Goal: Task Accomplishment & Management: Complete application form

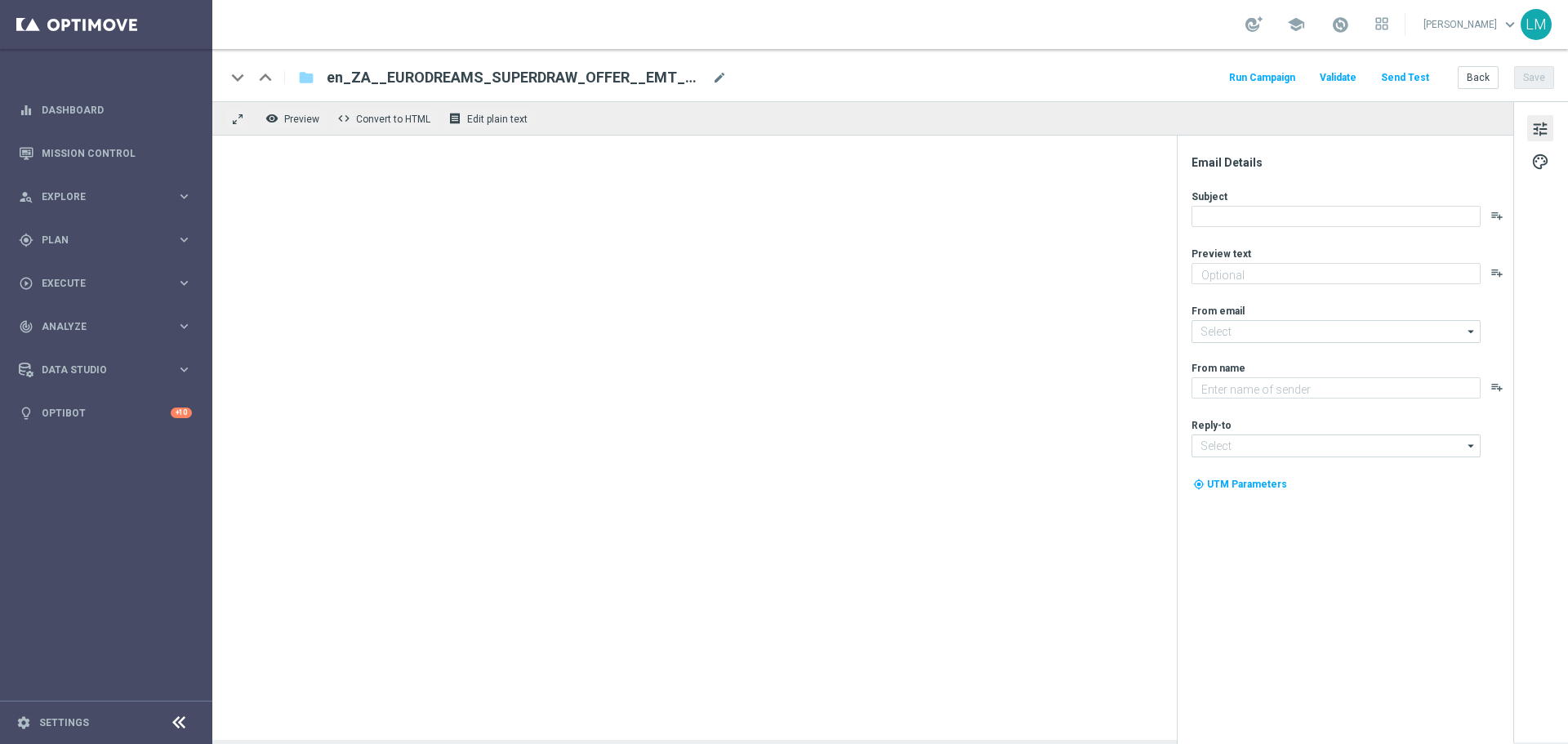
type textarea "Make sure to claim this special offer to mark the occasion!"
type input "[EMAIL_ADDRESS][DOMAIN_NAME]"
type textarea "Lottoland"
type input "support@lottoland.co.uk"
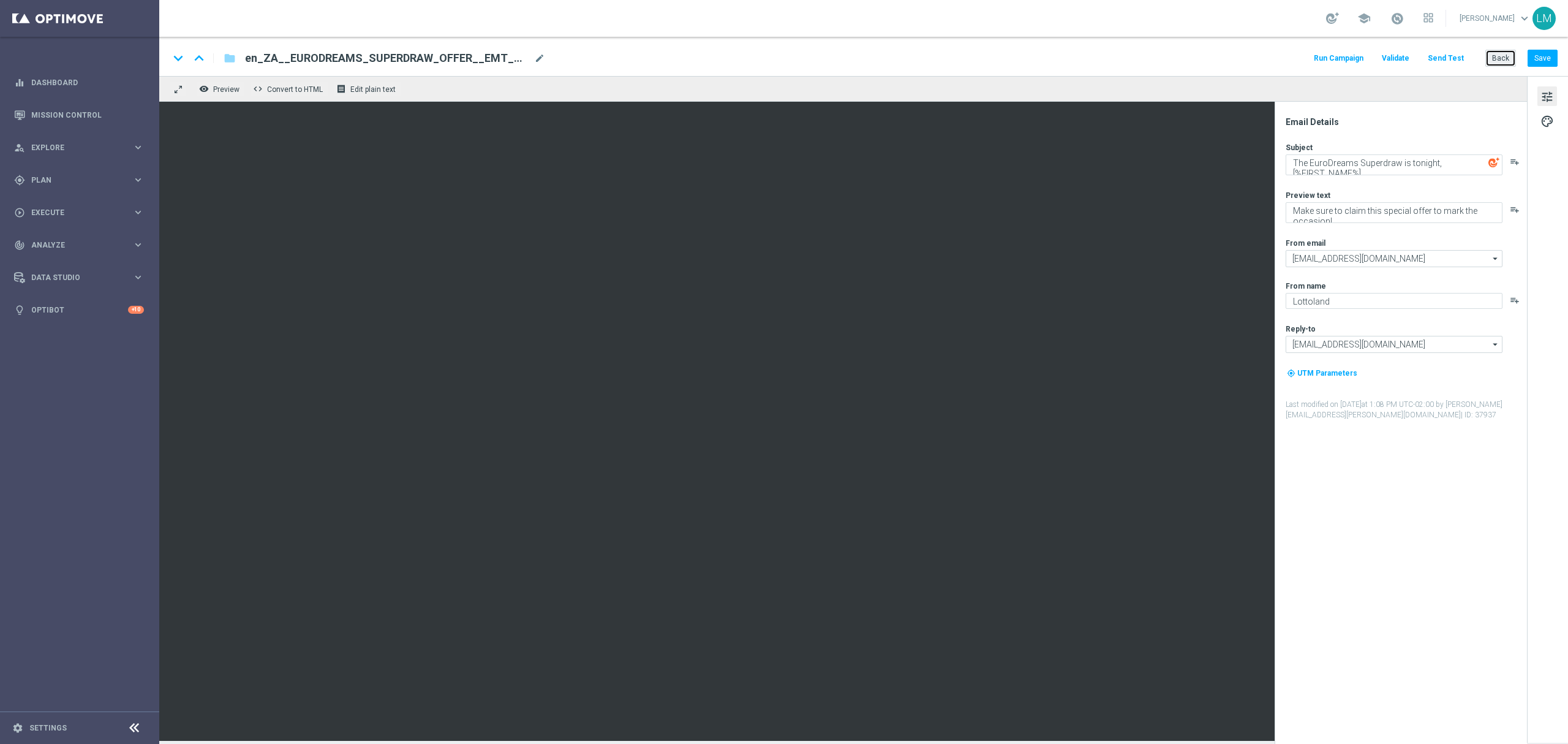
click at [1175, 59] on button "Back" at bounding box center [1500, 59] width 31 height 17
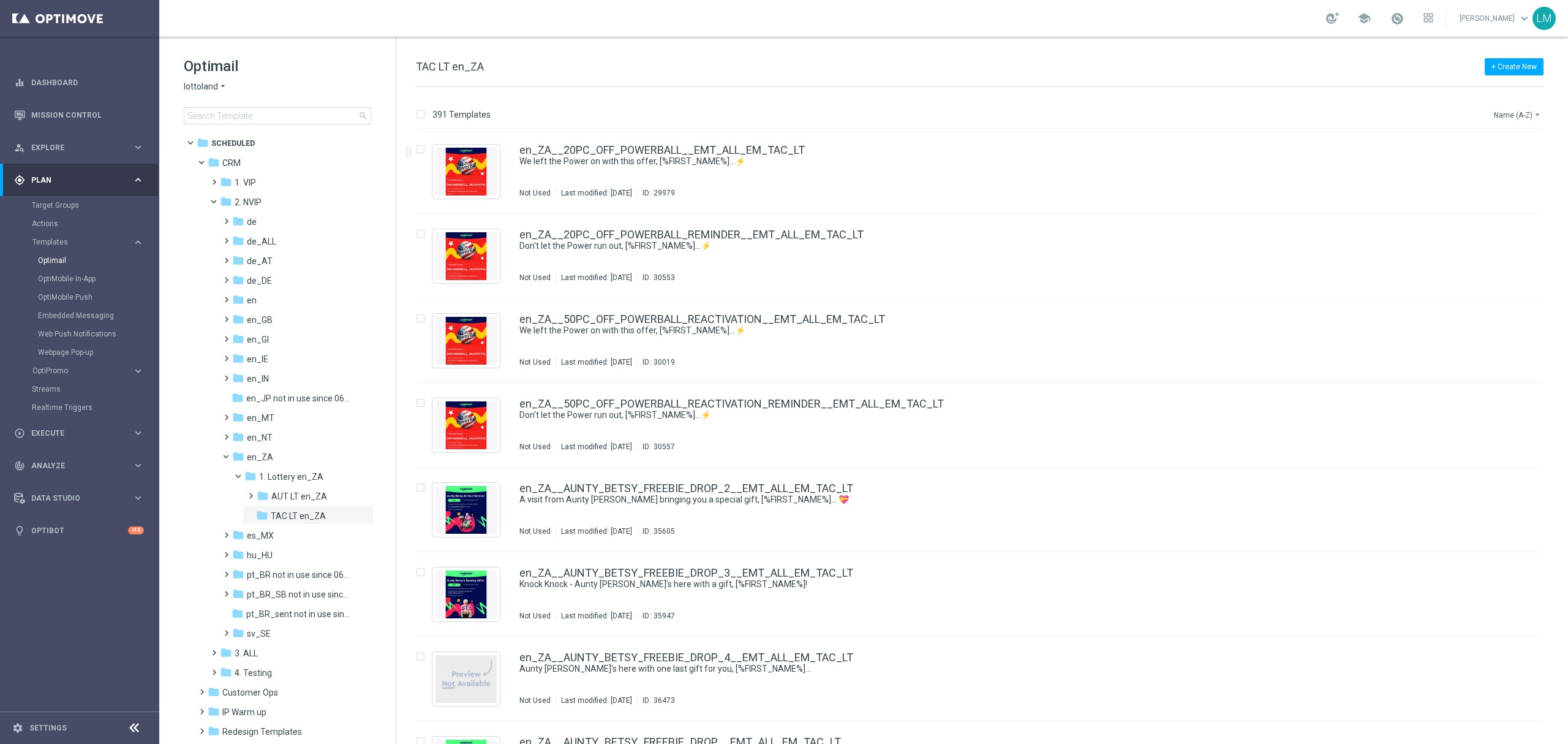
click at [1175, 107] on button "Name (A-Z) arrow_drop_down" at bounding box center [1518, 115] width 51 height 15
click at [1175, 170] on span "Date Modified (Newest)" at bounding box center [1496, 170] width 82 height 9
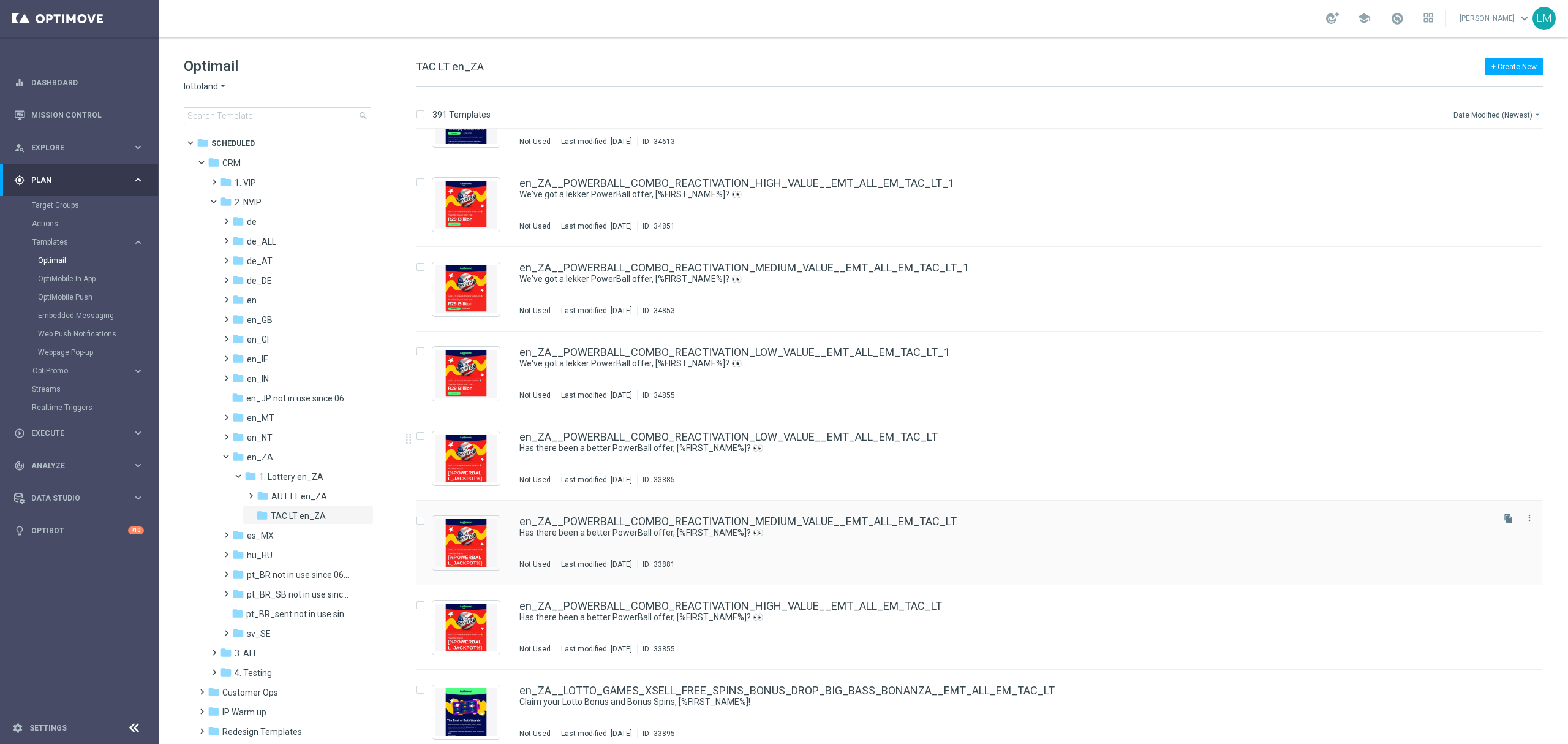
scroll to position [4028, 0]
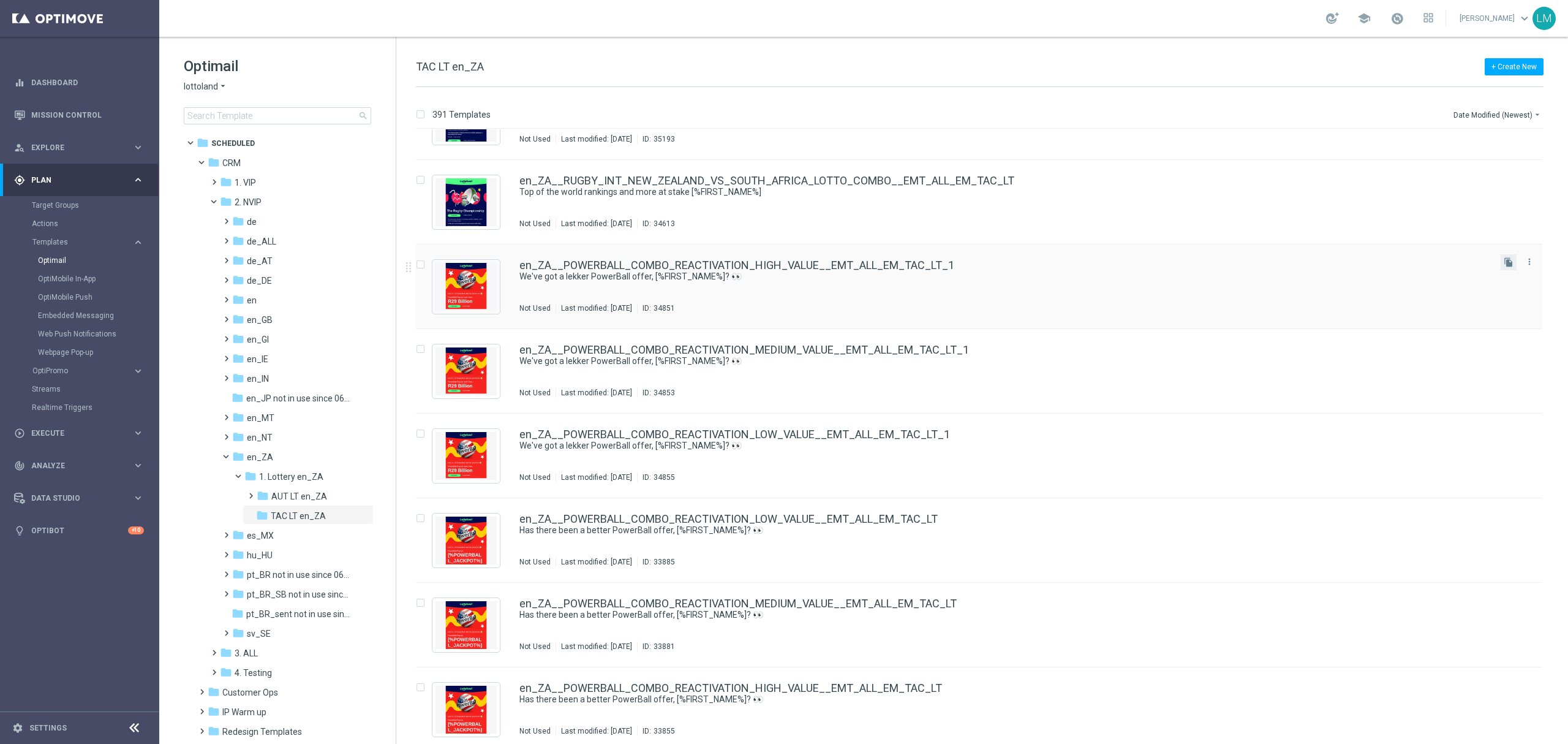
click at [1175, 267] on button "file_copy" at bounding box center [1509, 262] width 16 height 16
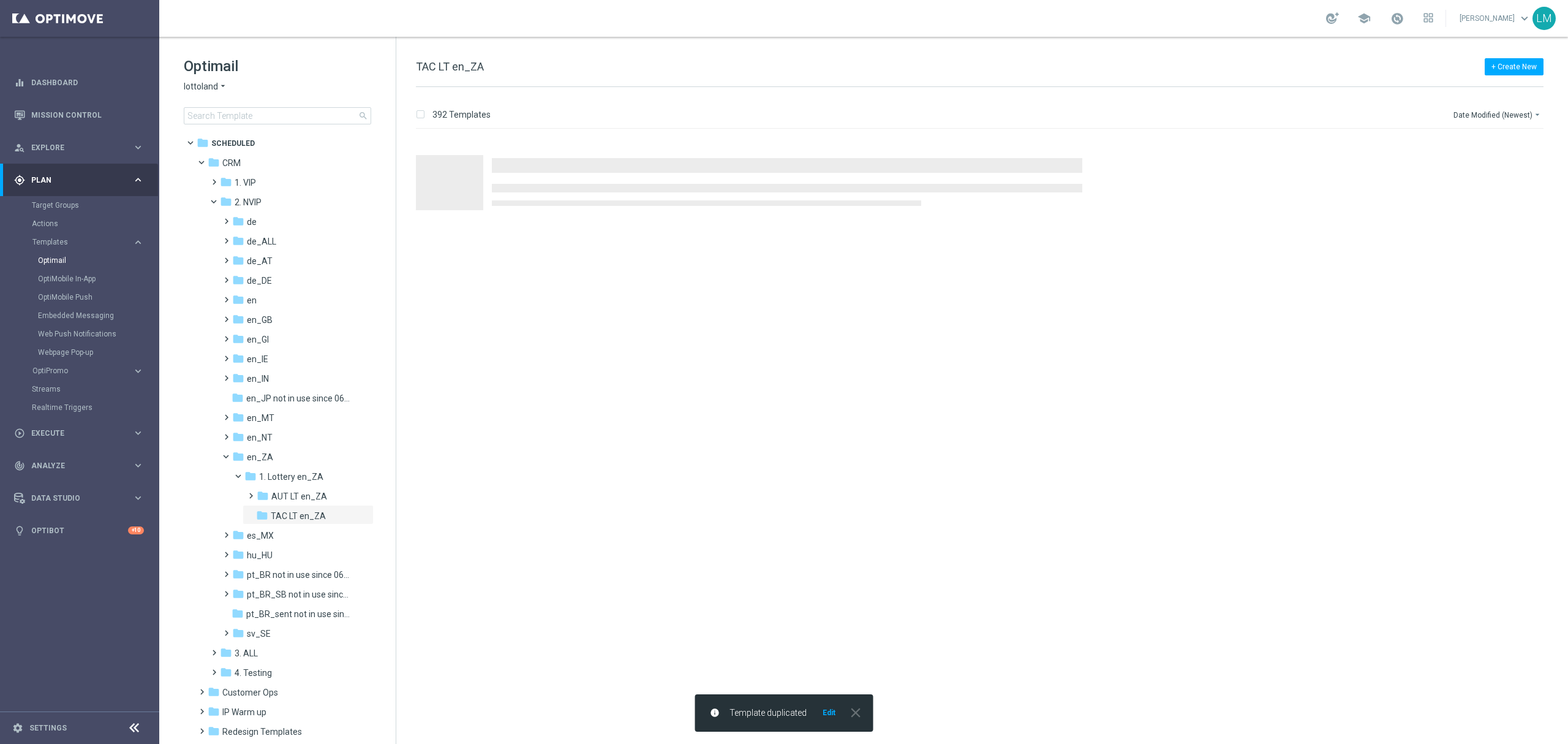
scroll to position [0, 0]
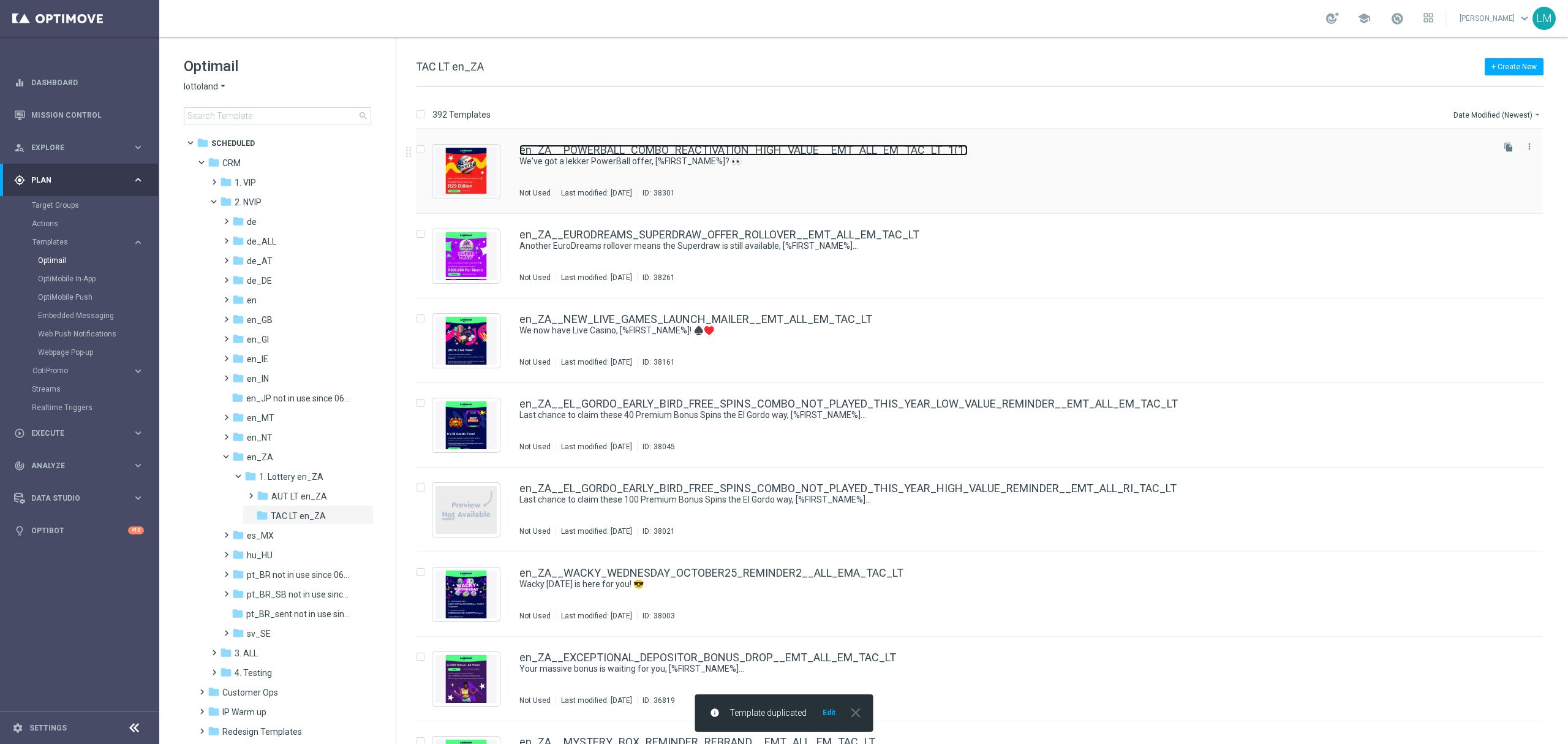
click at [789, 147] on link "en_ZA__POWERBALL_COMBO_REACTIVATION_HIGH_VALUE__EMT_ALL_EM_TAC_LT_1(1)" at bounding box center [743, 150] width 448 height 11
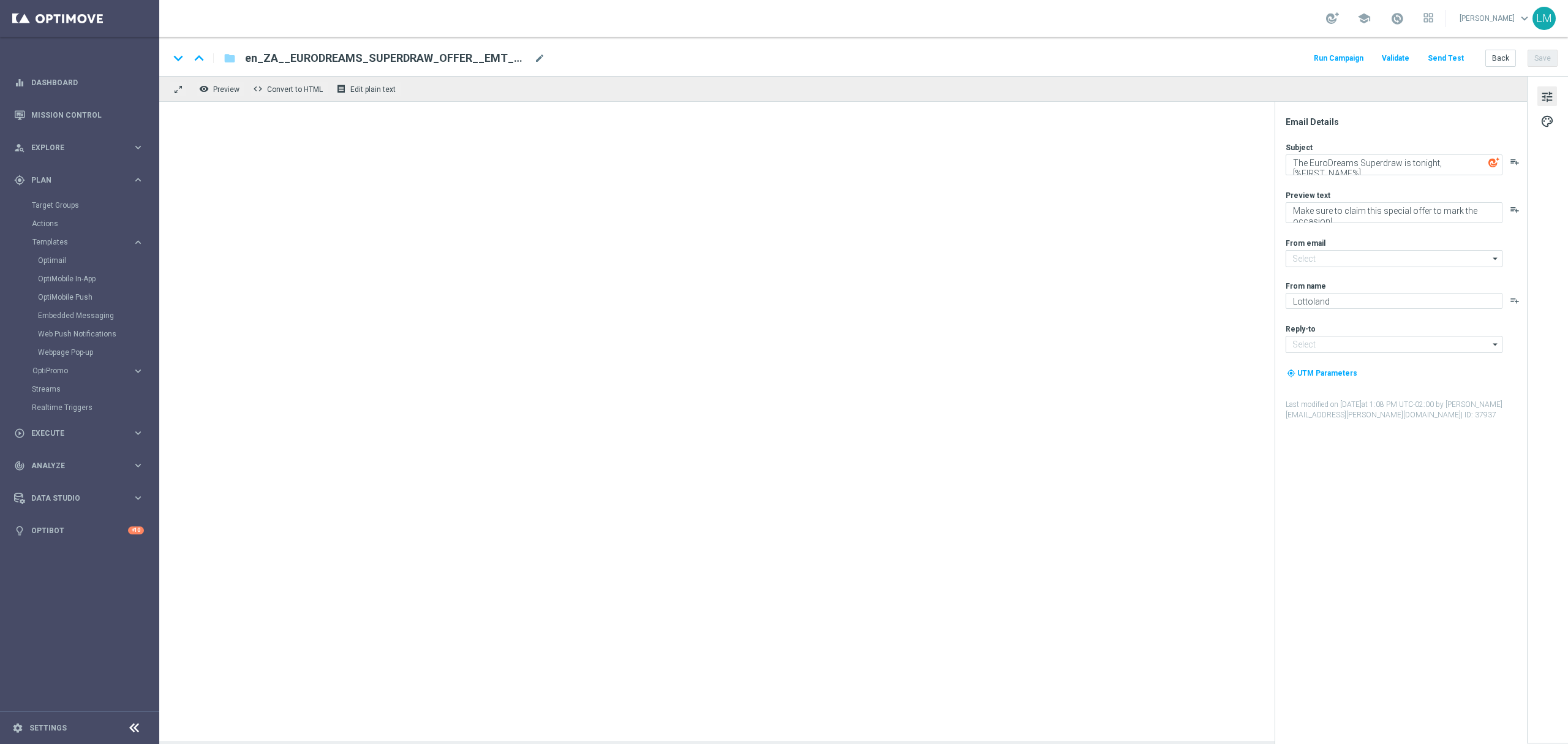
type input "[EMAIL_ADDRESS][DOMAIN_NAME]"
type input "support@lottoland.co.uk"
type textarea "We've got a lekker PowerBall offer, [%FIRST_NAME%]? 👀"
type textarea "Just in time for this HUGE payout..."
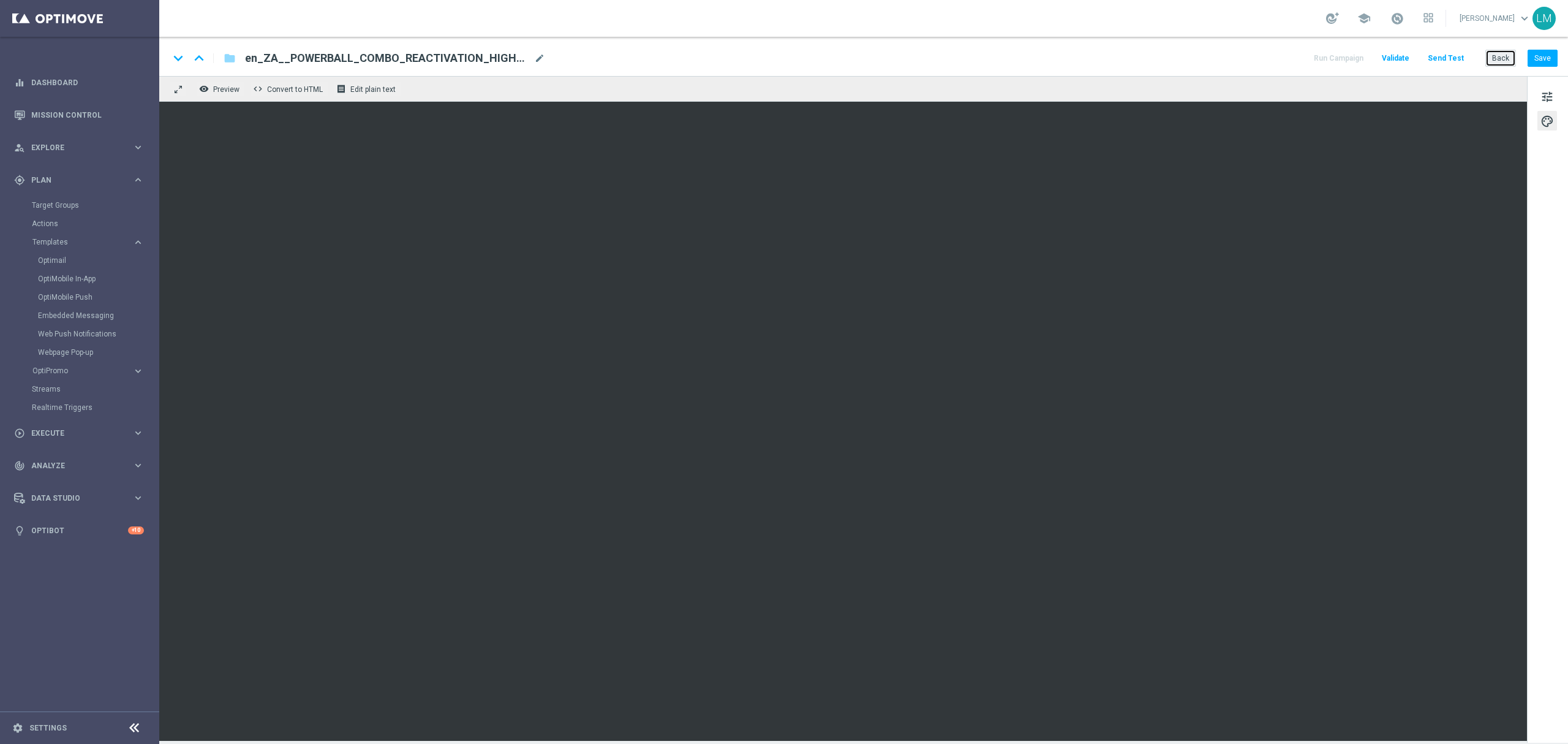
click at [1175, 50] on button "Back" at bounding box center [1500, 59] width 31 height 17
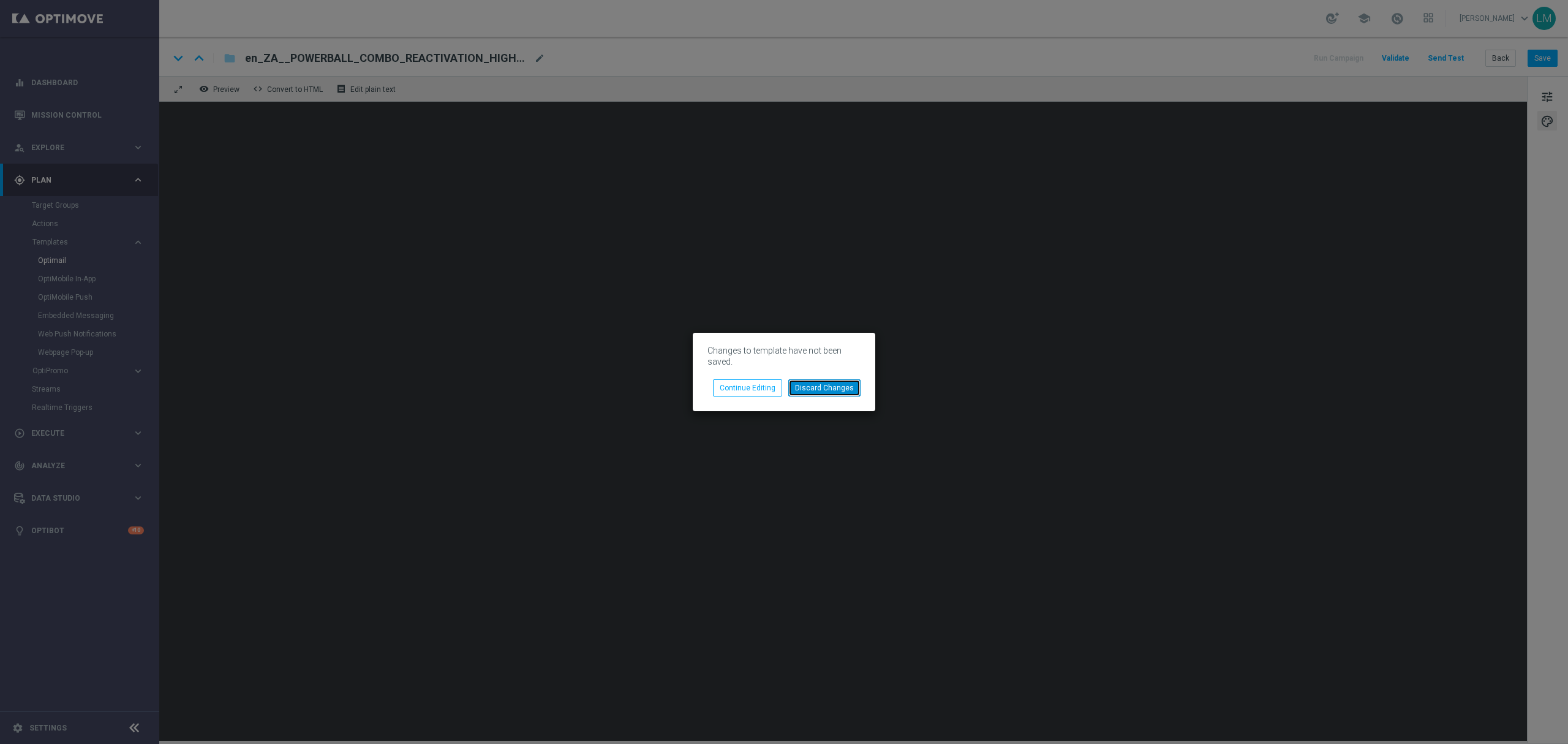
click at [841, 388] on button "Discard Changes" at bounding box center [824, 388] width 72 height 17
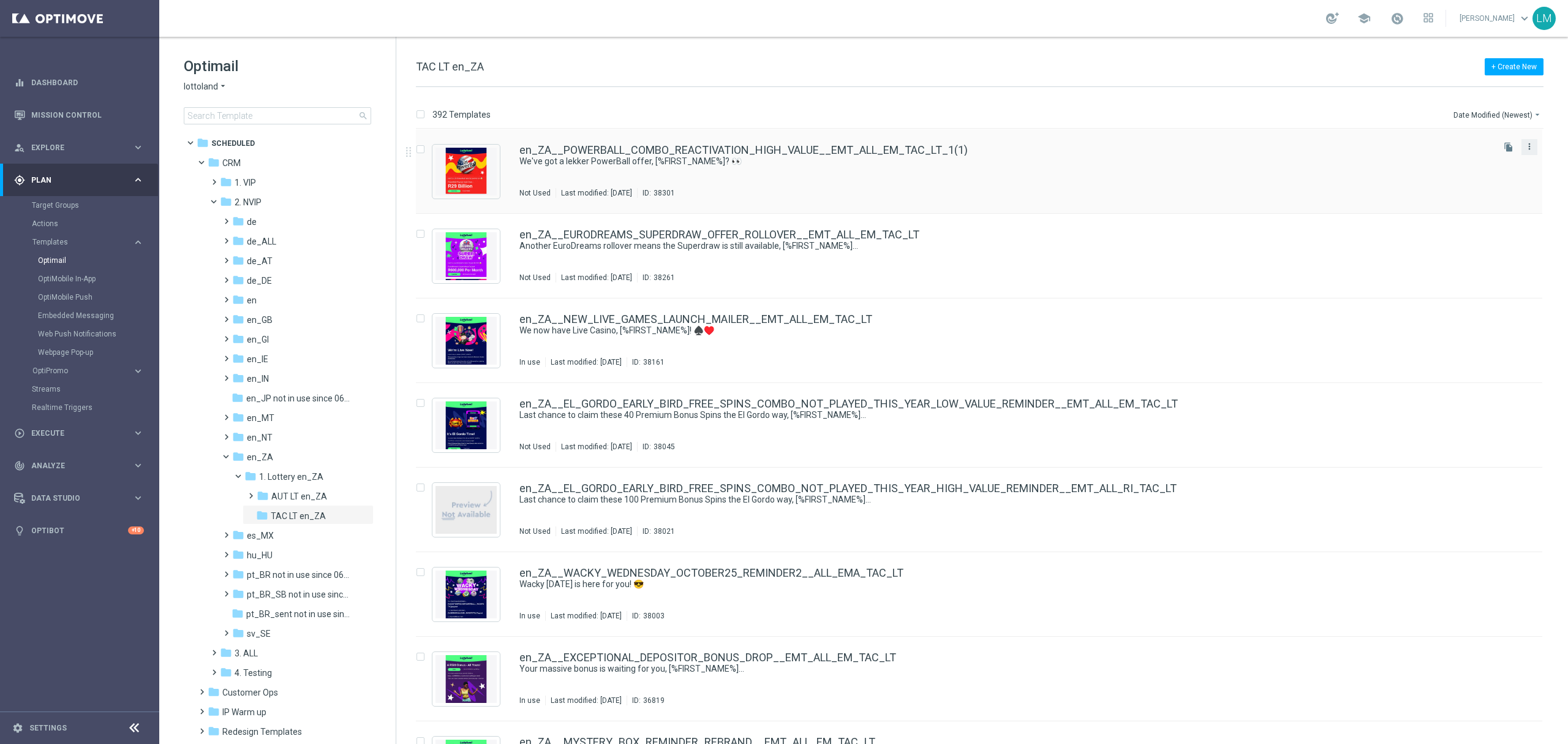
click at [1175, 147] on icon "more_vert" at bounding box center [1529, 146] width 10 height 10
click at [1175, 194] on div "Delete" at bounding box center [1478, 194] width 74 height 9
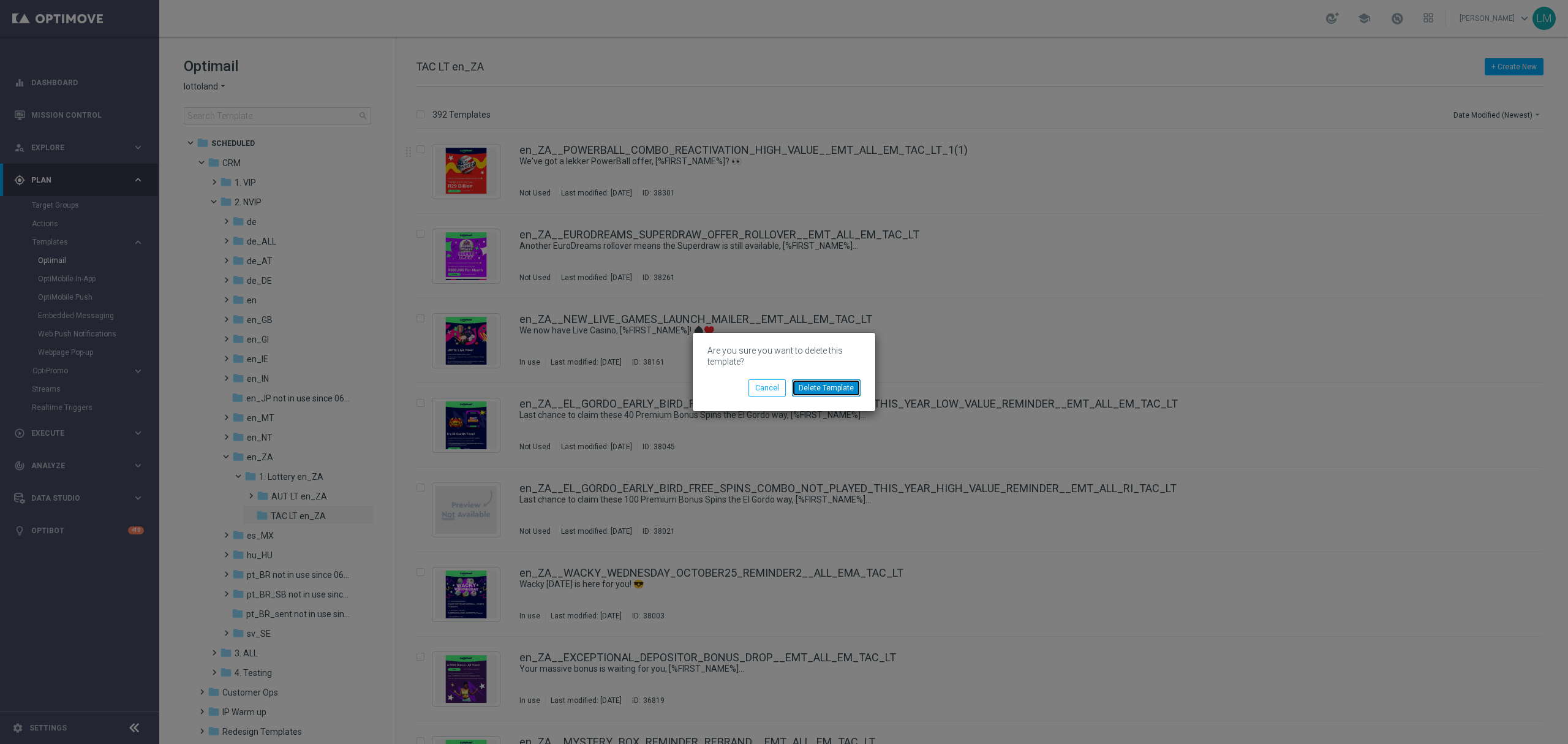
click at [839, 386] on button "Delete Template" at bounding box center [826, 388] width 68 height 17
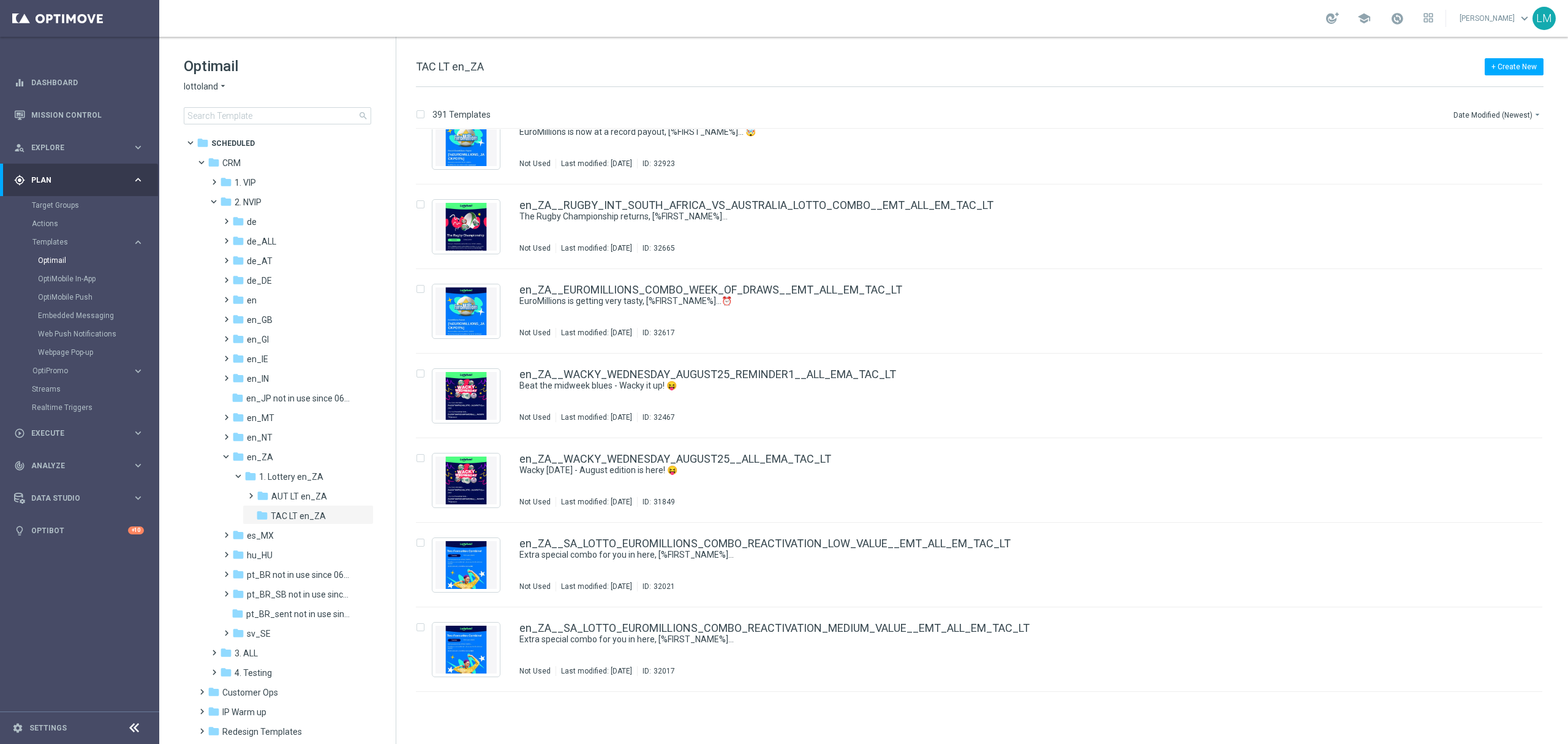
scroll to position [5498, 0]
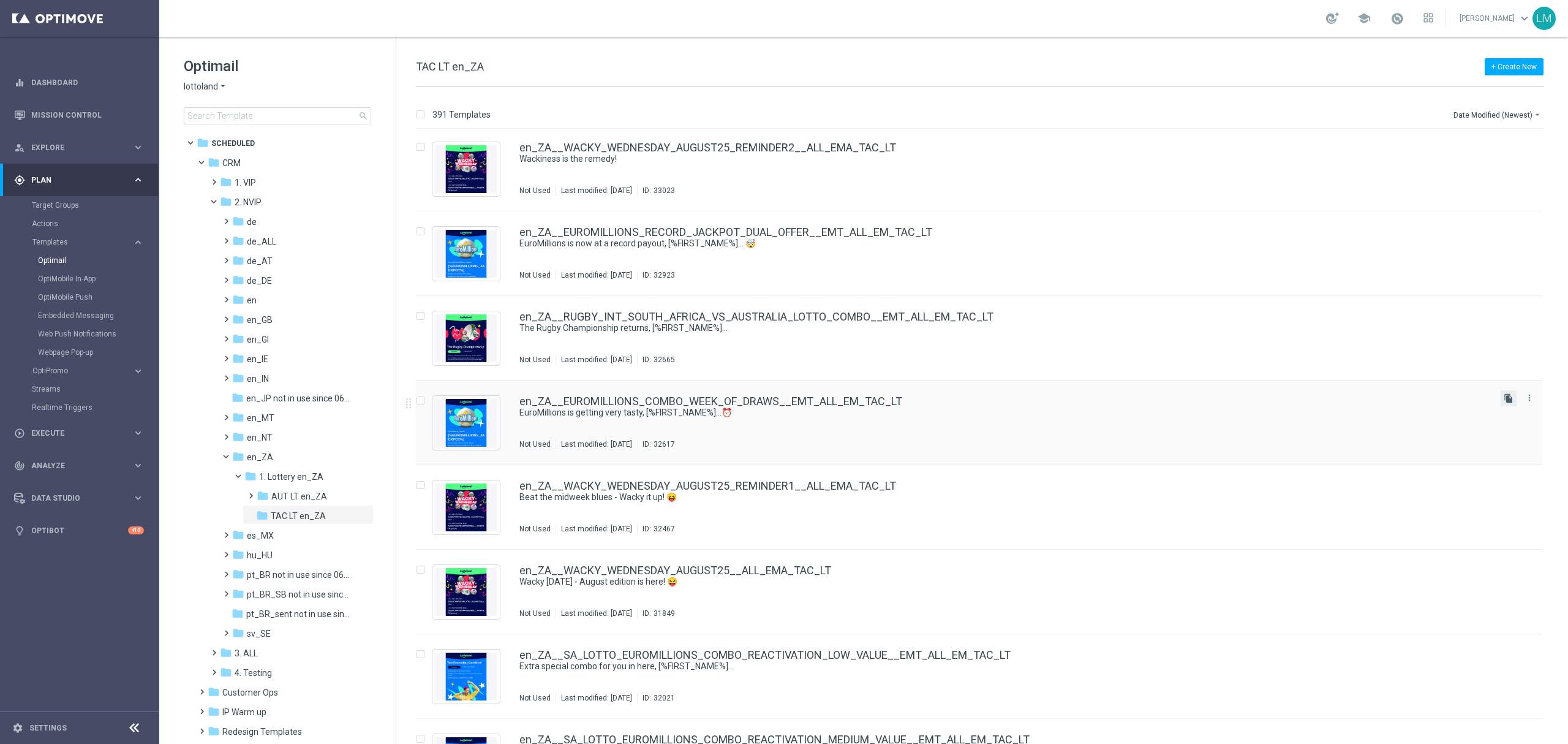
click at [1175, 396] on icon "file_copy" at bounding box center [1509, 398] width 10 height 10
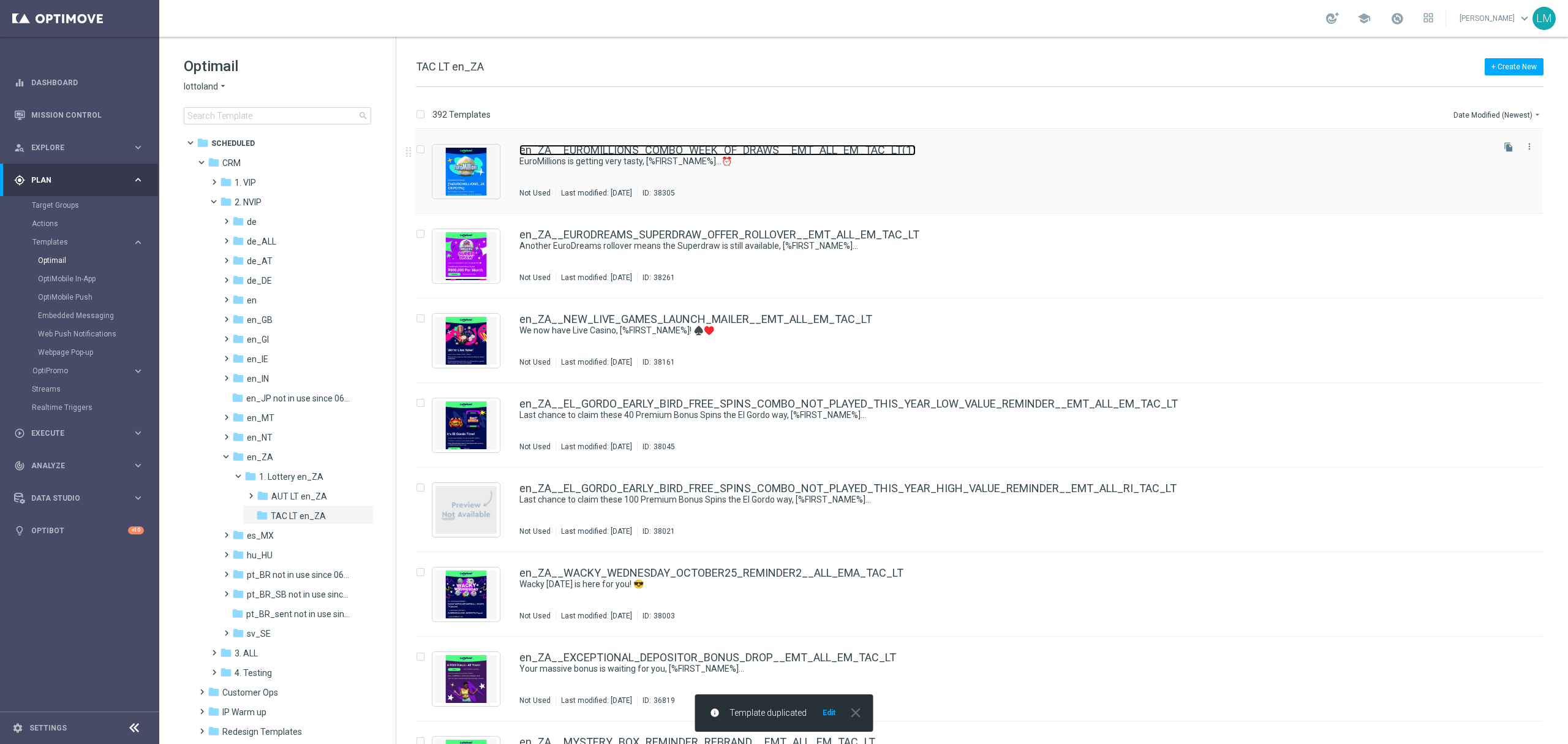
click at [718, 150] on link "en_ZA__EUROMILLIONS_COMBO_WEEK_OF_DRAWS__EMT_ALL_EM_TAC_LT(1)" at bounding box center [717, 150] width 397 height 11
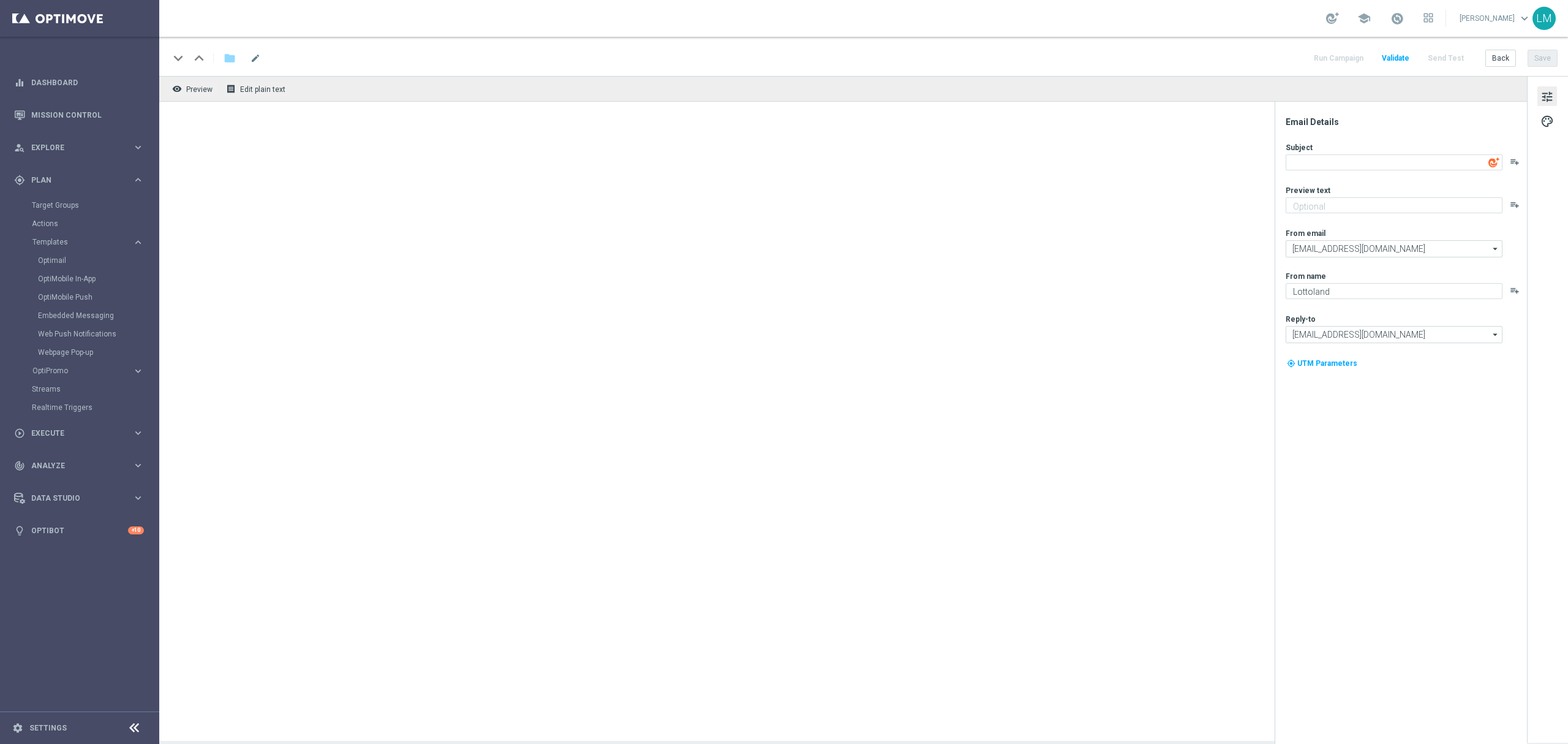
type textarea "EuroMillions is getting very tasty, [%FIRST_NAME%]...⏰"
type textarea "Get covered for the next 2 draws!"
type input "[EMAIL_ADDRESS][DOMAIN_NAME]"
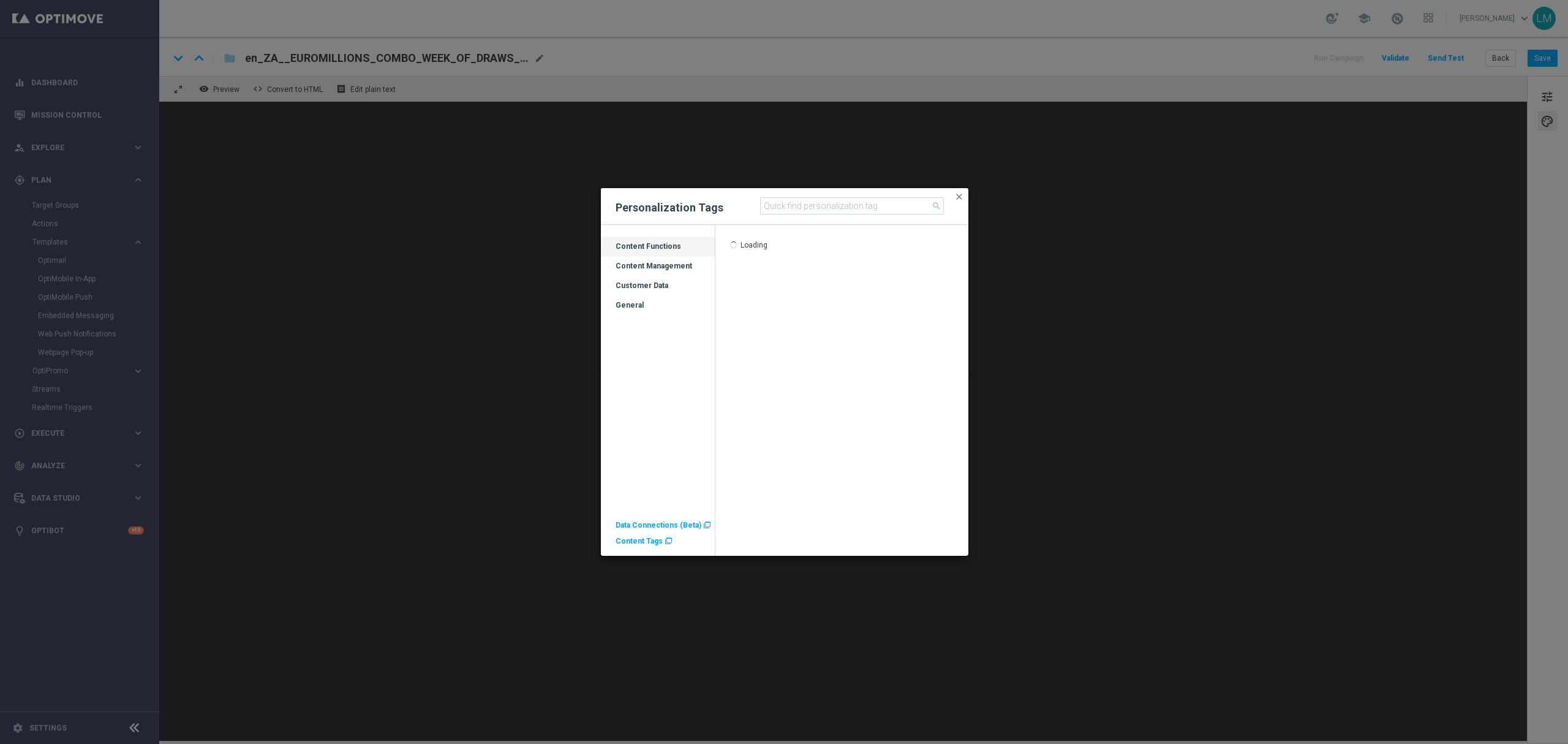
click at [649, 291] on div "Customer Data" at bounding box center [657, 290] width 114 height 19
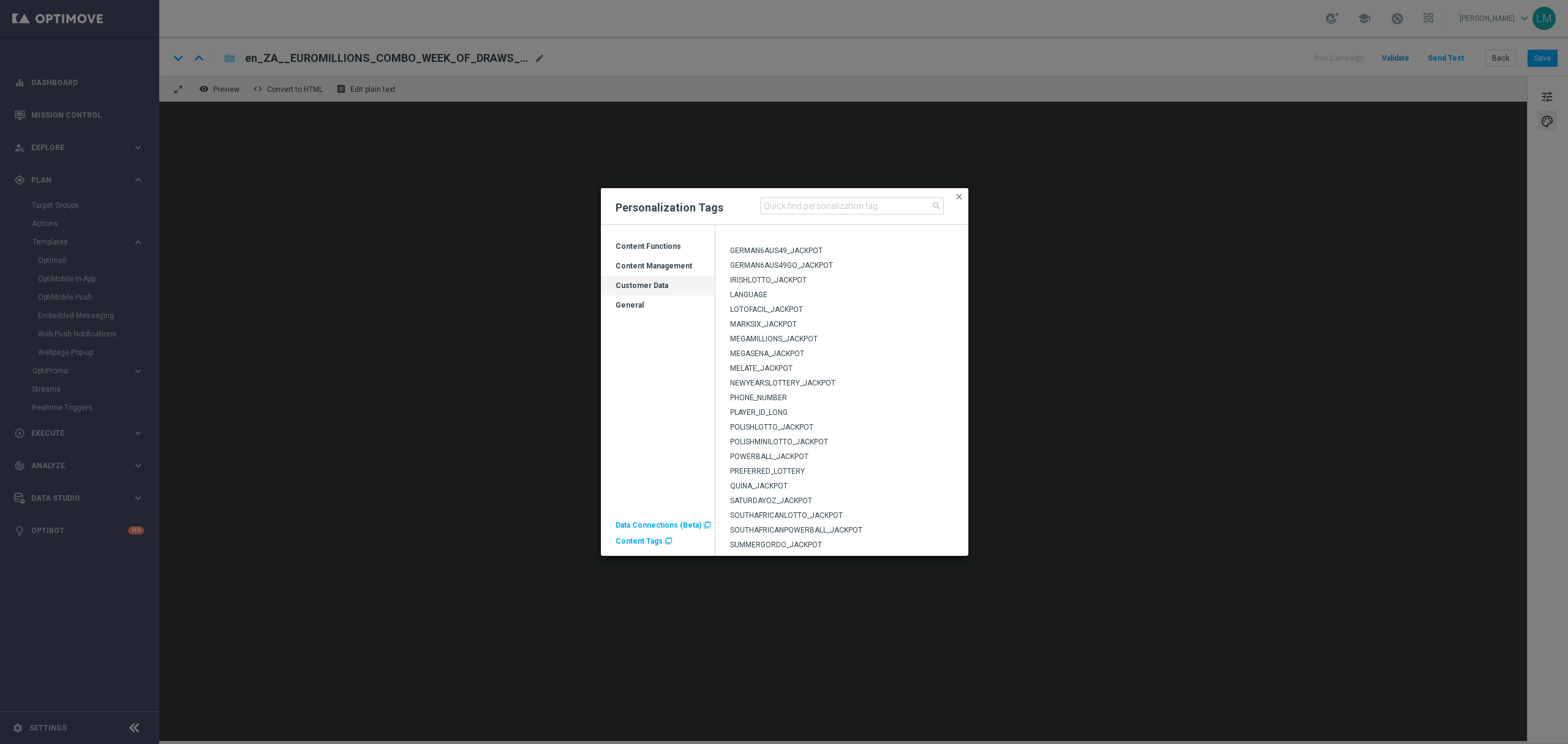
scroll to position [326, 0]
click at [771, 420] on span "POWERBALL_JACKPOT" at bounding box center [769, 420] width 78 height 9
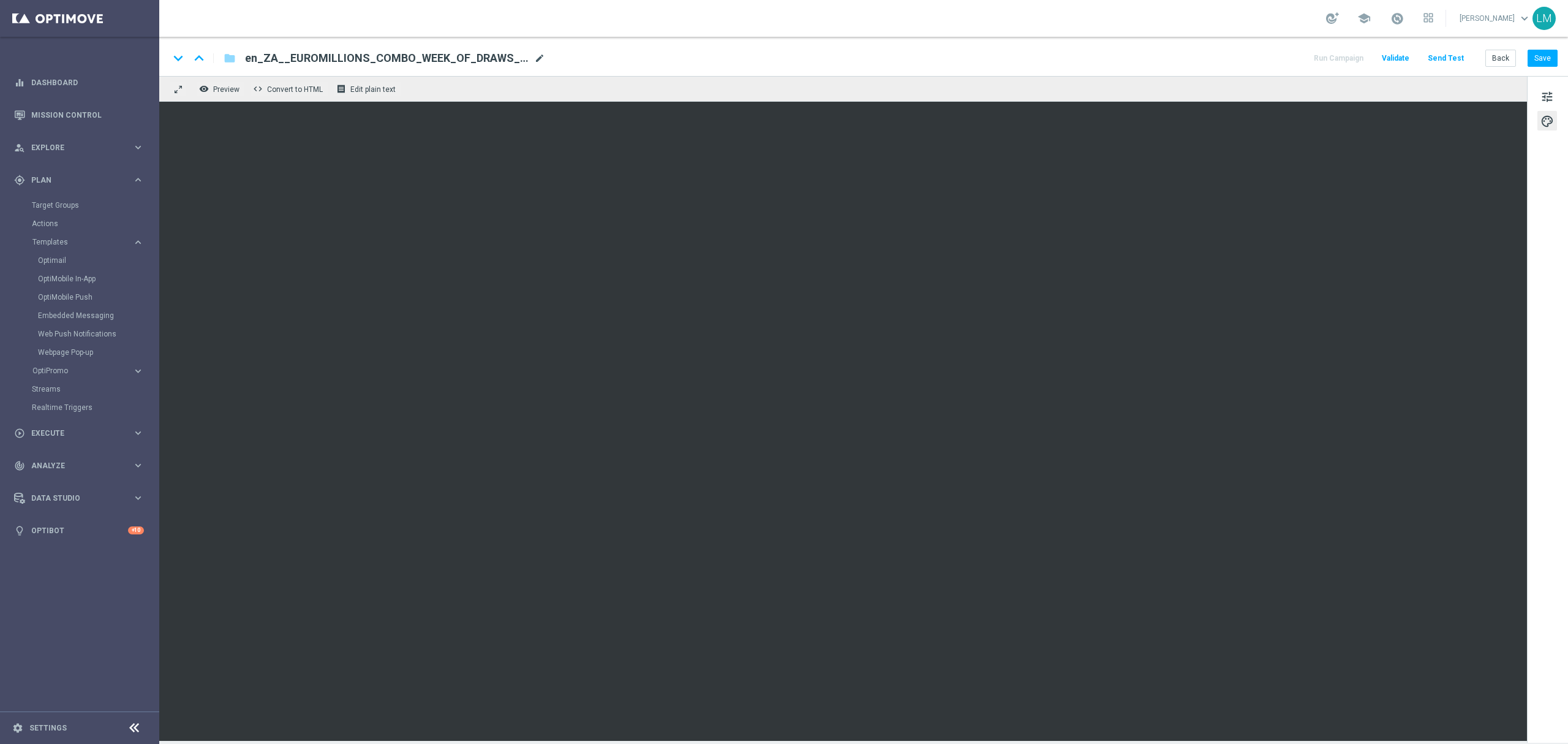
click at [540, 57] on span "mode_edit" at bounding box center [540, 59] width 11 height 11
paste input "POWERBALL_3_DRAWS_DISCOUNT_BALANCE_REACTIVATION_HIGH_VALUE__EMT_ALL_EM_TAC_LT"
type input "en_ZA__POWERBALL_3_DRAWS_DISCOUNT_BALANCE_REACTIVATION_HIGH_VALUE__EMT_ALL_EM_T…"
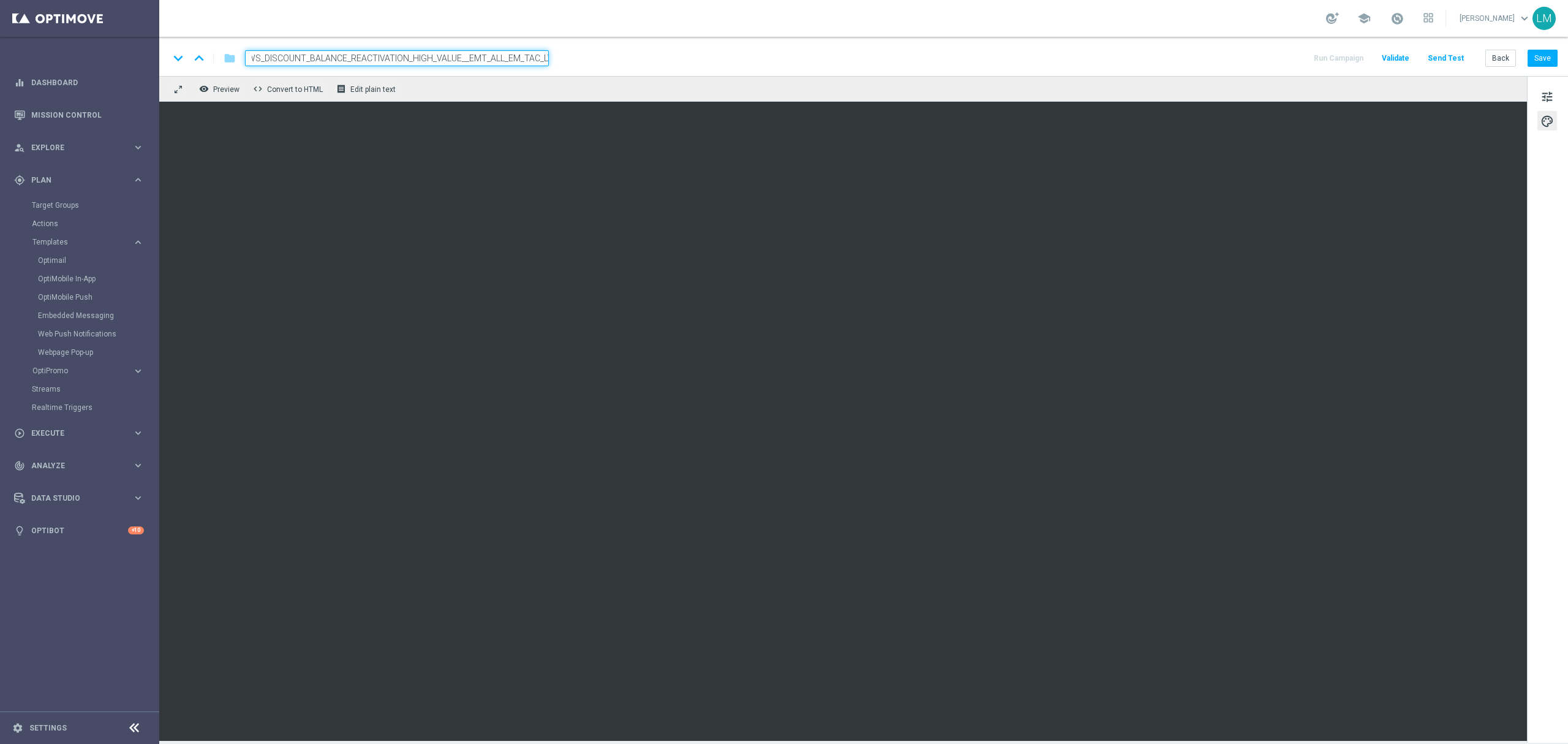
click at [675, 72] on div "keyboard_arrow_down keyboard_arrow_up folder en_ZA__POWERBALL_3_DRAWS_DISCOUNT_…" at bounding box center [863, 56] width 1409 height 39
click at [525, 59] on input "en_ZA__POWERBALL_3_DRAWS_DISCOUNT_BALANCE_REACTIVATION_HIGH_VALUE__EMT_ALL_EM_T…" at bounding box center [397, 59] width 304 height 16
click at [525, 80] on div "remove_red_eye Preview code Convert to HTML receipt Edit plain text" at bounding box center [843, 88] width 1368 height 26
click at [507, 40] on div "keyboard_arrow_down keyboard_arrow_up folder en_ZA__POWERBALL_3_DRAWS_DISCOUNT_…" at bounding box center [863, 56] width 1409 height 39
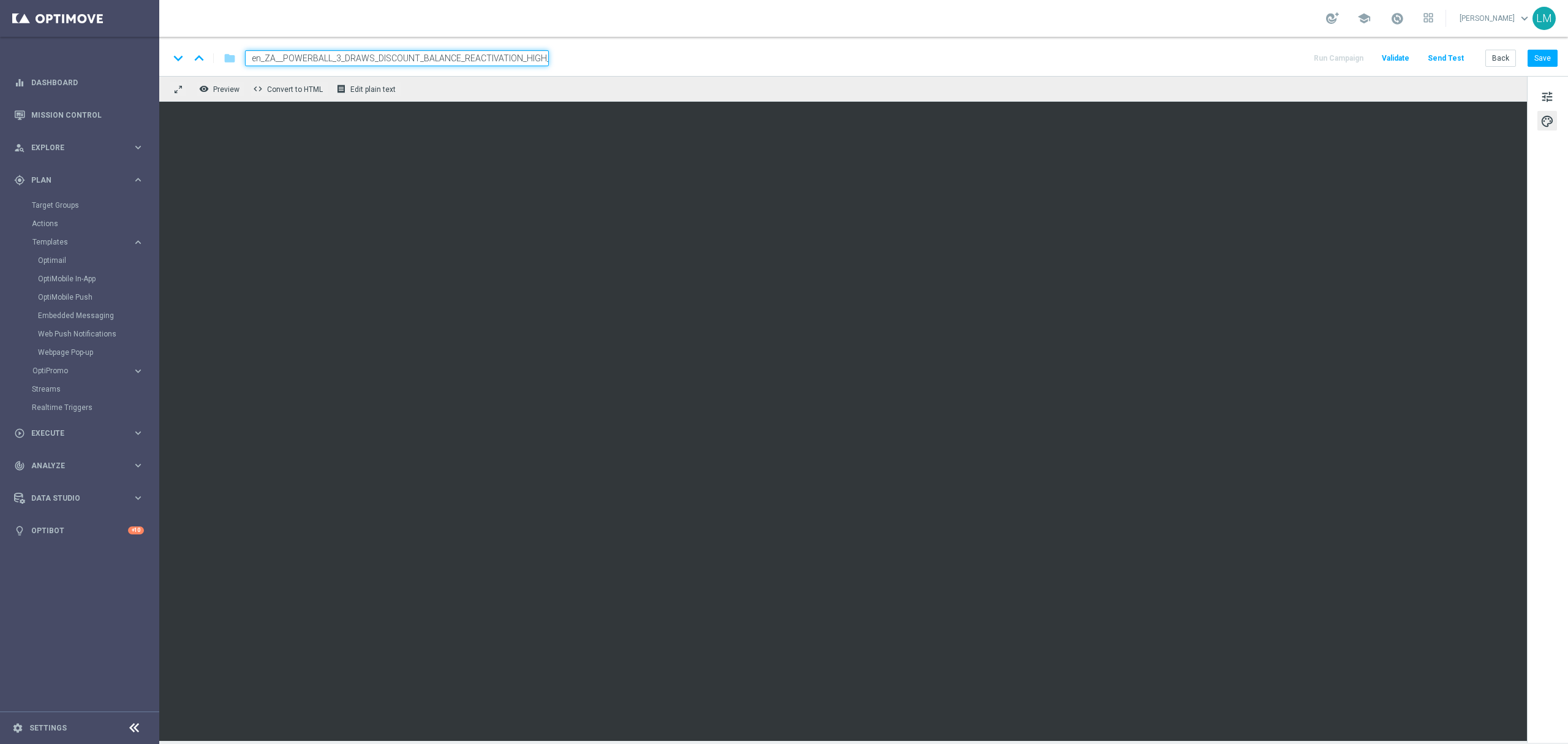
click at [501, 60] on input "en_ZA__POWERBALL_3_DRAWS_DISCOUNT_BALANCE_REACTIVATION_HIGH_VALUE__EMT_ALL_EM_T…" at bounding box center [397, 59] width 304 height 16
click at [495, 82] on div "remove_red_eye Preview code Convert to HTML receipt Edit plain text" at bounding box center [843, 88] width 1368 height 26
click at [1175, 100] on span "tune" at bounding box center [1547, 97] width 14 height 16
click at [1175, 90] on span "tune" at bounding box center [1547, 97] width 14 height 16
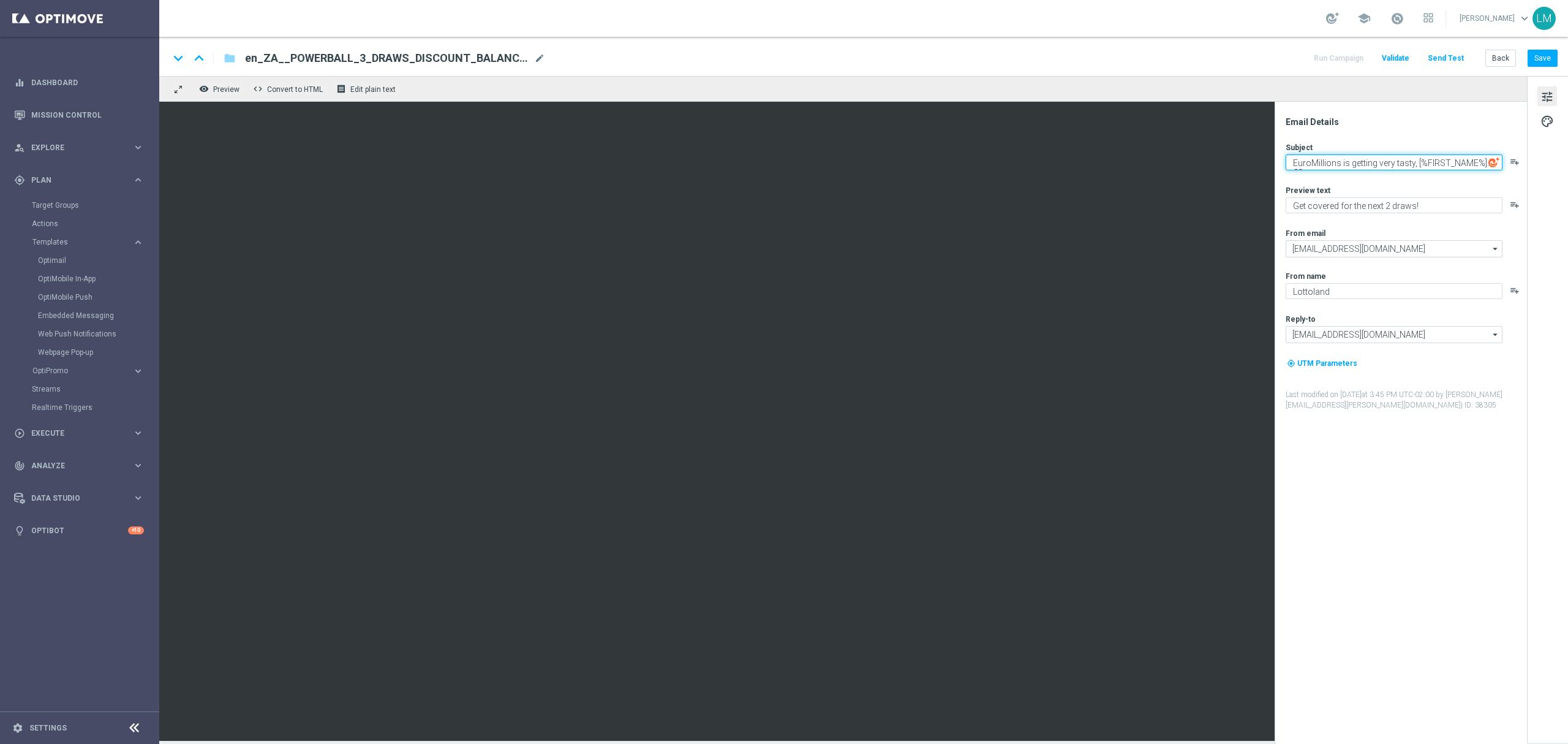
click at [1175, 156] on textarea "EuroMillions is getting very tasty, [%FIRST_NAME%]...⏰" at bounding box center [1394, 162] width 217 height 16
paste textarea "Power on for the next 3 draws, [%FIRST_NAME%]..."
type textarea "Power on for the next 3 draws, [%FIRST_NAME%]..."
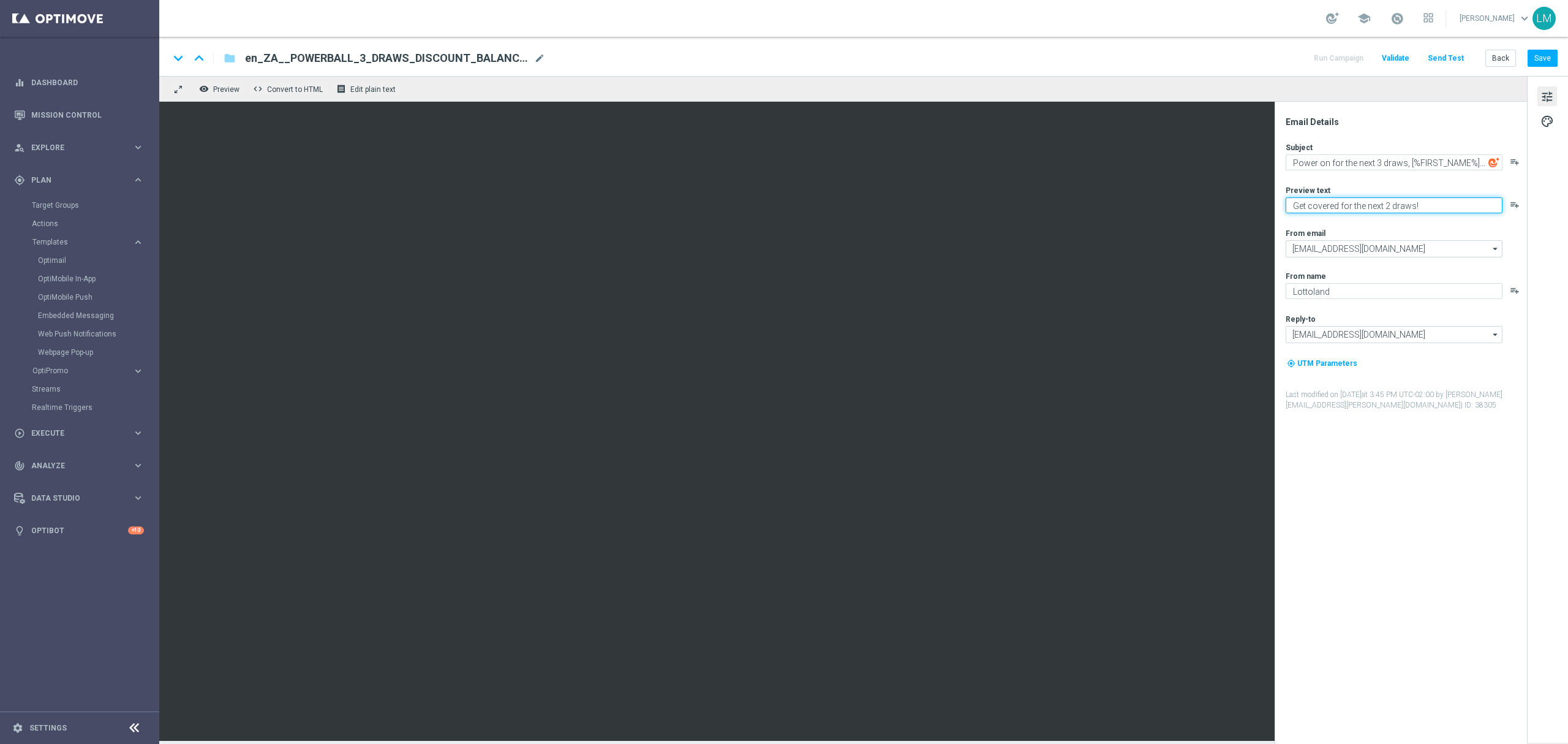
click at [1175, 207] on textarea "Get covered for the next 2 draws!" at bounding box center [1394, 205] width 217 height 16
paste textarea "Huge offer you will not want to mis"
type textarea "Huge offer you will not want to miss!"
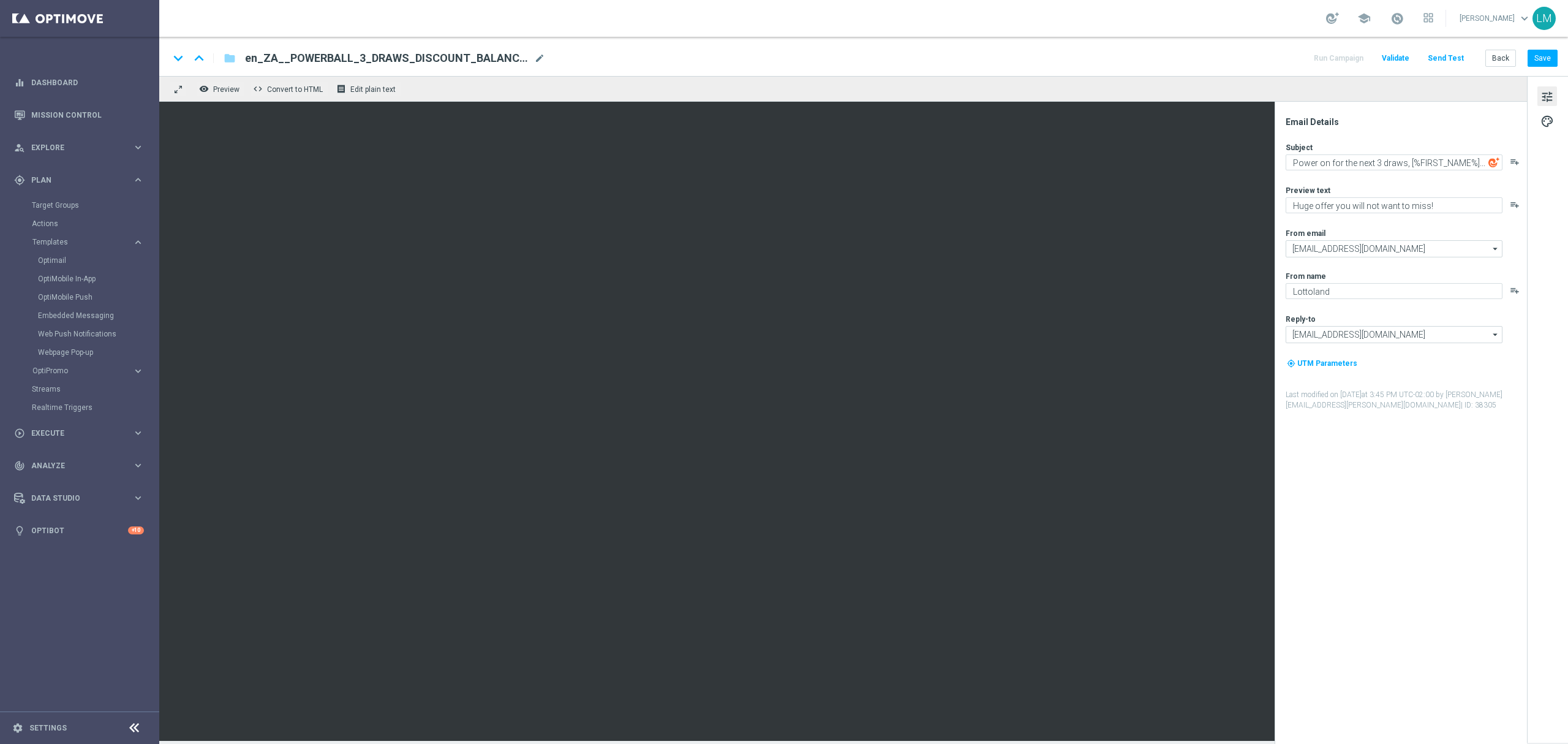
click at [1175, 220] on div "Subject Power on for the next 3 draws, [%FIRST_NAME%]... playlist_add Preview t…" at bounding box center [1406, 276] width 240 height 268
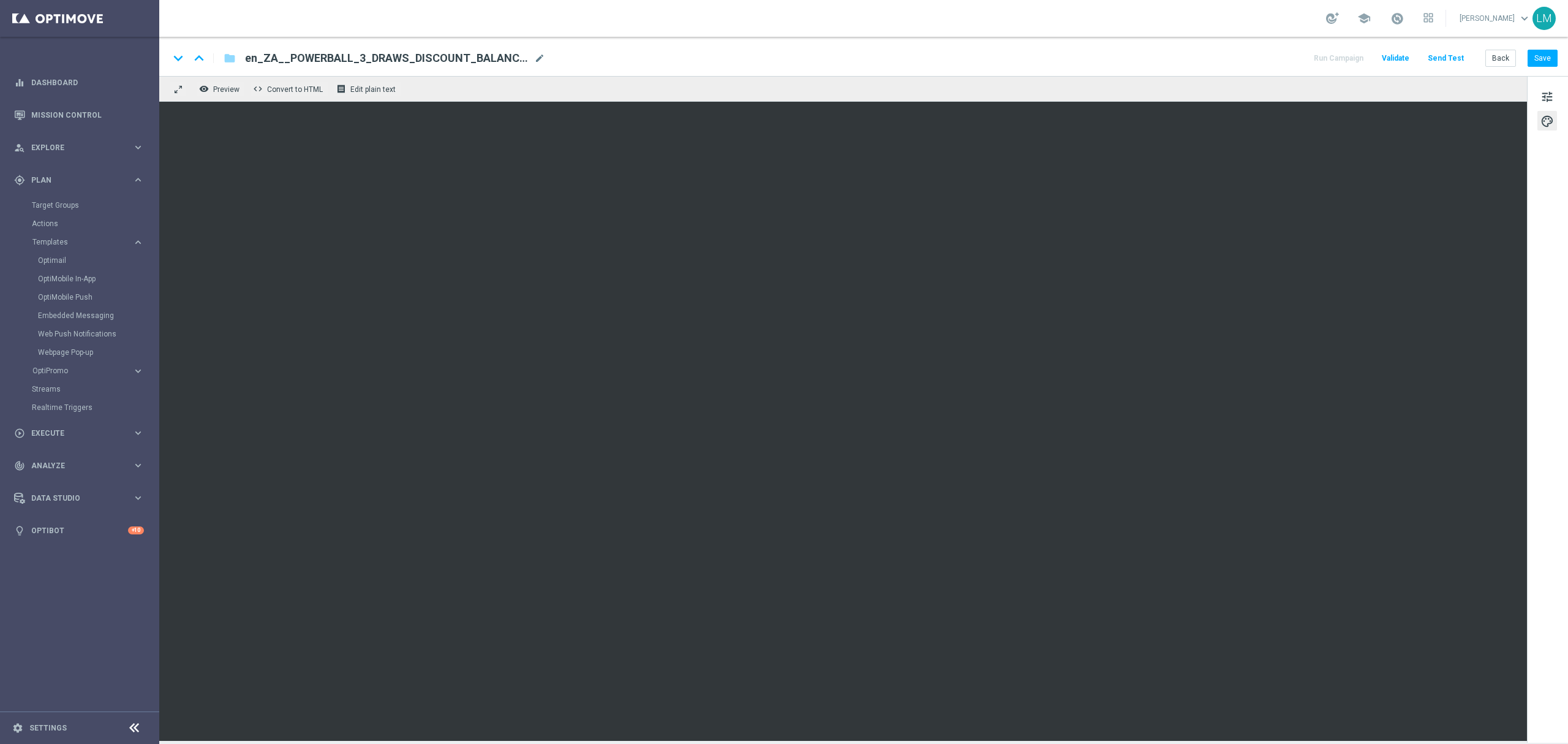
click at [1175, 85] on div "tune palette" at bounding box center [1547, 409] width 41 height 667
click at [1175, 91] on span "tune" at bounding box center [1547, 97] width 14 height 16
click at [1175, 97] on span "tune" at bounding box center [1547, 97] width 14 height 16
click at [1175, 57] on button "Save" at bounding box center [1542, 59] width 30 height 17
click at [1175, 65] on button "Save" at bounding box center [1542, 59] width 30 height 17
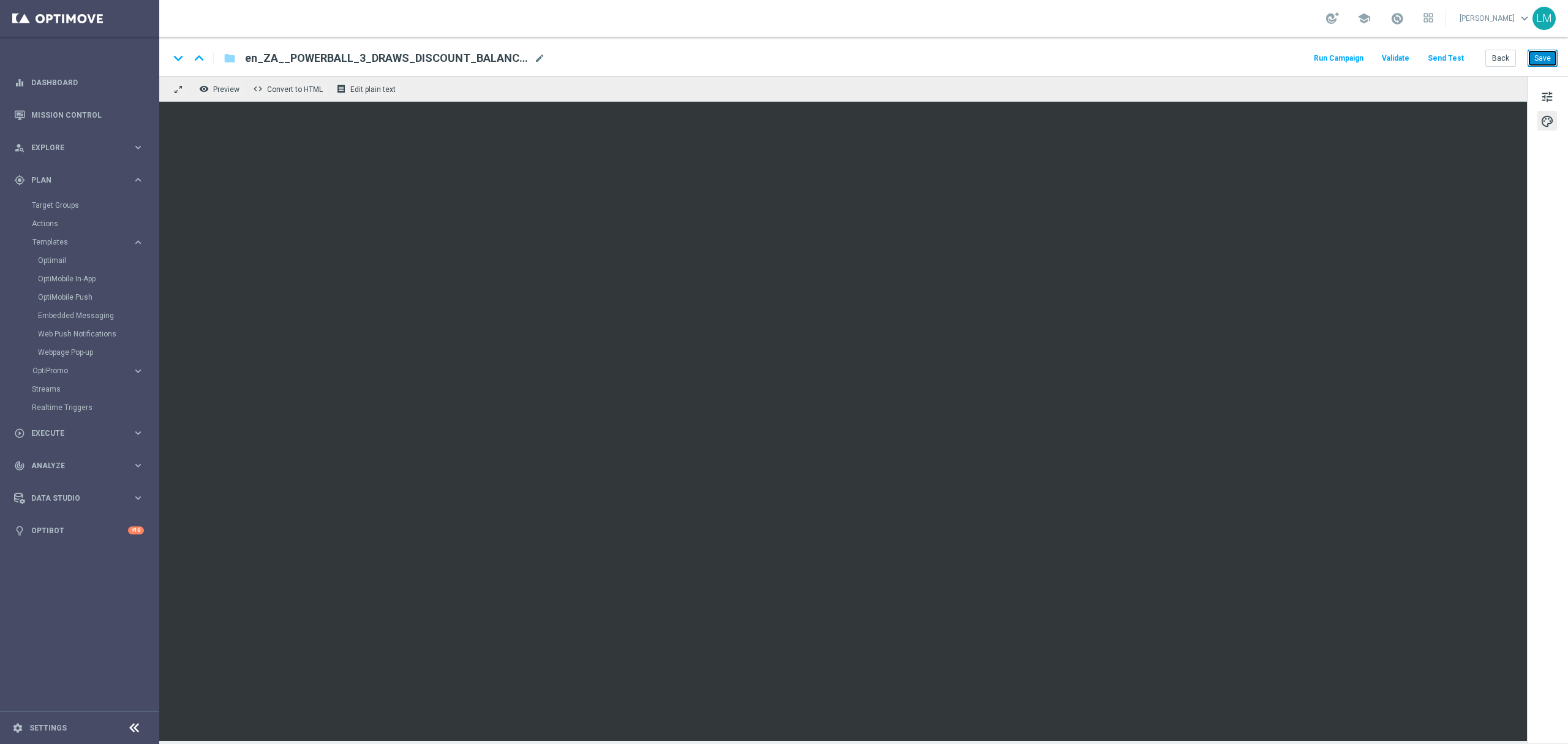
click at [1175, 60] on button "Save" at bounding box center [1542, 59] width 30 height 17
click at [1175, 59] on button "Send Test" at bounding box center [1446, 59] width 40 height 17
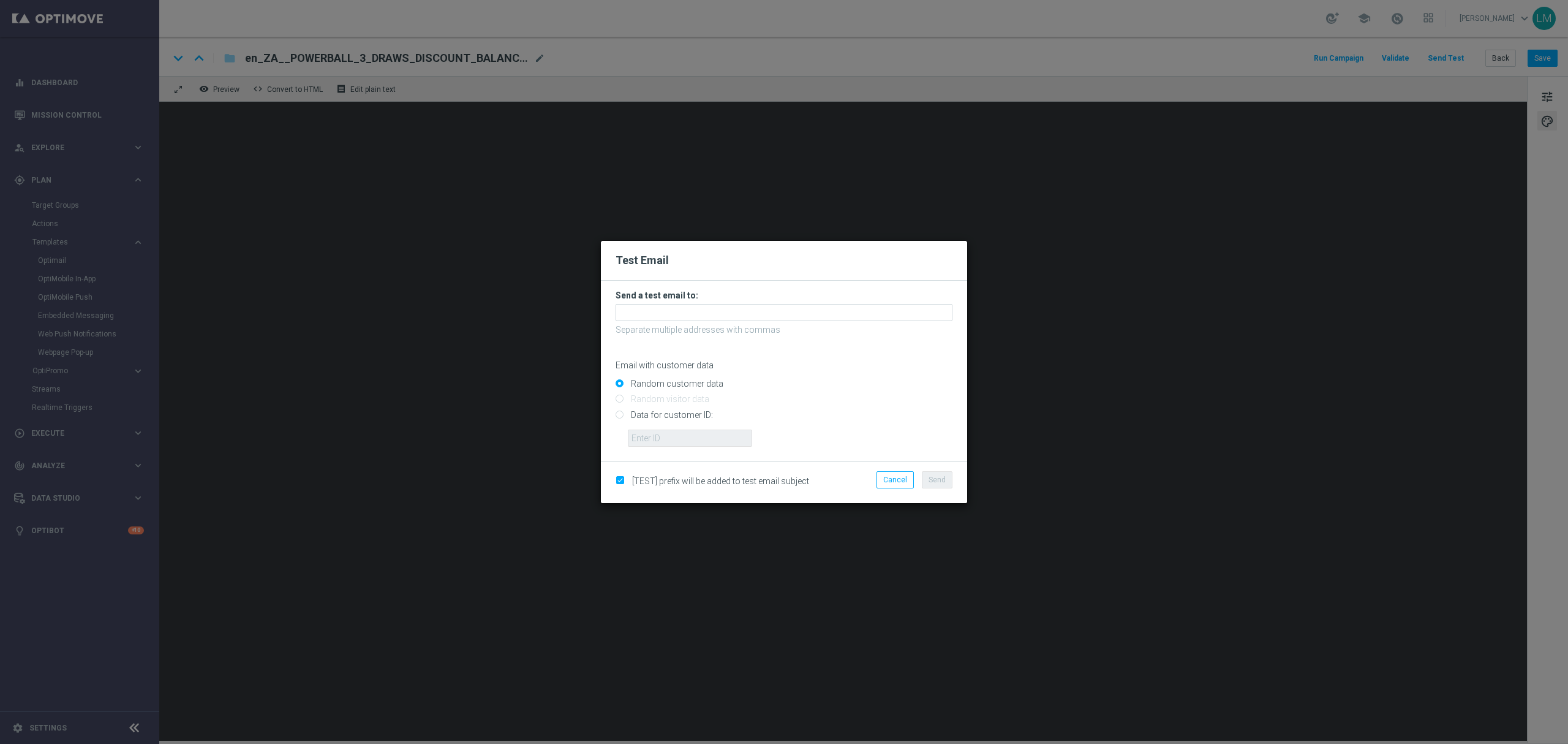
click at [653, 412] on input "Data for customer ID:" at bounding box center [784, 420] width 337 height 17
radio input "true"
click at [670, 304] on input "text" at bounding box center [784, 313] width 337 height 17
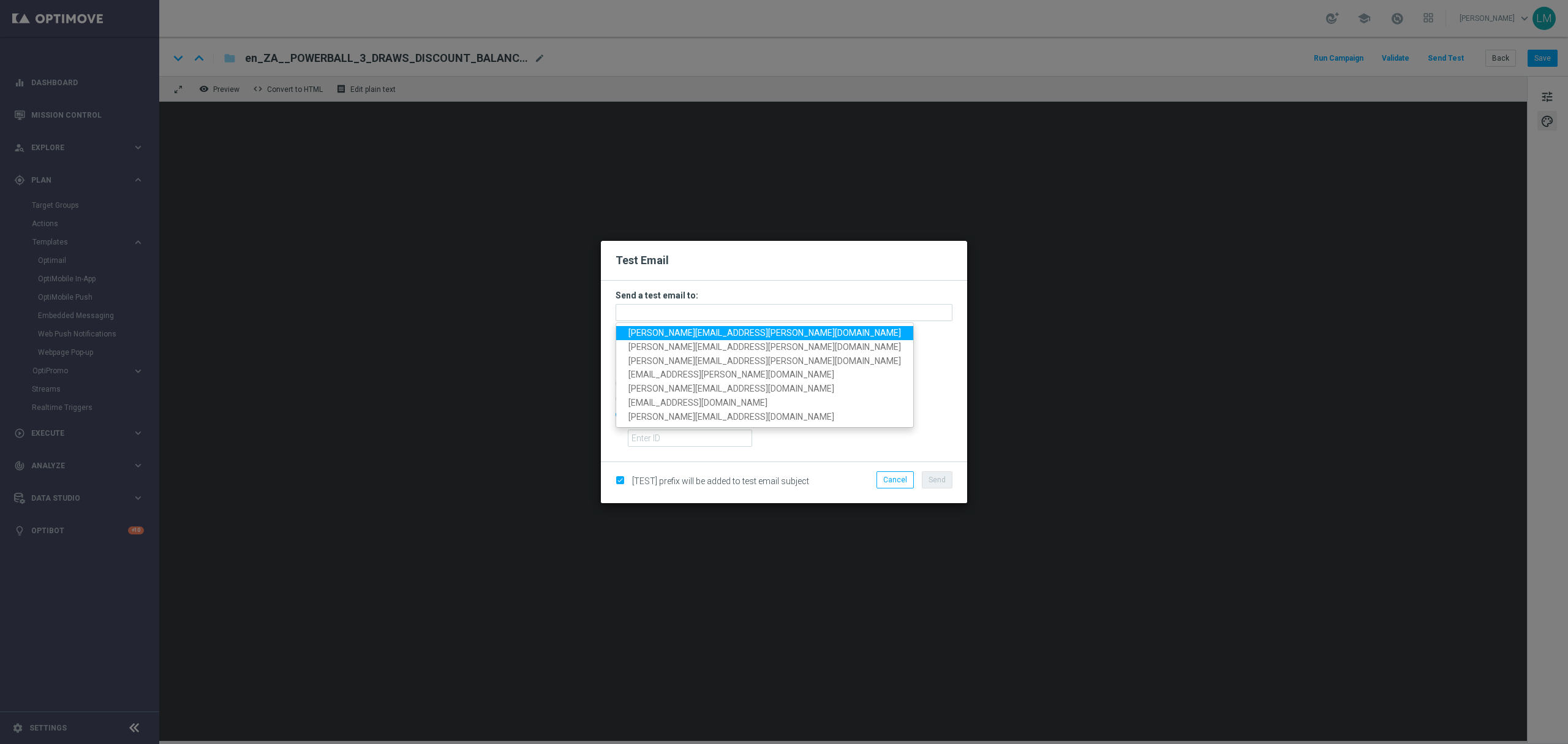
click at [672, 327] on span "leslie.martinez@lottoland.com" at bounding box center [765, 332] width 273 height 10
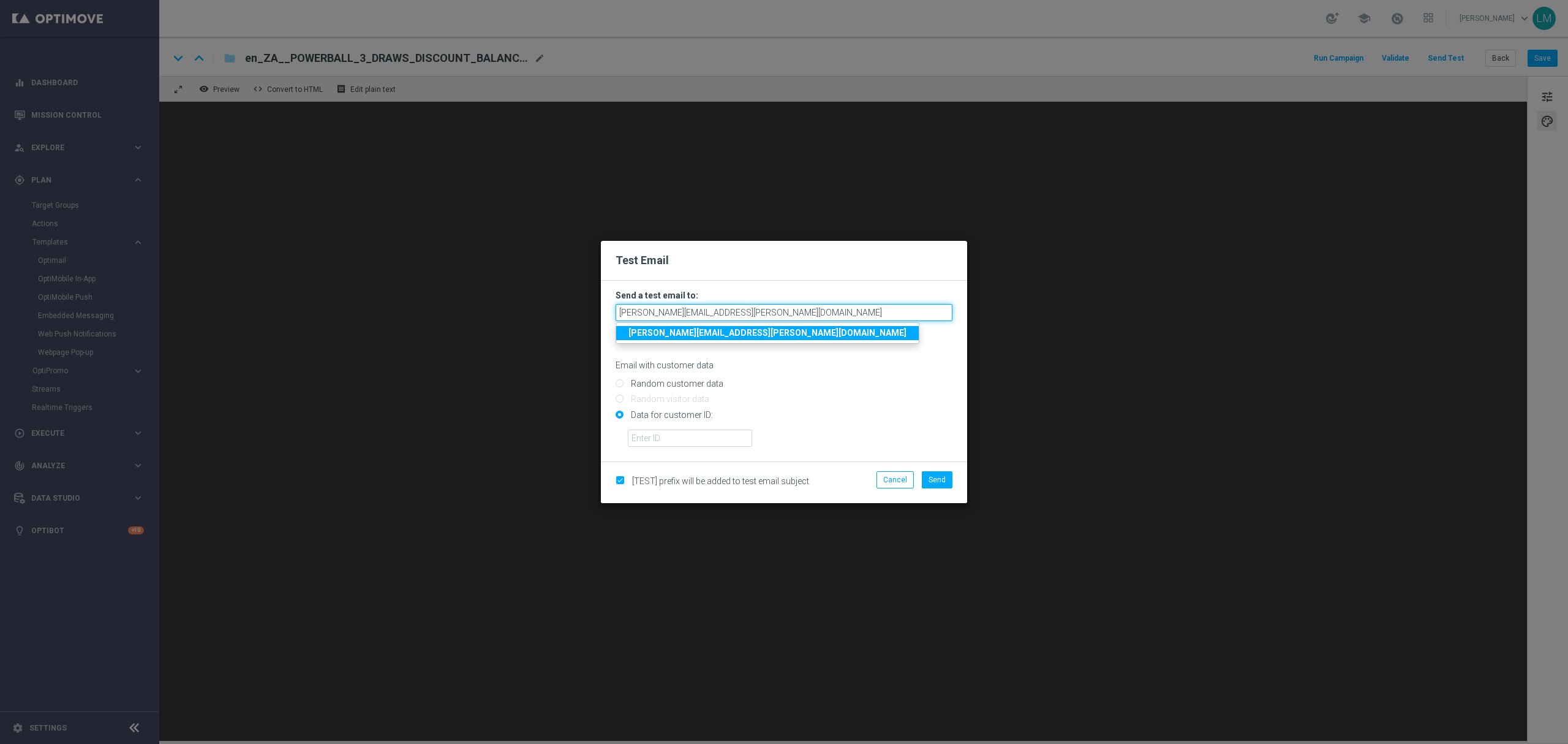
click at [740, 311] on input "leslie.martinez@lottoland.com" at bounding box center [784, 313] width 337 height 17
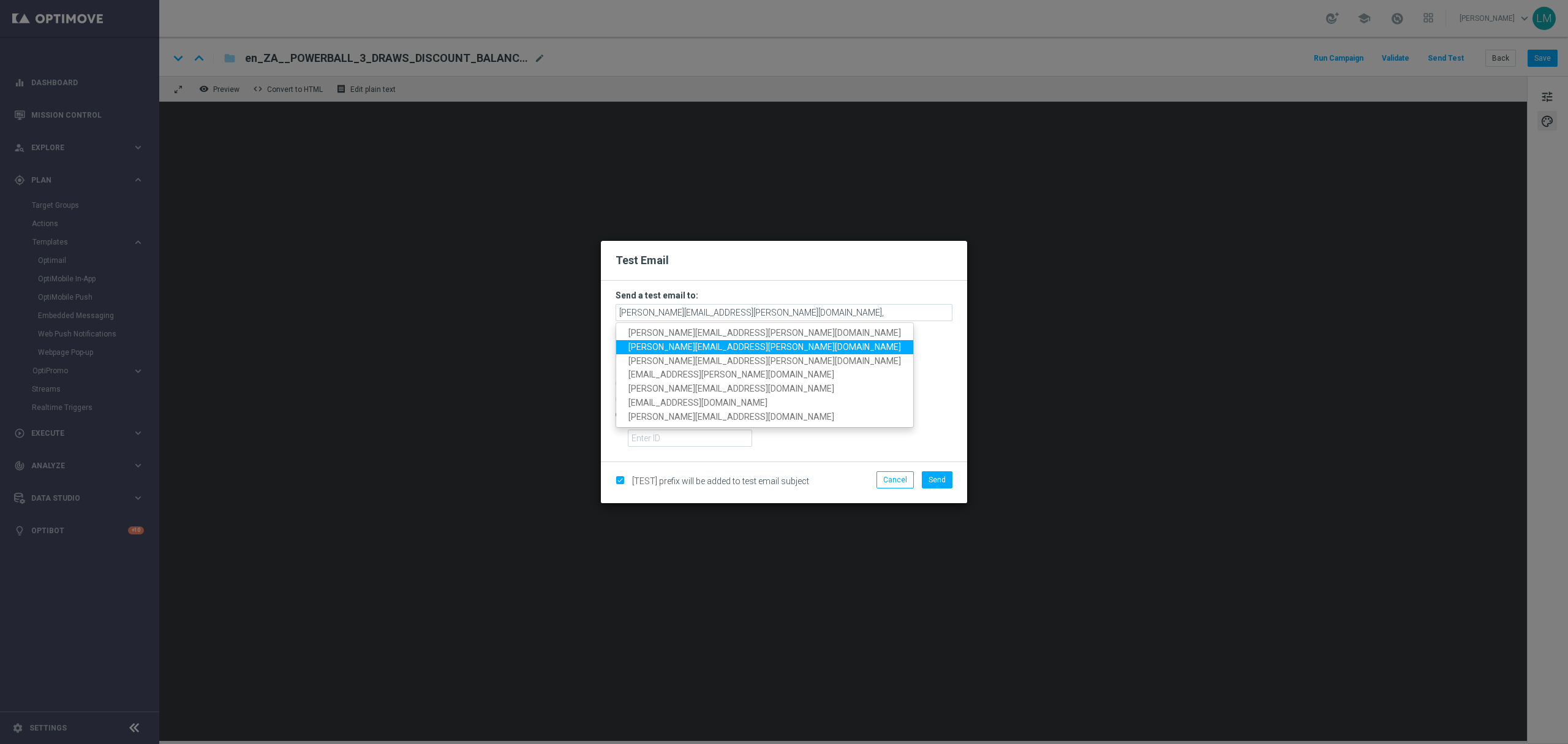
click at [715, 343] on span "millie.purcell@lottoland.com" at bounding box center [765, 347] width 273 height 10
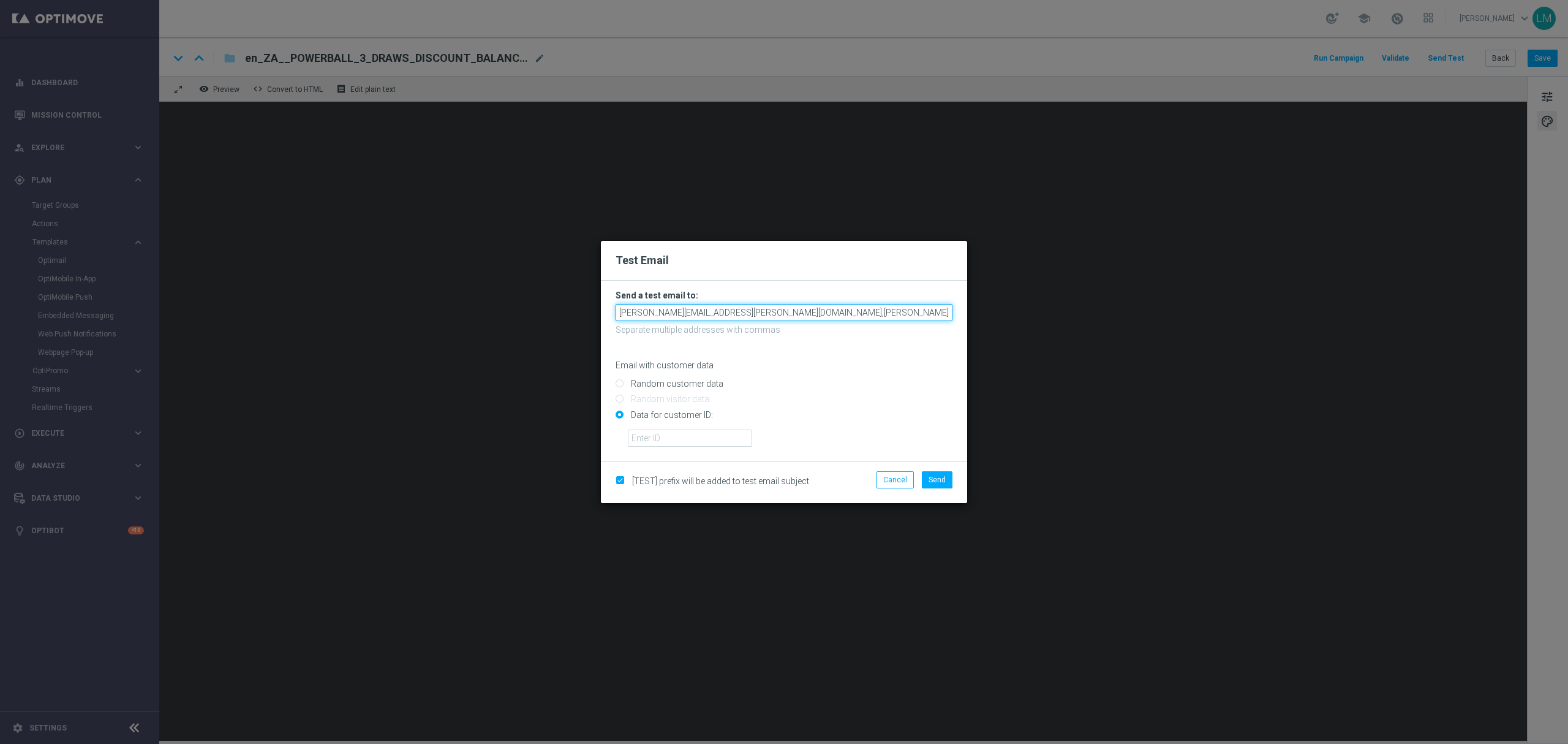
click at [859, 313] on input "leslie.martinez@lottoland.com,millie.purcell@lottoland.com" at bounding box center [784, 313] width 337 height 17
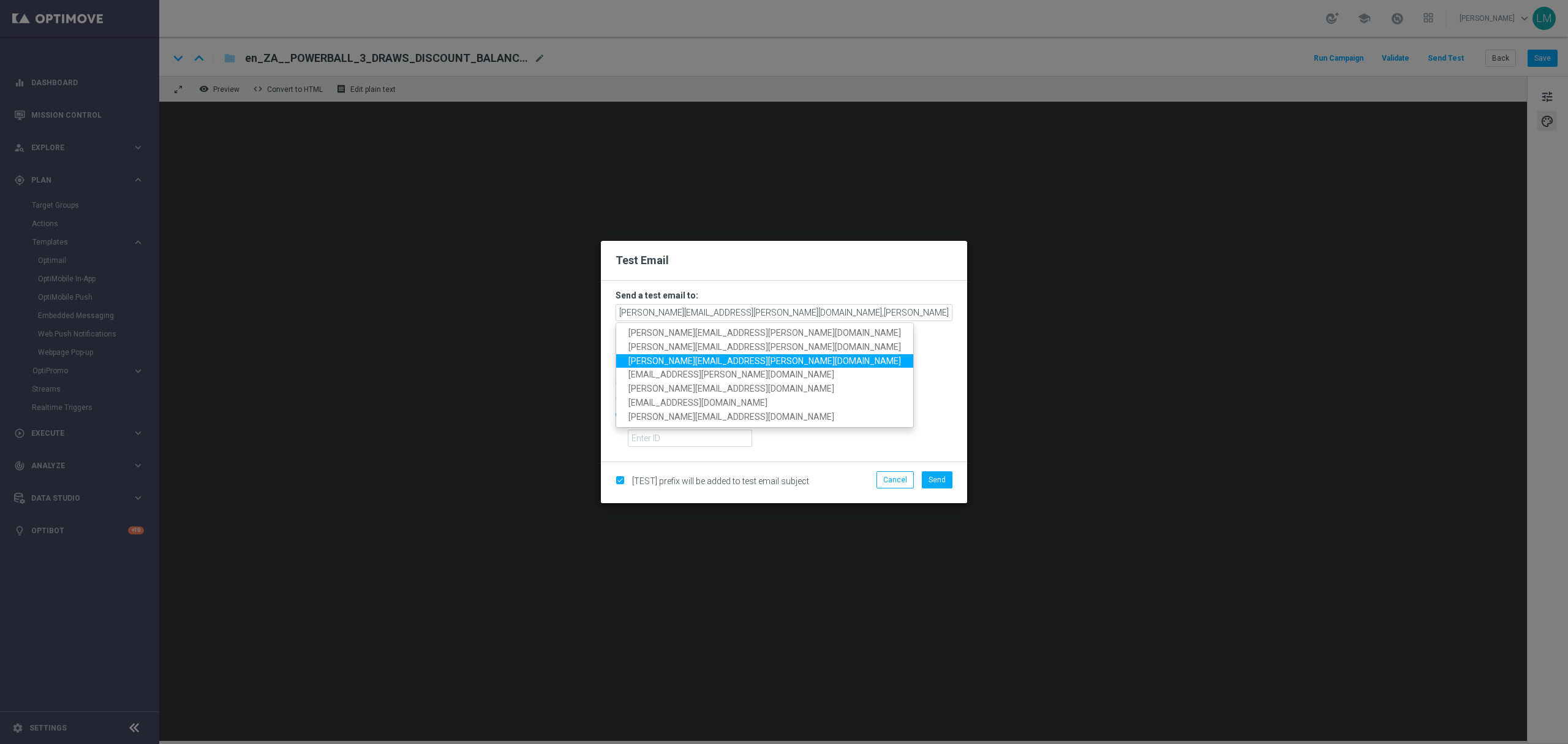
click at [691, 359] on span "ricky.hubbard@lottoland.com" at bounding box center [765, 360] width 273 height 10
type input "leslie.martinez@lottoland.com,millie.purcell@lottoland.com,ricky.hubbard@lottol…"
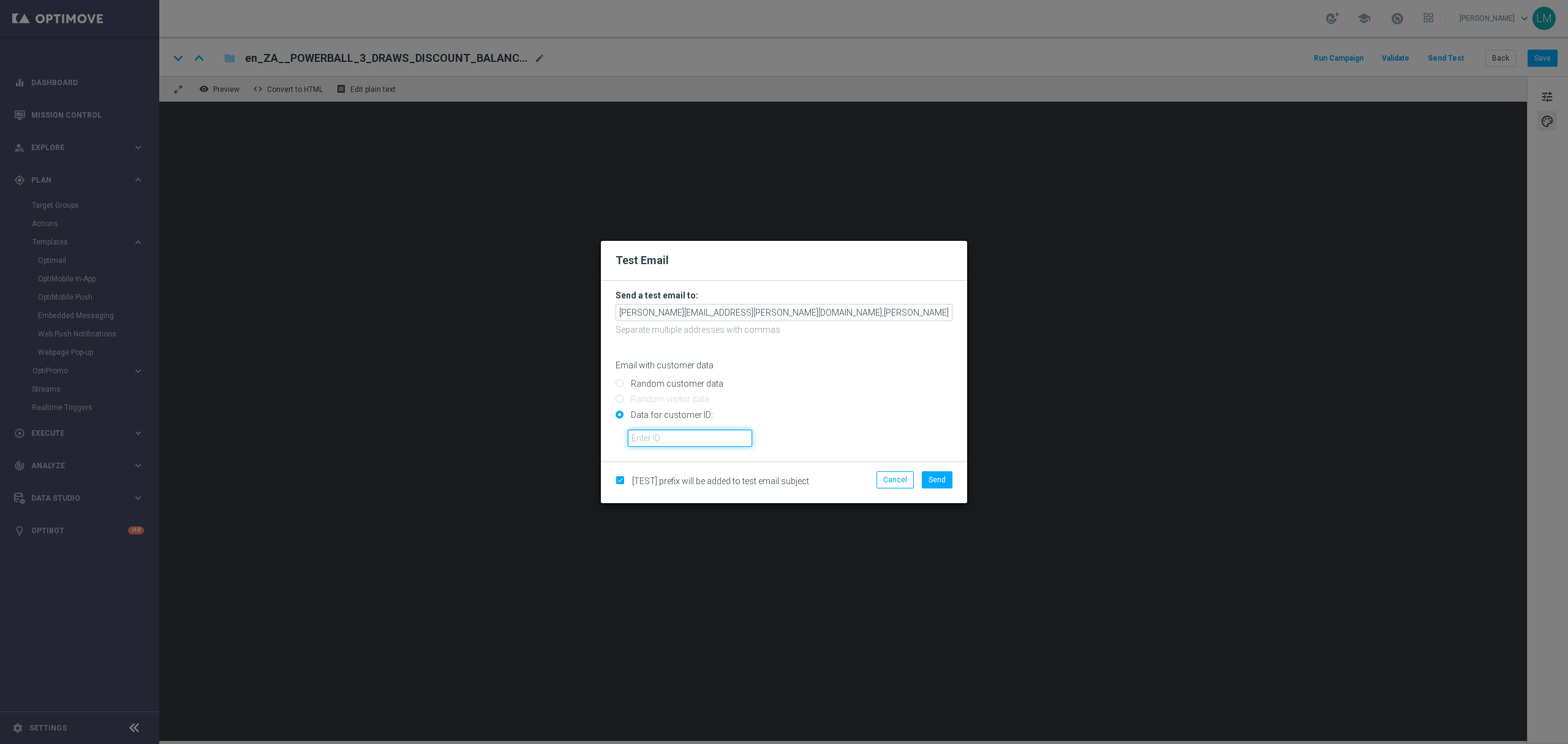
click at [680, 439] on input "text" at bounding box center [690, 438] width 124 height 17
type input "10505907"
click at [946, 480] on button "Send" at bounding box center [937, 480] width 31 height 17
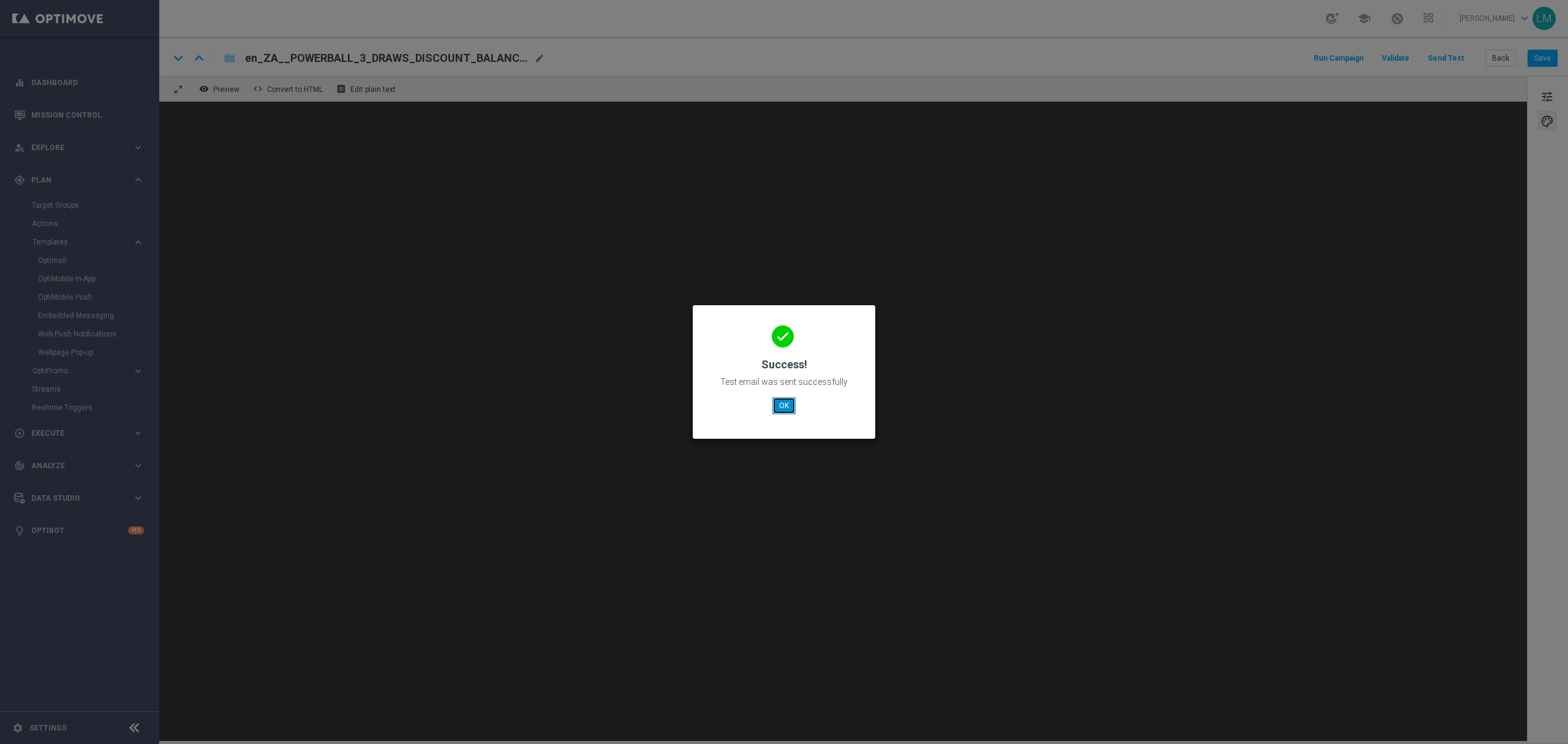
click at [787, 410] on button "OK" at bounding box center [784, 406] width 23 height 17
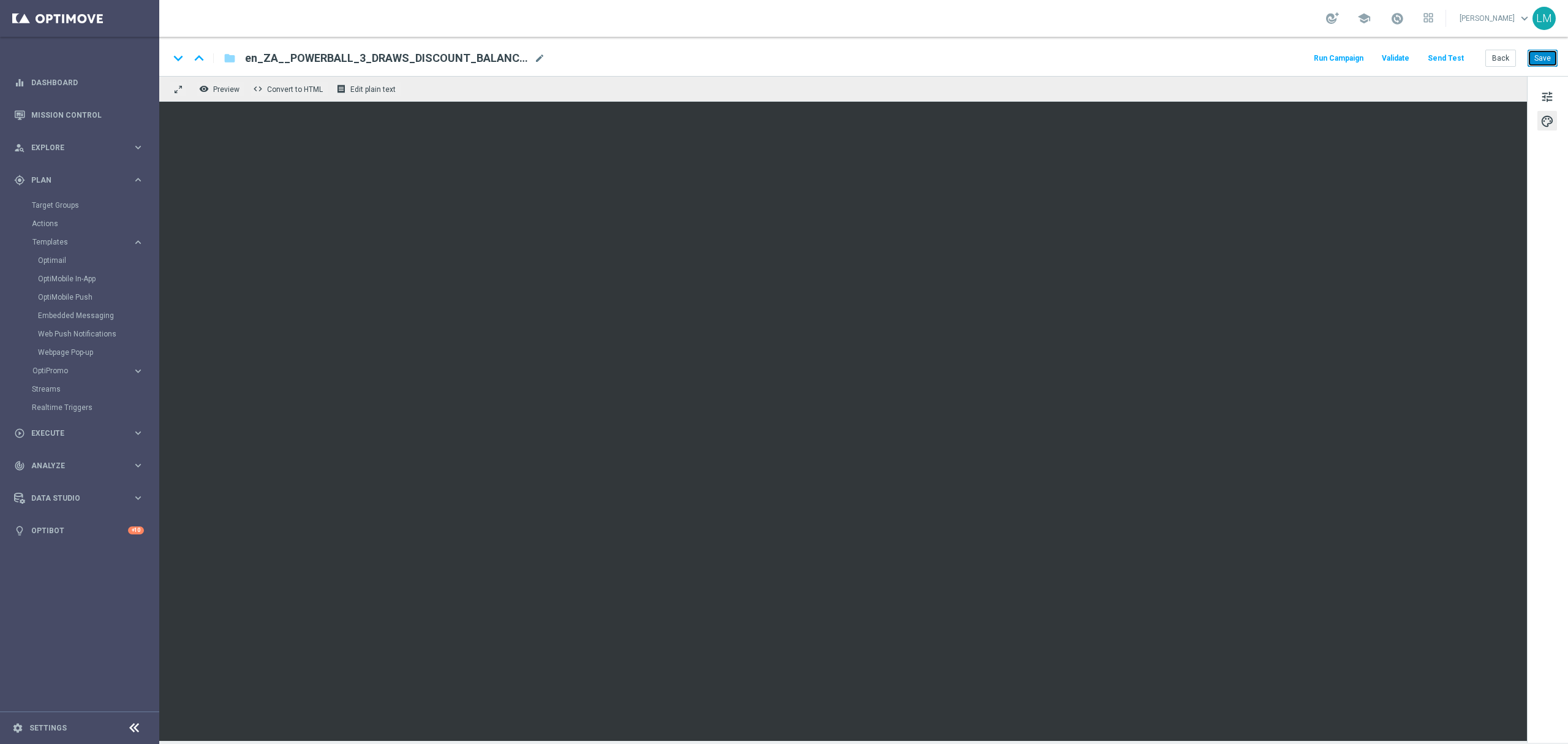
click at [1175, 52] on button "Save" at bounding box center [1542, 59] width 30 height 17
click at [1175, 54] on button "Save" at bounding box center [1542, 59] width 30 height 17
click at [1175, 97] on span "tune" at bounding box center [1547, 97] width 14 height 16
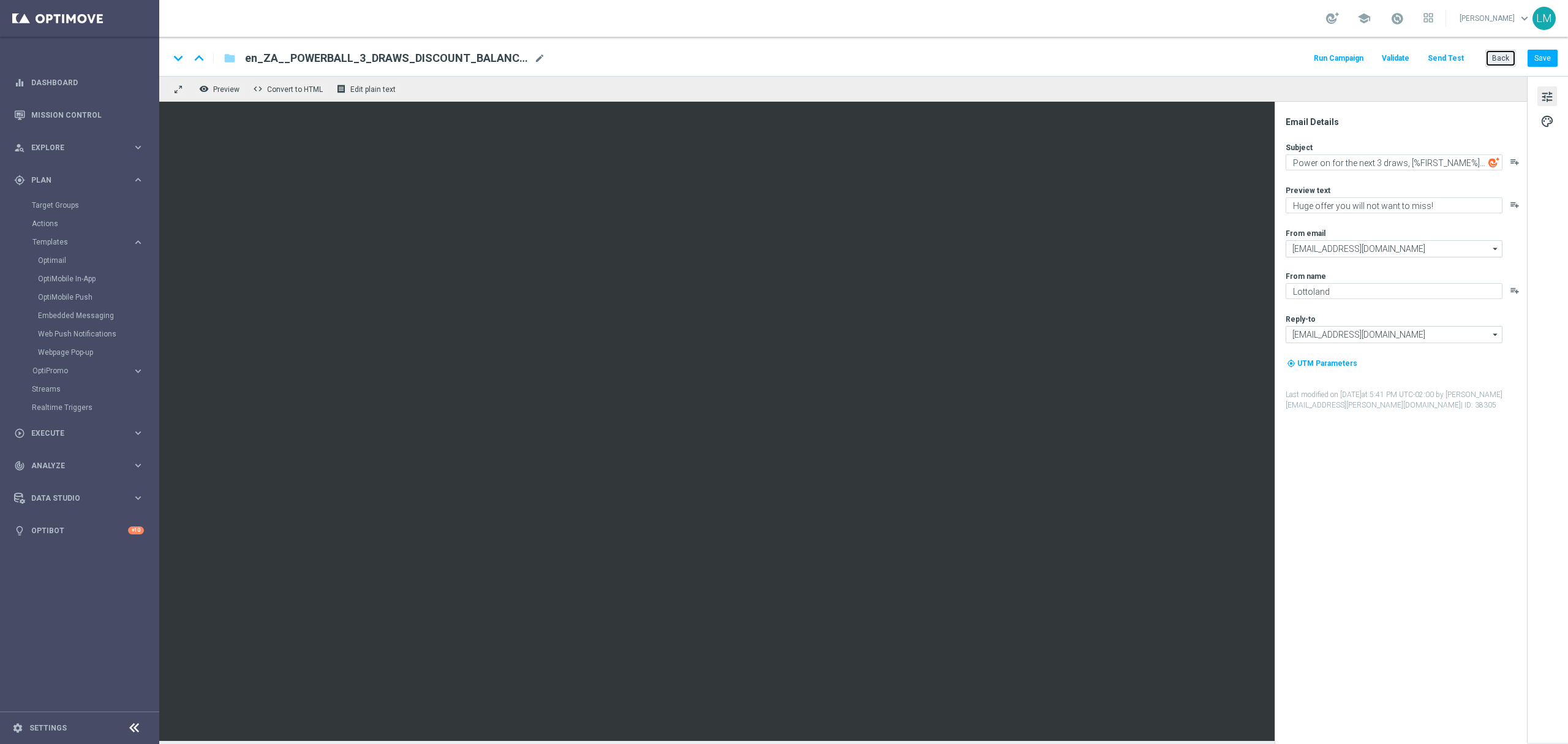
click at [1175, 59] on button "Back" at bounding box center [1500, 59] width 31 height 17
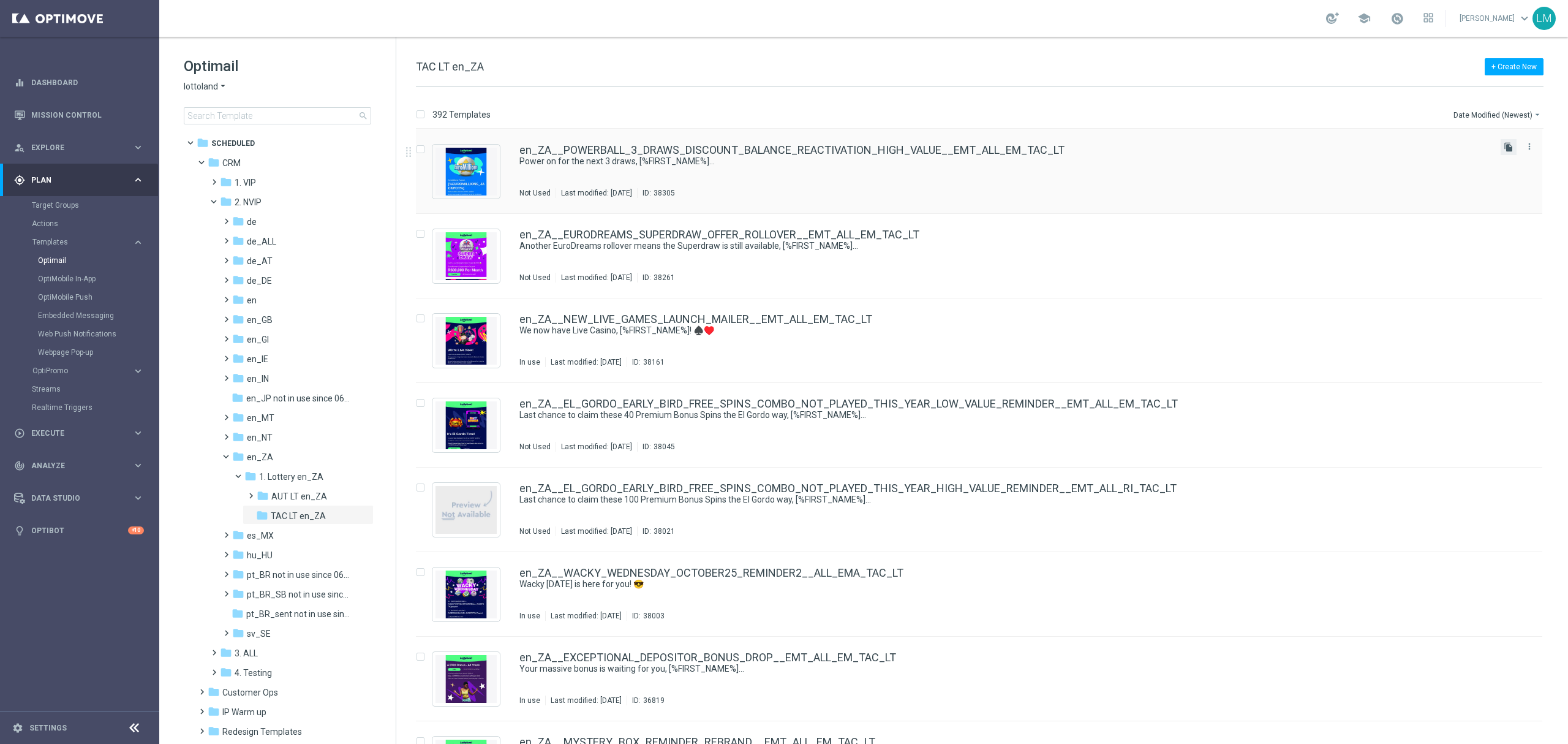
click at [1175, 147] on icon "file_copy" at bounding box center [1509, 147] width 10 height 10
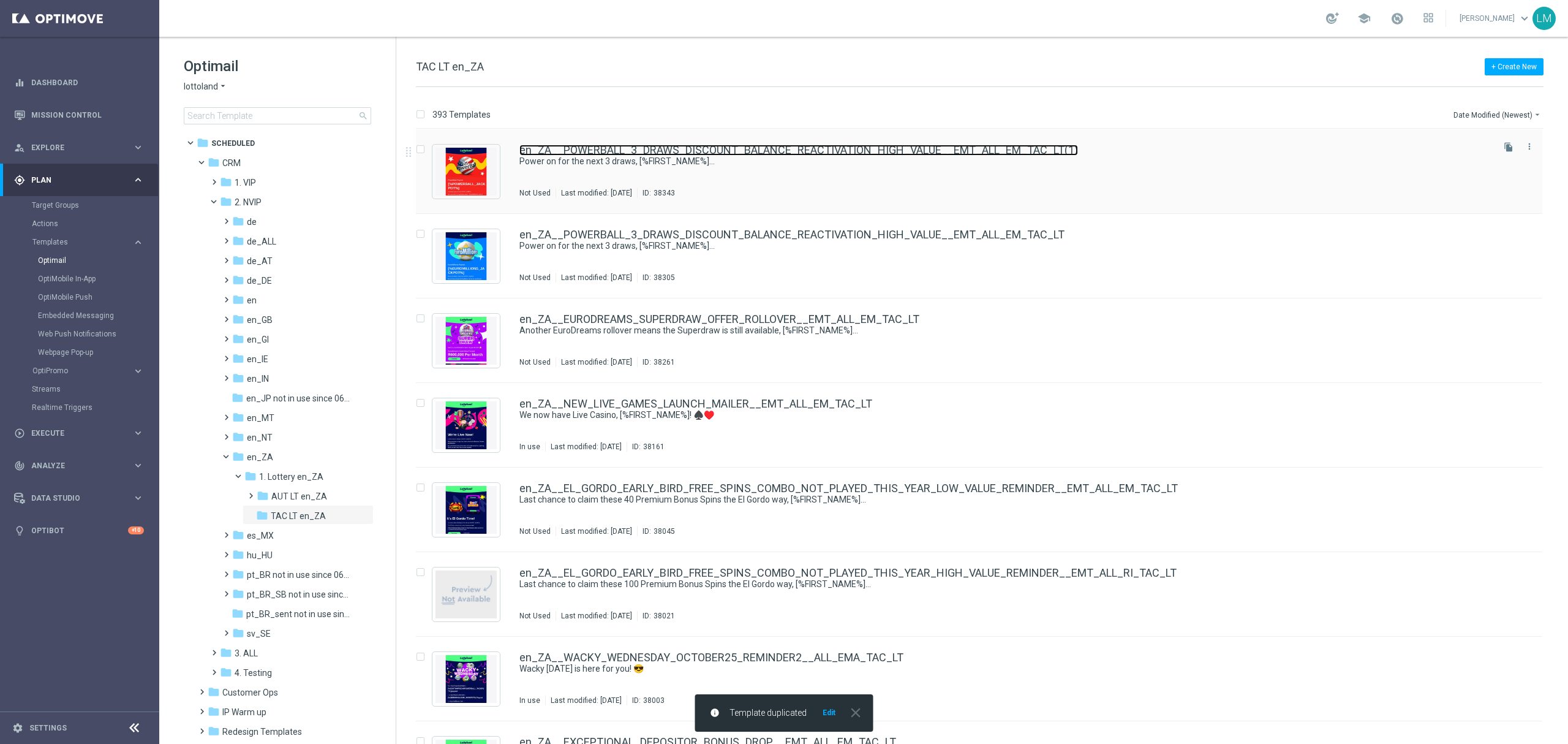
click at [631, 148] on link "en_ZA__POWERBALL_3_DRAWS_DISCOUNT_BALANCE_REACTIVATION_HIGH_VALUE__EMT_ALL_EM_T…" at bounding box center [798, 150] width 558 height 11
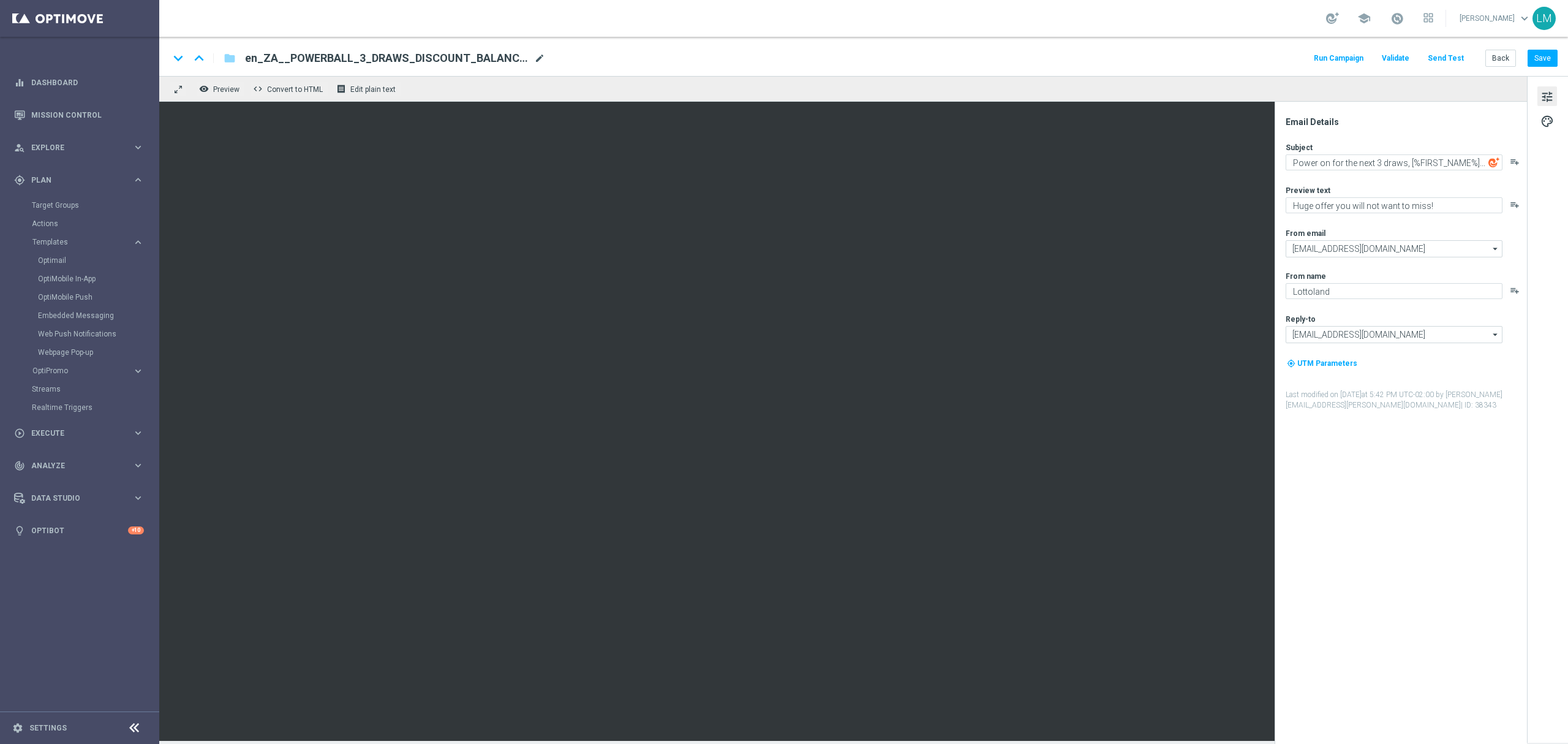
click at [537, 62] on span "mode_edit" at bounding box center [540, 59] width 11 height 11
paste input "LOW_VALUE__EMT_ALL_EM_TAC_LT"
type input "en_ZA__POWERBALL_3_DRAWS_DISCOUNT_BALANCE_REACTIVATION_LOW_VALUE__EMT_ALL_EM_TA…"
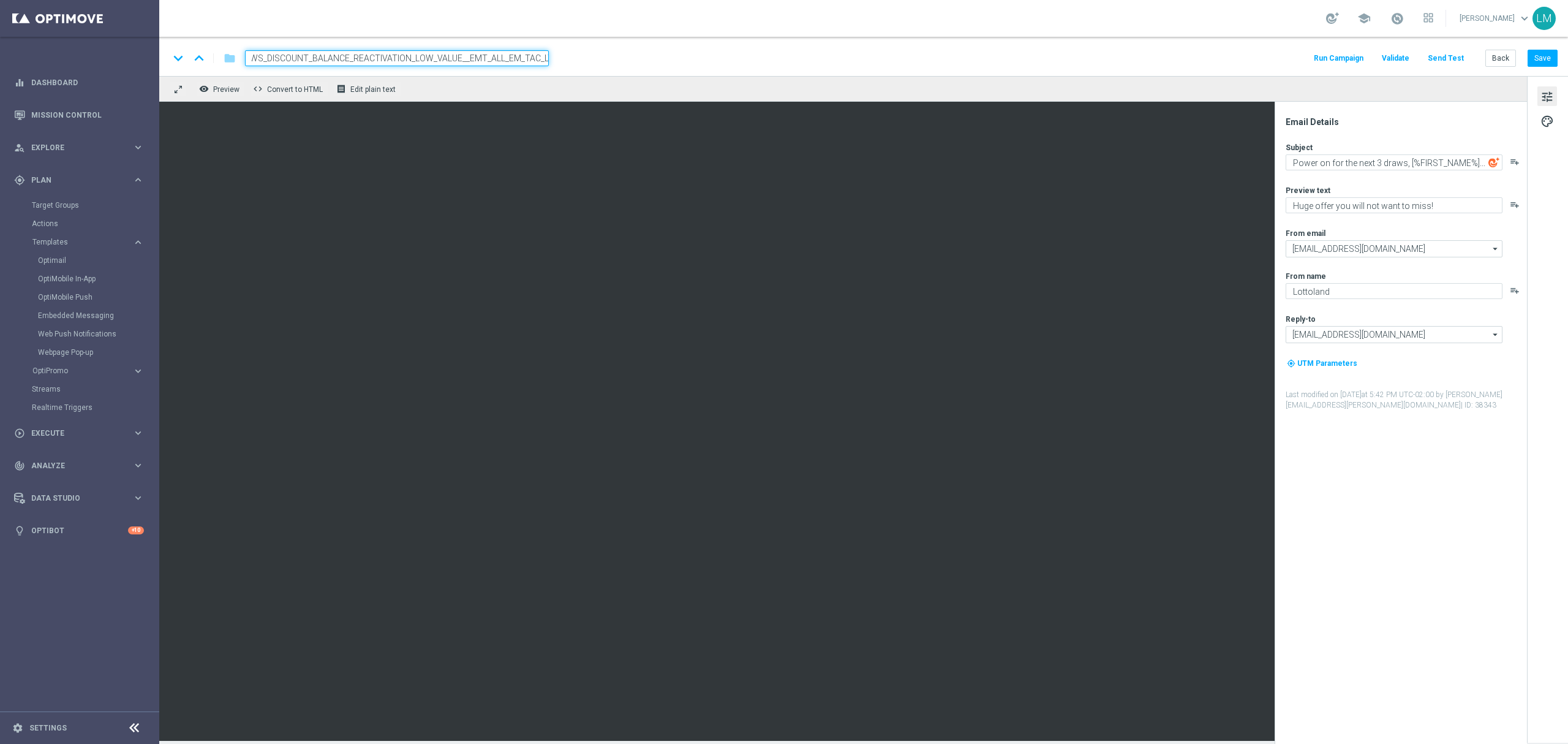
click at [532, 72] on div "keyboard_arrow_down keyboard_arrow_up folder en_ZA__POWERBALL_3_DRAWS_DISCOUNT_…" at bounding box center [863, 56] width 1409 height 39
click at [527, 62] on input "en_ZA__POWERBALL_3_DRAWS_DISCOUNT_BALANCE_REACTIVATION_LOW_VALUE__EMT_ALL_EM_TA…" at bounding box center [397, 59] width 304 height 16
click at [503, 101] on iframe at bounding box center [843, 421] width 1368 height 639
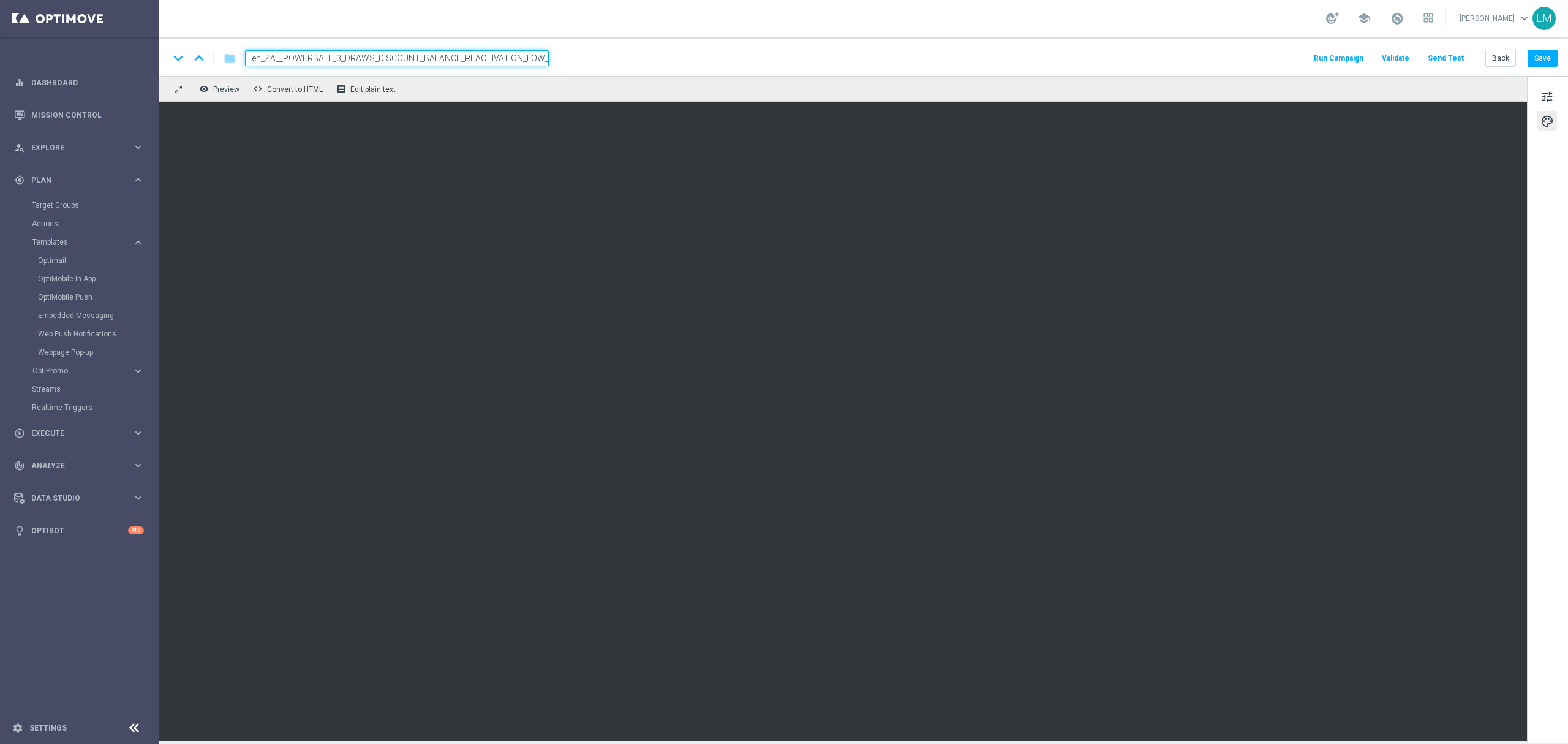
click at [498, 96] on div "remove_red_eye Preview code Convert to HTML receipt Edit plain text" at bounding box center [843, 88] width 1368 height 26
click at [505, 60] on input "en_ZA__POWERBALL_3_DRAWS_DISCOUNT_BALANCE_REACTIVATION_LOW_VALUE__EMT_ALL_EM_TA…" at bounding box center [397, 59] width 304 height 16
click at [502, 82] on div "remove_red_eye Preview code Convert to HTML receipt Edit plain text" at bounding box center [843, 88] width 1368 height 26
click at [1175, 67] on button "Save" at bounding box center [1542, 59] width 30 height 17
click at [1175, 57] on button "Save" at bounding box center [1542, 59] width 30 height 17
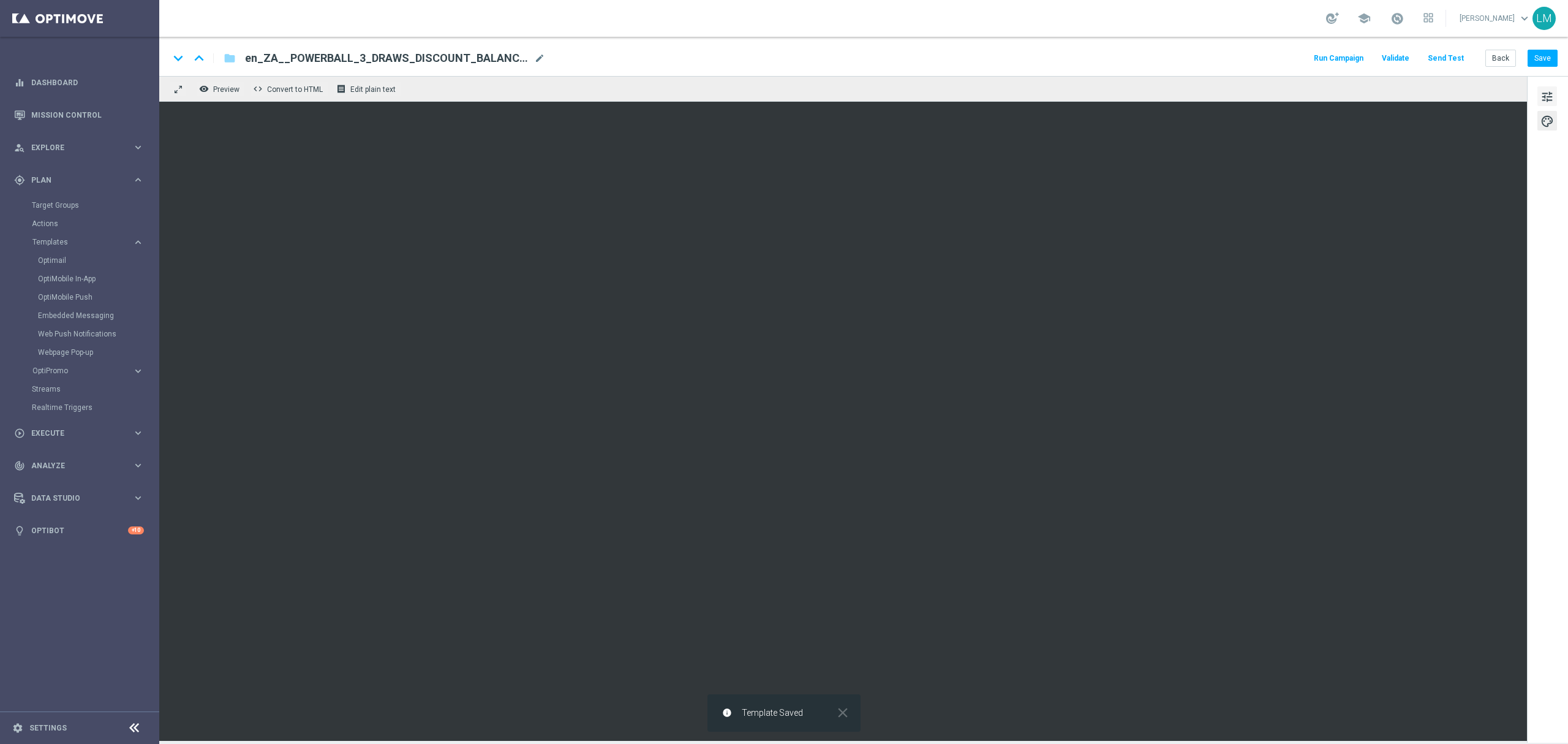
click at [1175, 100] on span "tune" at bounding box center [1547, 97] width 14 height 16
click at [1175, 64] on button "Save" at bounding box center [1542, 59] width 30 height 17
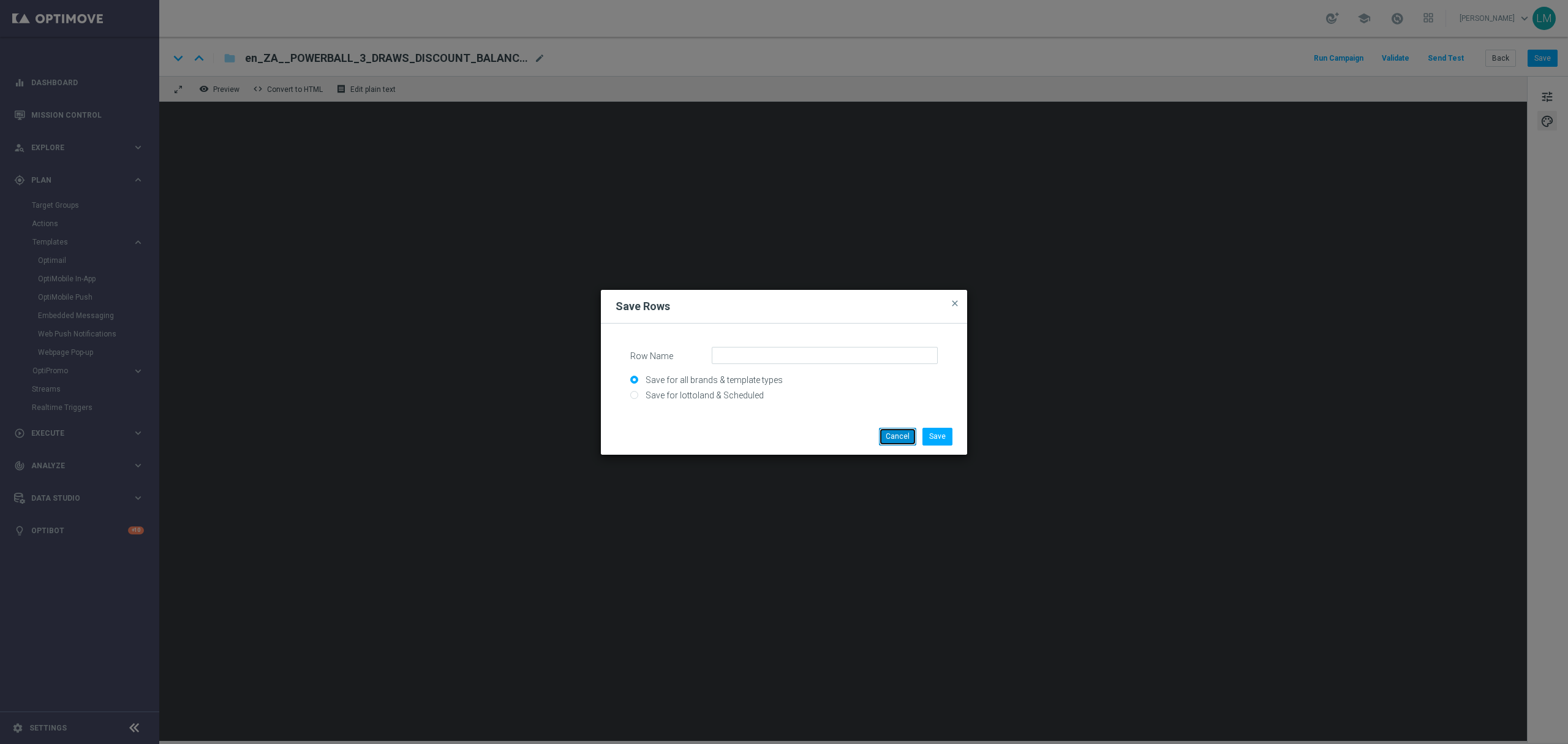
click at [901, 441] on button "Cancel" at bounding box center [898, 436] width 37 height 17
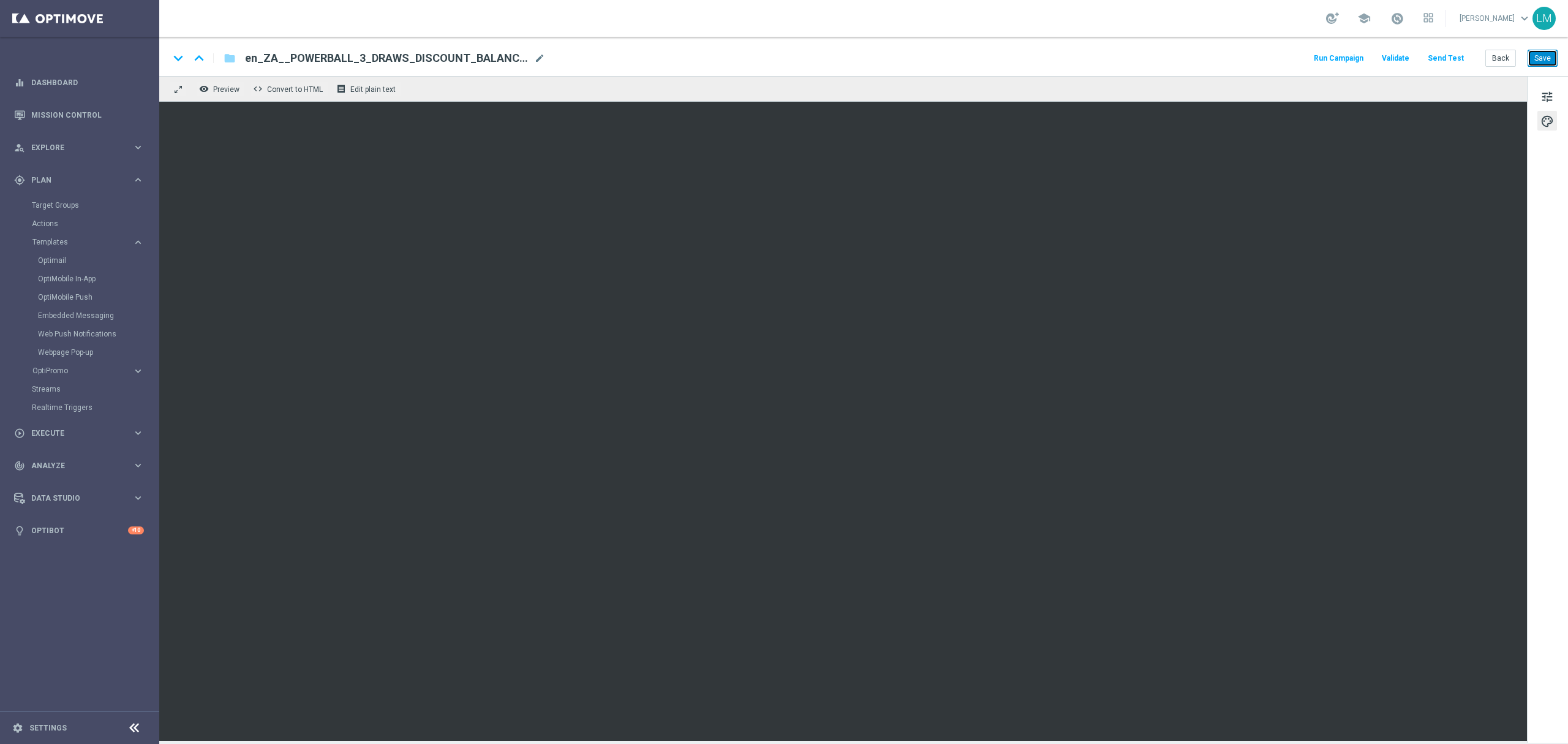
click at [1175, 62] on button "Save" at bounding box center [1542, 59] width 30 height 17
click at [1175, 59] on button "Send Test" at bounding box center [1446, 59] width 40 height 17
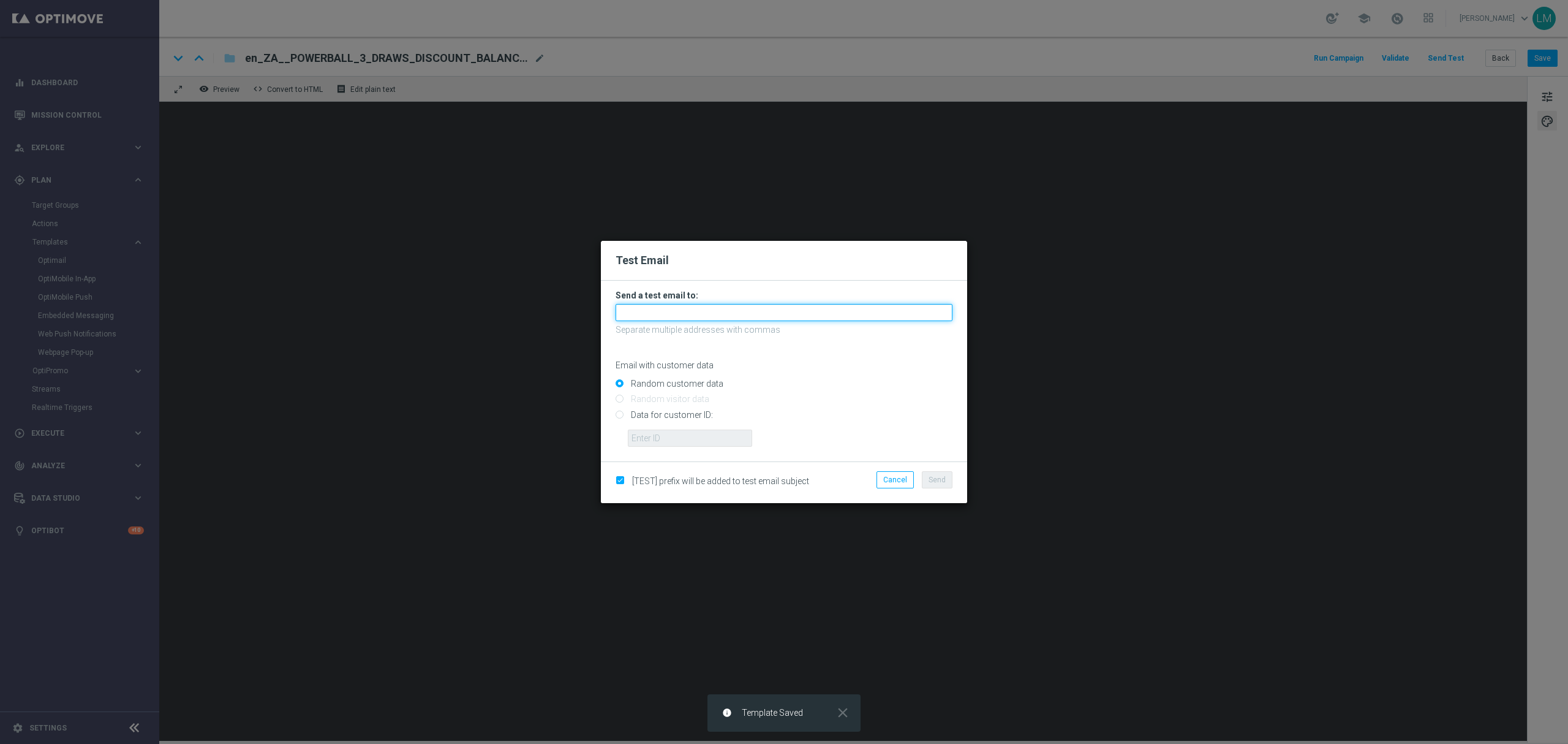
click at [631, 314] on input "text" at bounding box center [784, 313] width 337 height 17
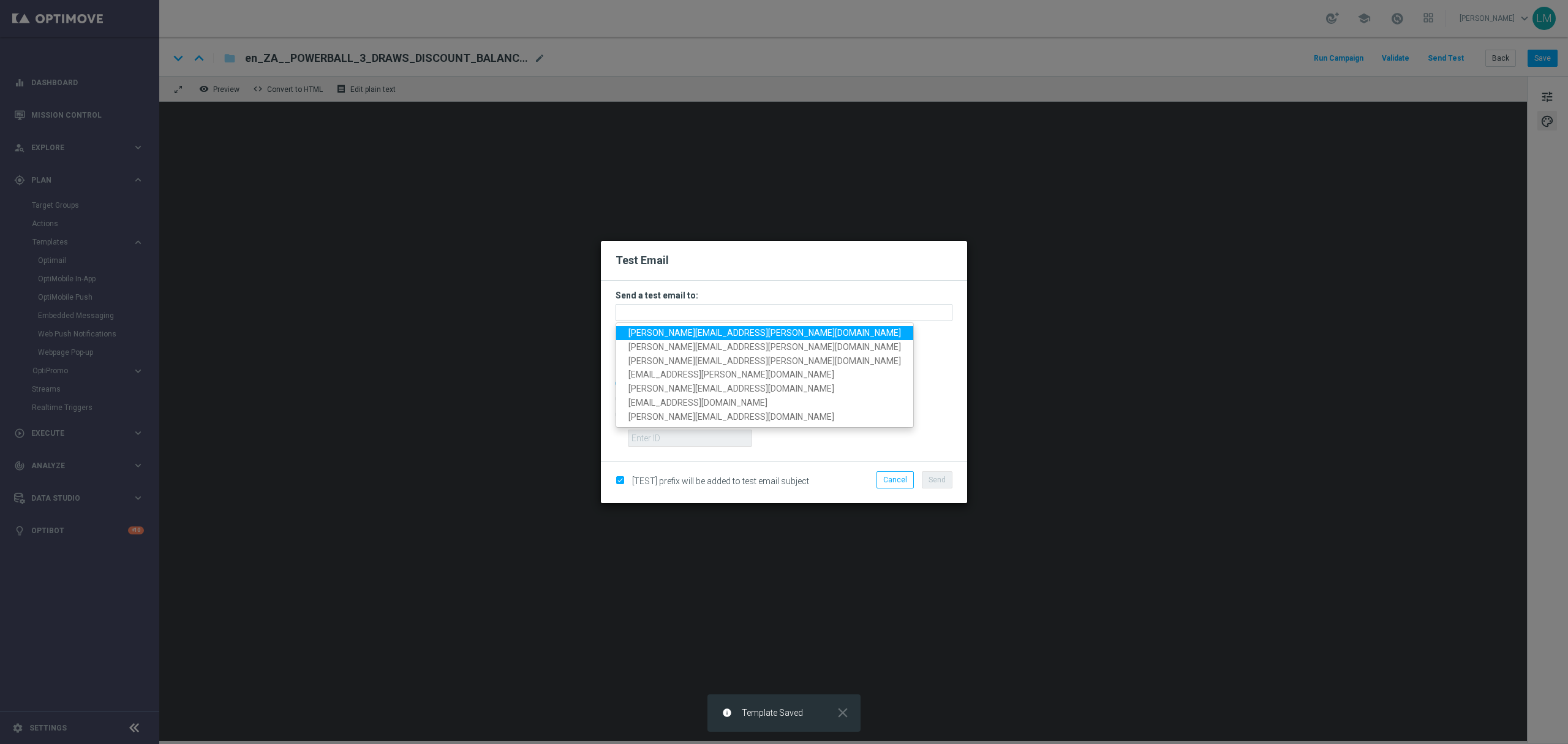
click at [637, 332] on span "leslie.martinez@lottoland.com" at bounding box center [765, 332] width 273 height 10
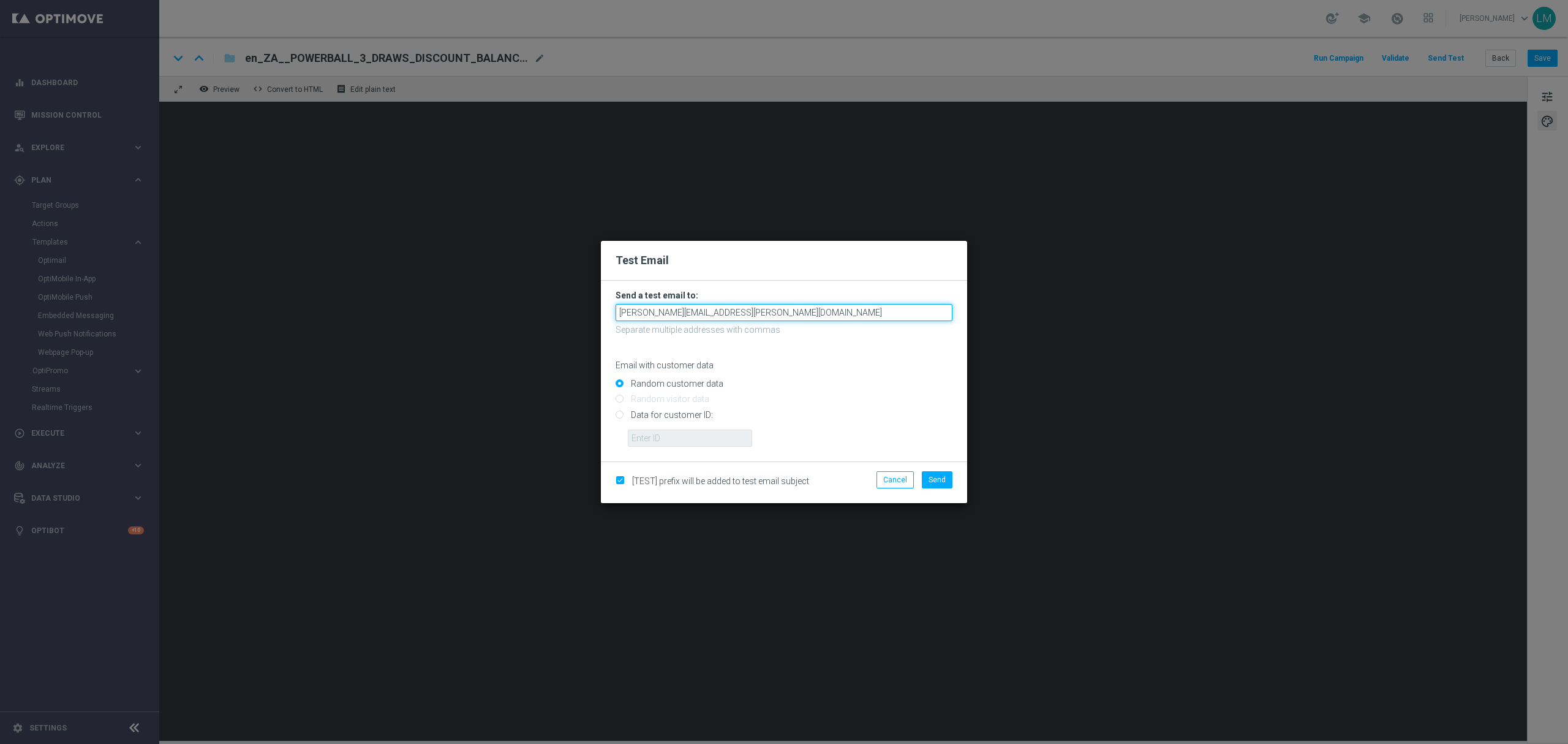
click at [756, 312] on input "leslie.martinez@lottoland.com" at bounding box center [784, 313] width 337 height 17
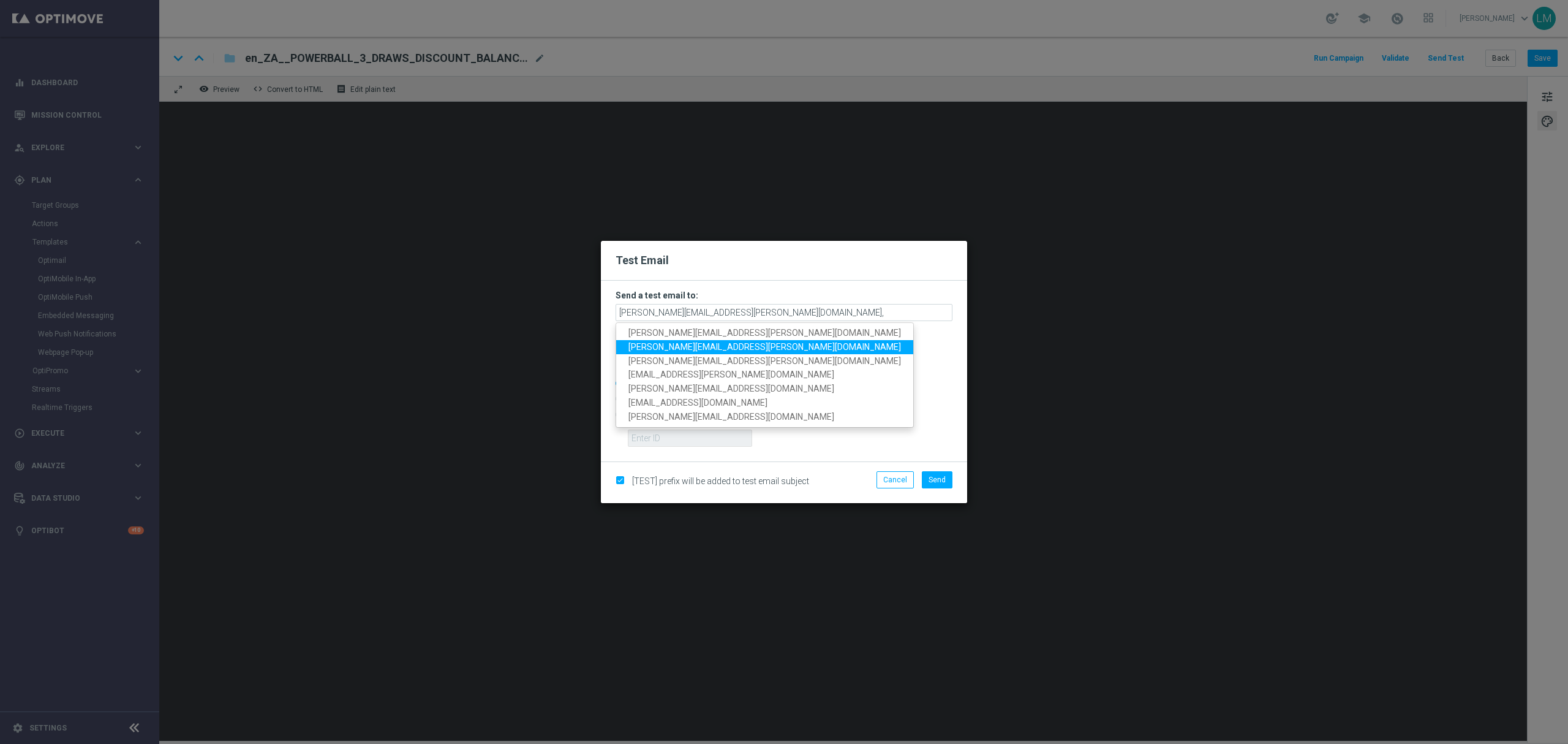
click at [684, 351] on span "millie.purcell@lottoland.com" at bounding box center [765, 347] width 273 height 10
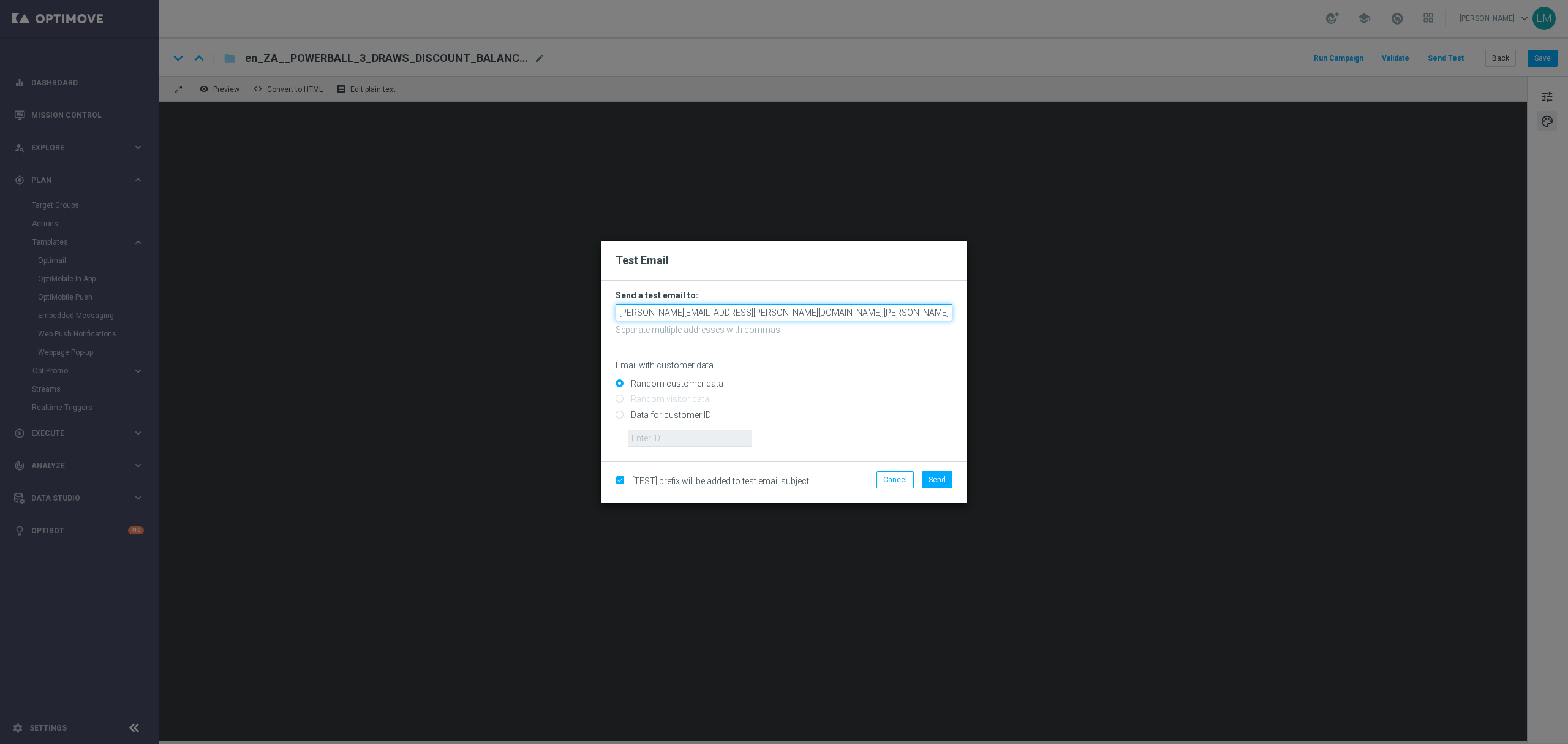
click at [840, 316] on input "leslie.martinez@lottoland.com,millie.purcell@lottoland.com" at bounding box center [784, 313] width 337 height 17
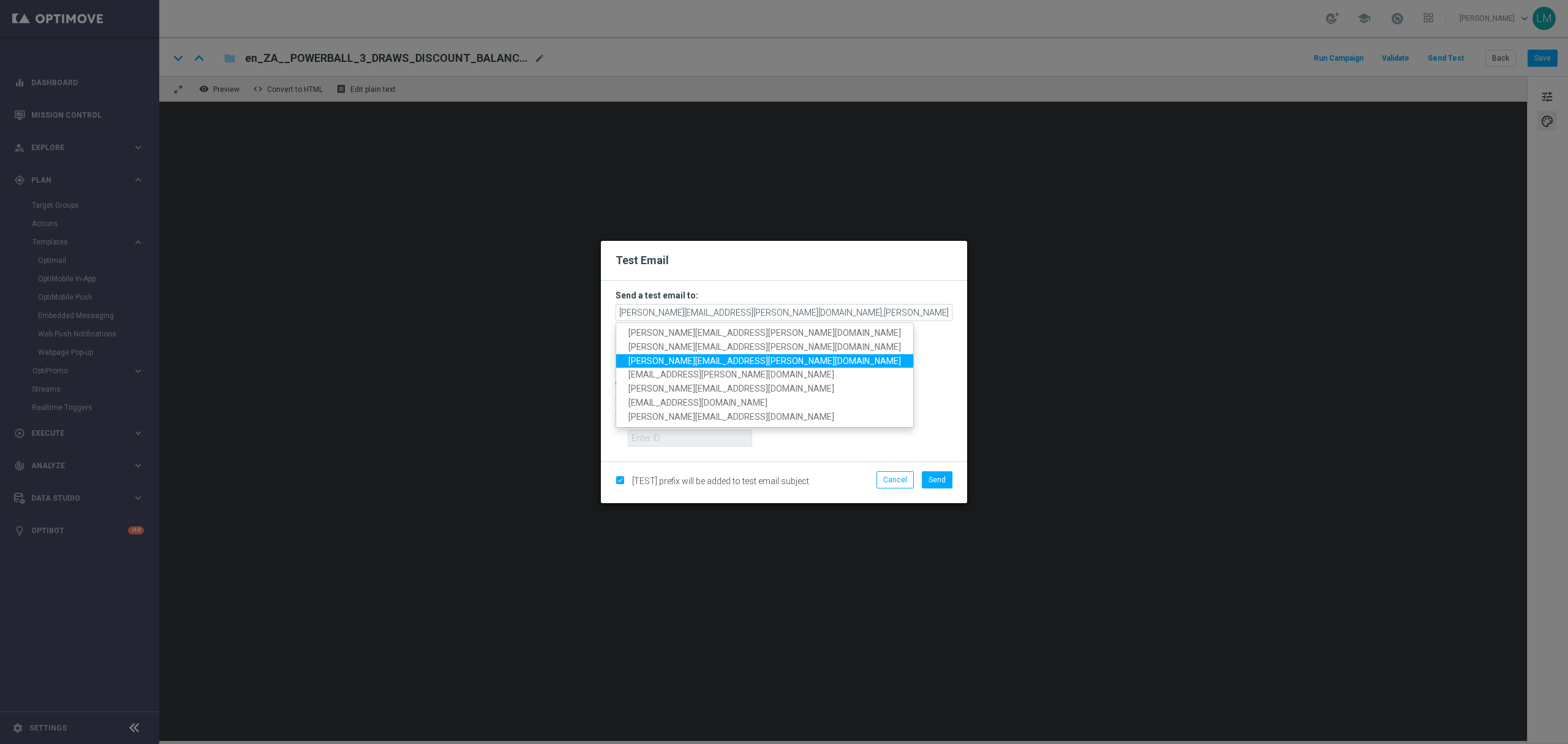
click at [687, 363] on span "ricky.hubbard@lottoland.com" at bounding box center [765, 360] width 273 height 10
type input "leslie.martinez@lottoland.com,millie.purcell@lottoland.com,ricky.hubbard@lottol…"
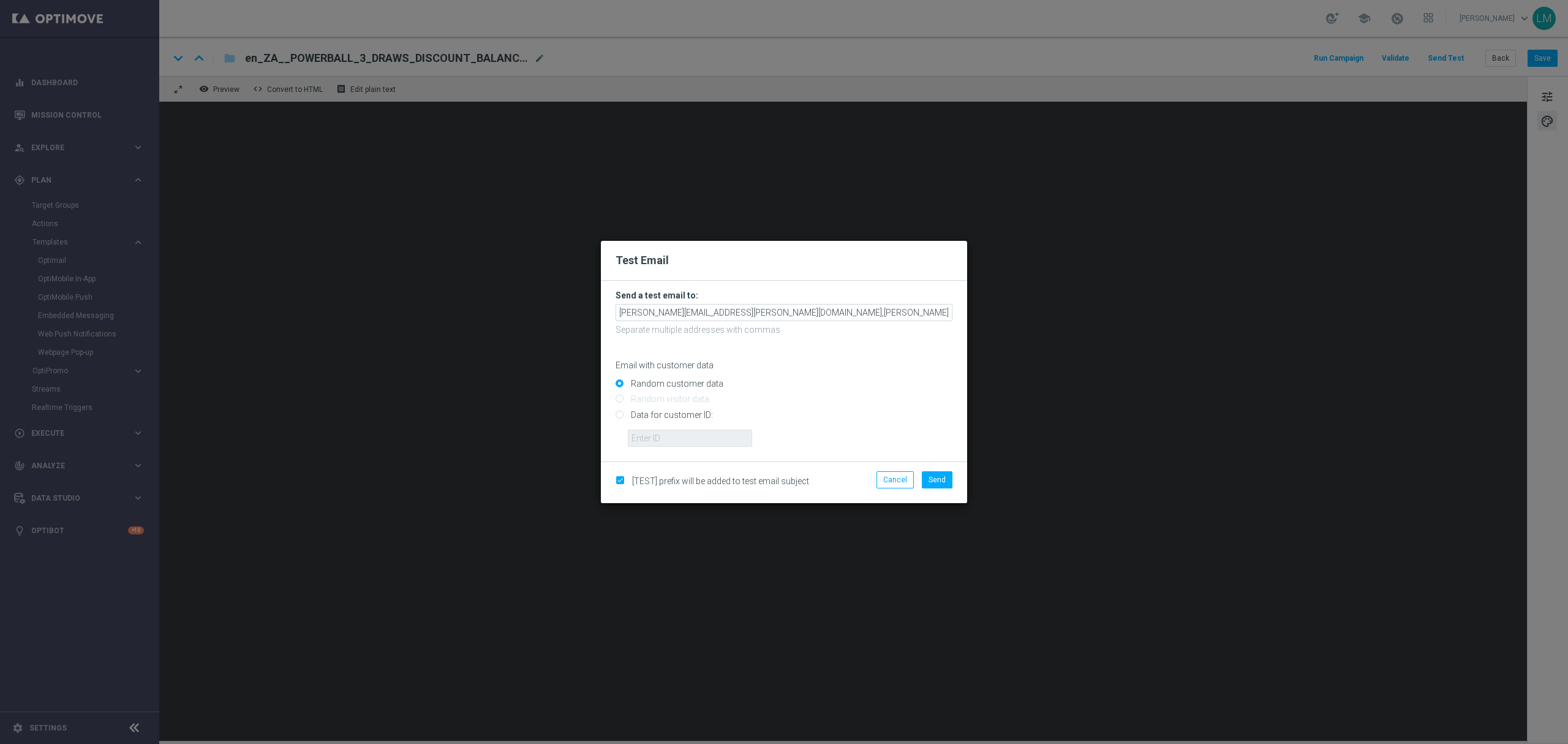
click at [668, 415] on input "Data for customer ID:" at bounding box center [784, 420] width 337 height 17
radio input "true"
click at [663, 440] on input "text" at bounding box center [690, 438] width 124 height 17
type input "10505907"
click at [937, 479] on span "Send" at bounding box center [937, 480] width 17 height 9
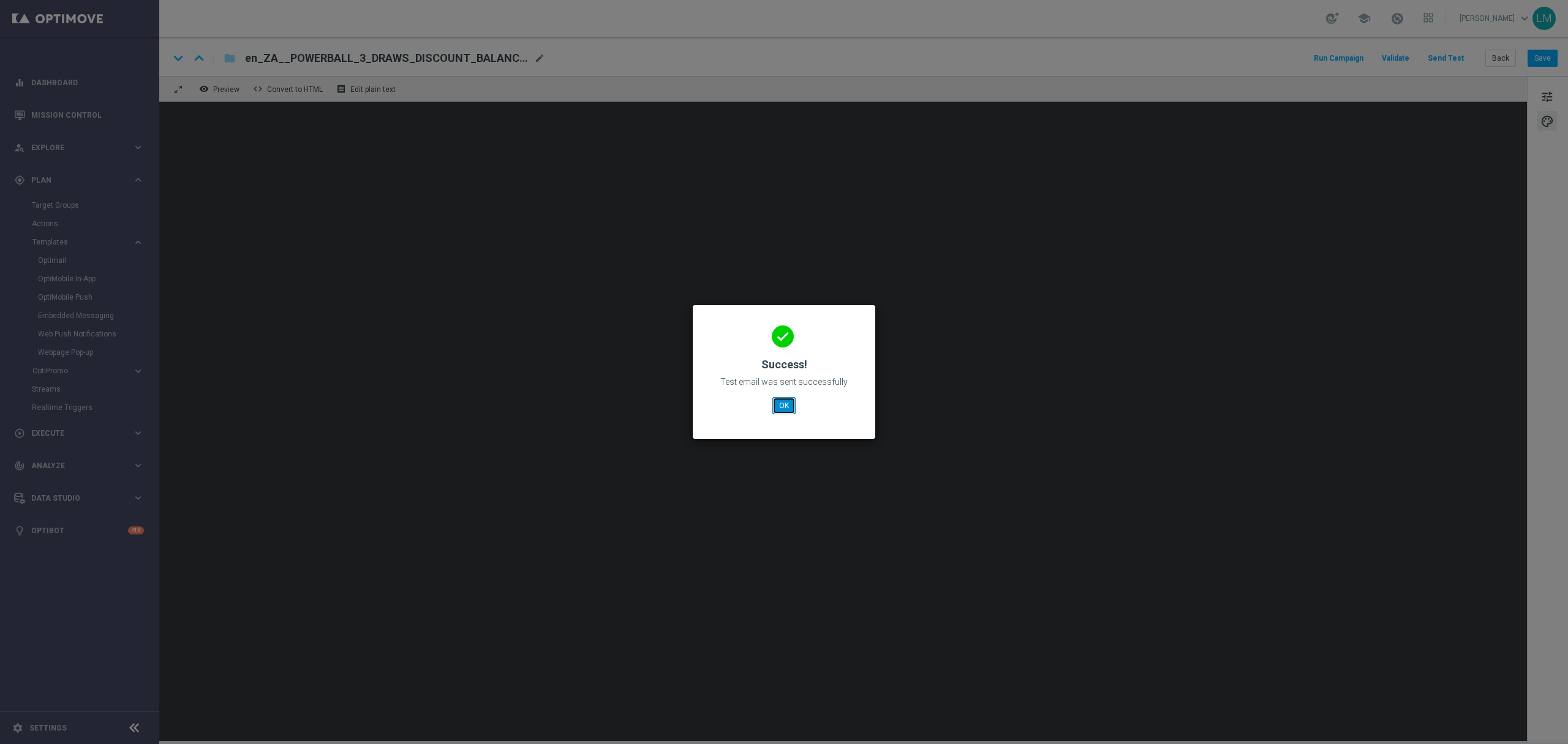
click at [782, 409] on button "OK" at bounding box center [784, 406] width 23 height 17
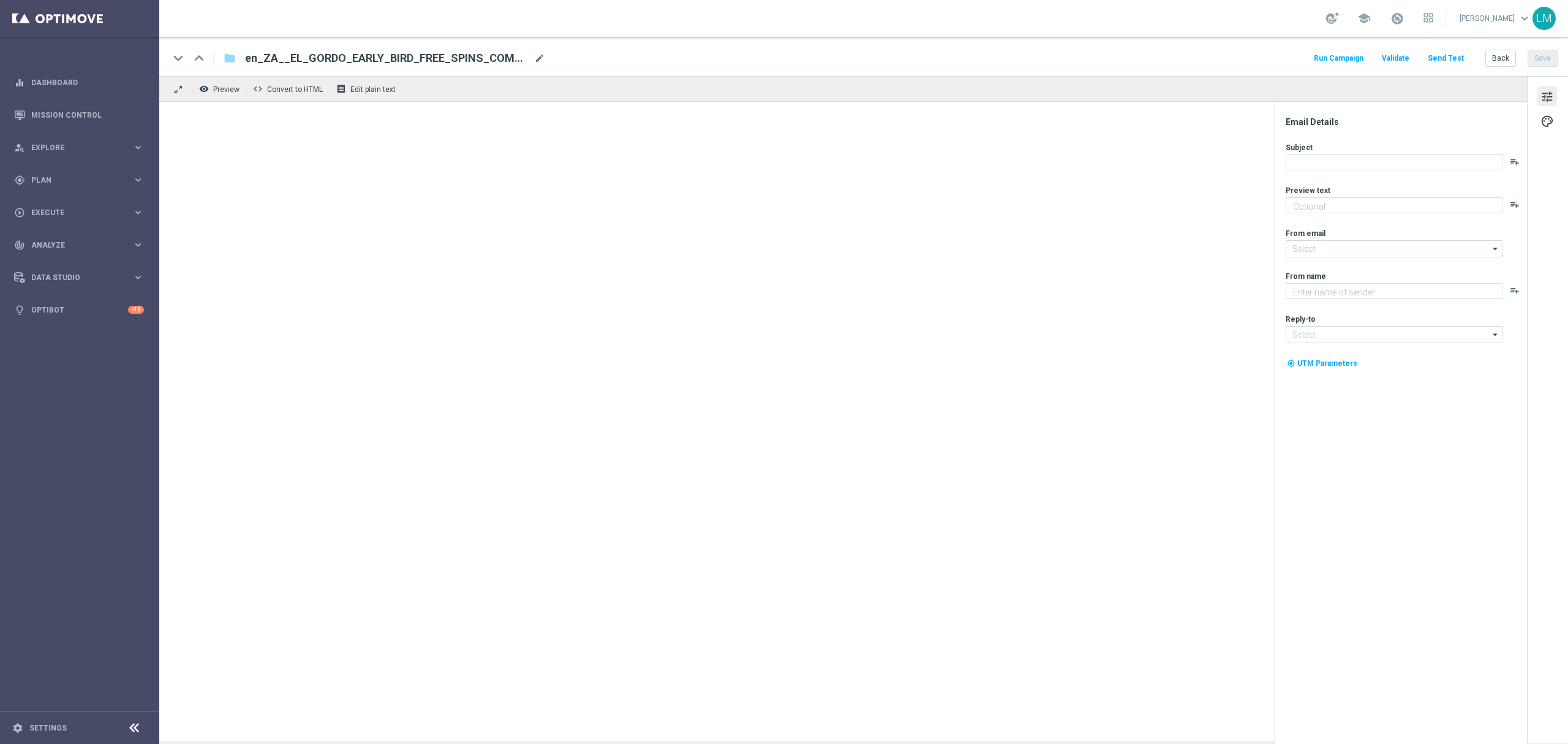
type textarea "Get your El Gordo early!"
type textarea "Lottoland"
type input "[EMAIL_ADDRESS][DOMAIN_NAME]"
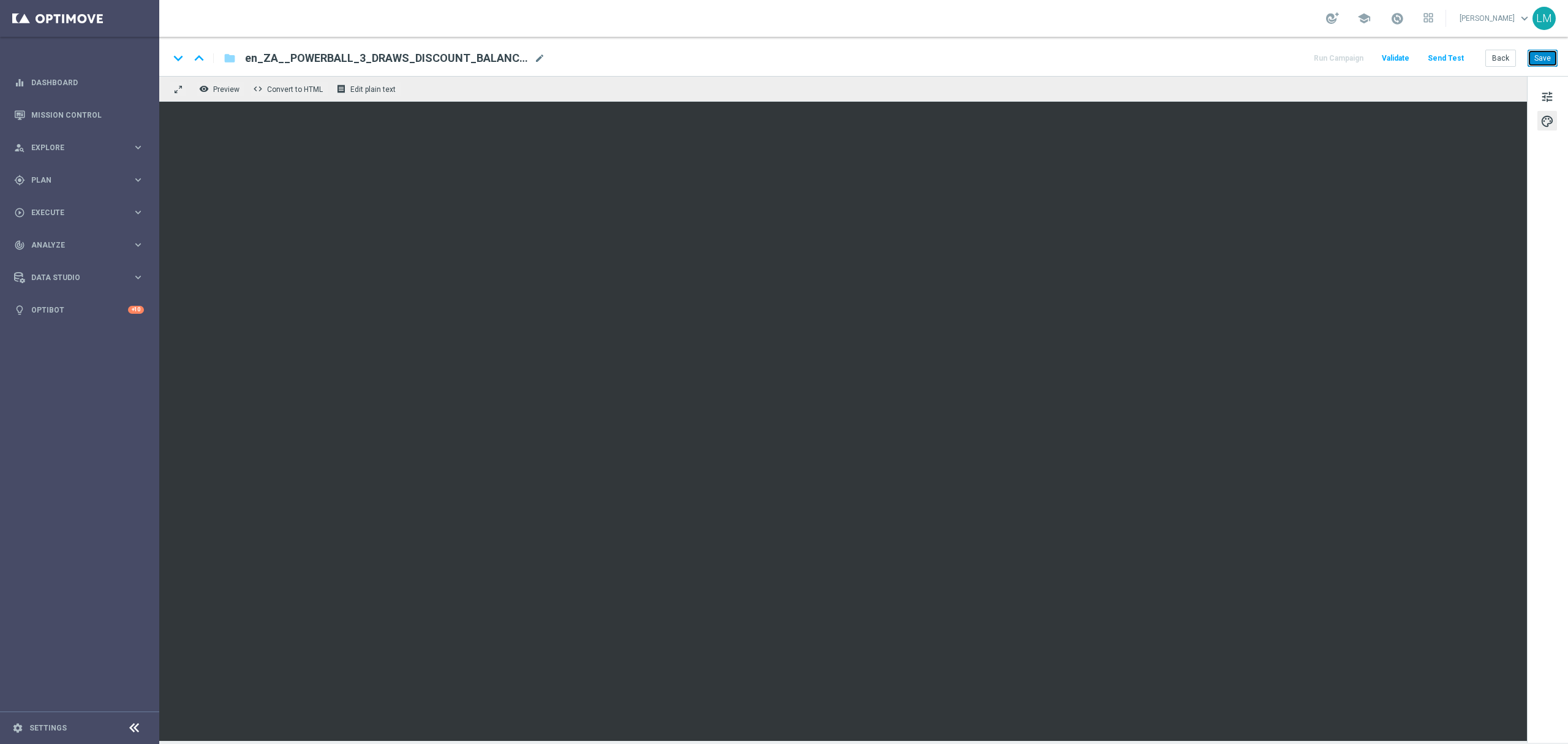
click at [1532, 59] on button "Save" at bounding box center [1542, 59] width 30 height 17
click at [1528, 65] on button "Save" at bounding box center [1542, 59] width 30 height 17
click at [1534, 64] on button "Save" at bounding box center [1542, 59] width 30 height 17
click at [1537, 62] on button "Save" at bounding box center [1542, 59] width 30 height 17
click at [1533, 66] on button "Save" at bounding box center [1542, 59] width 30 height 17
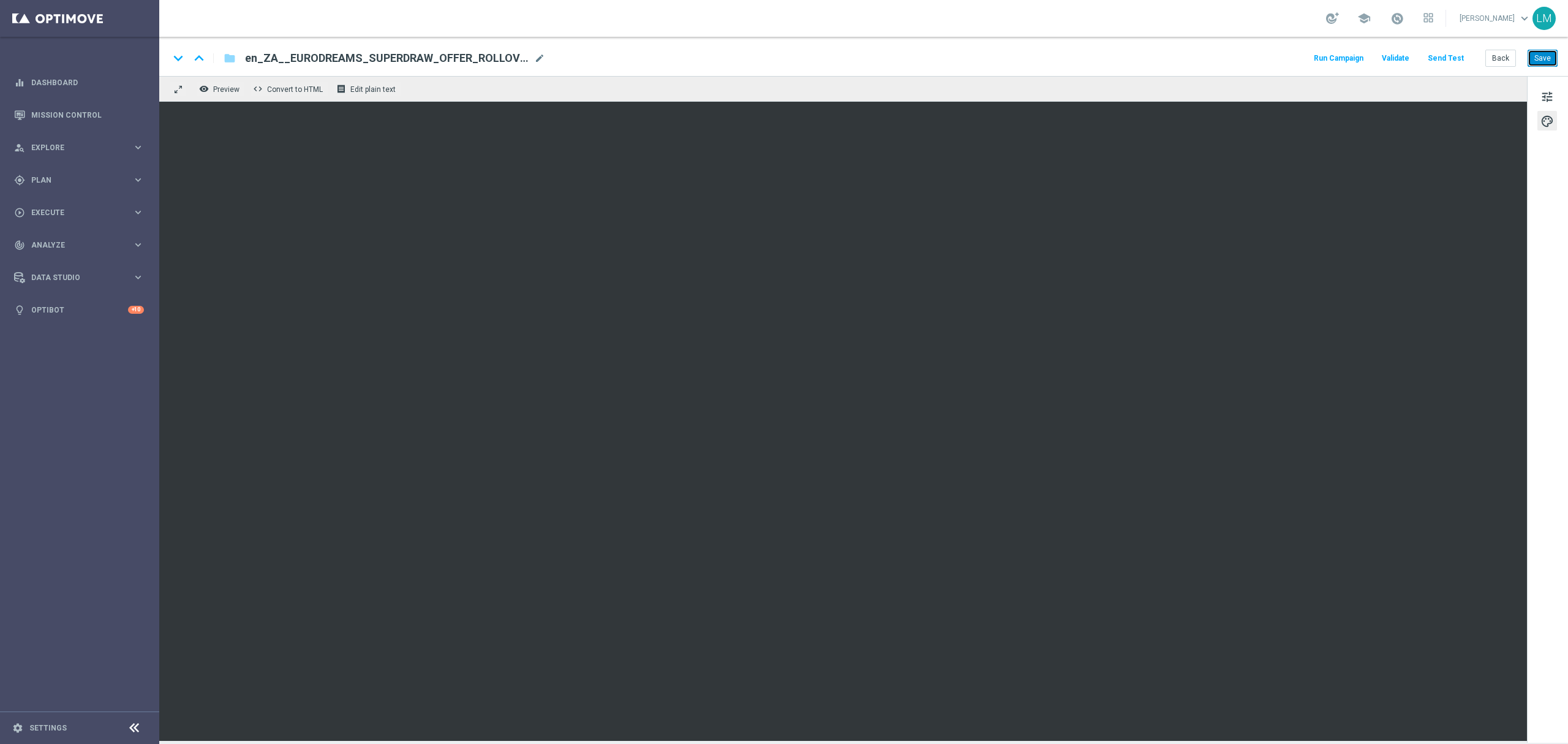
click at [1533, 62] on button "Save" at bounding box center [1542, 59] width 30 height 17
click at [1534, 61] on button "Save" at bounding box center [1542, 59] width 30 height 17
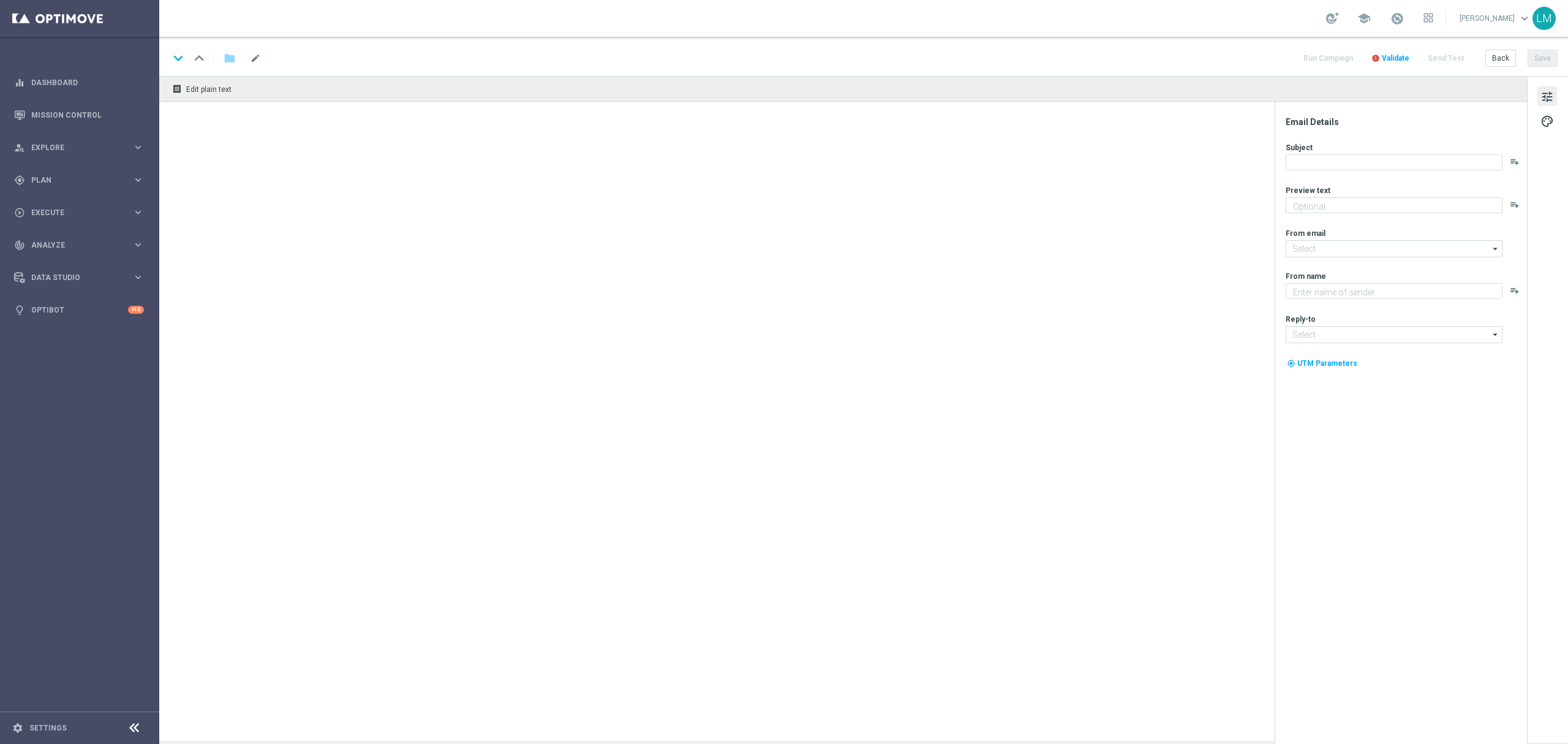
type textarea "Huge offer you will not want to miss!"
type input "[EMAIL_ADDRESS][DOMAIN_NAME]"
type textarea "Lottoland"
type input "[EMAIL_ADDRESS][DOMAIN_NAME]"
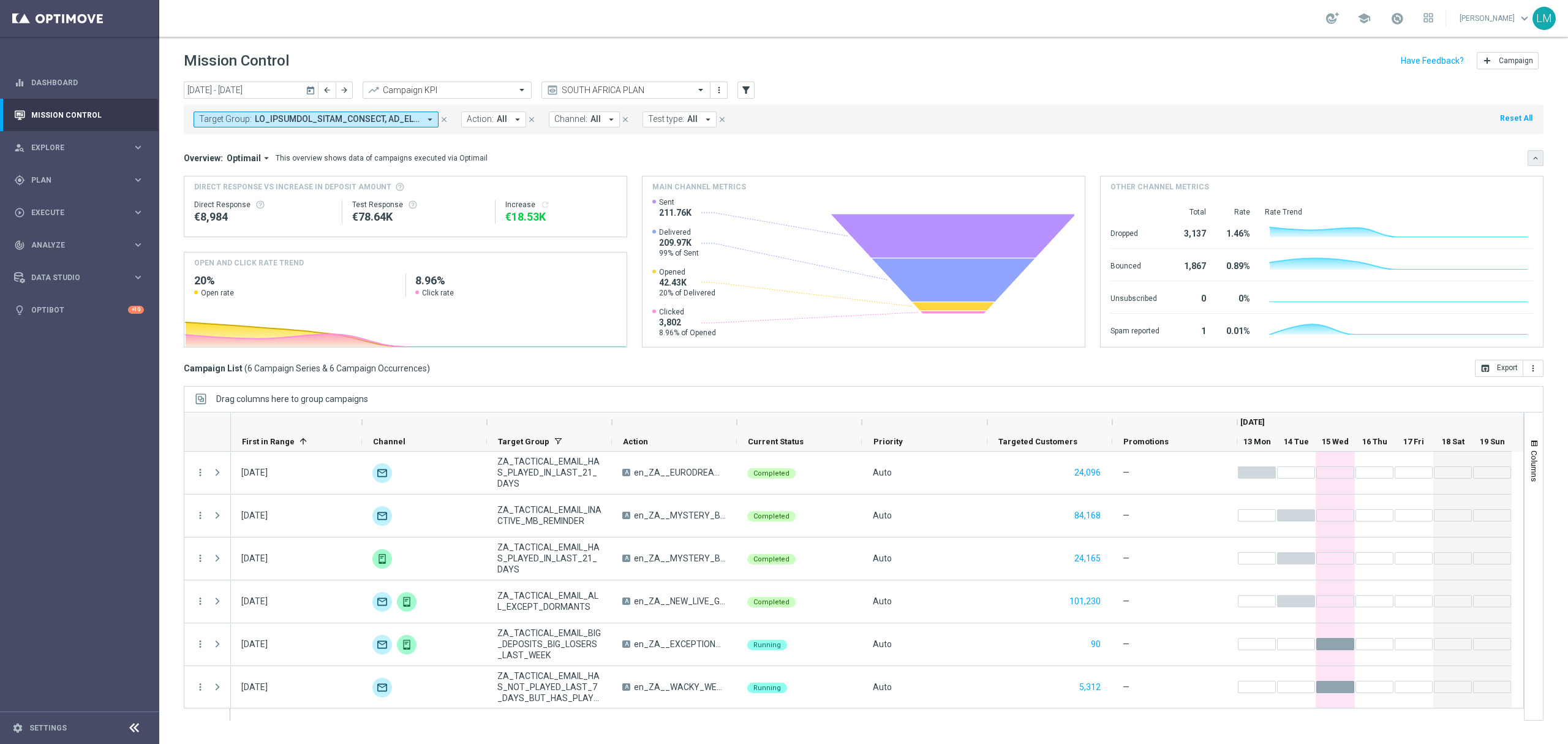
click at [1535, 158] on icon "keyboard_arrow_down" at bounding box center [1536, 158] width 9 height 9
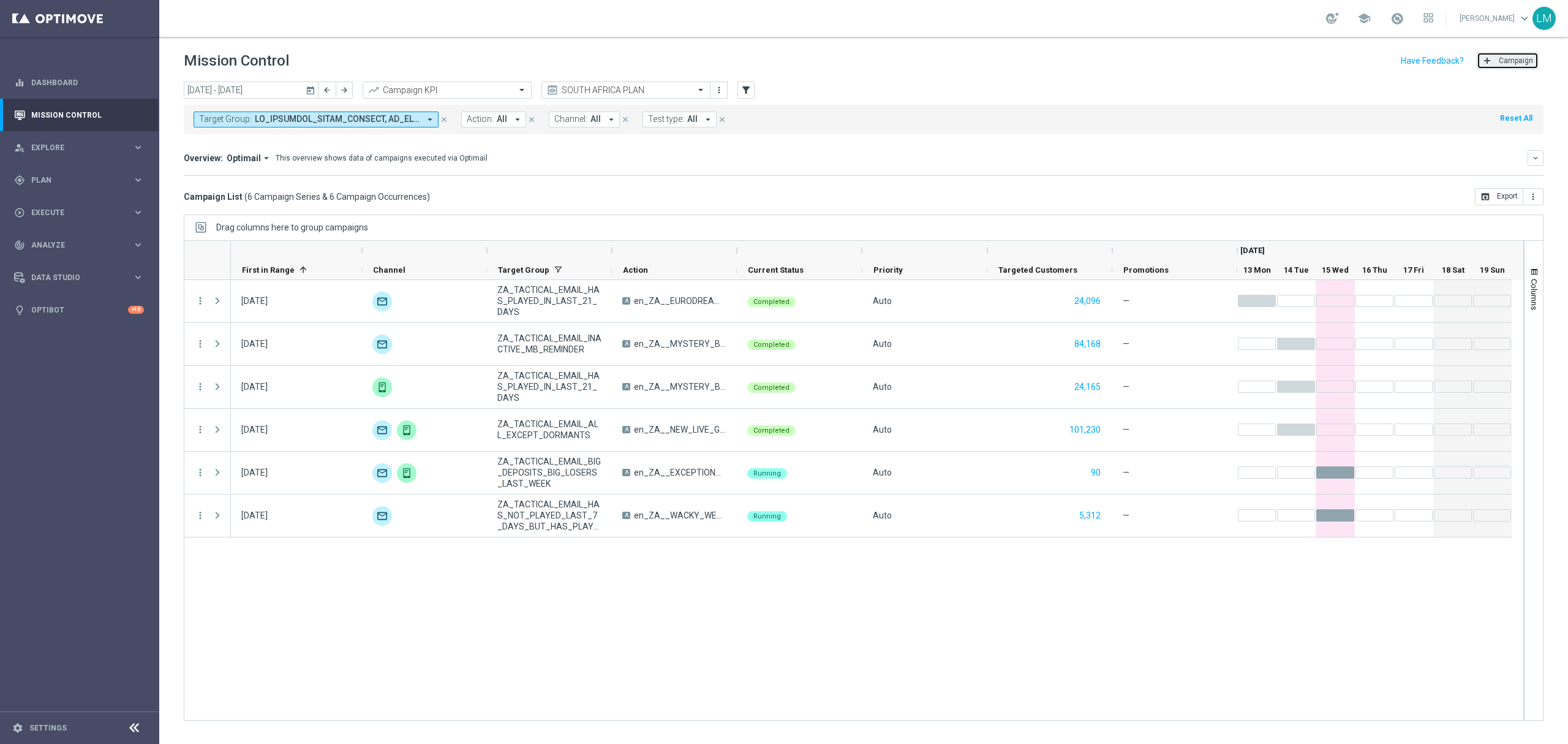
click at [1509, 66] on button "add Campaign" at bounding box center [1507, 61] width 62 height 17
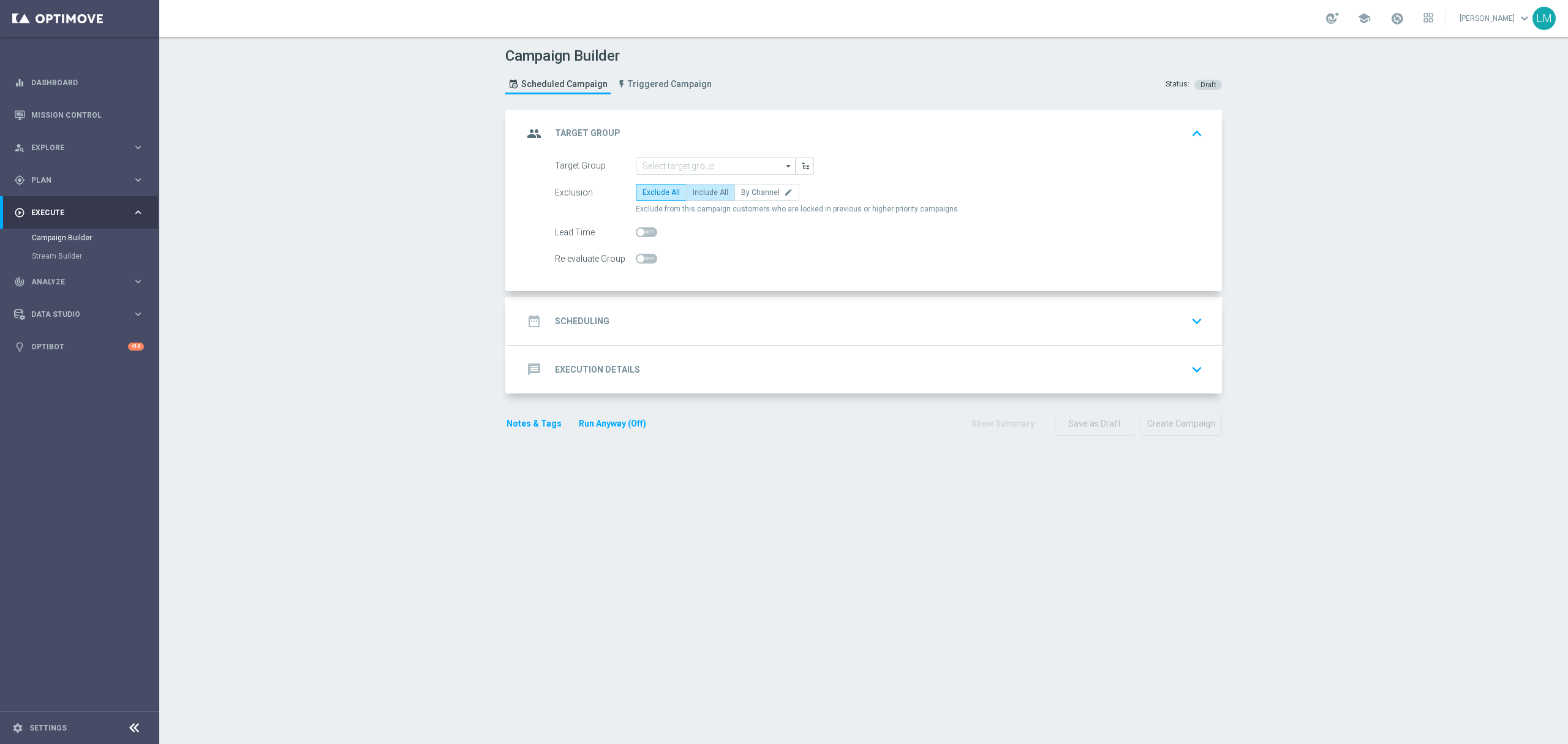
click at [696, 192] on span "Include All" at bounding box center [710, 192] width 35 height 9
click at [696, 192] on input "Include All" at bounding box center [697, 194] width 8 height 8
radio input "true"
click at [690, 169] on input at bounding box center [715, 166] width 160 height 17
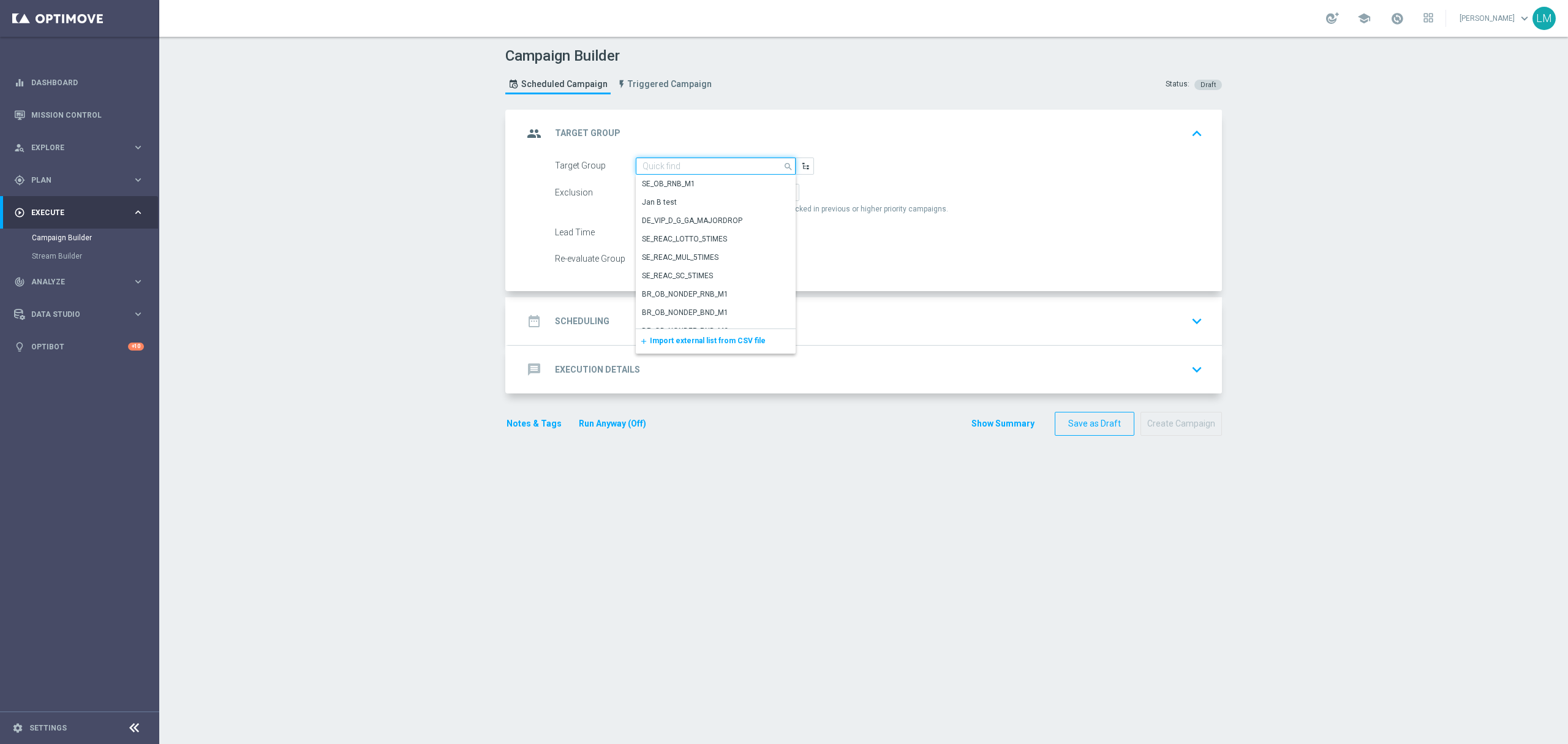
paste input "ZA_TACTICAL_EMAIL_HAS_PLAYED_IN_LAST_21_DAYS"
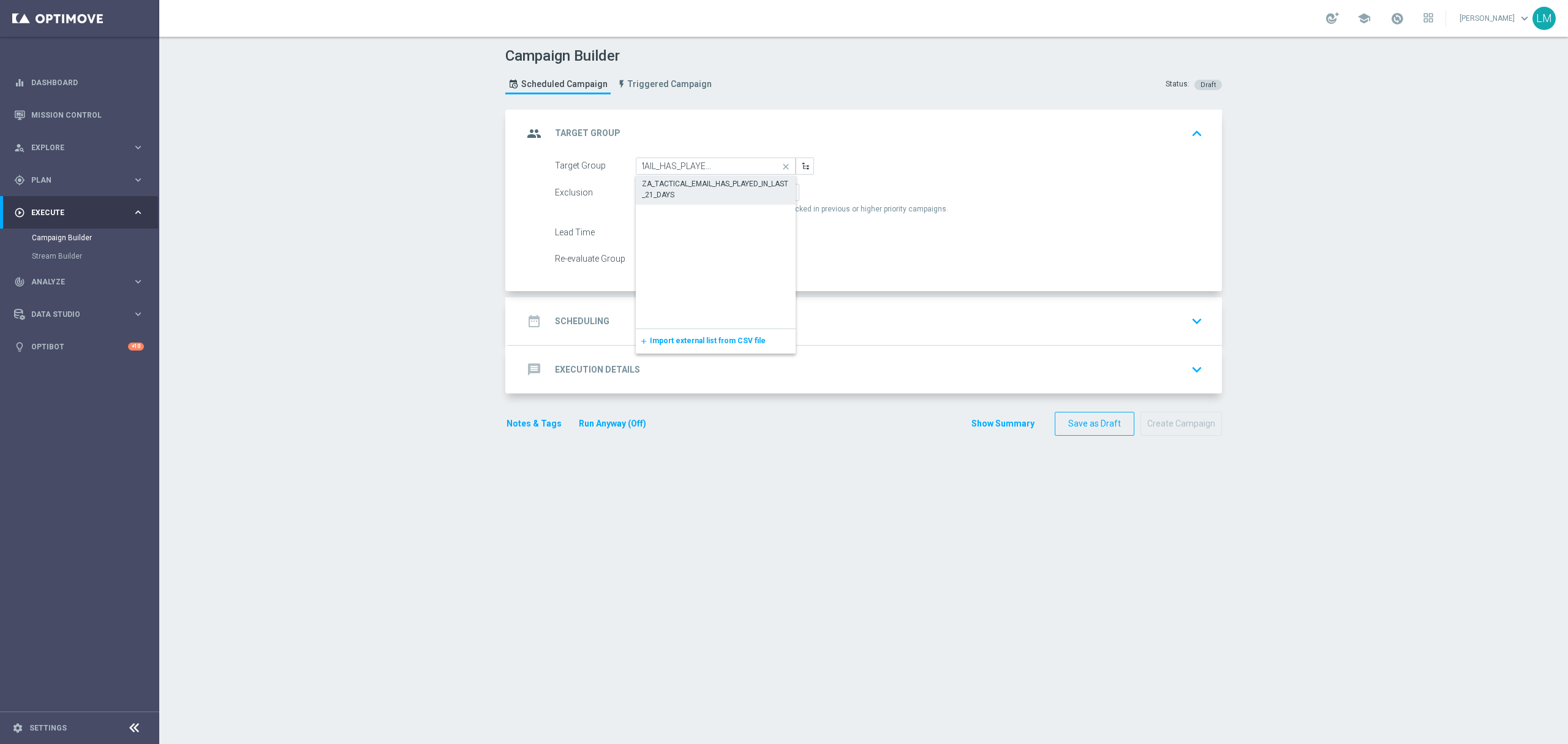
click at [701, 179] on div "ZA_TACTICAL_EMAIL_HAS_PLAYED_IN_LAST_21_DAYS" at bounding box center [716, 189] width 148 height 22
type input "ZA_TACTICAL_EMAIL_HAS_PLAYED_IN_LAST_21_DAYS"
click at [699, 309] on div "date_range Scheduling keyboard_arrow_down" at bounding box center [865, 321] width 713 height 48
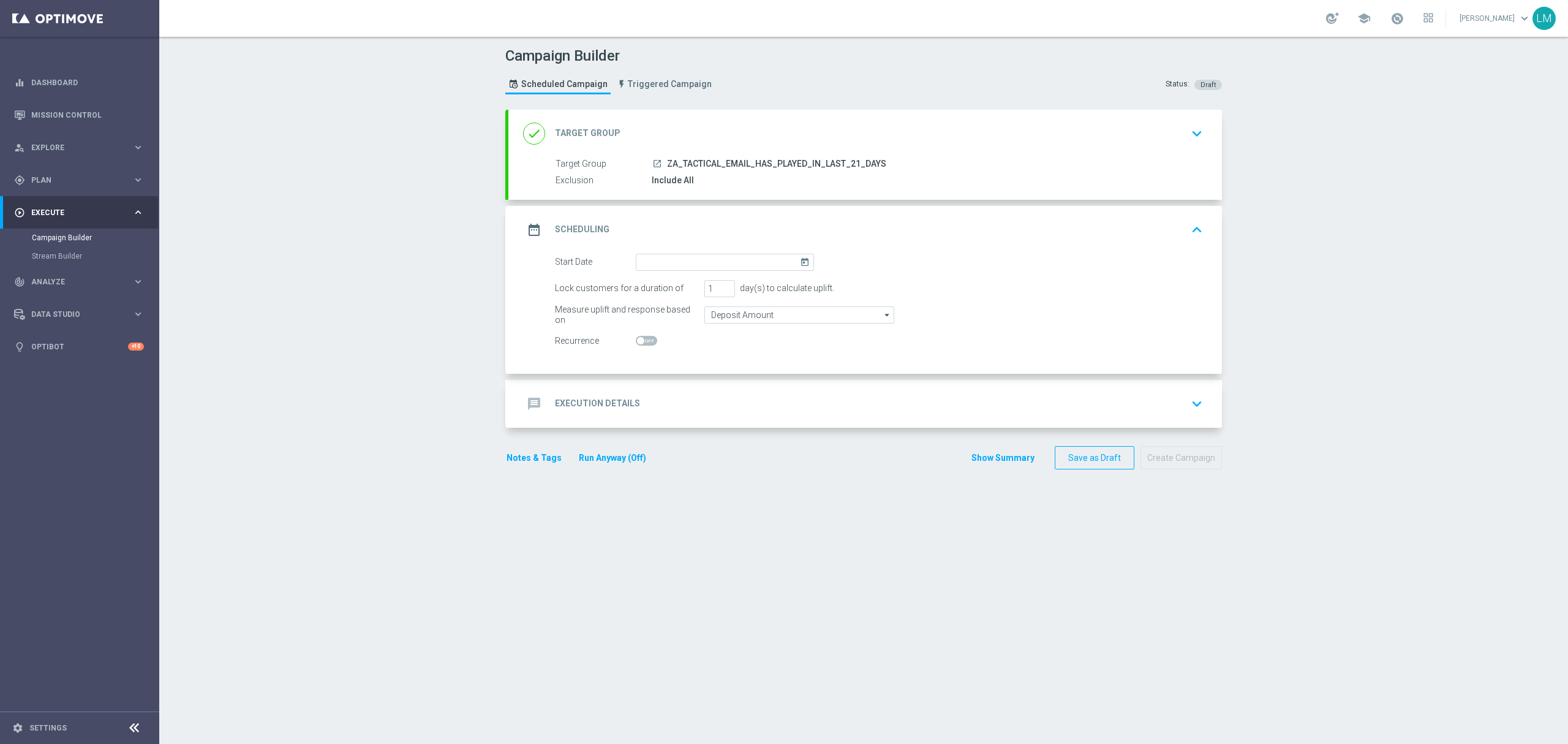
click at [800, 267] on icon "today" at bounding box center [807, 260] width 14 height 14
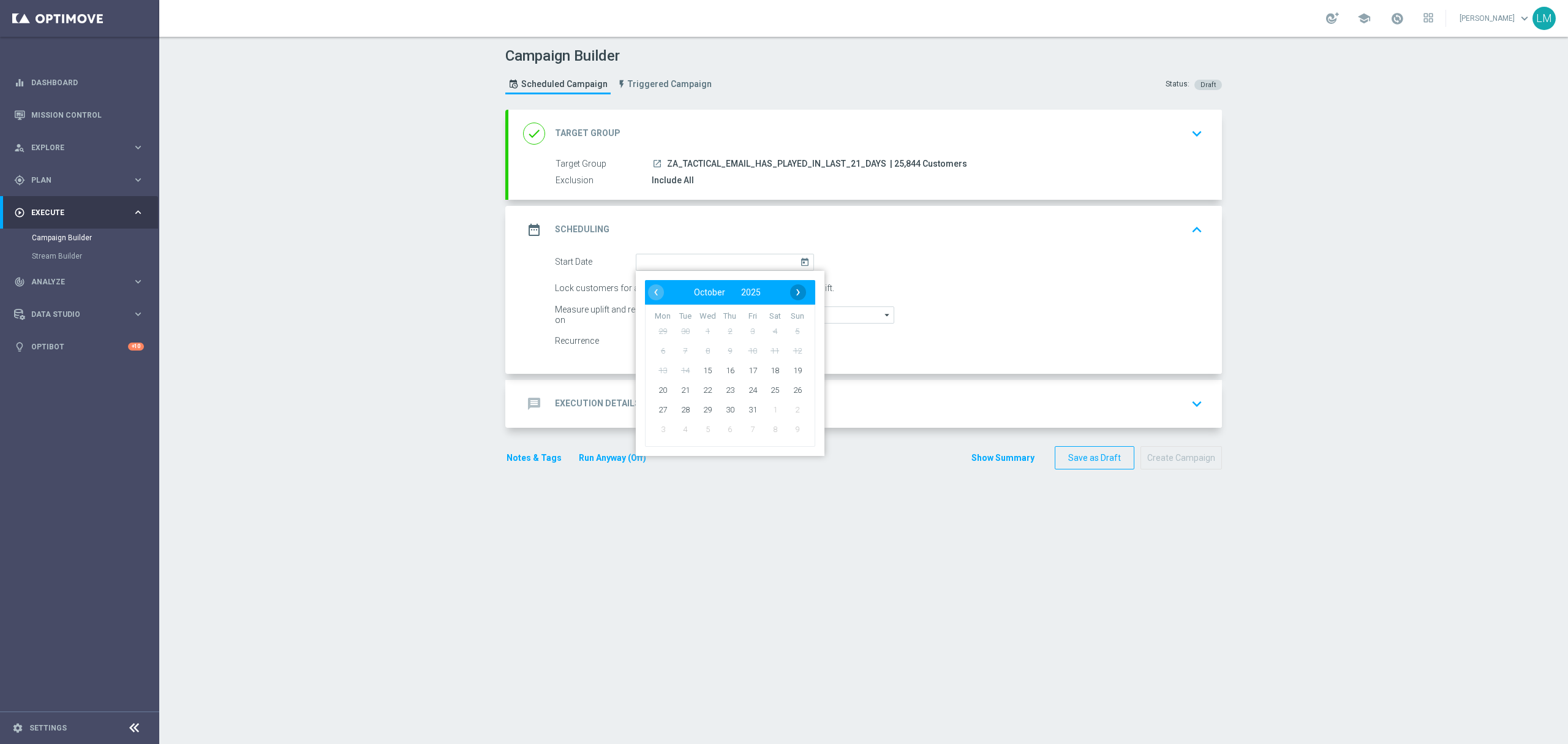
click at [790, 295] on span "›" at bounding box center [798, 293] width 16 height 16
click at [652, 288] on span "‹" at bounding box center [656, 293] width 16 height 16
click at [721, 372] on span "16" at bounding box center [730, 370] width 19 height 19
type input "16 Oct 2025"
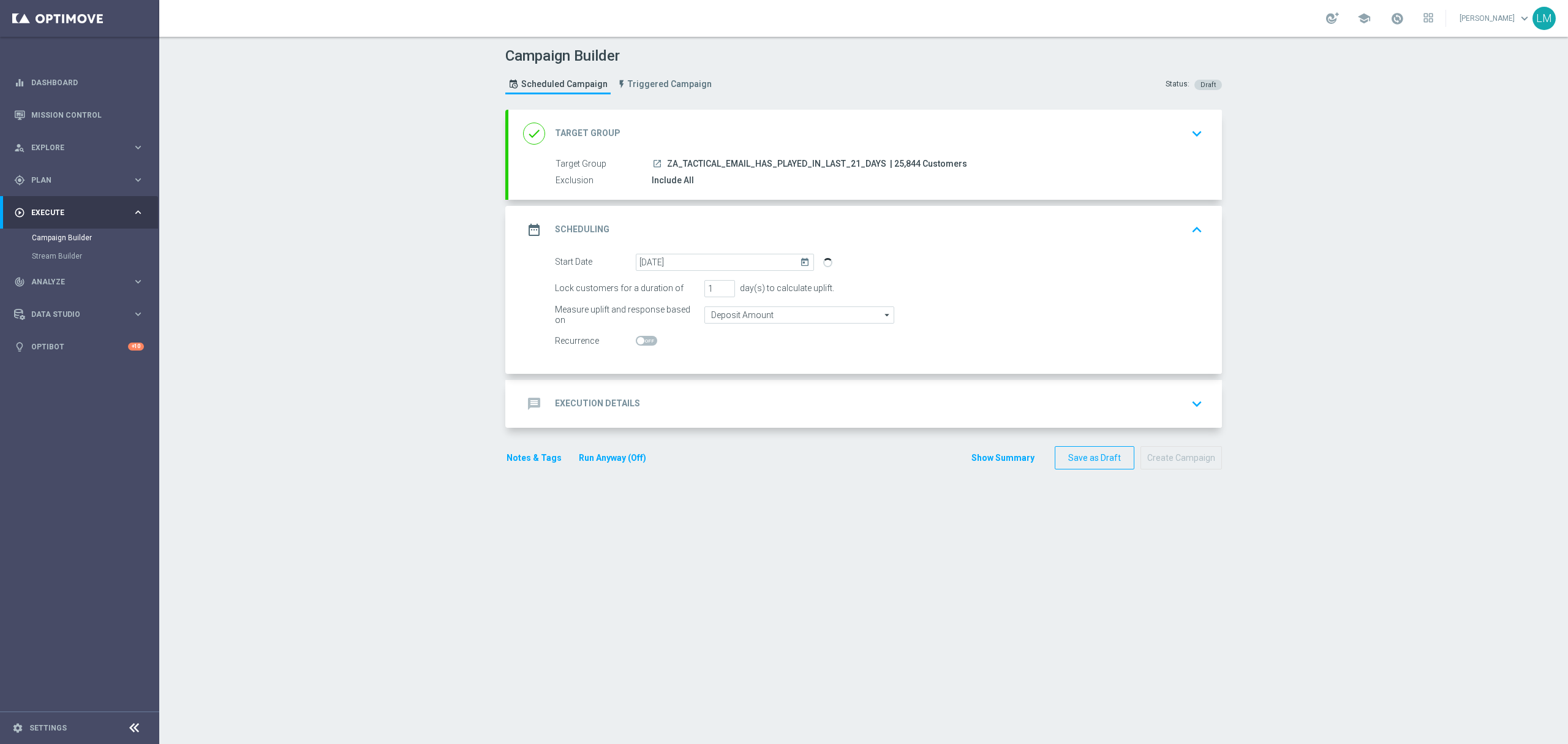
click at [709, 400] on div "message Execution Details keyboard_arrow_down" at bounding box center [865, 403] width 684 height 23
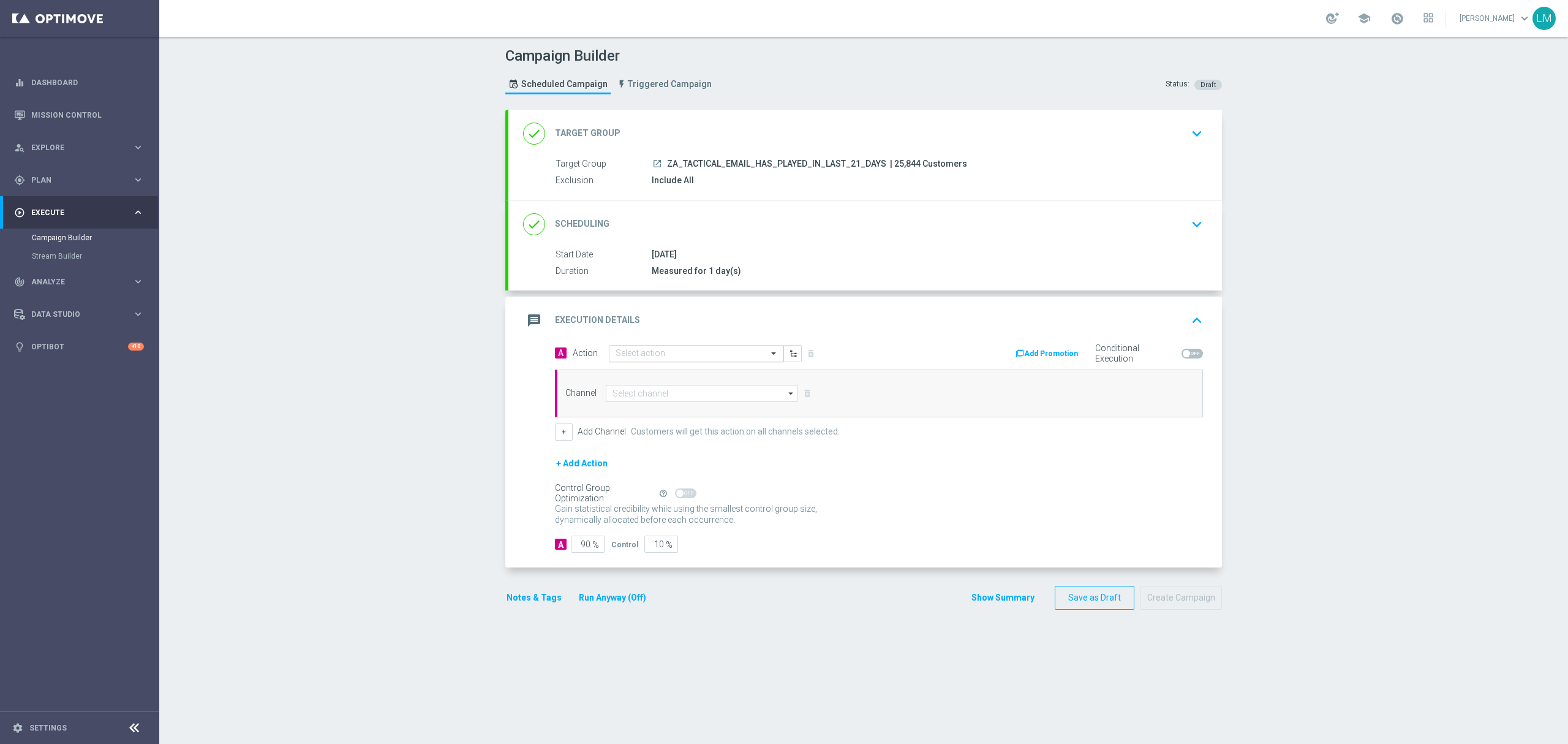
click at [739, 356] on input "text" at bounding box center [683, 354] width 136 height 11
paste input "en_ZA__EURODREAMS_SUPERDRAW_OFFER_ROLLOVER__EMT_ALL_EM_TAC_LT"
type input "en_ZA__EURODREAMS_SUPERDRAW_OFFER_ROLLOVER__EMT_ALL_EM_TAC_LT"
click at [663, 395] on span "Create new action" at bounding box center [659, 392] width 64 height 9
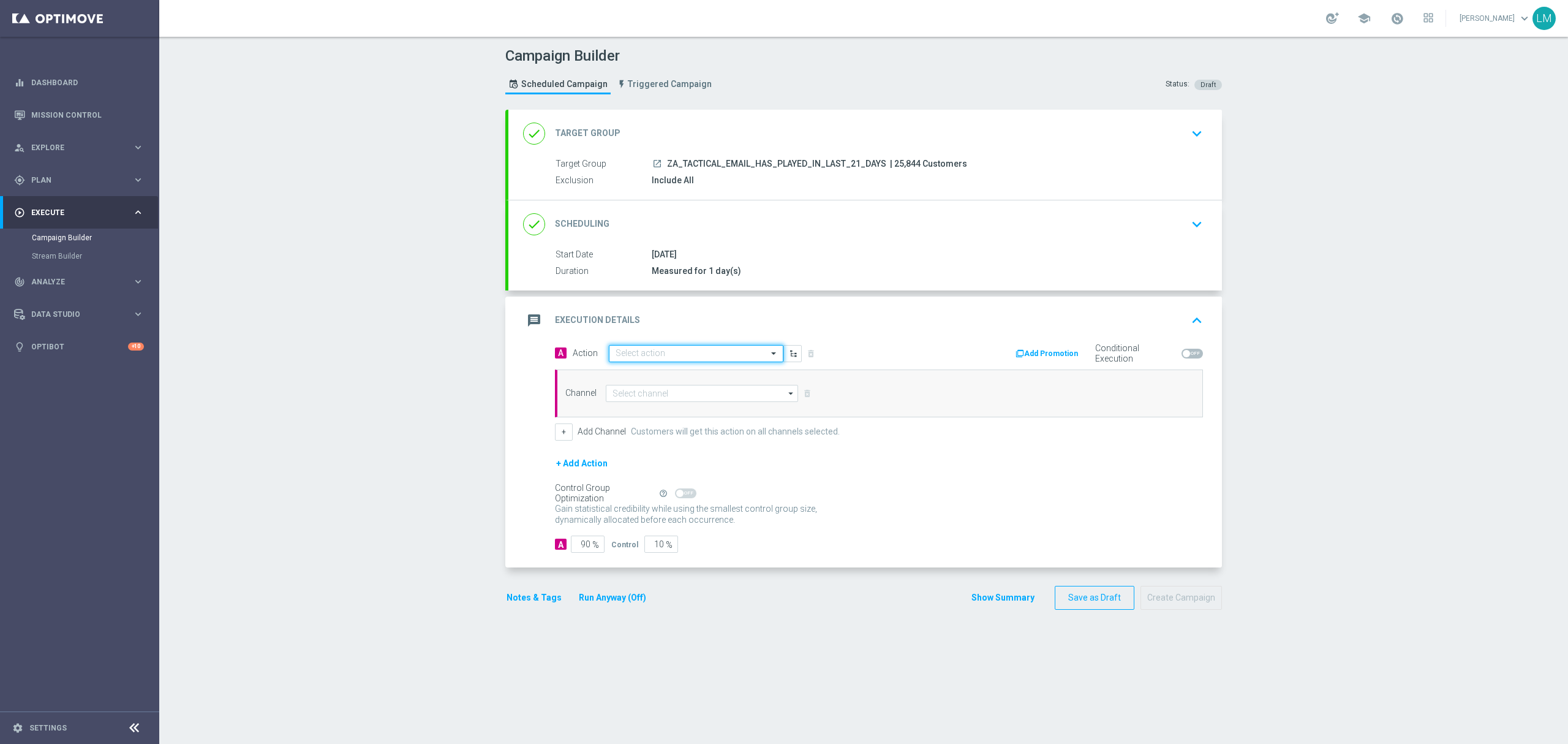
scroll to position [0, 0]
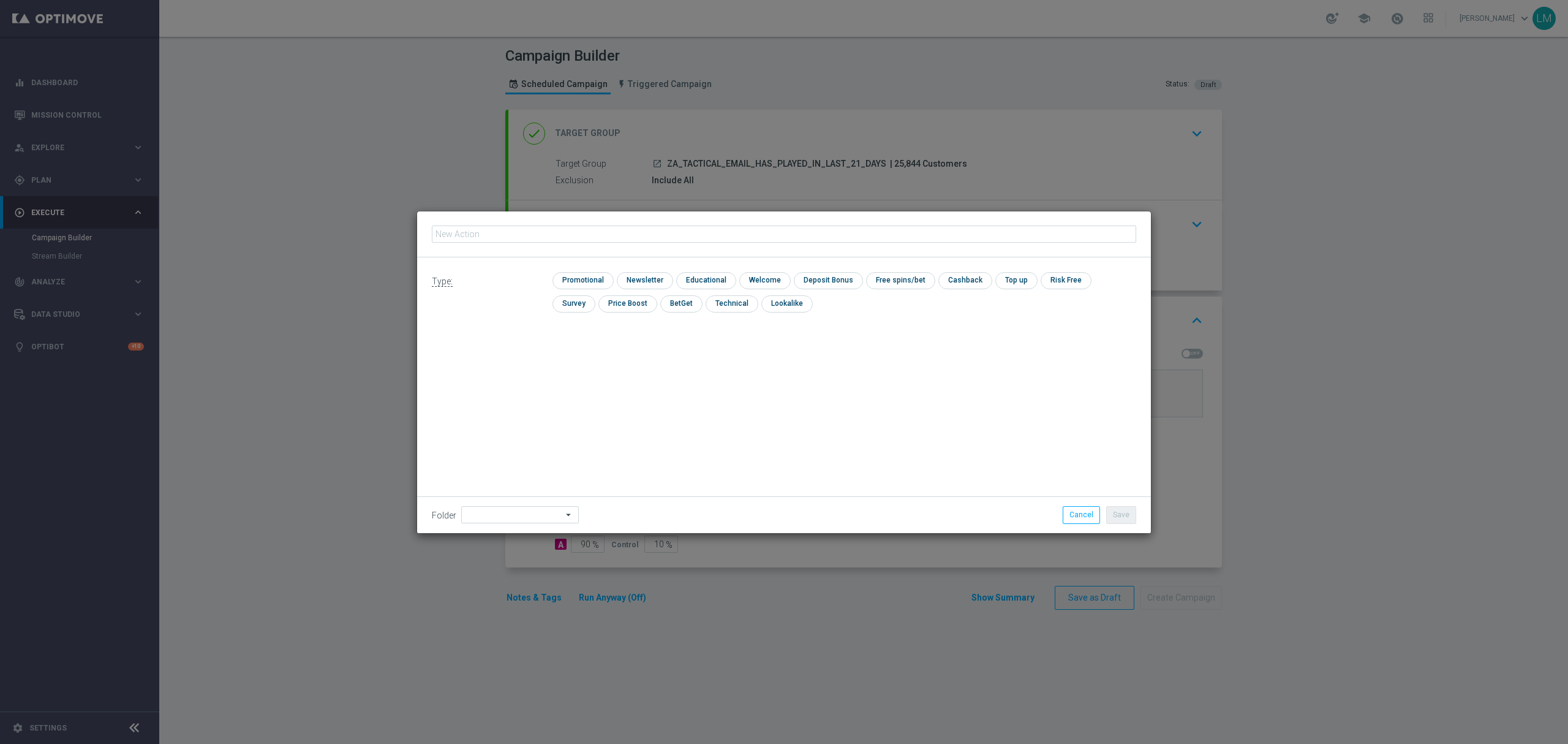
type input "en_ZA__EURODREAMS_SUPERDRAW_OFFER_ROLLOVER__EMT_ALL_EM_TAC_LT"
click at [592, 280] on input "checkbox" at bounding box center [581, 280] width 58 height 17
checkbox input "true"
click at [1112, 514] on button "Save" at bounding box center [1121, 515] width 30 height 17
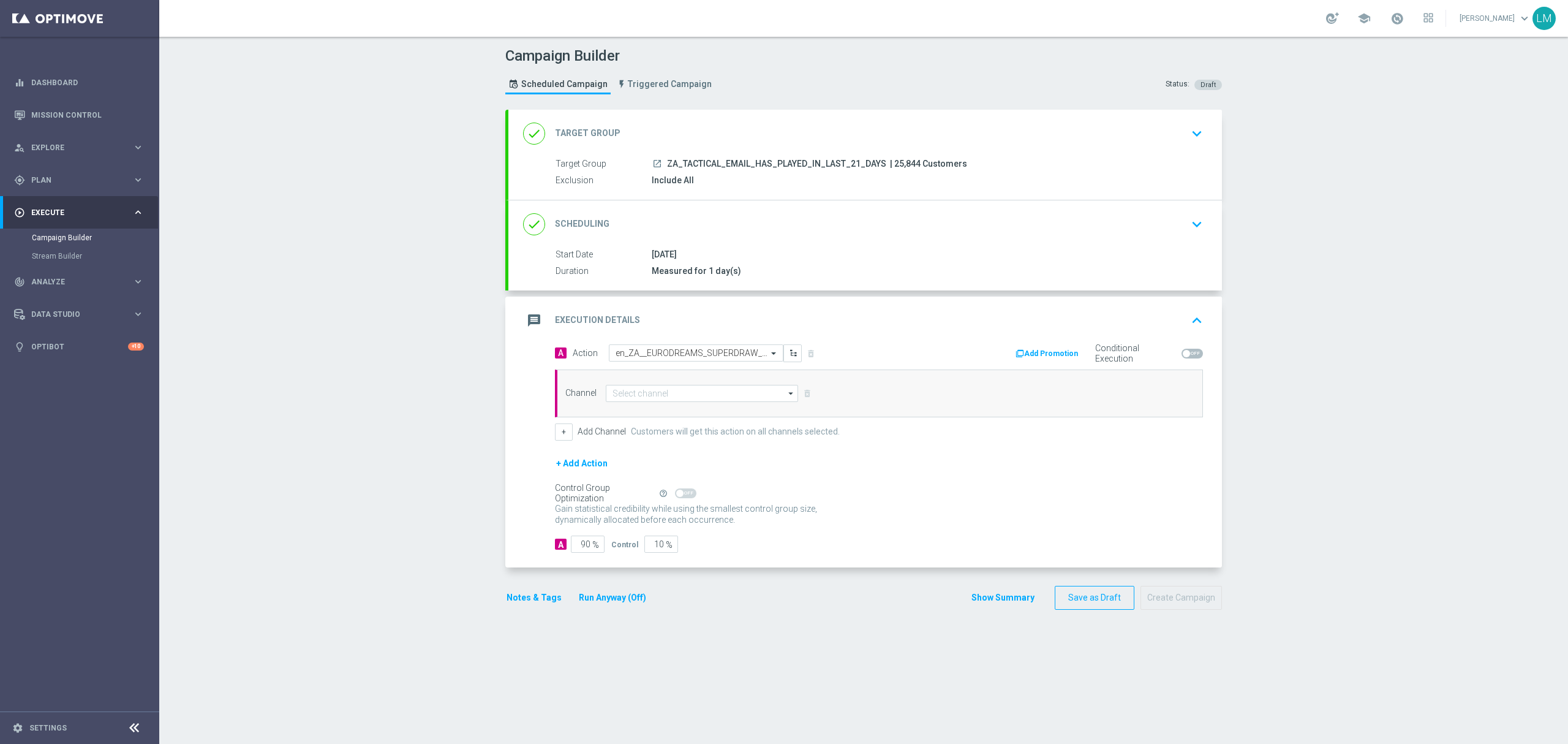
click at [748, 385] on div "Channel arrow_drop_down Drag here to set row groups Drag here to set column lab…" at bounding box center [879, 393] width 648 height 48
click at [741, 392] on input at bounding box center [702, 393] width 192 height 17
click at [653, 447] on div "Optimail" at bounding box center [697, 448] width 182 height 17
type input "Optimail"
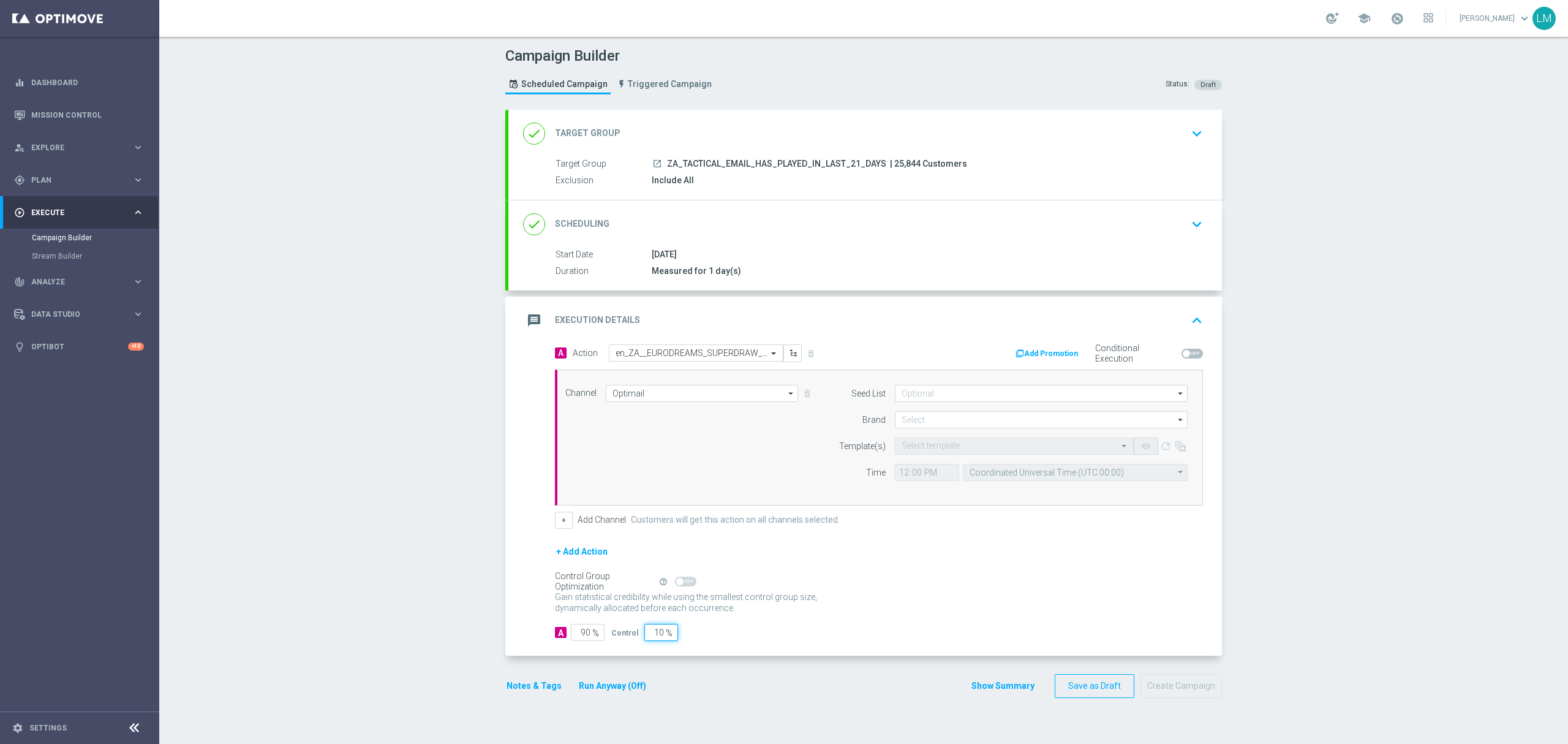
click at [652, 631] on input "10" at bounding box center [661, 633] width 34 height 17
type input "5"
type input "95"
type input "5"
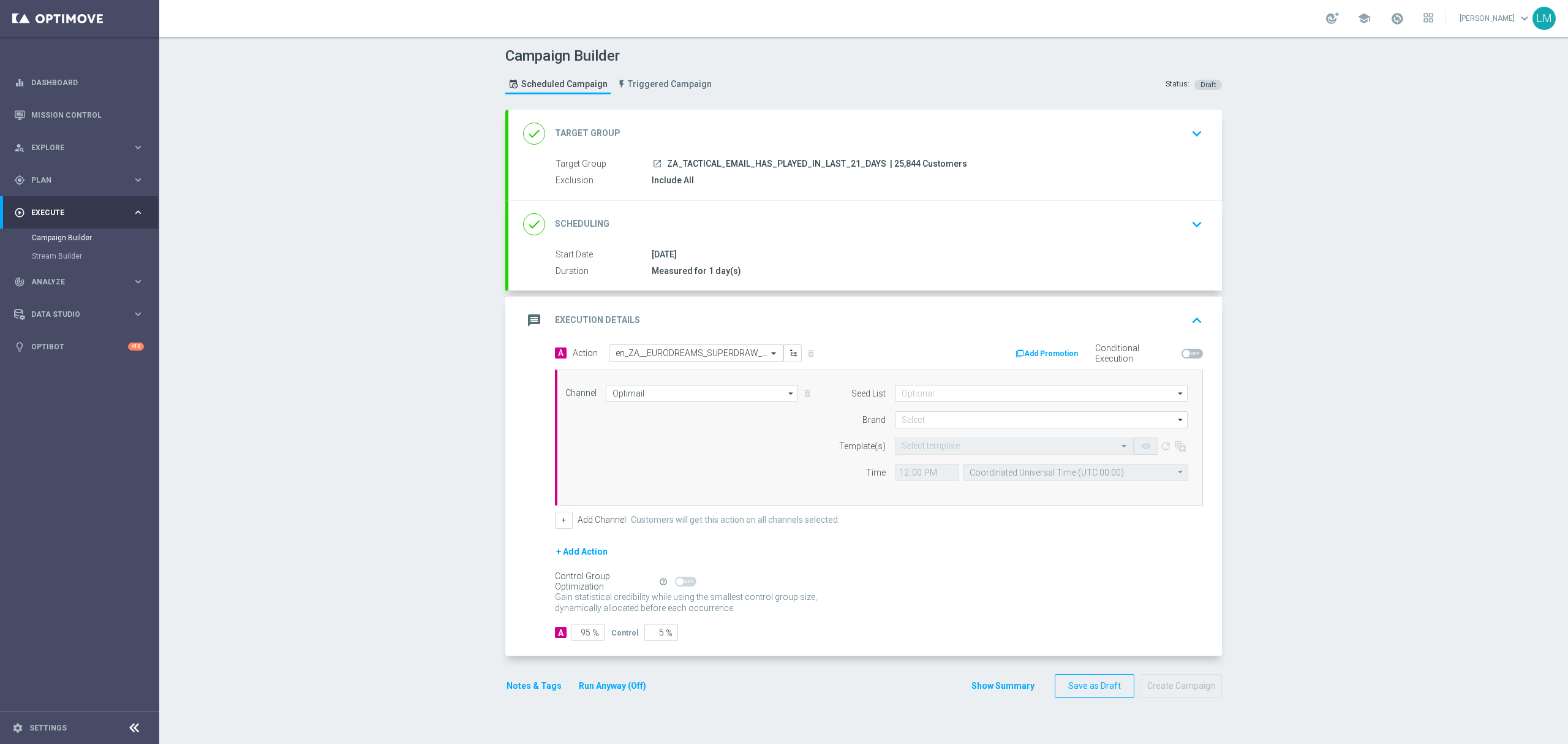
click at [980, 614] on div "Gain statistical credibility while using the smallest control group size, dynam…" at bounding box center [879, 603] width 648 height 29
click at [929, 414] on input at bounding box center [1041, 420] width 293 height 17
click at [914, 451] on div "lottoland" at bounding box center [1041, 456] width 293 height 17
type input "lottoland"
click at [914, 451] on input "text" at bounding box center [1002, 446] width 201 height 11
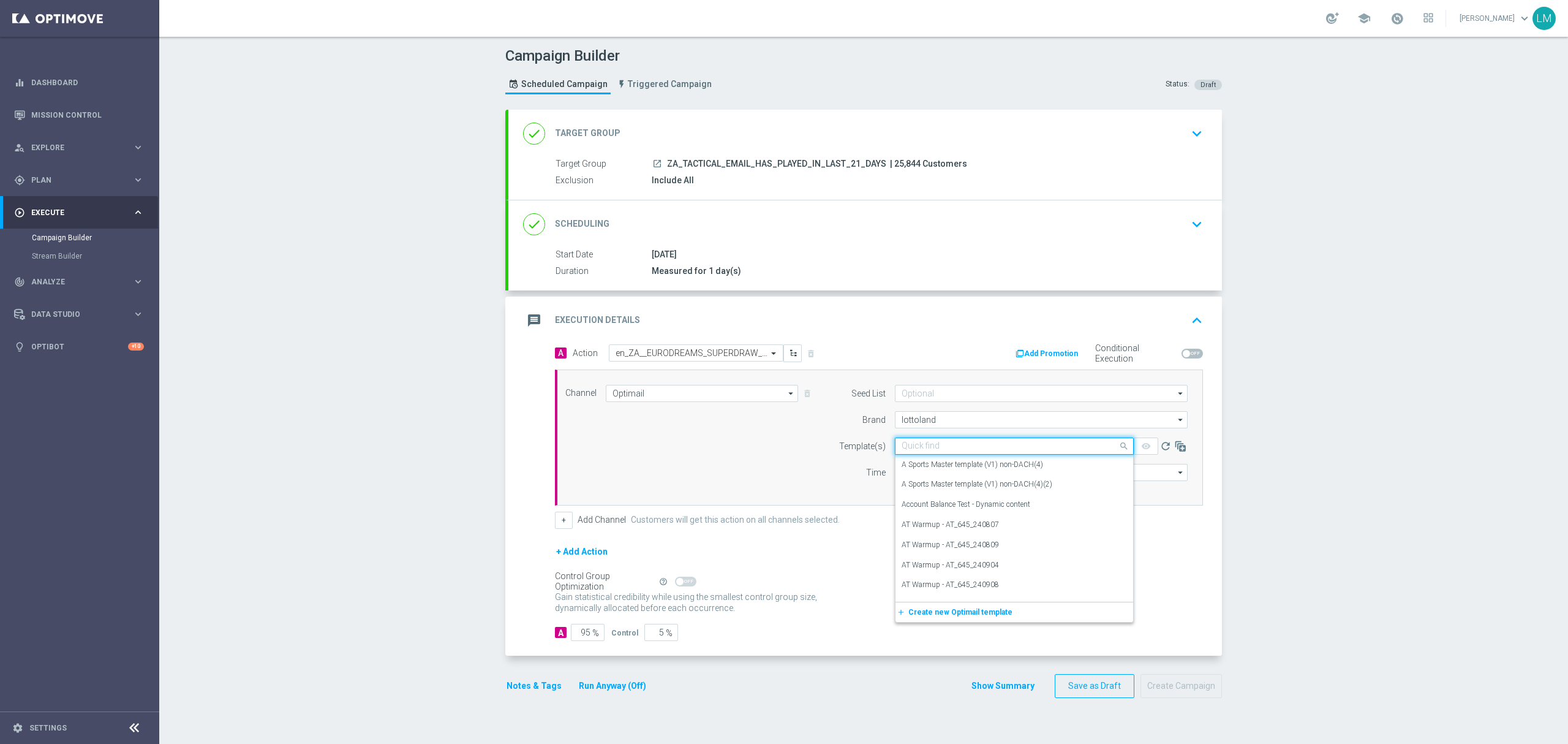
paste input "en_ZA__EURODREAMS_SUPERDRAW_OFFER_ROLLOVER__EMT_ALL_EM_TAC_LT"
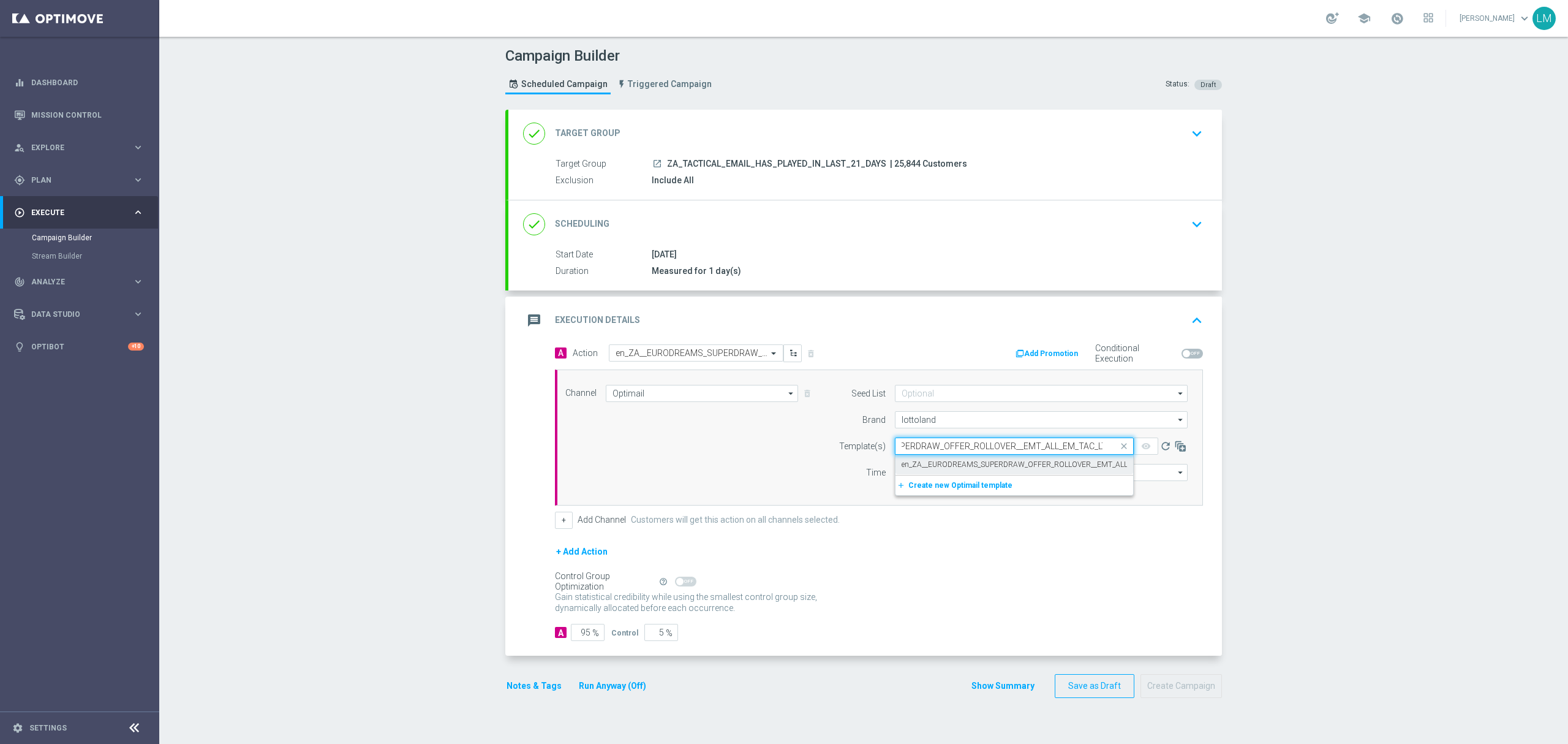
click at [919, 458] on div "en_ZA__EURODREAMS_SUPERDRAW_OFFER_ROLLOVER__EMT_ALL_EM_TAC_LT" at bounding box center [1014, 464] width 225 height 20
type input "en_ZA__EURODREAMS_SUPERDRAW_OFFER_ROLLOVER__EMT_ALL_EM_TAC_LT"
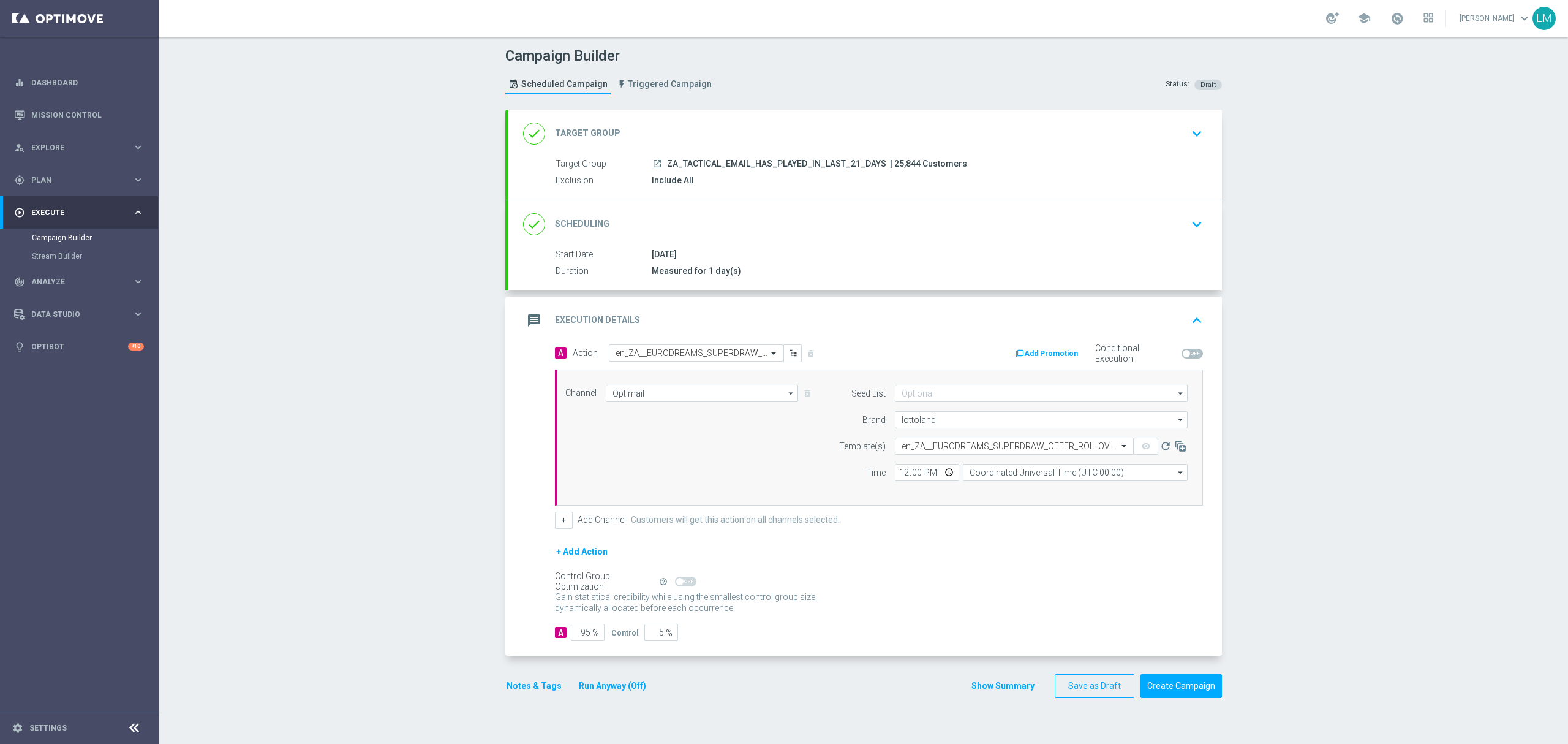
scroll to position [0, 0]
click at [963, 478] on input "Coordinated Universal Time (UTC 00:00)" at bounding box center [1075, 473] width 225 height 17
click at [977, 487] on div "Central European Time (Berlin) (UTC +02:00)" at bounding box center [1069, 490] width 200 height 11
type input "Central European Time (Berlin) (UTC +02:00)"
click at [937, 480] on input "12:00" at bounding box center [927, 473] width 64 height 17
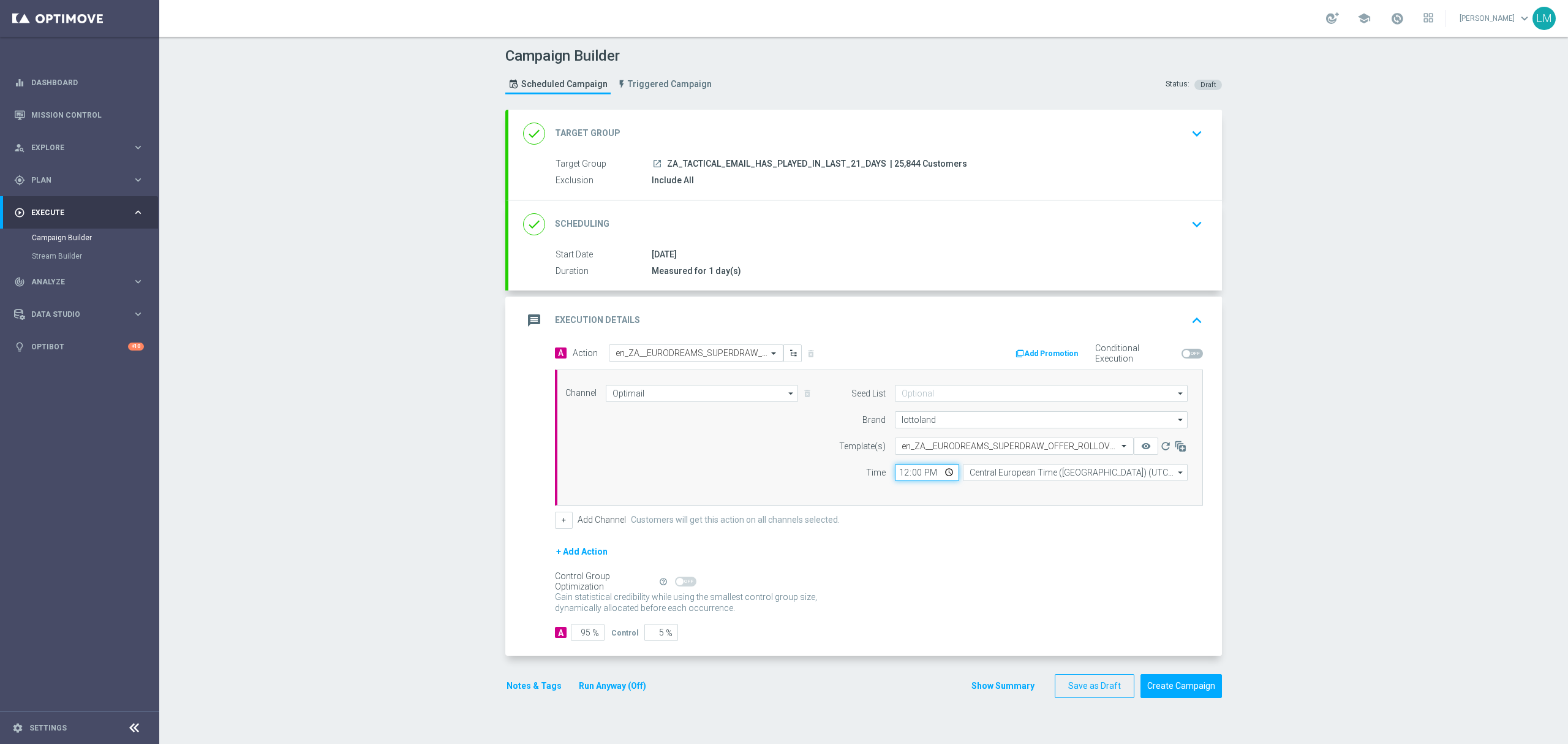
click at [937, 479] on input "12:00" at bounding box center [927, 473] width 64 height 17
click at [746, 461] on div "Channel Optimail Optimail arrow_drop_down Drag here to set row groups Drag here…" at bounding box center [876, 437] width 641 height 105
click at [939, 476] on input "12:09" at bounding box center [927, 473] width 64 height 17
type input "12:08"
click at [713, 468] on div "Channel Optimail Optimail arrow_drop_down Drag here to set row groups Drag here…" at bounding box center [876, 437] width 641 height 105
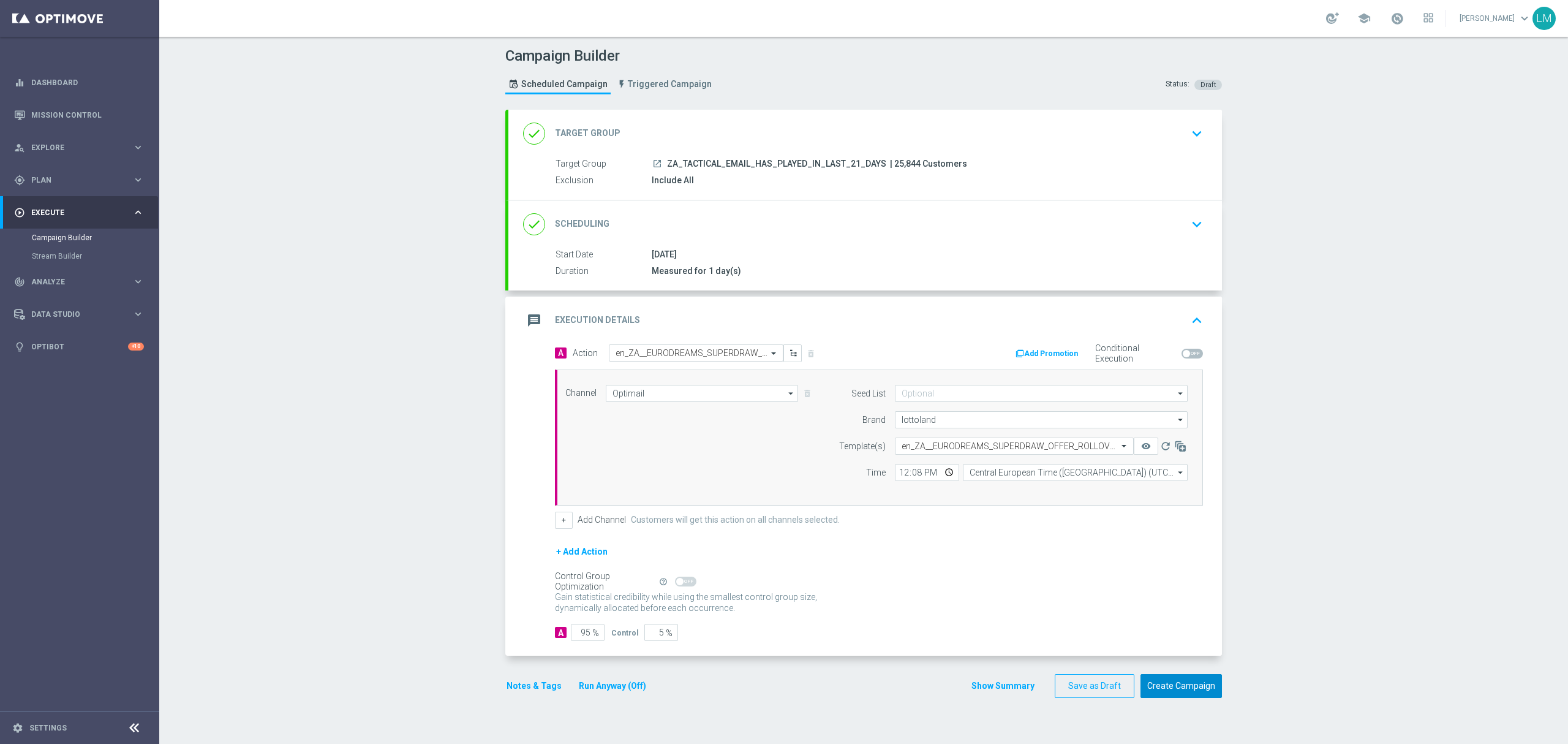
click at [1191, 689] on button "Create Campaign" at bounding box center [1181, 685] width 82 height 24
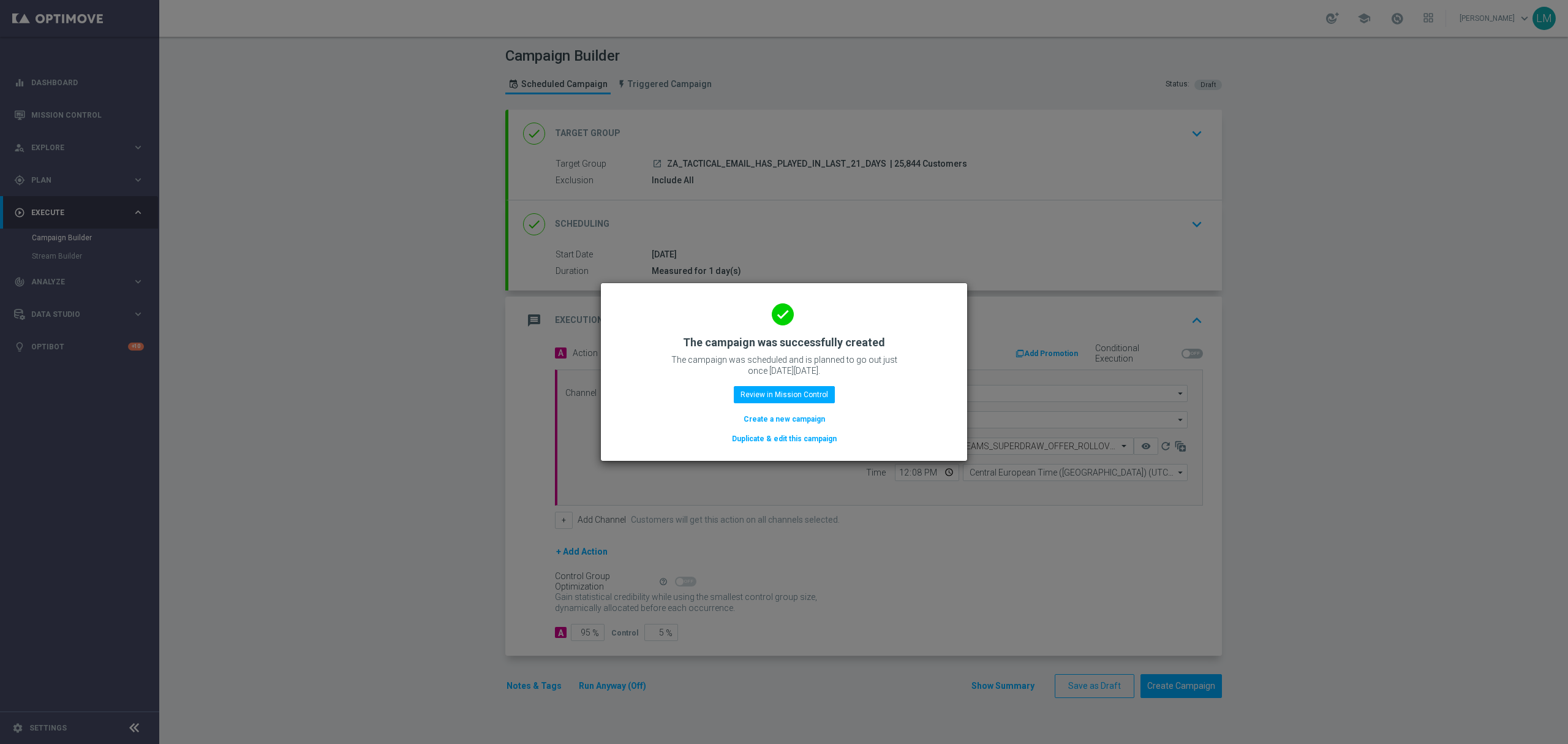
click at [750, 421] on button "Create a new campaign" at bounding box center [784, 419] width 84 height 14
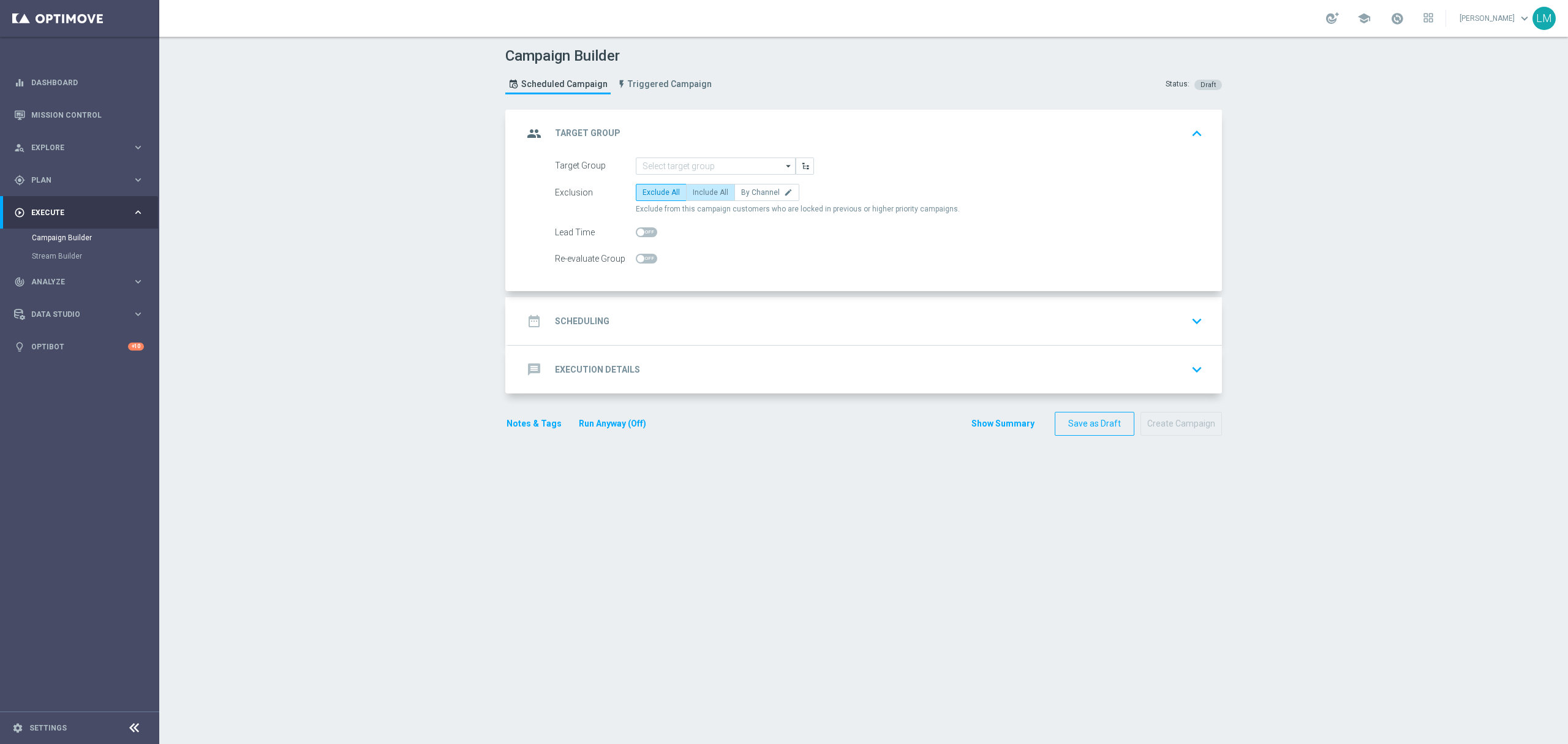
click at [698, 192] on span "Include All" at bounding box center [710, 192] width 35 height 9
click at [698, 192] on input "Include All" at bounding box center [697, 194] width 8 height 8
radio input "true"
click at [700, 164] on input at bounding box center [715, 166] width 160 height 17
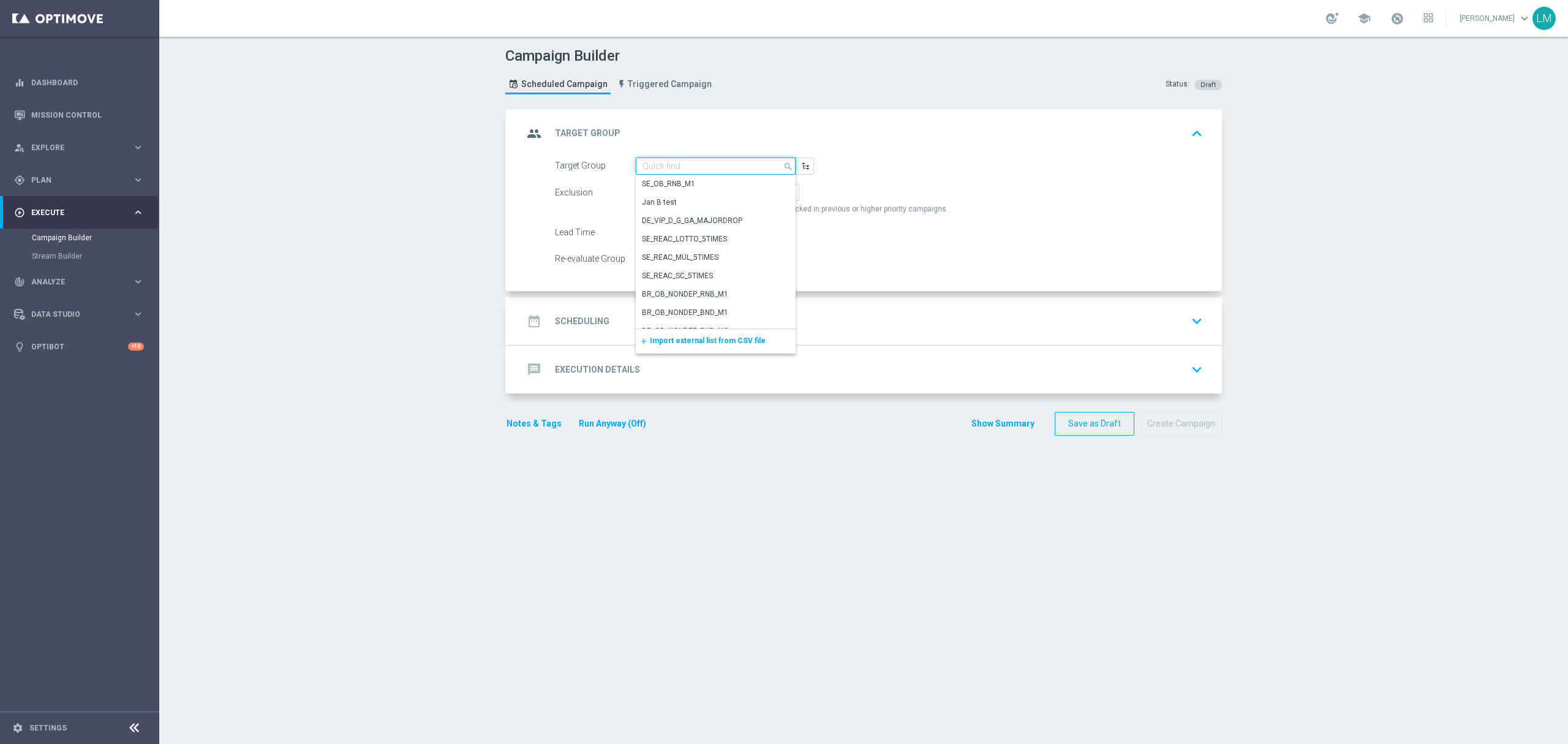
paste input "ZA_TACTICAL_EMAIL_HAS_BALANCE_BUT_NOT_PLAYED_IN_21_DAYS_HIGH"
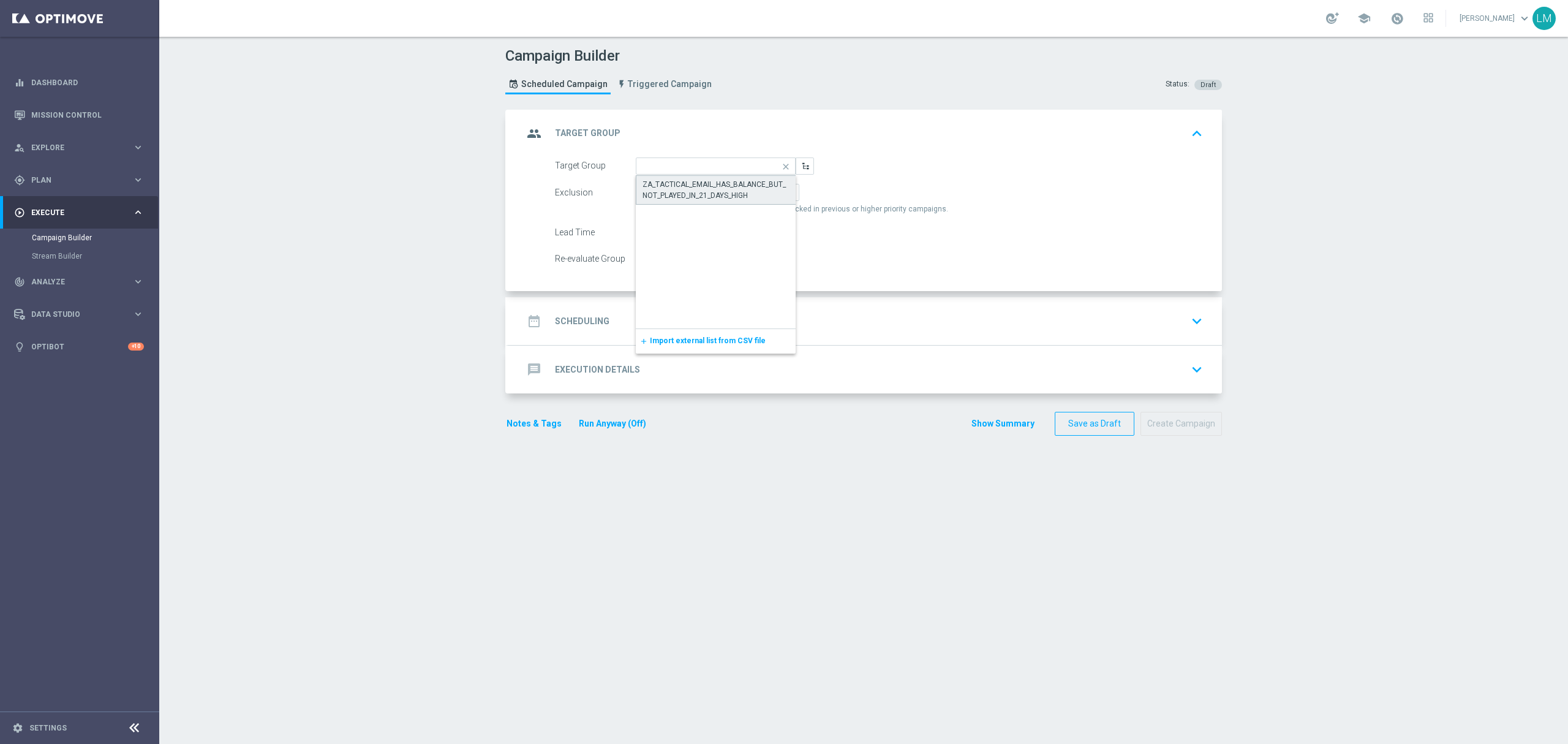
click at [701, 184] on div "ZA_TACTICAL_EMAIL_HAS_BALANCE_BUT_NOT_PLAYED_IN_21_DAYS_HIGH" at bounding box center [716, 189] width 147 height 22
type input "ZA_TACTICAL_EMAIL_HAS_BALANCE_BUT_NOT_PLAYED_IN_21_DAYS_HIGH"
click at [809, 324] on div "date_range Scheduling keyboard_arrow_down" at bounding box center [865, 321] width 684 height 23
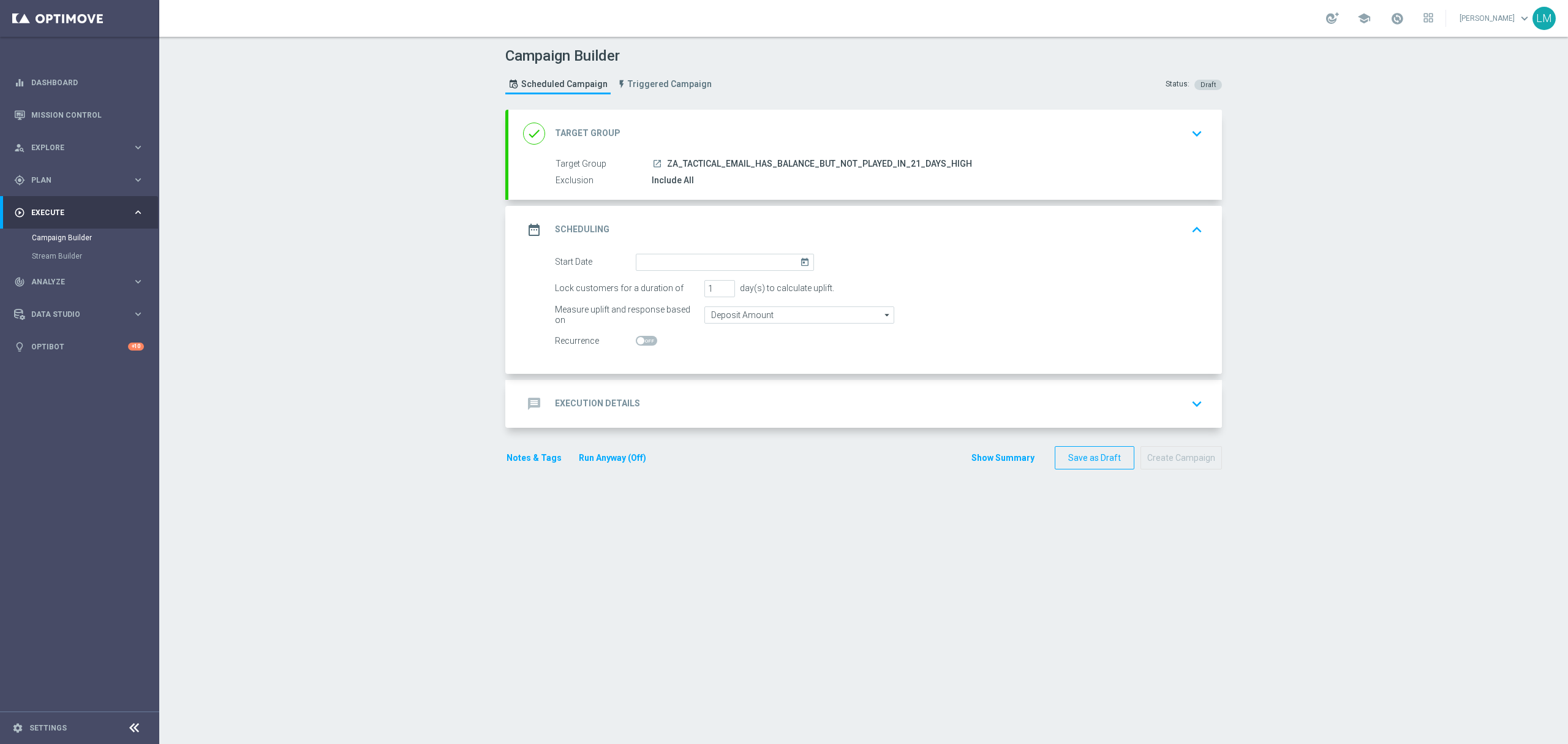
click at [802, 263] on icon "today" at bounding box center [807, 260] width 14 height 14
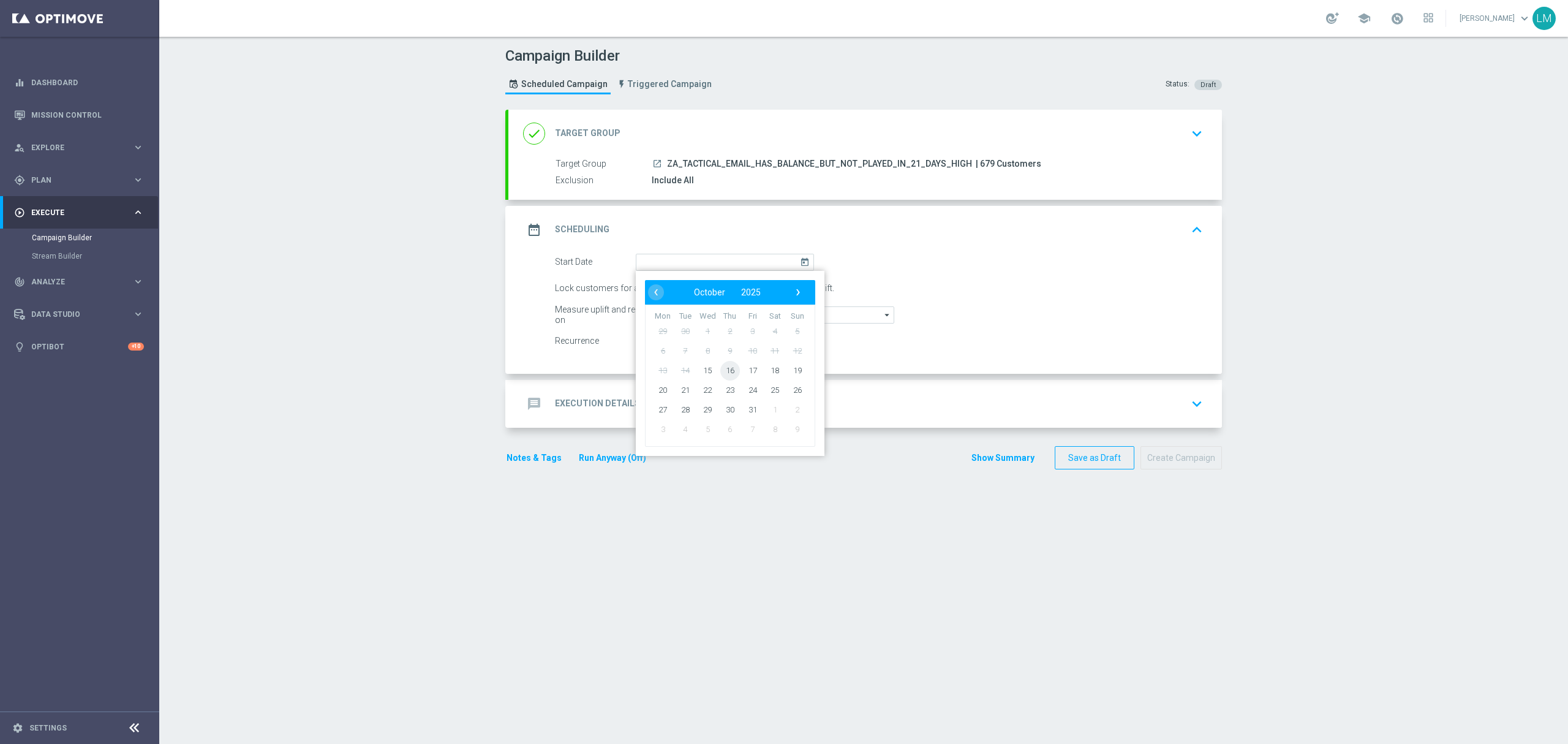
click at [720, 372] on span "16" at bounding box center [730, 370] width 19 height 19
type input "16 Oct 2025"
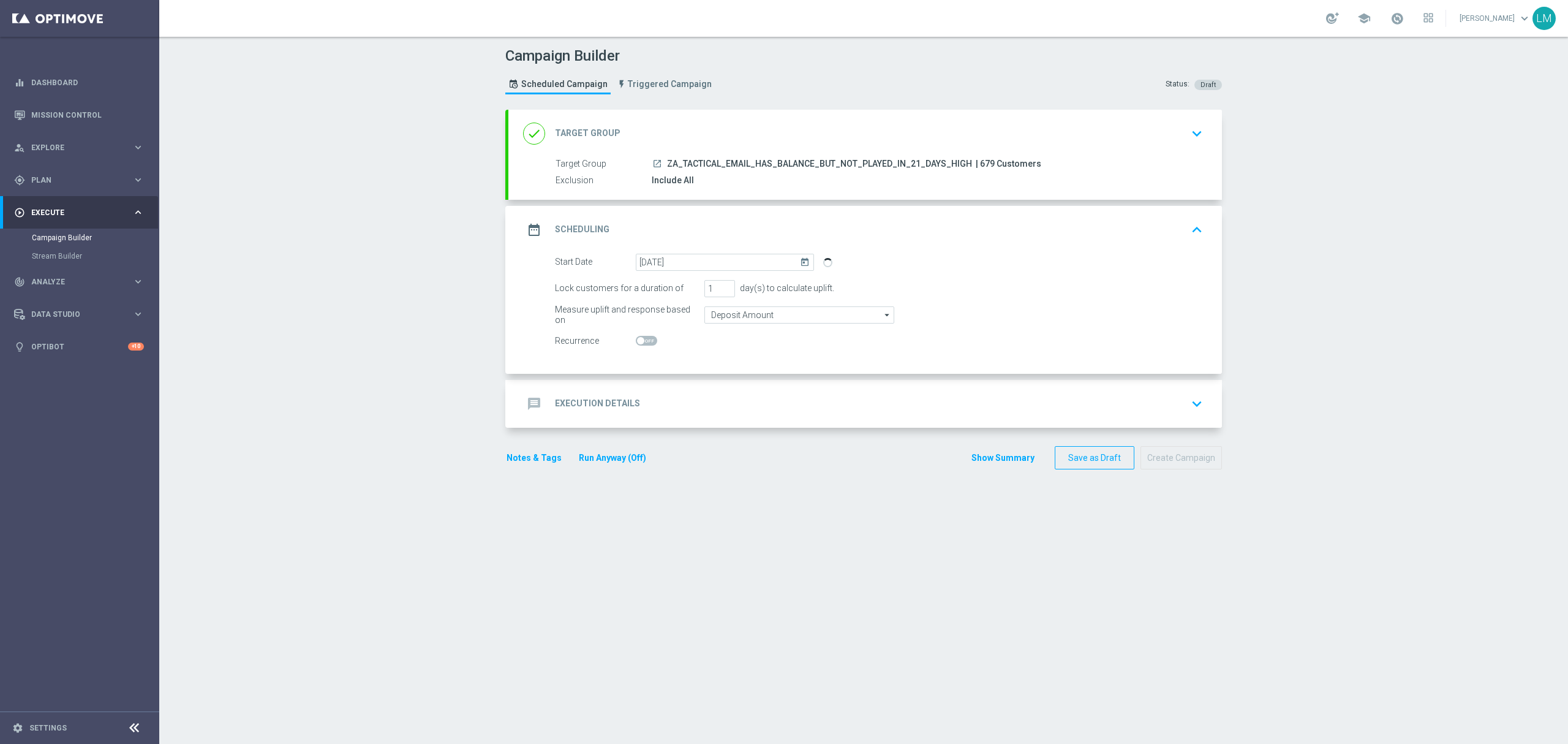
click at [728, 403] on div "message Execution Details keyboard_arrow_down" at bounding box center [865, 403] width 684 height 23
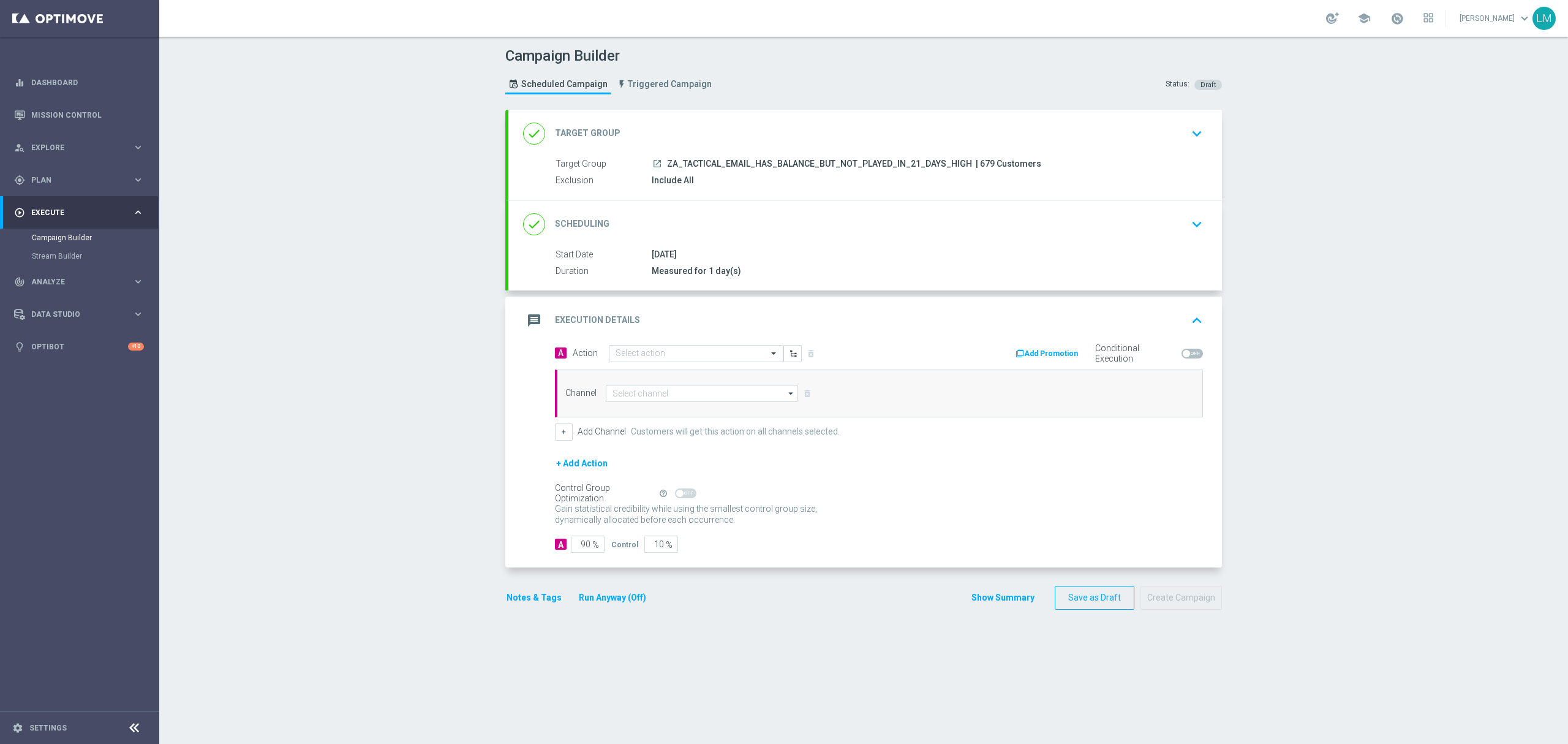
click at [667, 364] on div "A Action Select action delete_forever Add Promotion Conditional Execution Chann…" at bounding box center [879, 392] width 667 height 96
click at [665, 358] on input "text" at bounding box center [683, 354] width 136 height 11
paste input "en_ZA__POWERBALL_3_DRAWS_DISCOUNT_BALANCE_REACTIVATION_HIGH_VALUE__EMT_ALL_EM_T…"
type input "en_ZA__POWERBALL_3_DRAWS_DISCOUNT_BALANCE_REACTIVATION_HIGH_VALUE__EMT_ALL_EM_T…"
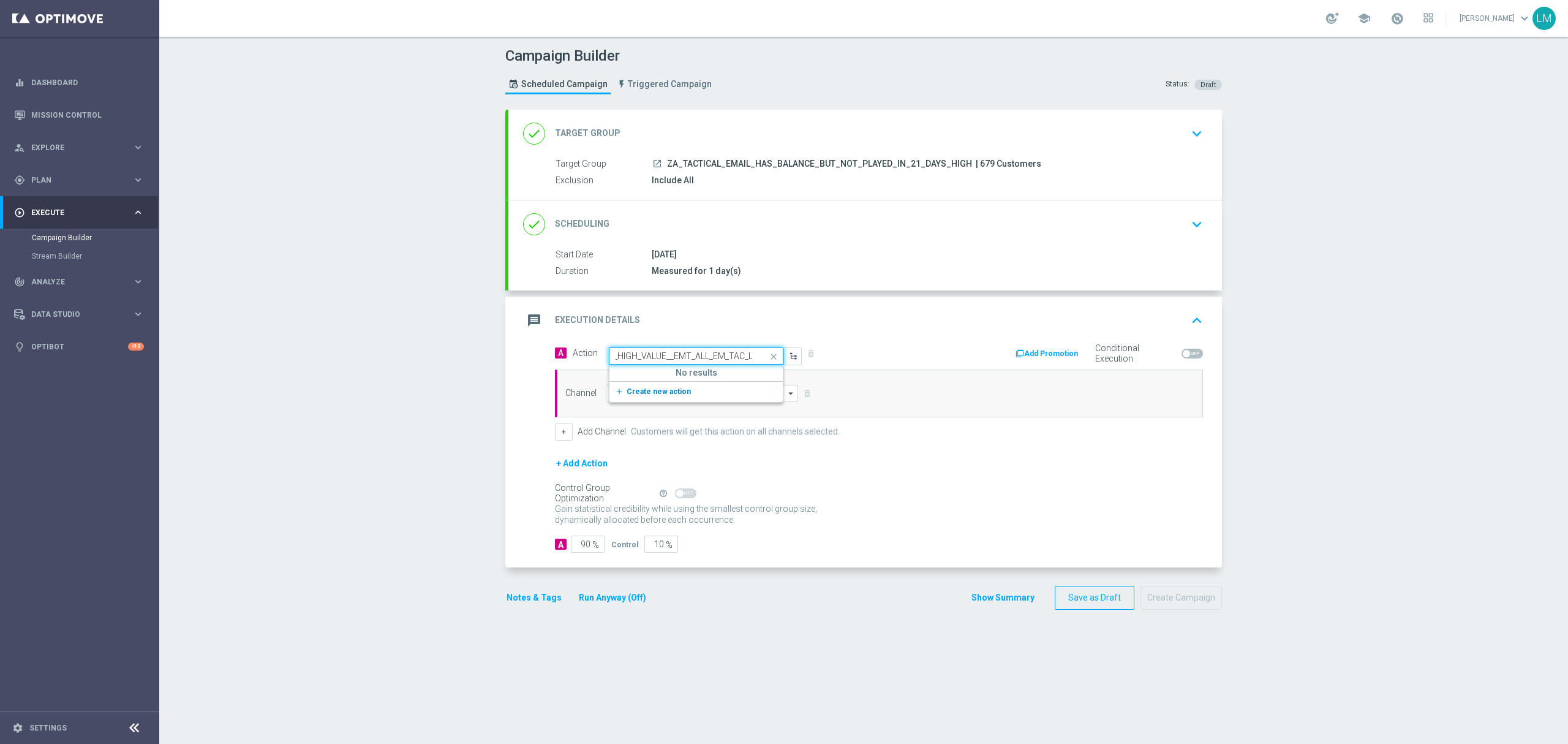
click at [662, 393] on span "Create new action" at bounding box center [659, 392] width 64 height 9
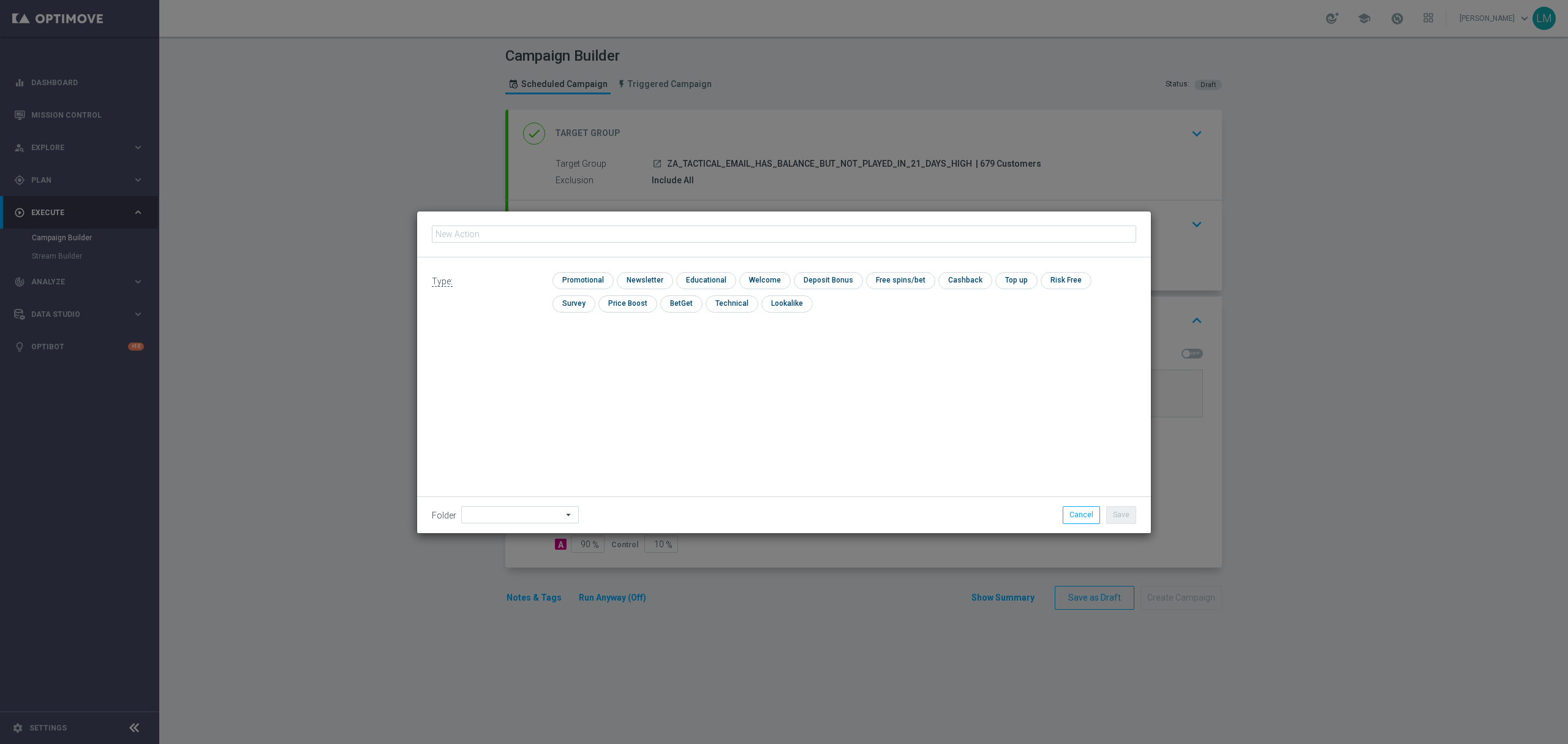
type input "en_ZA__POWERBALL_3_DRAWS_DISCOUNT_BALANCE_REACTIVATION_HIGH_VALUE__EMT_ALL_EM_T…"
click at [592, 275] on input "checkbox" at bounding box center [581, 280] width 58 height 17
checkbox input "true"
click at [1115, 506] on button "Save" at bounding box center [1121, 515] width 30 height 17
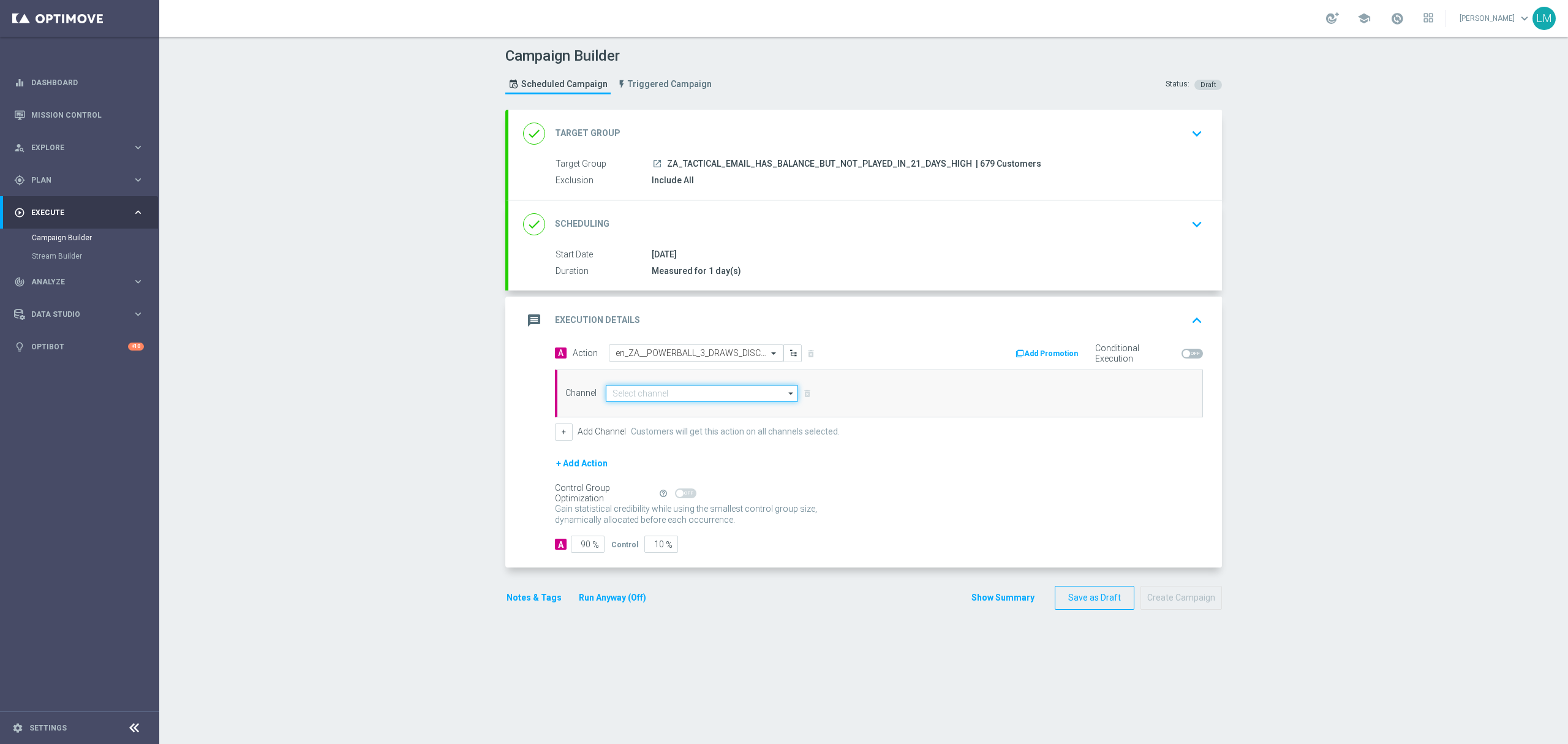
click at [667, 393] on input at bounding box center [702, 393] width 192 height 17
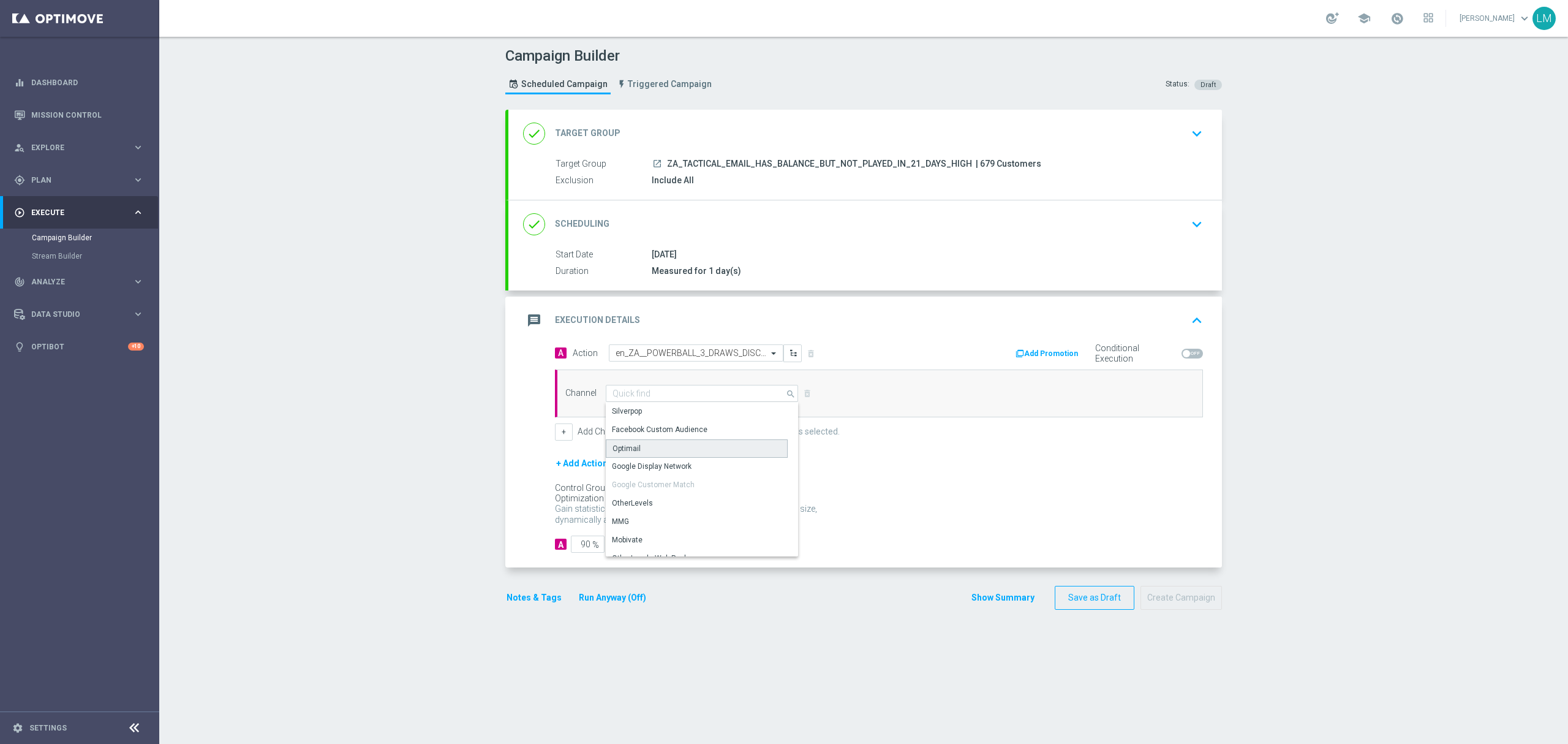
click at [660, 451] on div "Optimail" at bounding box center [697, 449] width 182 height 19
type input "Optimail"
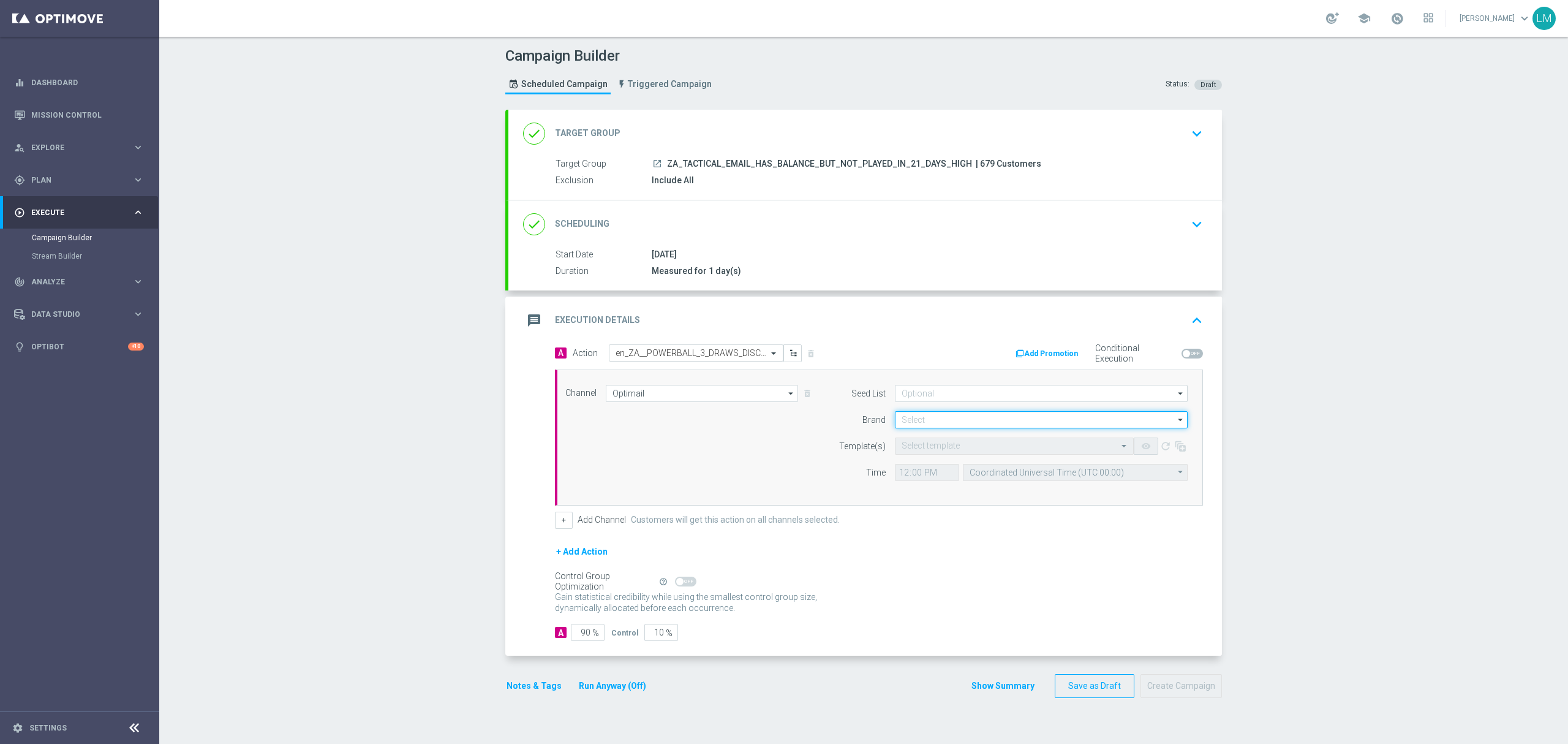
click at [939, 419] on input at bounding box center [1041, 420] width 293 height 17
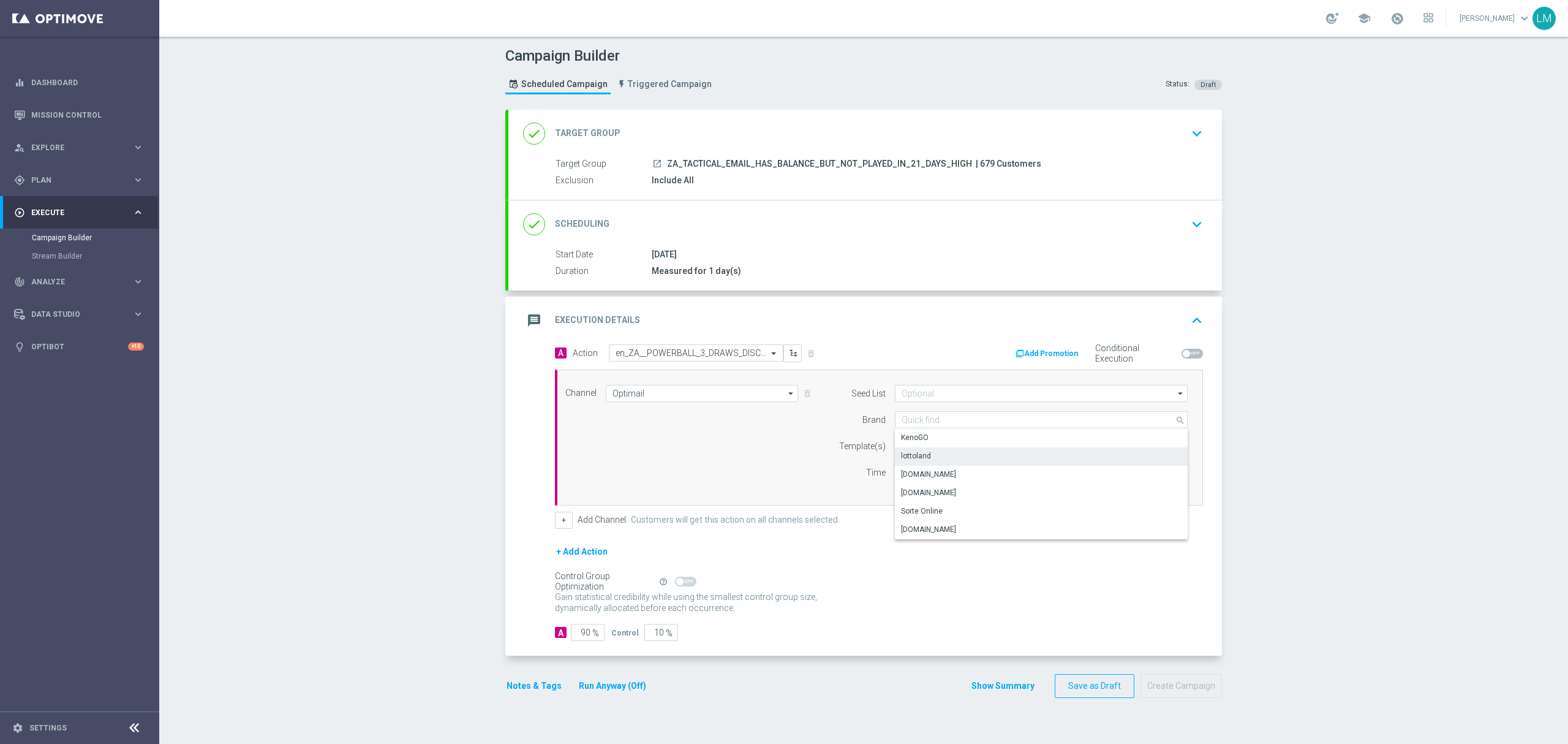
click at [919, 449] on div "lottoland" at bounding box center [1041, 456] width 293 height 17
type input "lottoland"
click at [919, 449] on input "text" at bounding box center [1002, 446] width 201 height 11
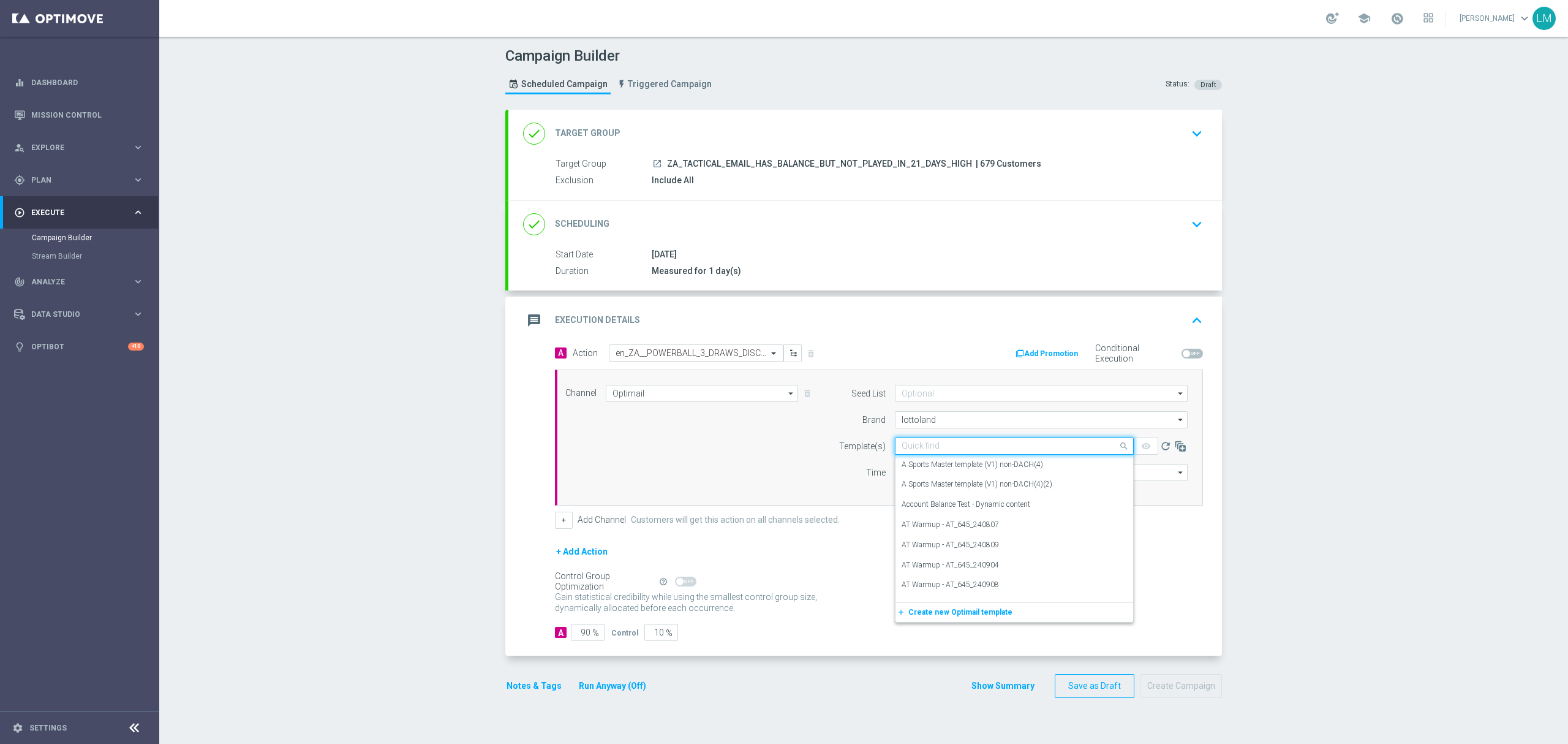
paste input "en_ZA__POWERBALL_3_DRAWS_DISCOUNT_BALANCE_REACTIVATION_HIGH_VALUE__EMT_ALL_EM_T…"
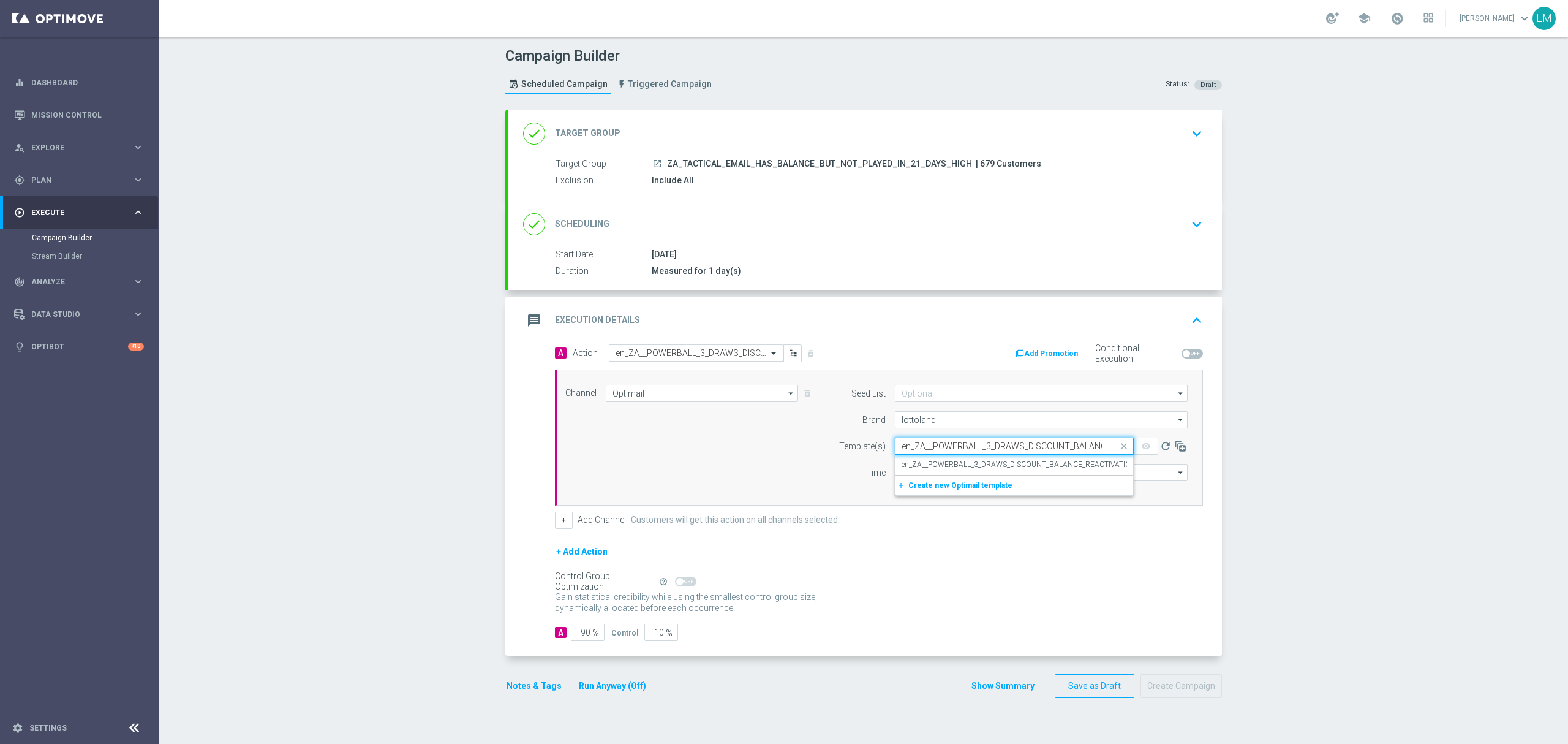
scroll to position [0, 210]
click at [921, 454] on div "Quick find en_ZA__POWERBALL_3_DRAWS_DISCOUNT_BALANCE_REACTIVATION_HIGH_VALUE__E…" at bounding box center [1015, 446] width 239 height 17
click at [922, 457] on div "en_ZA__POWERBALL_3_DRAWS_DISCOUNT_BALANCE_REACTIVATION_HIGH_VALUE__EMT_ALL_EM_T…" at bounding box center [1014, 464] width 225 height 20
type input "en_ZA__POWERBALL_3_DRAWS_DISCOUNT_BALANCE_REACTIVATION_HIGH_VALUE__EMT_ALL_EM_T…"
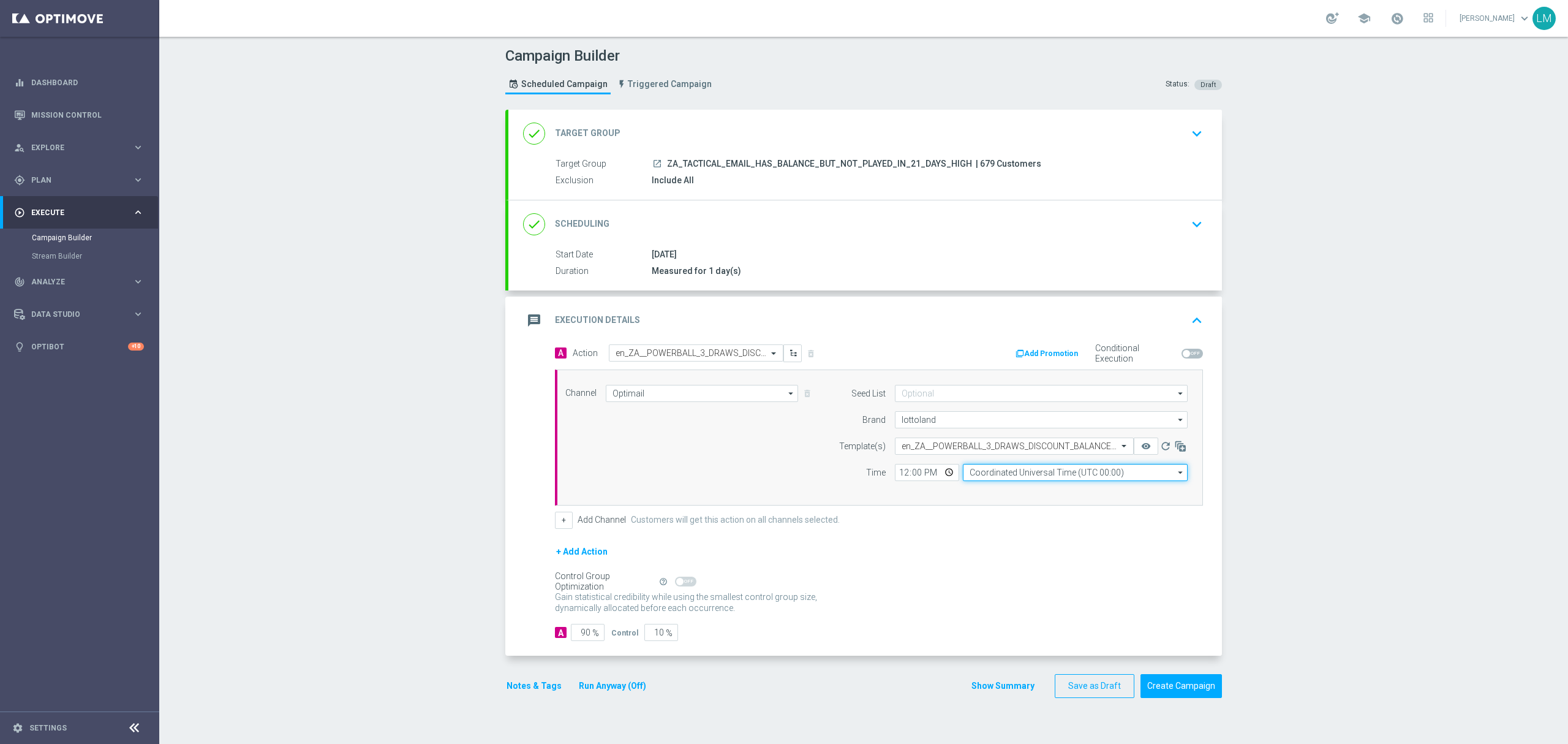
click at [993, 471] on input "Coordinated Universal Time (UTC 00:00)" at bounding box center [1075, 473] width 225 height 17
click at [1012, 484] on div "Central European Time (Berlin) (UTC +02:00)" at bounding box center [1076, 490] width 225 height 17
type input "Central European Time (Berlin) (UTC +02:00)"
click at [939, 476] on input "12:00" at bounding box center [927, 473] width 64 height 17
type input "12:08"
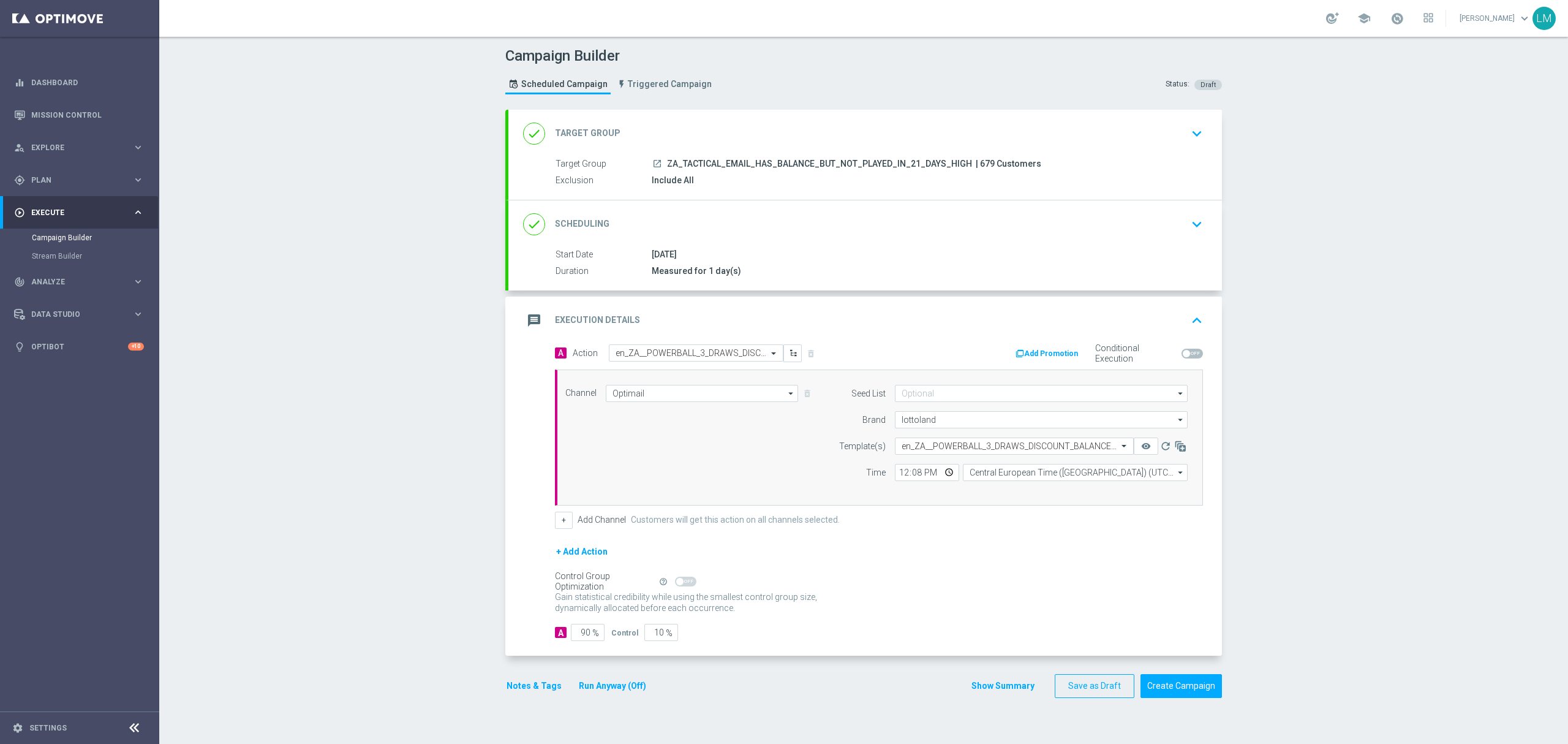
click at [985, 535] on form "A Action Select action en_ZA__POWERBALL_3_DRAWS_DISCOUNT_BALANCE_REACTIVATION_H…" at bounding box center [879, 492] width 648 height 297
click at [652, 628] on input "10" at bounding box center [661, 633] width 34 height 17
type input "0"
type input "100"
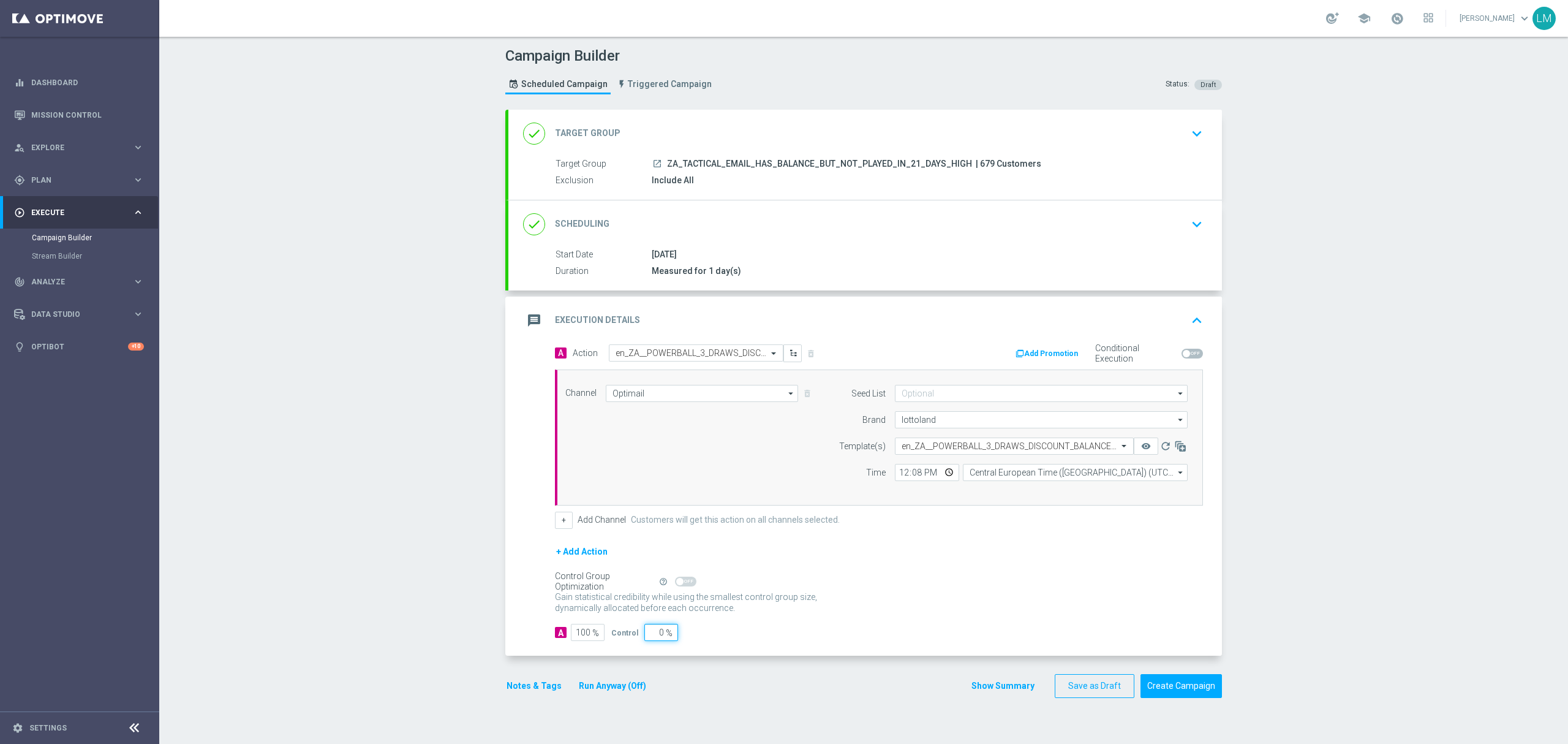
type input "0"
click at [901, 615] on div "Gain statistical credibility while using the smallest control group size, dynam…" at bounding box center [879, 603] width 648 height 29
click at [1171, 694] on button "Create Campaign" at bounding box center [1181, 685] width 82 height 24
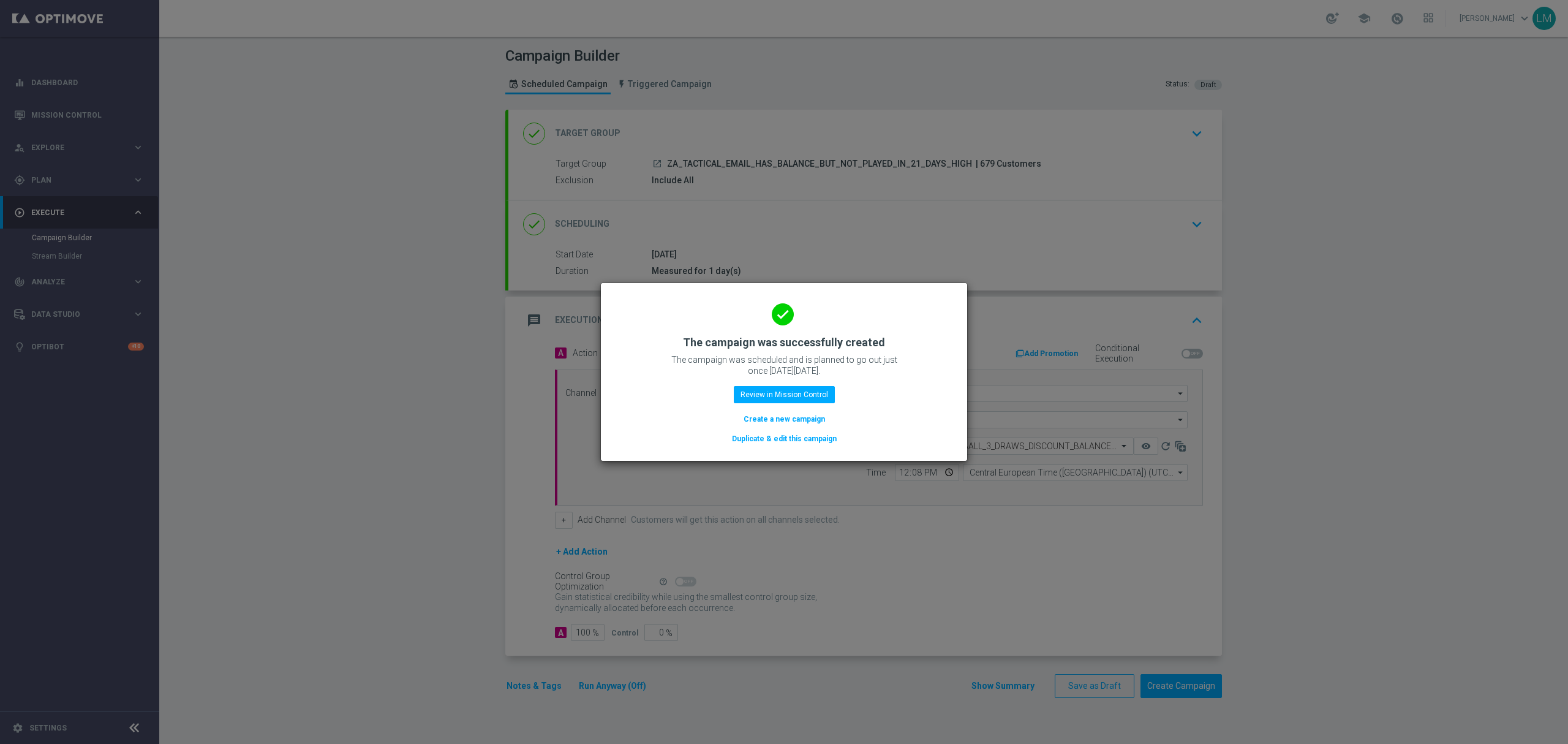
click at [777, 417] on button "Create a new campaign" at bounding box center [784, 419] width 84 height 14
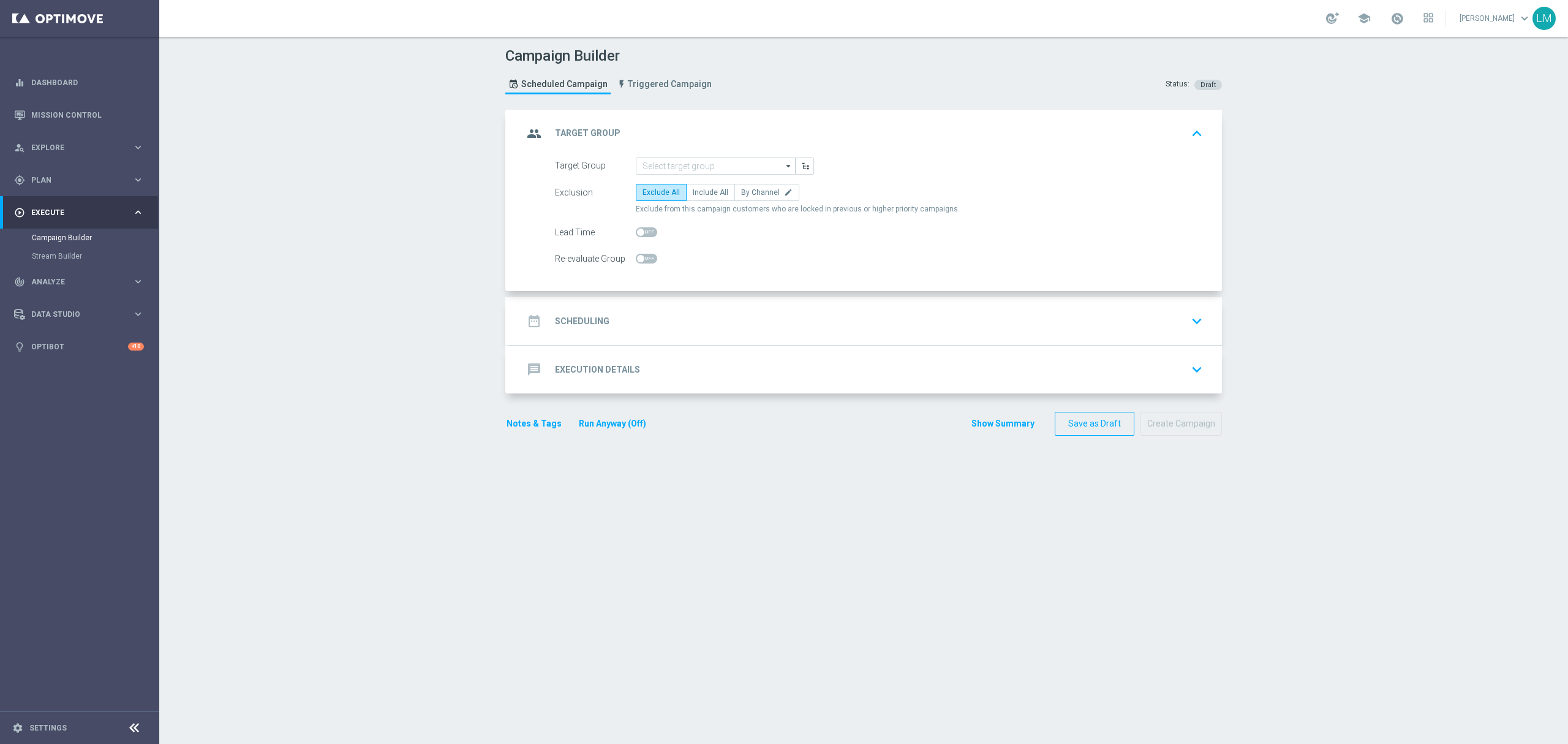
click at [684, 206] on span "Exclude from this campaign customers who are locked in previous or higher prior…" at bounding box center [797, 209] width 324 height 11
click at [688, 199] on label "Include All" at bounding box center [710, 192] width 49 height 17
click at [693, 199] on input "Include All" at bounding box center [697, 194] width 8 height 8
radio input "true"
click at [698, 164] on input at bounding box center [715, 166] width 160 height 17
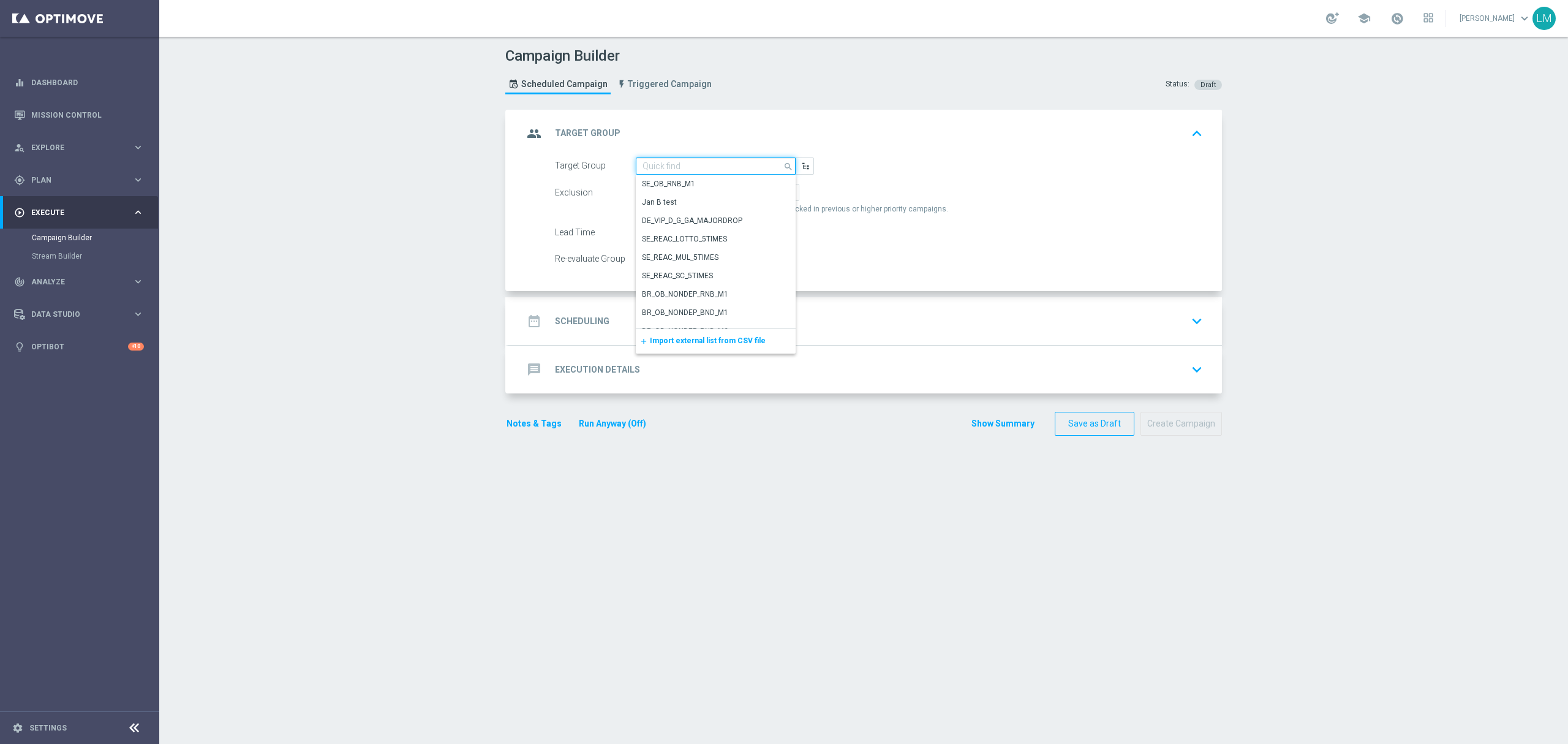
paste input "ZA_TACTICAL_EMAIL_HAS_BALANCE_BUT_NOT_PLAYED_IN_21_DAYS_LOW"
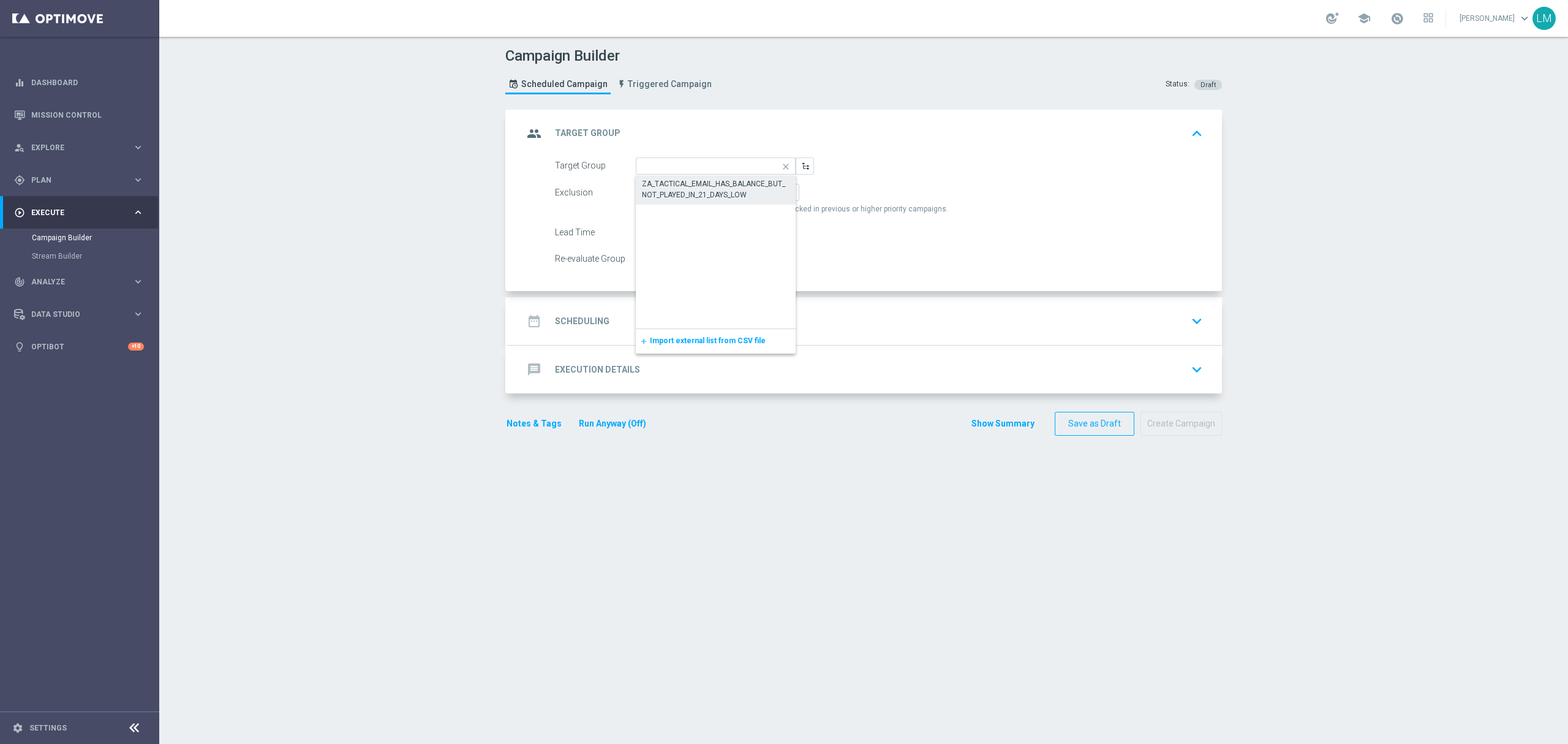
click at [692, 197] on div "ZA_TACTICAL_EMAIL_HAS_BALANCE_BUT_NOT_PLAYED_IN_21_DAYS_LOW" at bounding box center [716, 189] width 148 height 22
type input "ZA_TACTICAL_EMAIL_HAS_BALANCE_BUT_NOT_PLAYED_IN_21_DAYS_LOW"
click at [721, 318] on div "date_range Scheduling keyboard_arrow_down" at bounding box center [865, 321] width 684 height 23
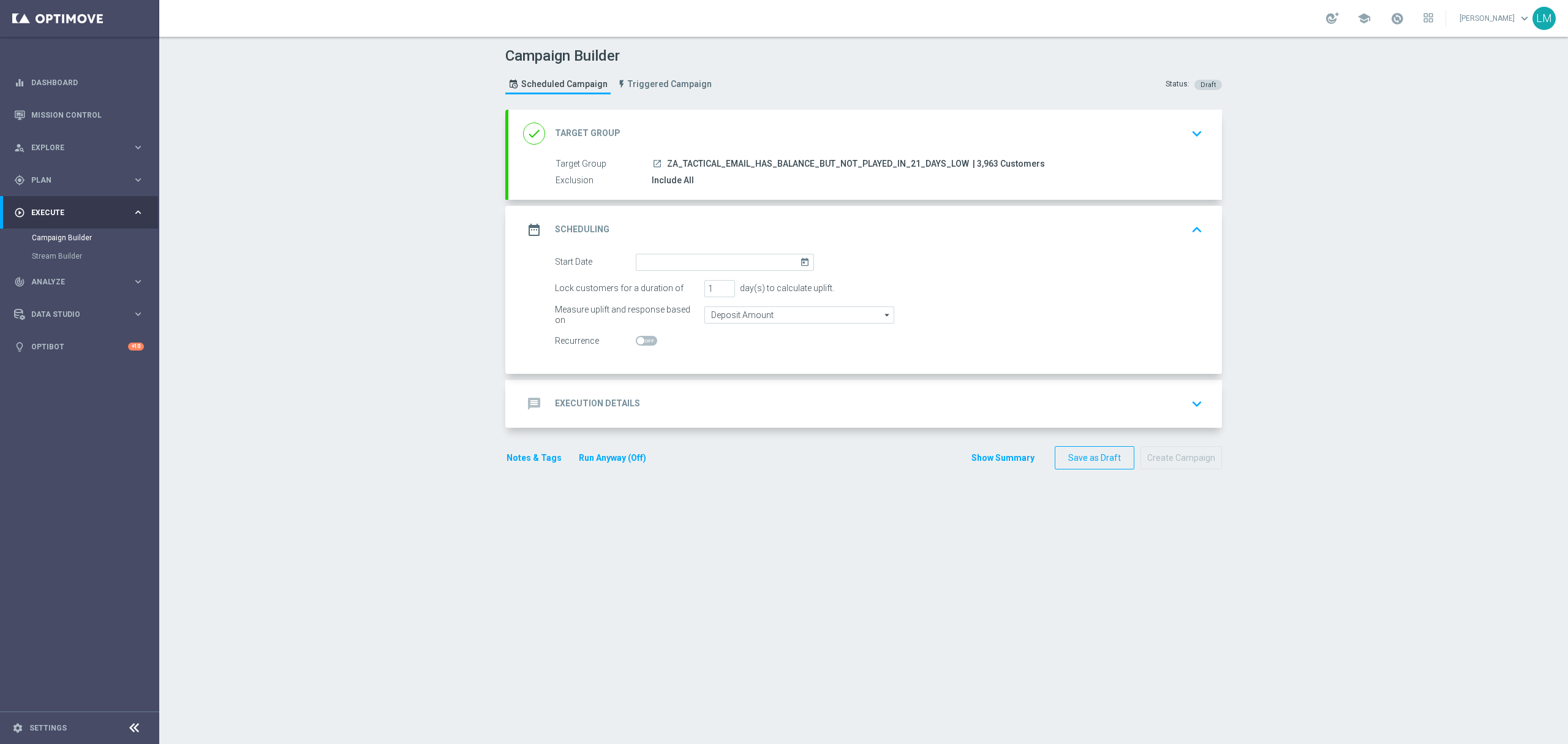
click at [800, 262] on icon "today" at bounding box center [807, 260] width 14 height 14
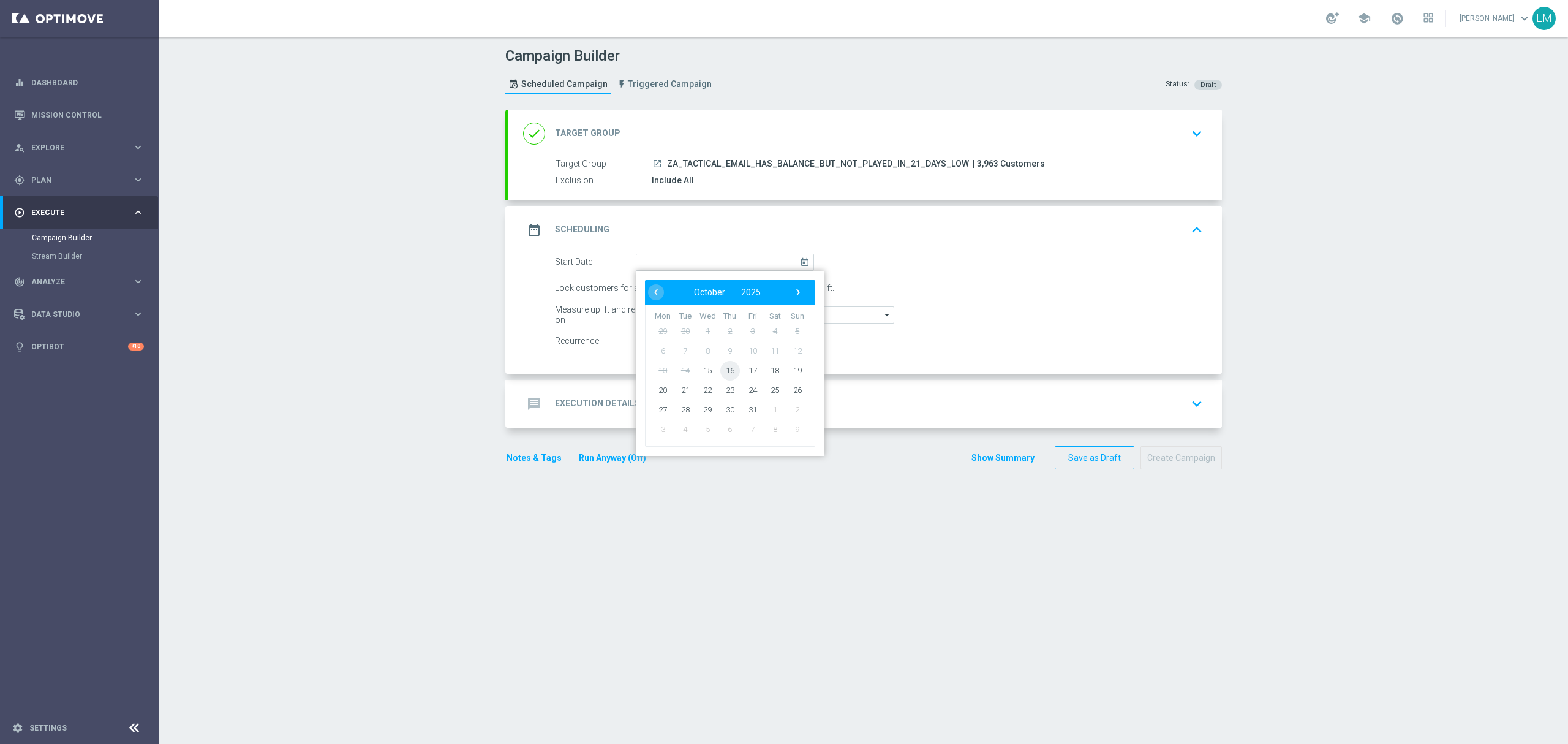
click at [720, 375] on span "16" at bounding box center [730, 370] width 19 height 19
type input "16 Oct 2025"
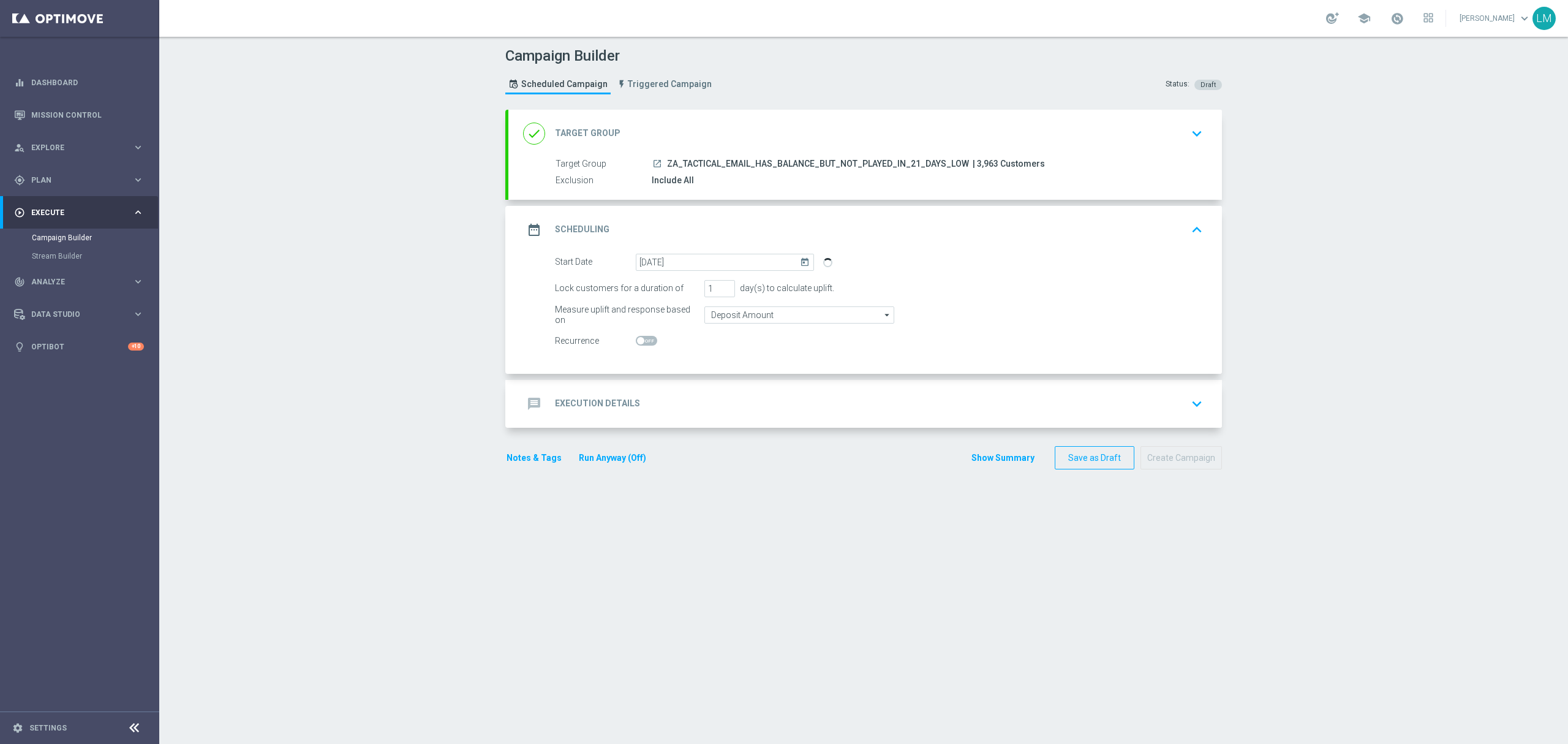
click at [683, 401] on div "message Execution Details keyboard_arrow_down" at bounding box center [865, 403] width 684 height 23
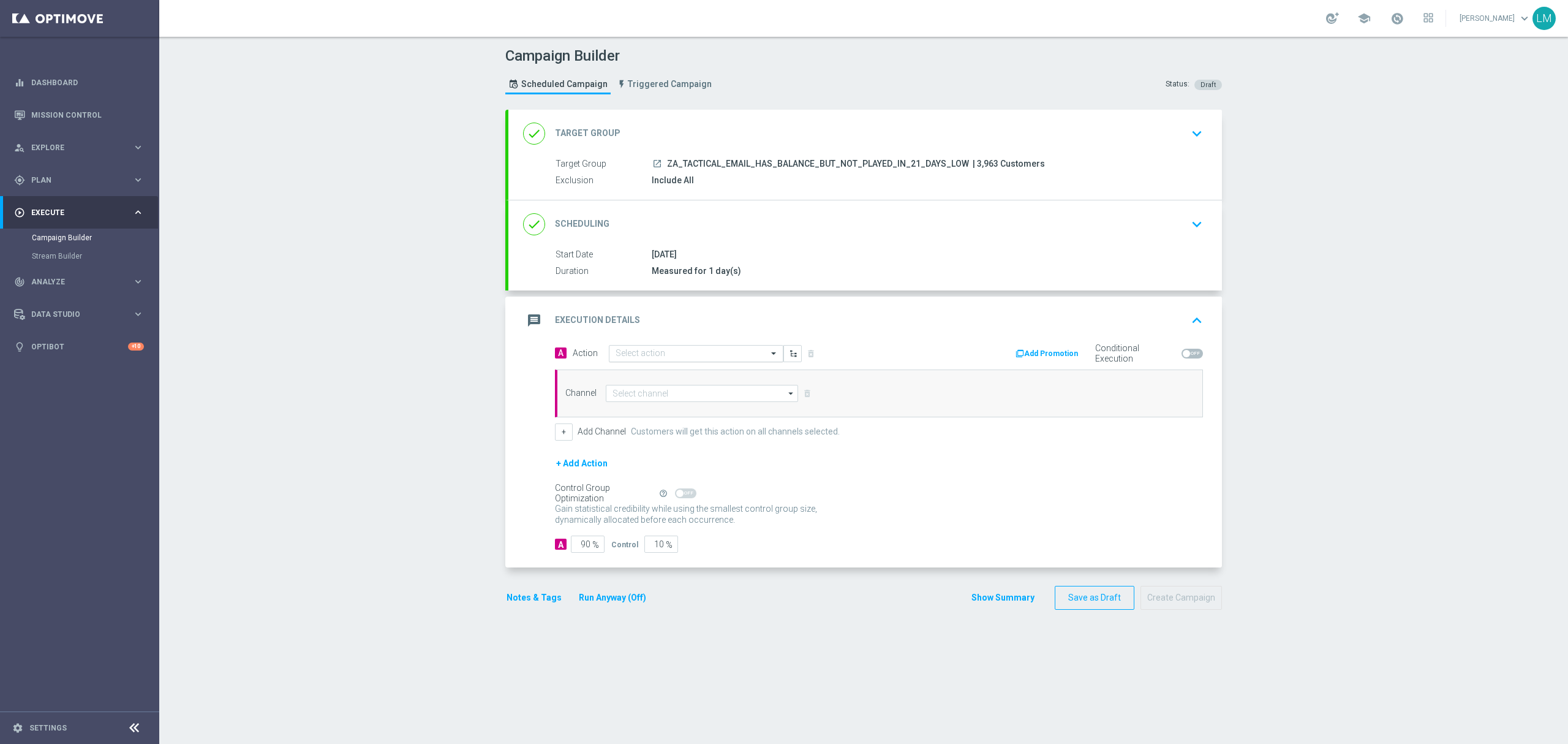
click at [735, 359] on input "text" at bounding box center [683, 354] width 136 height 11
paste input "en_ZA__POWERBALL_3_DRAWS_DISCOUNT_BALANCE_REACTIVATION_LOW_VALUE__EMT_ALL_EM_TA…"
type input "en_ZA__POWERBALL_3_DRAWS_DISCOUNT_BALANCE_REACTIVATION_LOW_VALUE__EMT_ALL_EM_TA…"
click at [662, 399] on button "add_new Create new action" at bounding box center [694, 392] width 169 height 14
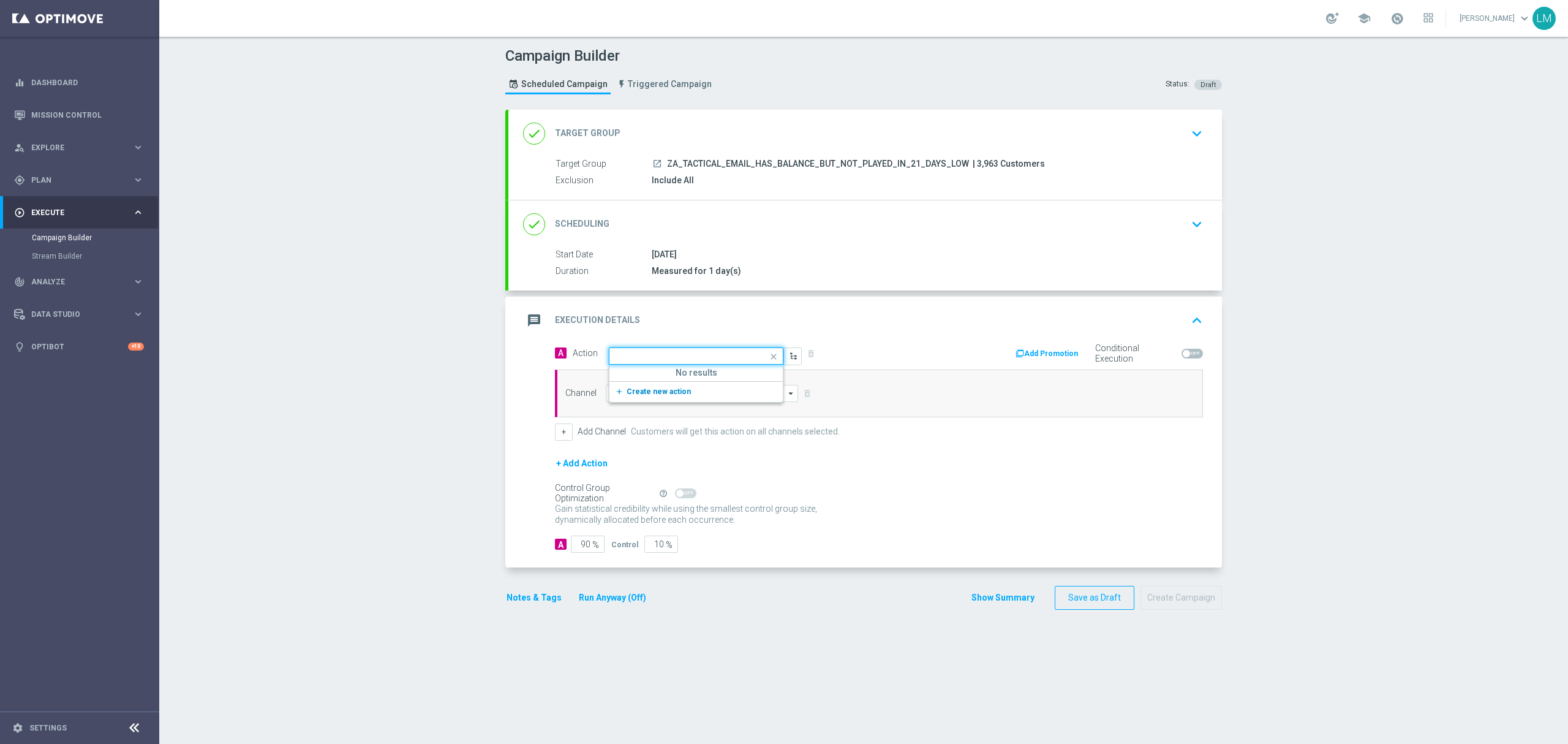
scroll to position [0, 0]
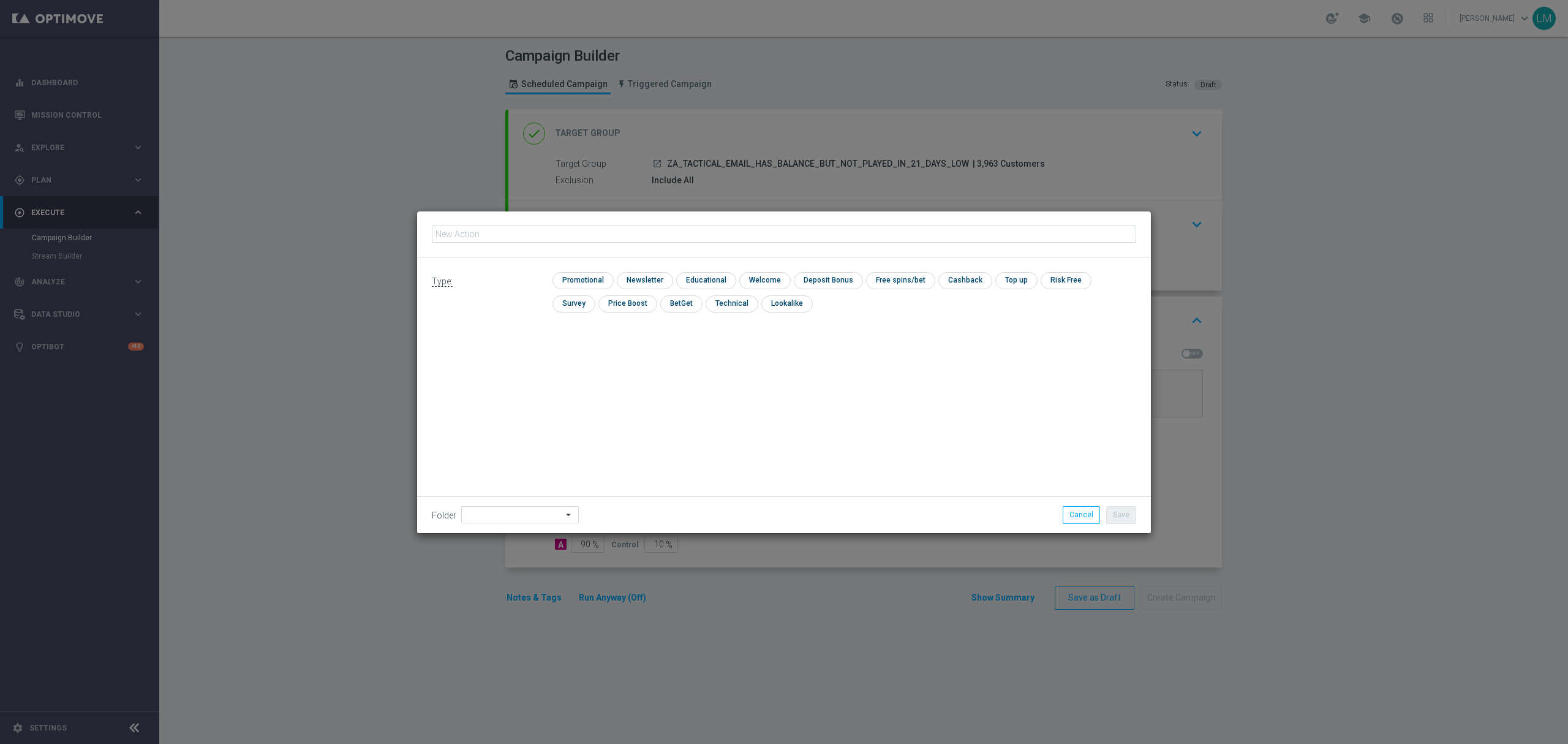
type input "en_ZA__POWERBALL_3_DRAWS_DISCOUNT_BALANCE_REACTIVATION_LOW_VALUE__EMT_ALL_EM_TA…"
click at [596, 282] on input "checkbox" at bounding box center [581, 280] width 58 height 17
checkbox input "true"
click at [1125, 511] on button "Save" at bounding box center [1121, 515] width 30 height 17
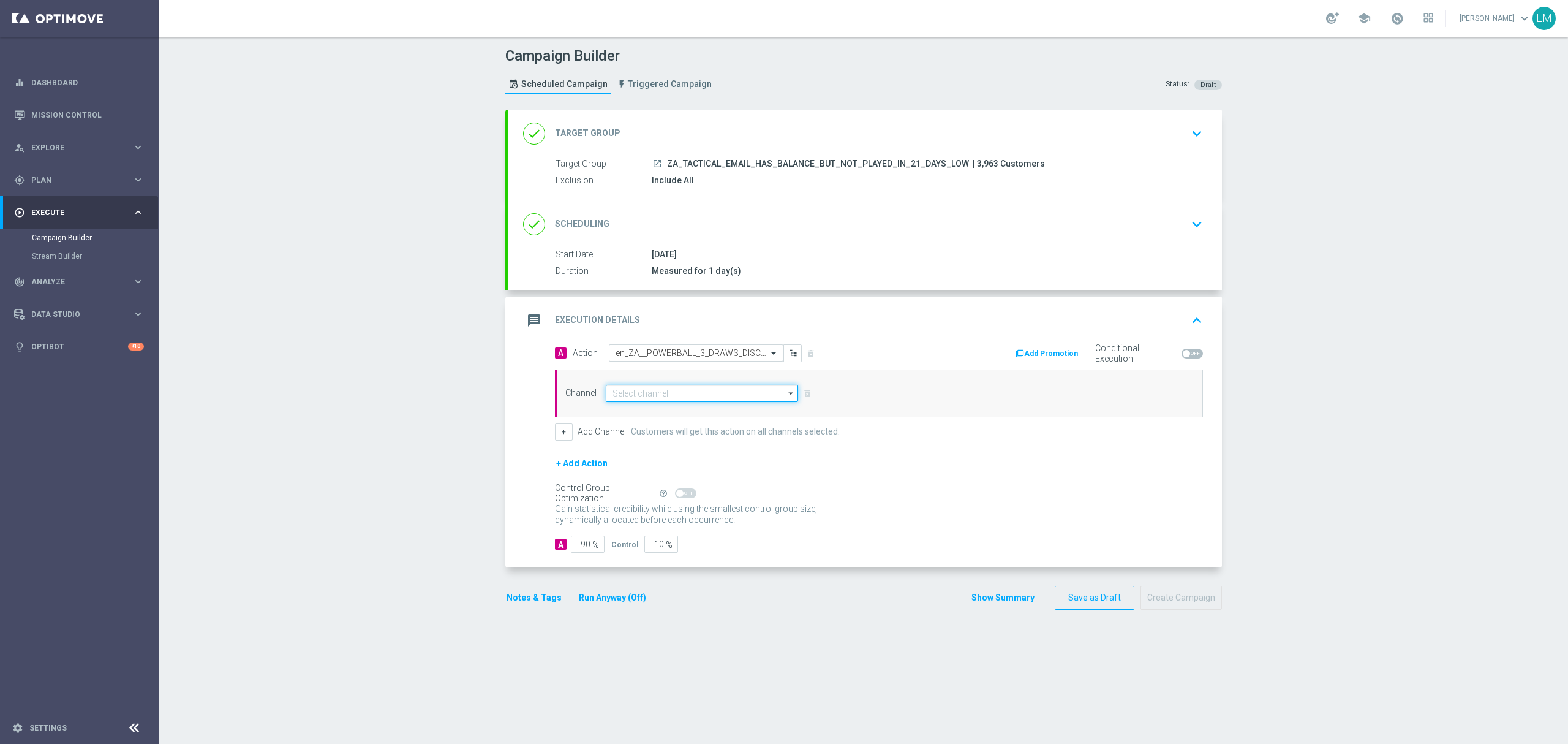
click at [687, 395] on input at bounding box center [702, 393] width 192 height 17
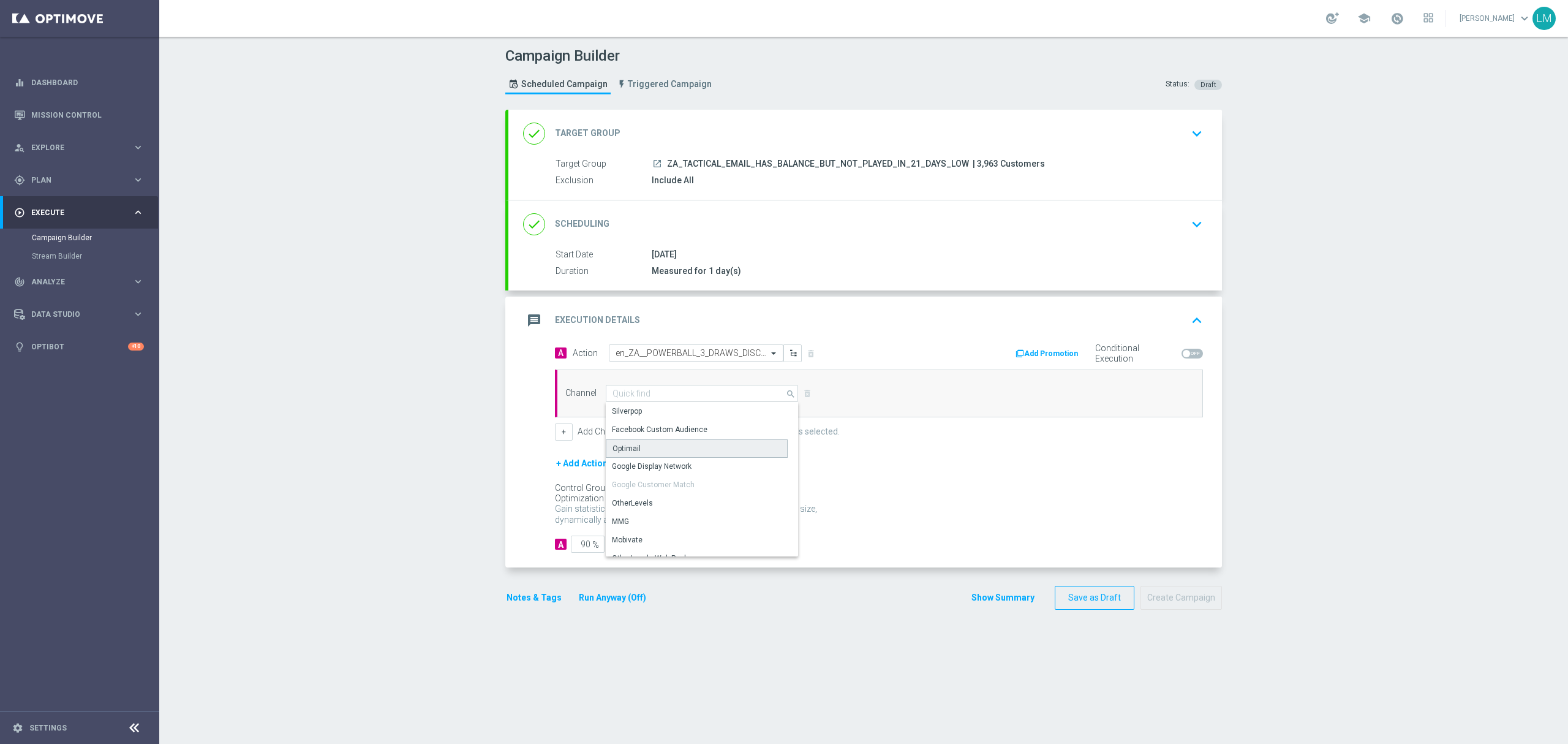
click at [654, 442] on div "Optimail" at bounding box center [697, 449] width 182 height 19
type input "Optimail"
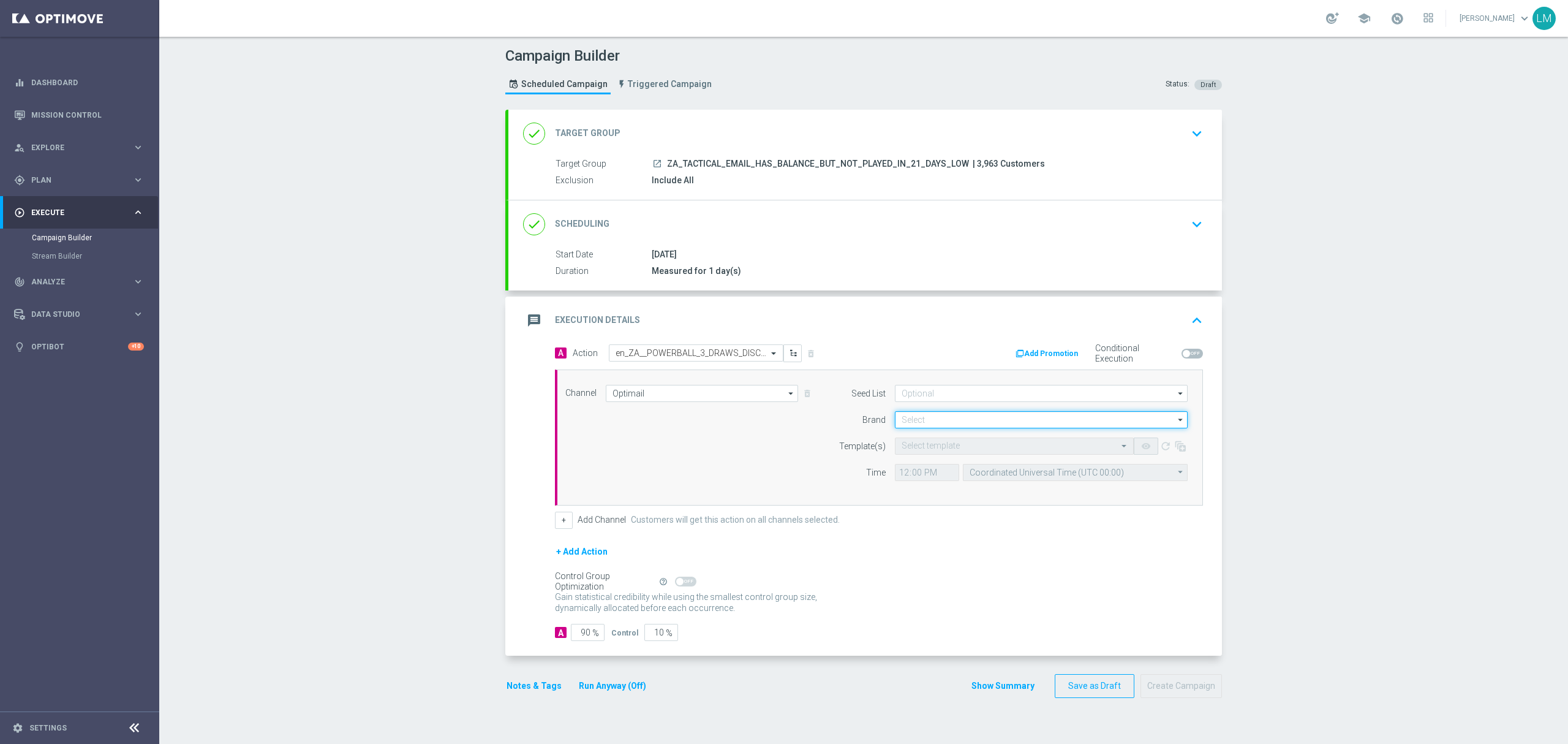
click at [942, 425] on input at bounding box center [1041, 420] width 293 height 17
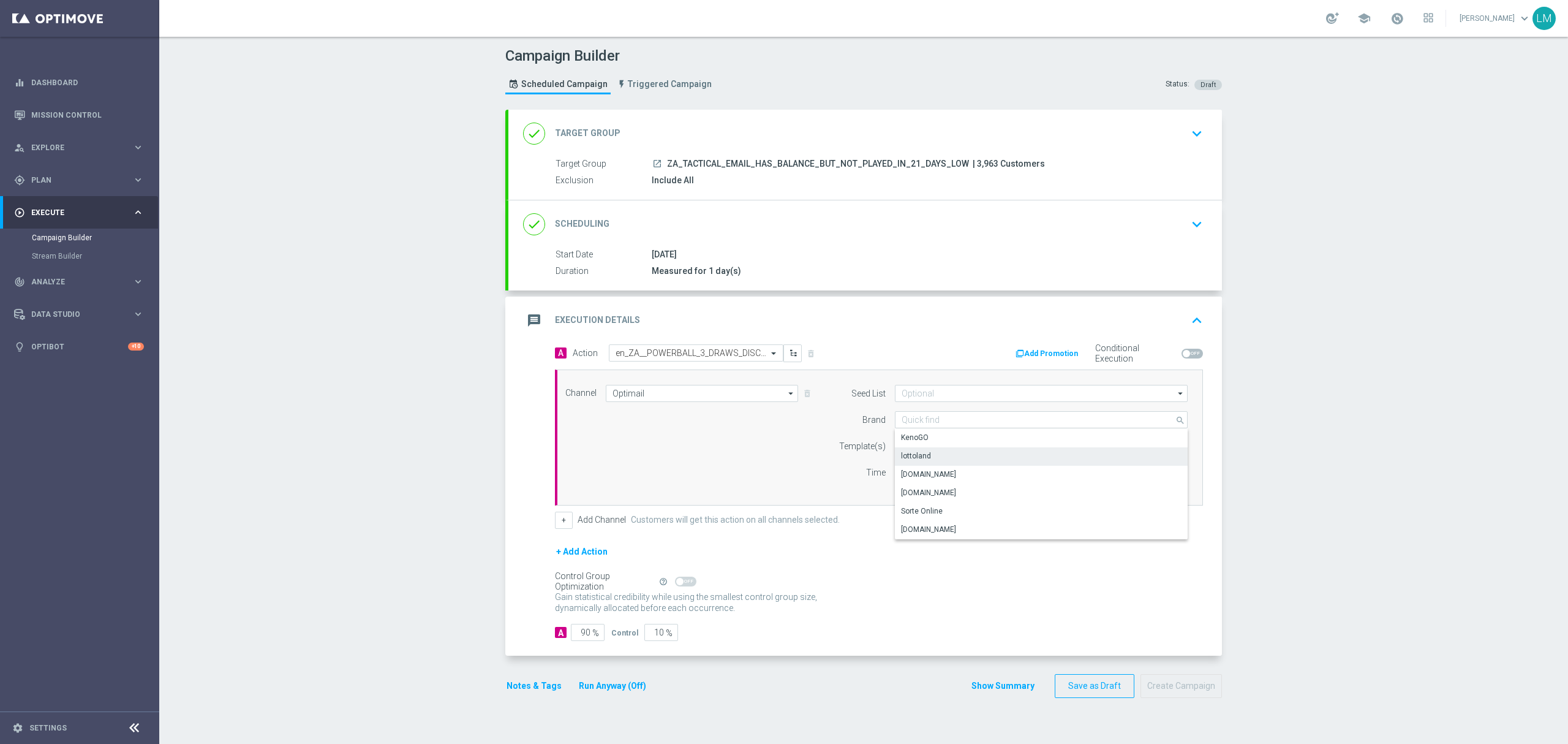
click at [922, 453] on div "lottoland" at bounding box center [916, 456] width 30 height 11
type input "lottoland"
click at [922, 451] on input "text" at bounding box center [1002, 446] width 201 height 11
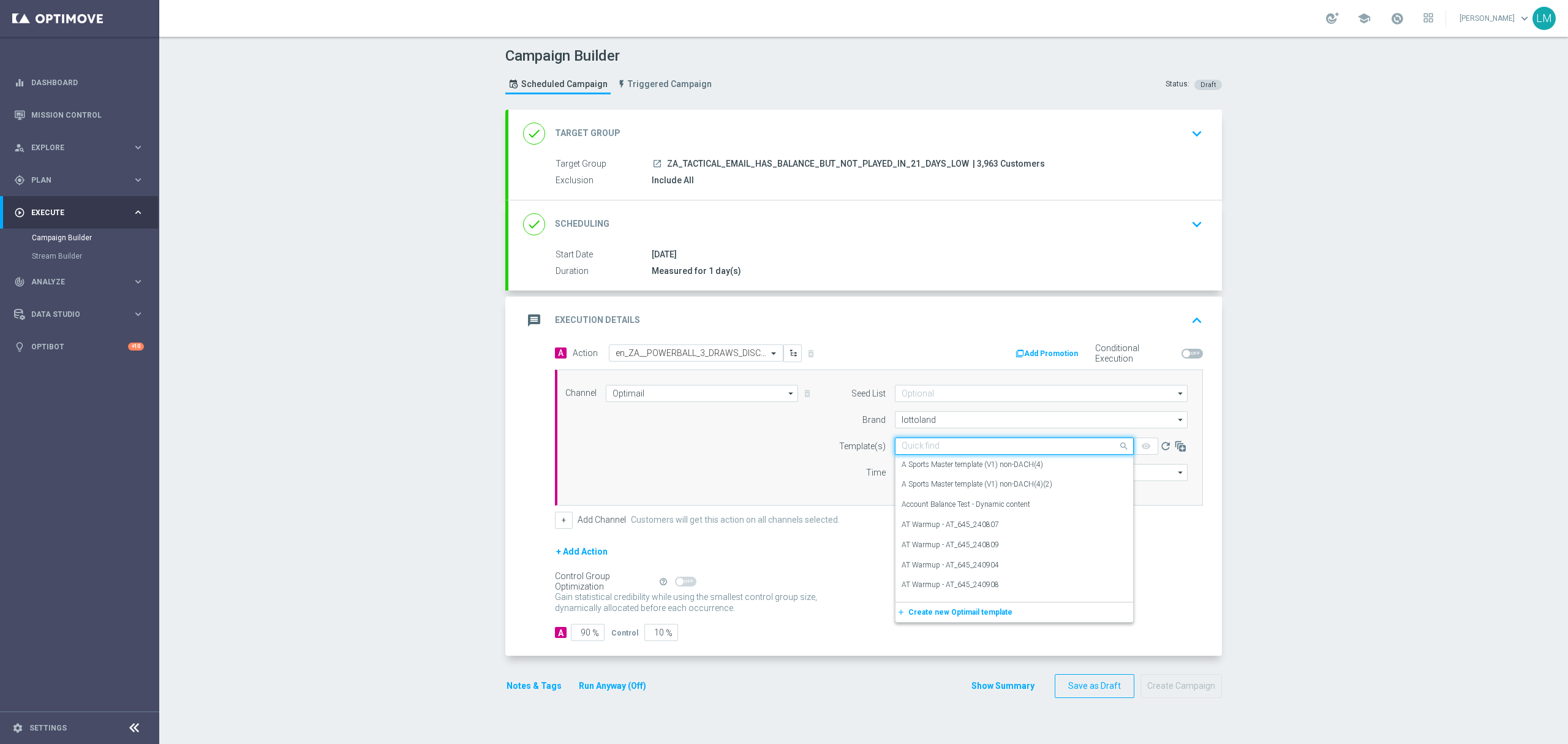
paste input "en_ZA__POWERBALL_3_DRAWS_DISCOUNT_BALANCE_REACTIVATION_LOW_VALUE__EMT_ALL_EM_TA…"
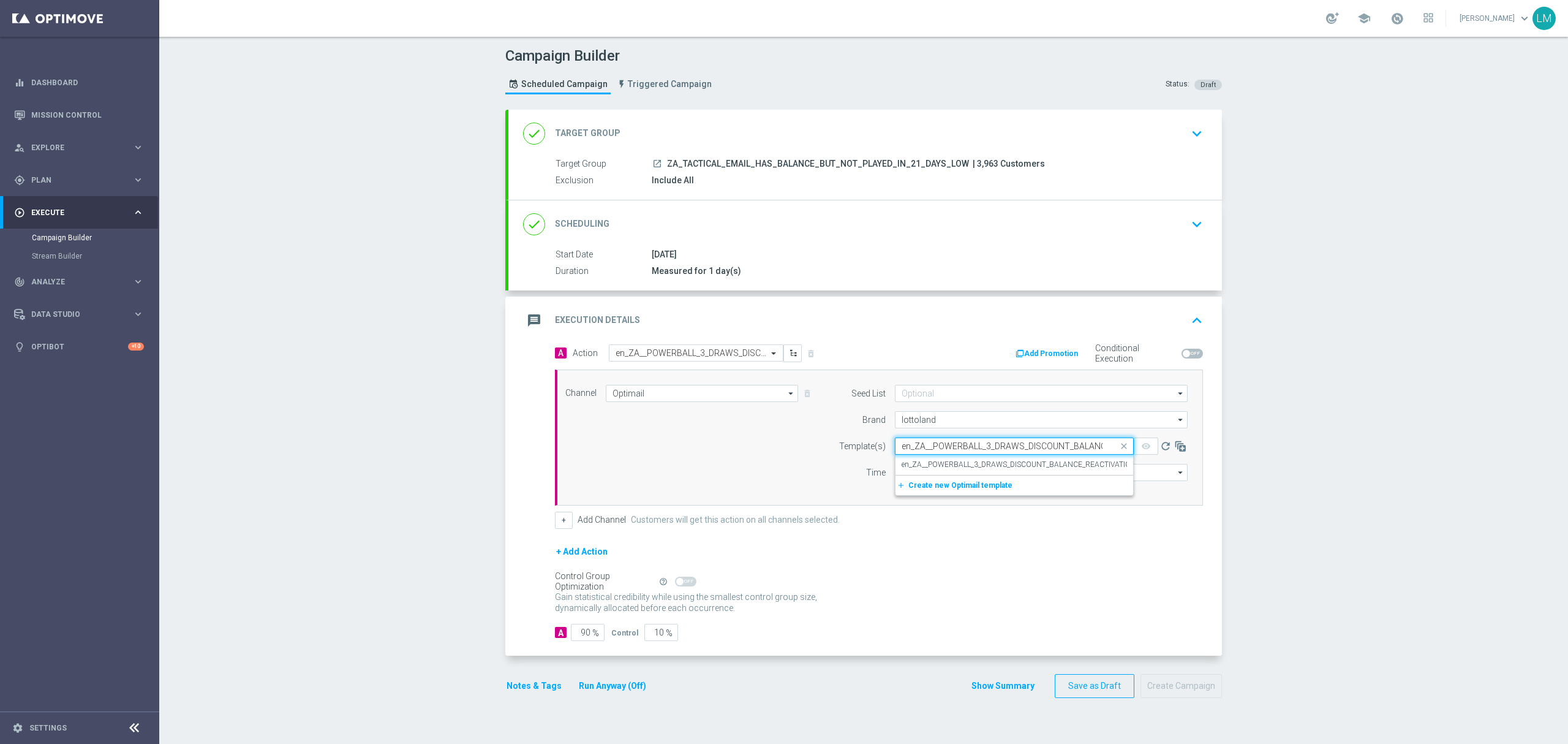
scroll to position [0, 207]
click at [1026, 464] on label "en_ZA__POWERBALL_3_DRAWS_DISCOUNT_BALANCE_REACTIVATION_LOW_VALUE__EMT_ALL_EM_TA…" at bounding box center [1079, 464] width 357 height 11
type input "en_ZA__POWERBALL_3_DRAWS_DISCOUNT_BALANCE_REACTIVATION_LOW_VALUE__EMT_ALL_EM_TA…"
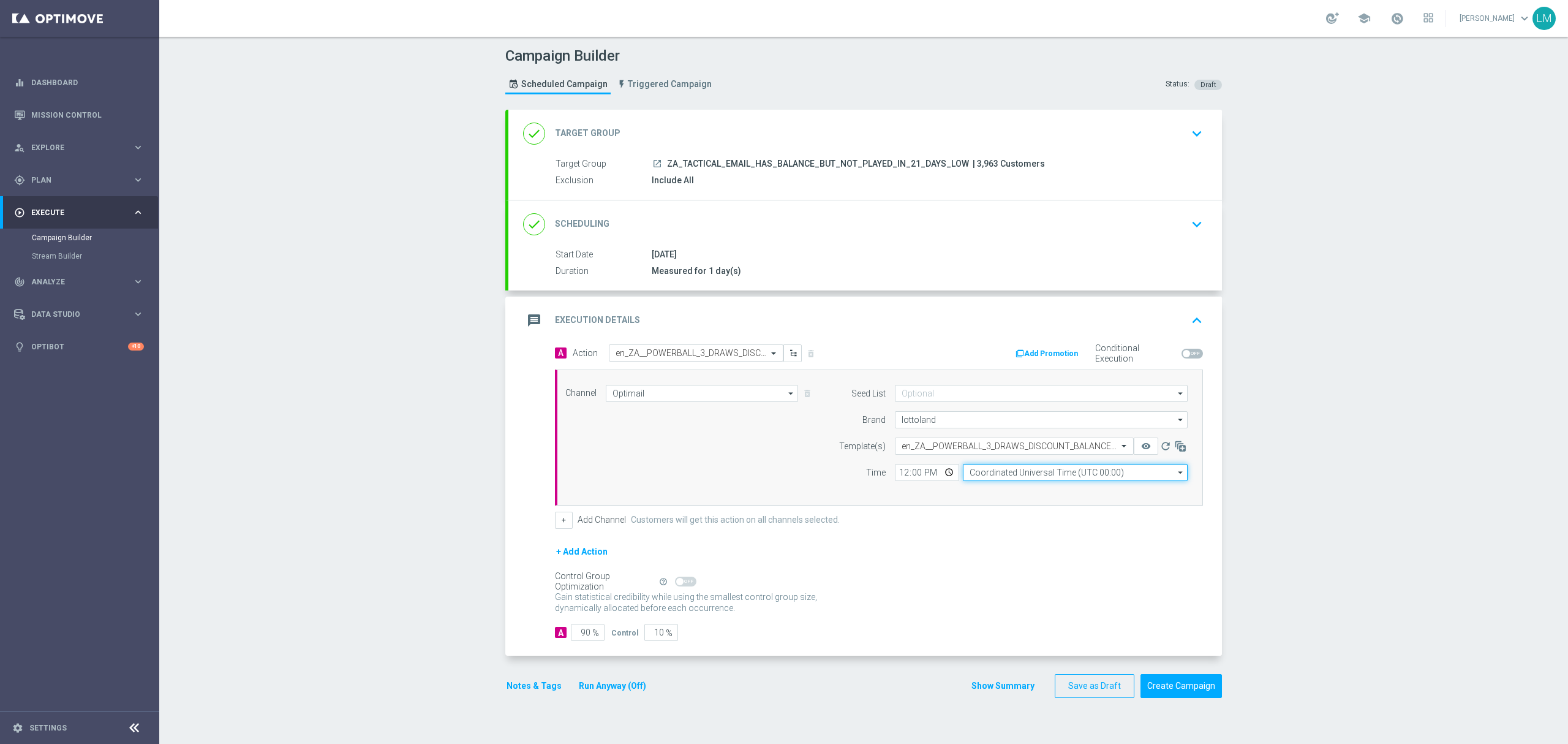
click at [1121, 479] on input "Coordinated Universal Time (UTC 00:00)" at bounding box center [1075, 473] width 225 height 17
click at [1108, 489] on div "Central European Time (Berlin) (UTC +02:00)" at bounding box center [1076, 490] width 225 height 17
type input "Central European Time (Berlin) (UTC +02:00)"
click at [652, 633] on input "10" at bounding box center [661, 633] width 34 height 17
type input "1"
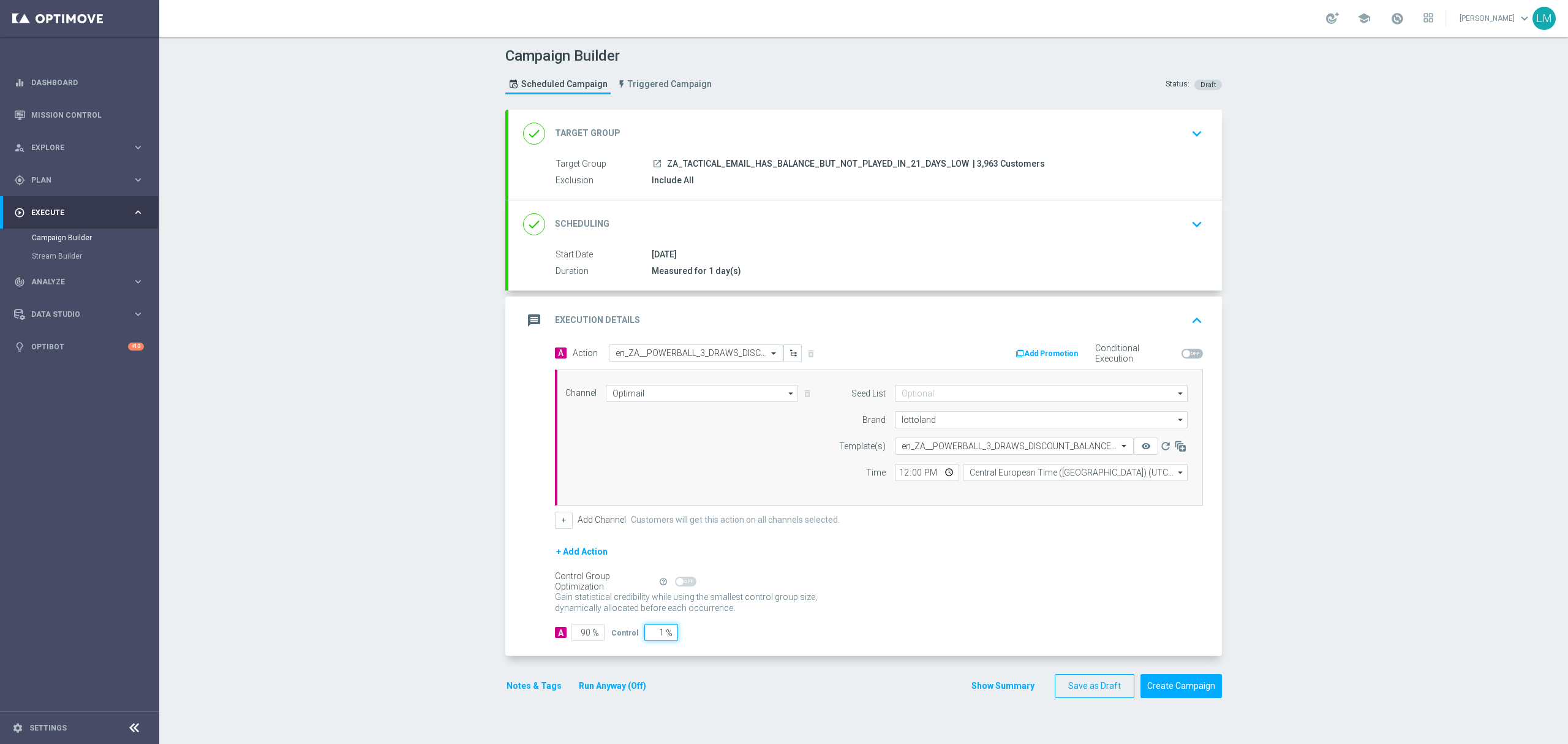
type input "99"
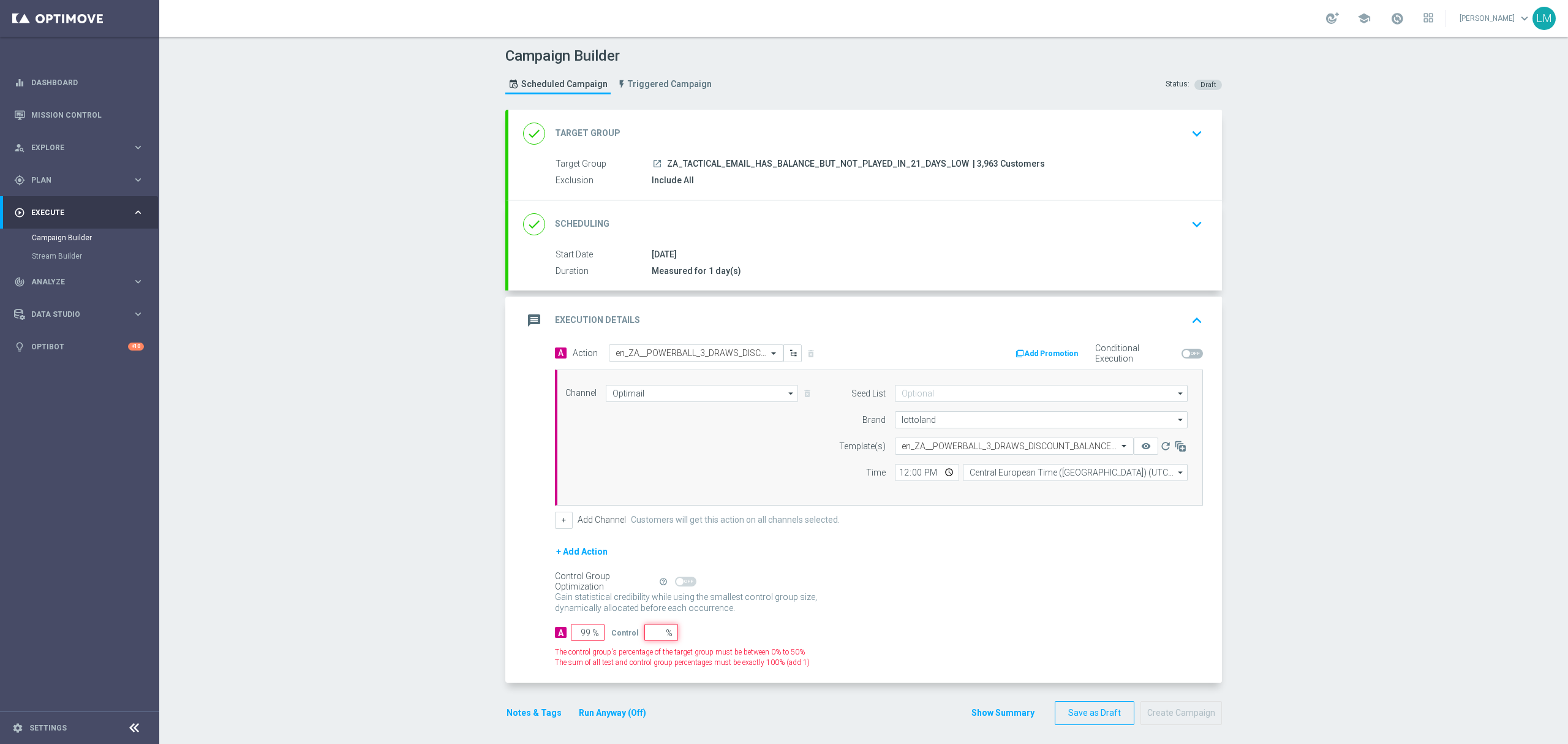
type input "100"
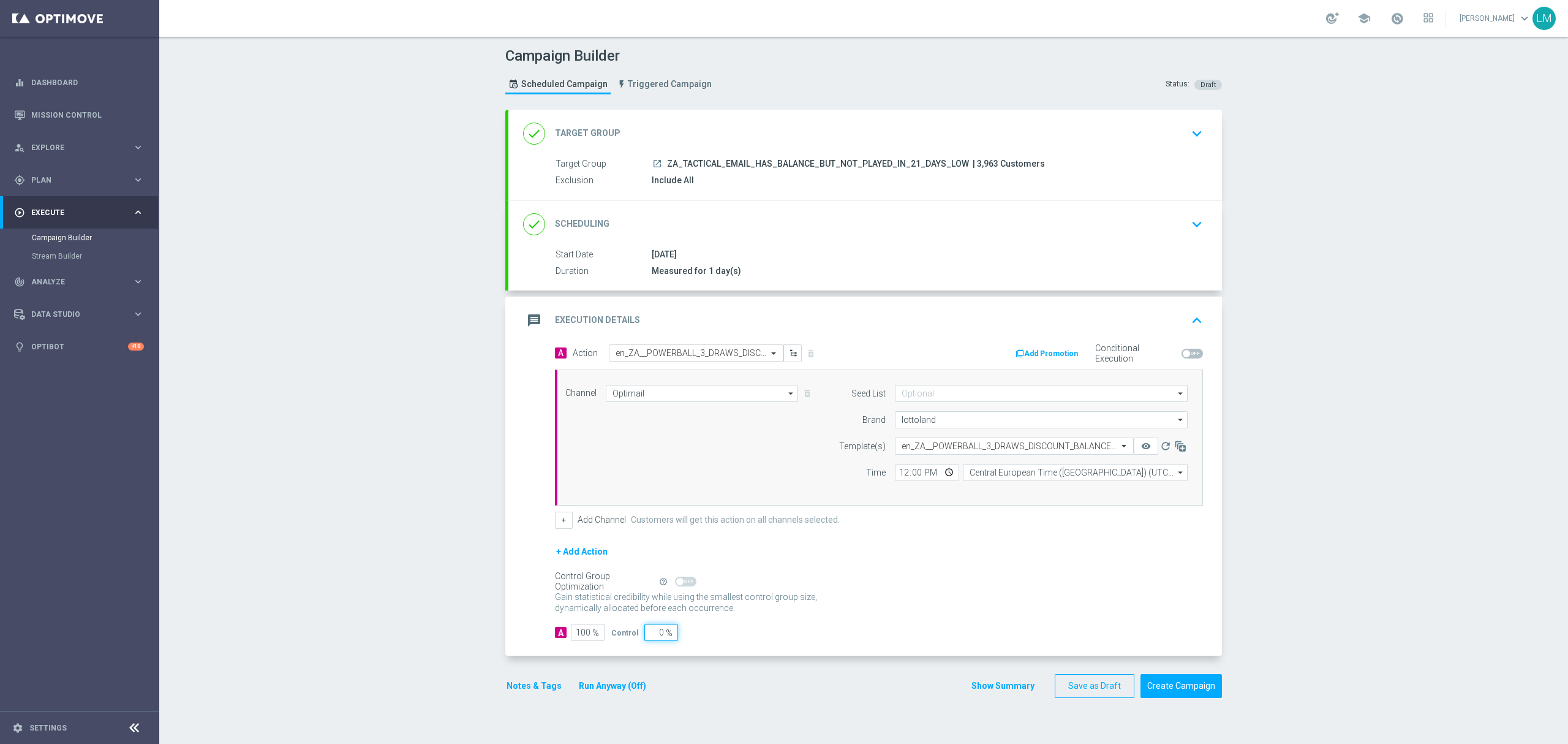
type input "0"
click at [892, 567] on div "+ Add Action" at bounding box center [879, 559] width 648 height 31
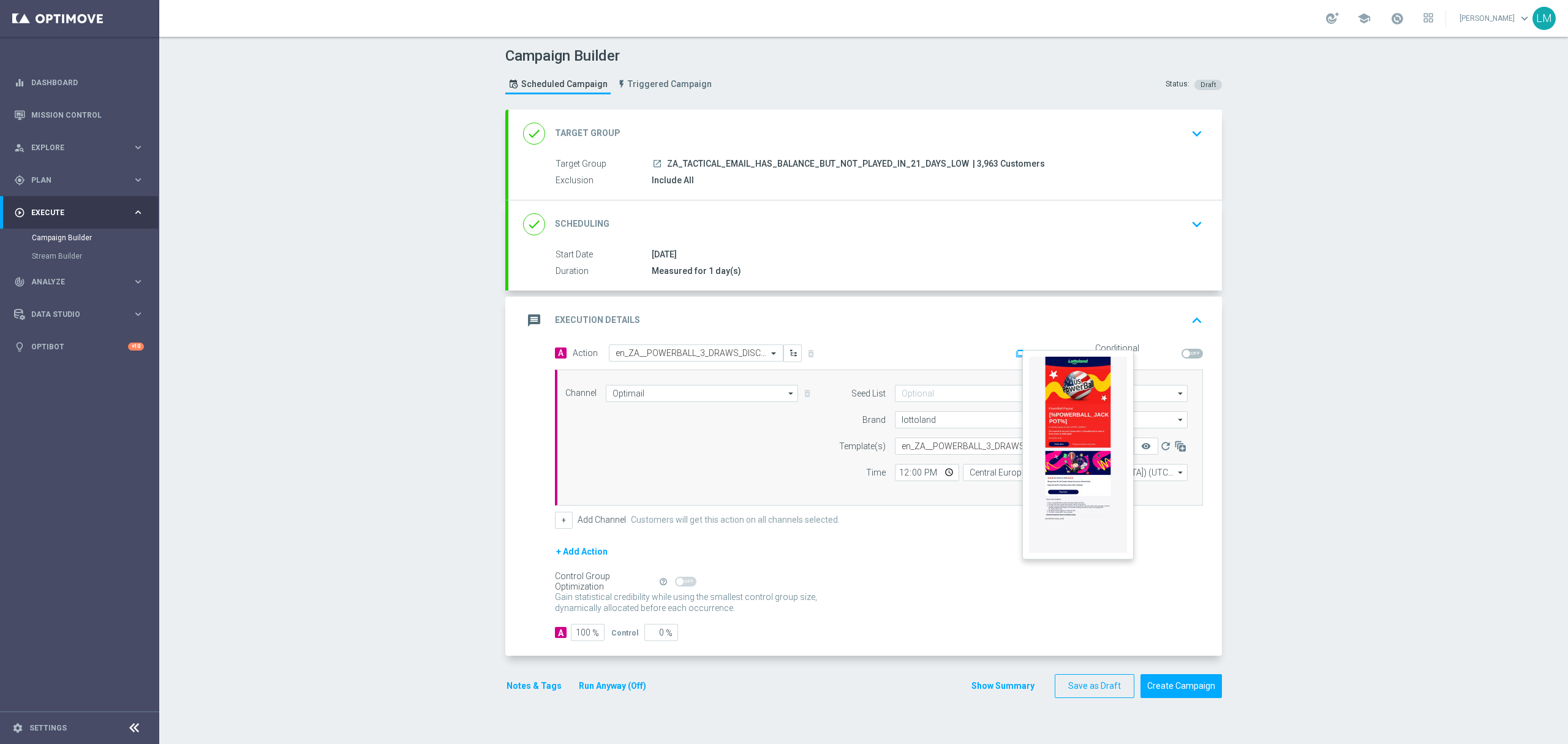
click at [1134, 442] on button "remove_red_eye" at bounding box center [1145, 446] width 24 height 17
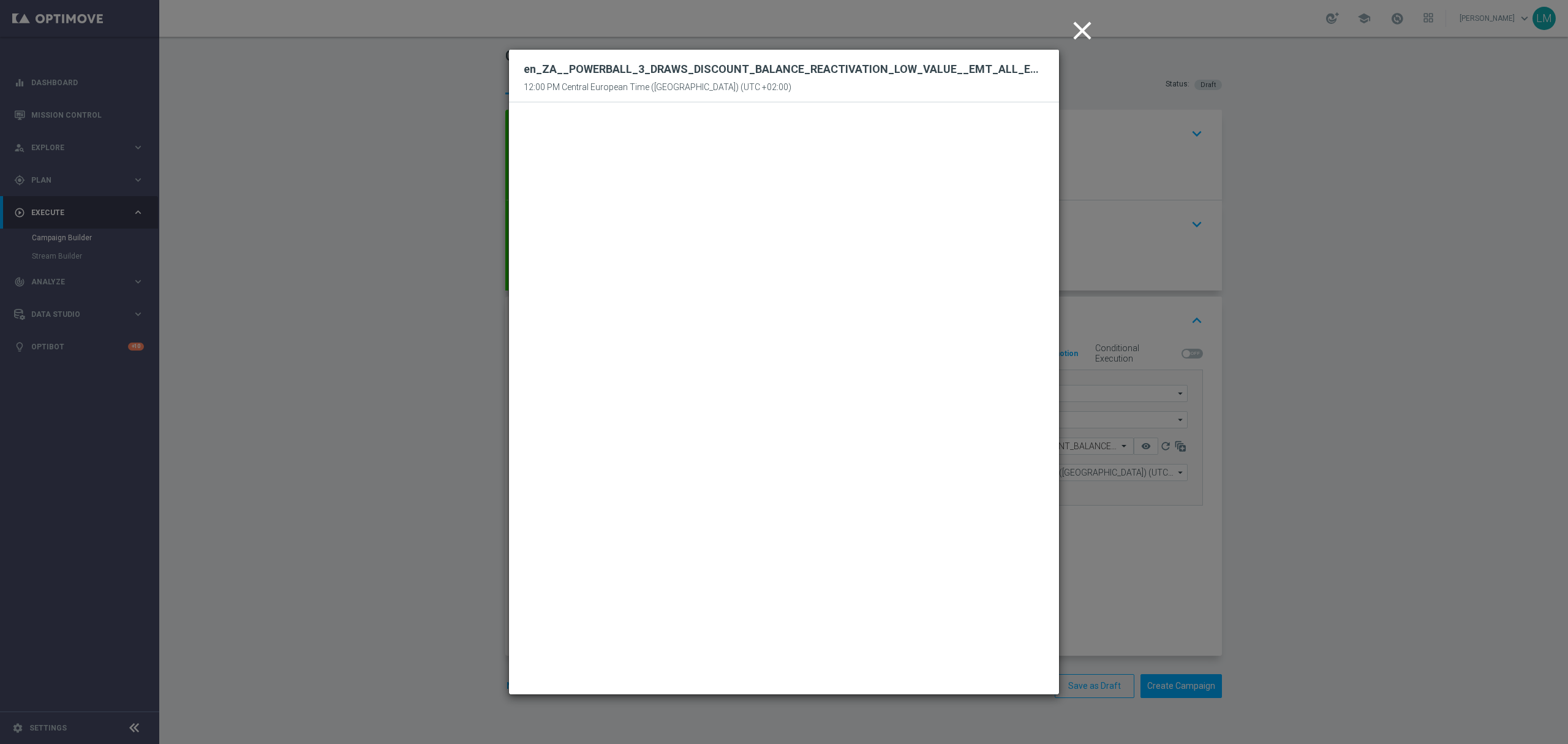
click at [1076, 27] on icon "close" at bounding box center [1082, 31] width 31 height 31
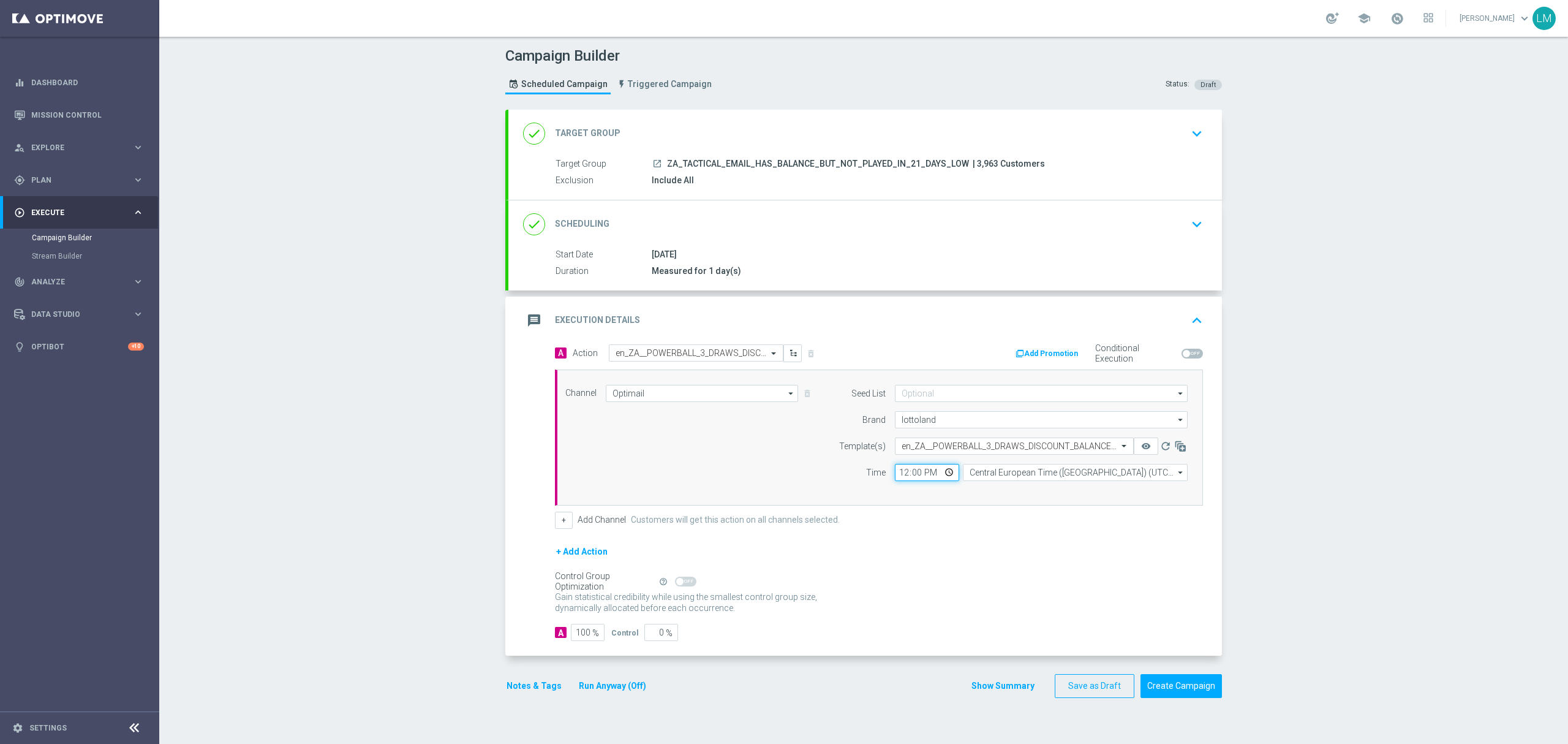
click at [943, 476] on input "12:00" at bounding box center [927, 473] width 64 height 17
click at [754, 435] on div "Channel Optimail Optimail arrow_drop_down Drag here to set row groups Drag here…" at bounding box center [876, 437] width 641 height 105
click at [941, 474] on input "12:00" at bounding box center [927, 473] width 64 height 17
type input "12:08"
click at [786, 481] on div "Channel Optimail Optimail arrow_drop_down Drag here to set row groups Drag here…" at bounding box center [876, 437] width 641 height 105
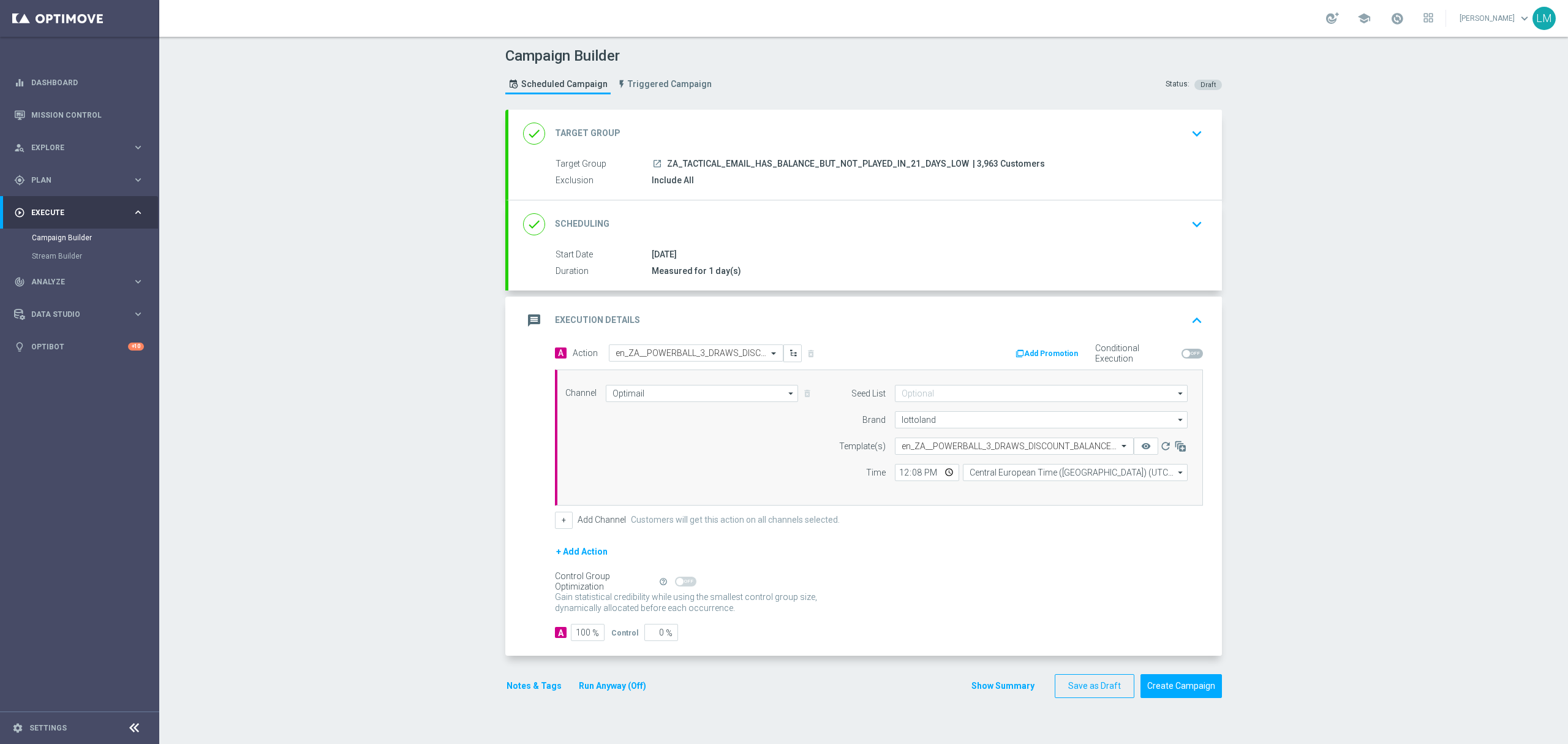
click at [777, 461] on div "Channel Optimail Optimail arrow_drop_down Drag here to set row groups Drag here…" at bounding box center [876, 437] width 641 height 105
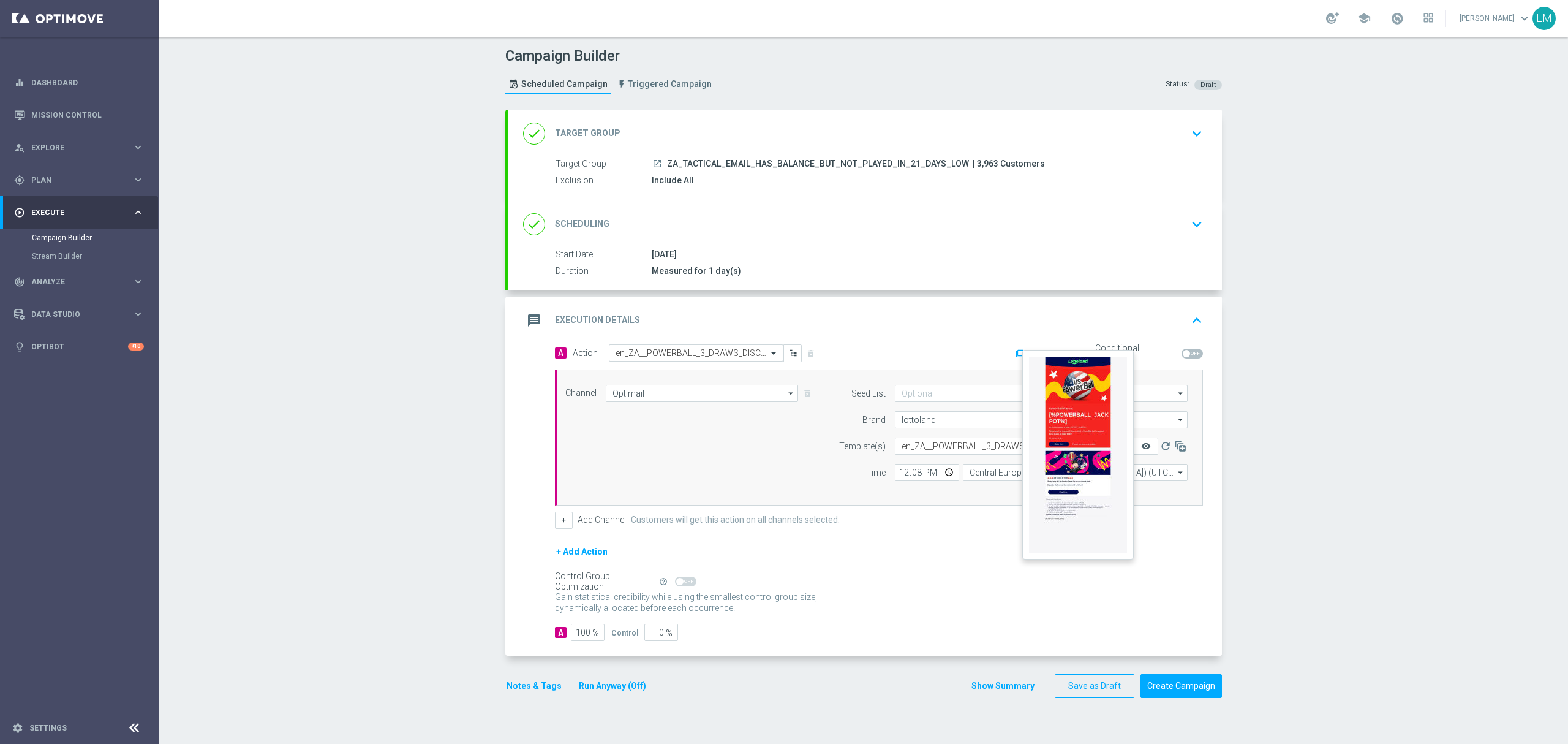
click at [1141, 449] on icon "remove_red_eye" at bounding box center [1146, 446] width 10 height 10
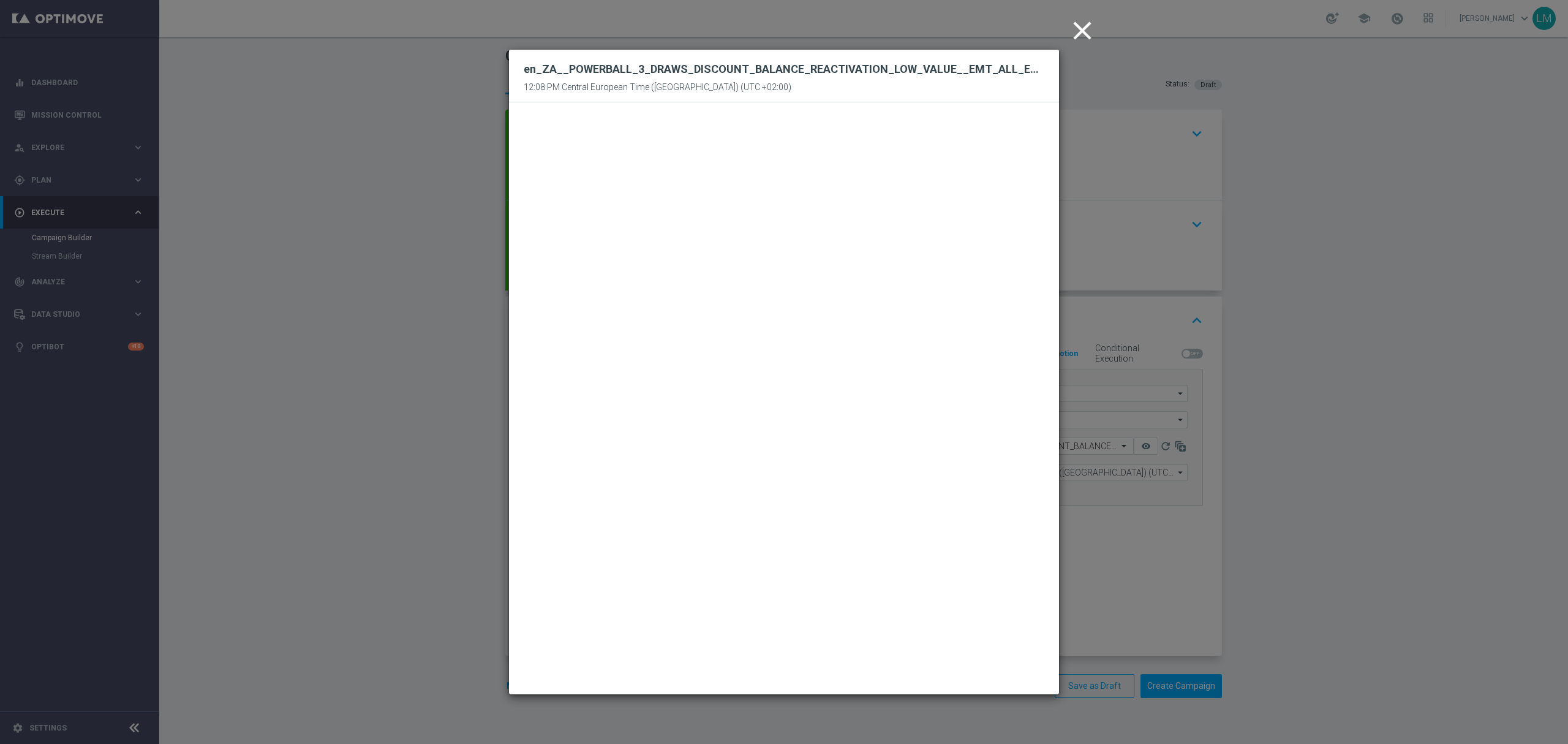
click at [1082, 33] on icon "close" at bounding box center [1082, 31] width 31 height 31
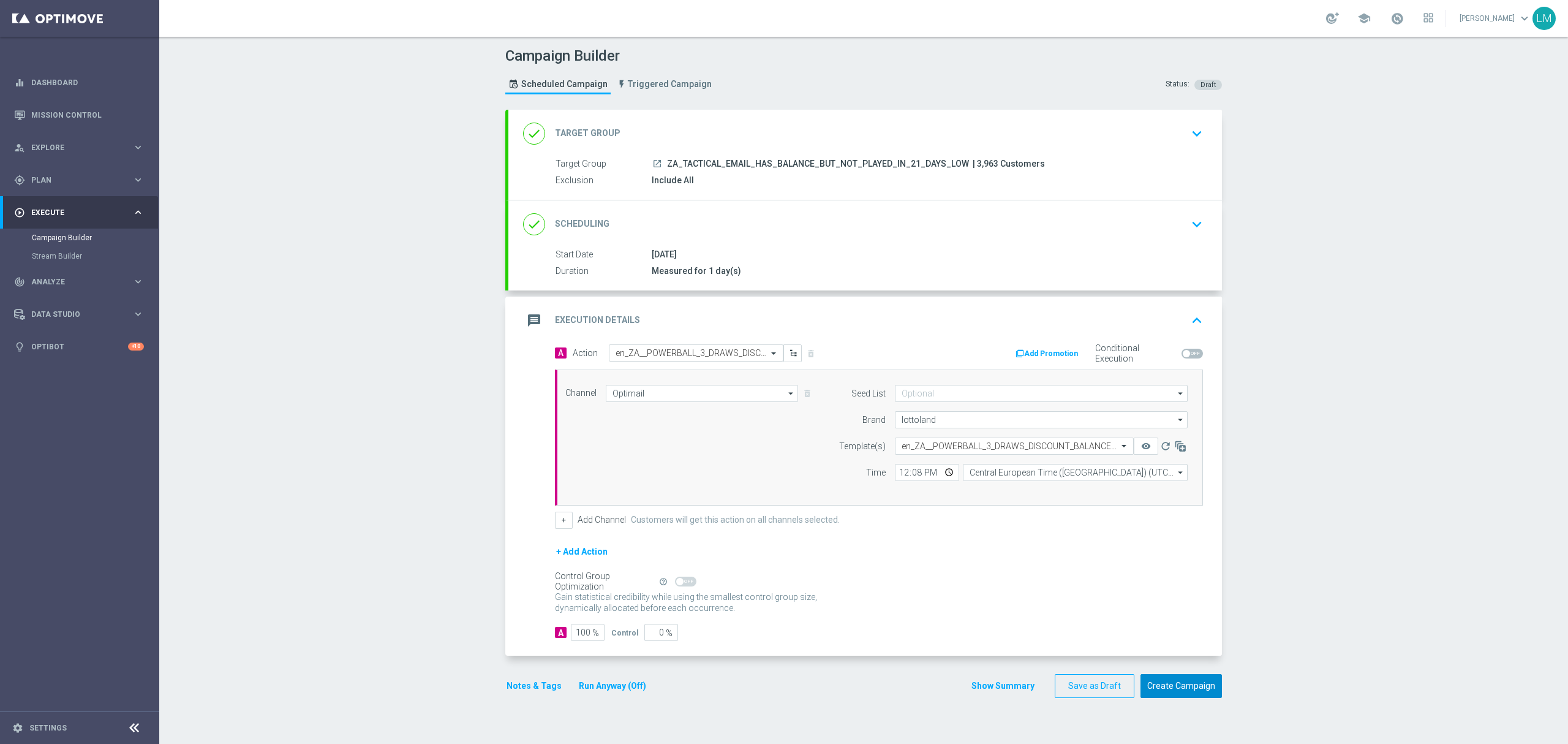
click at [1188, 689] on button "Create Campaign" at bounding box center [1181, 685] width 82 height 24
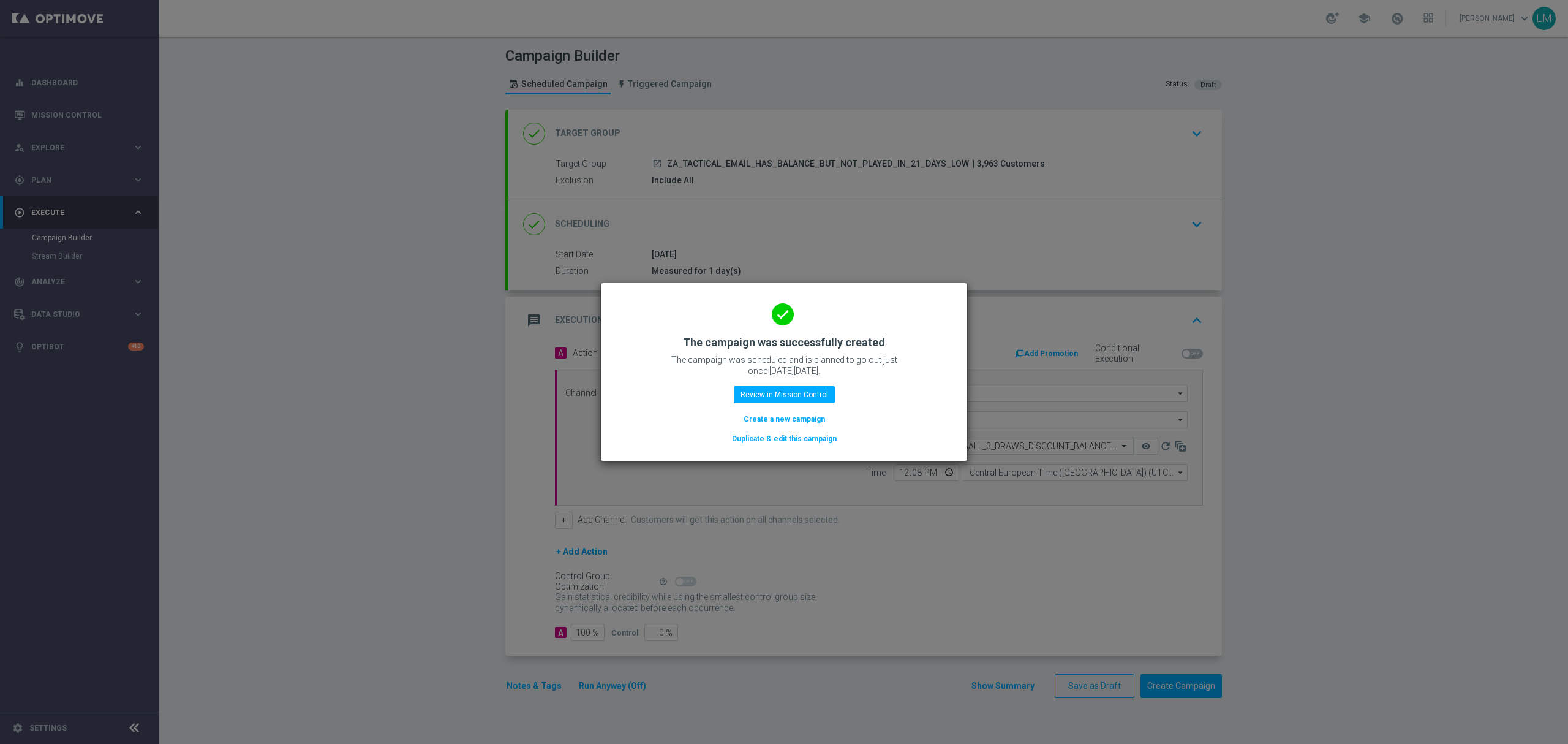
click at [807, 423] on button "Create a new campaign" at bounding box center [784, 419] width 84 height 14
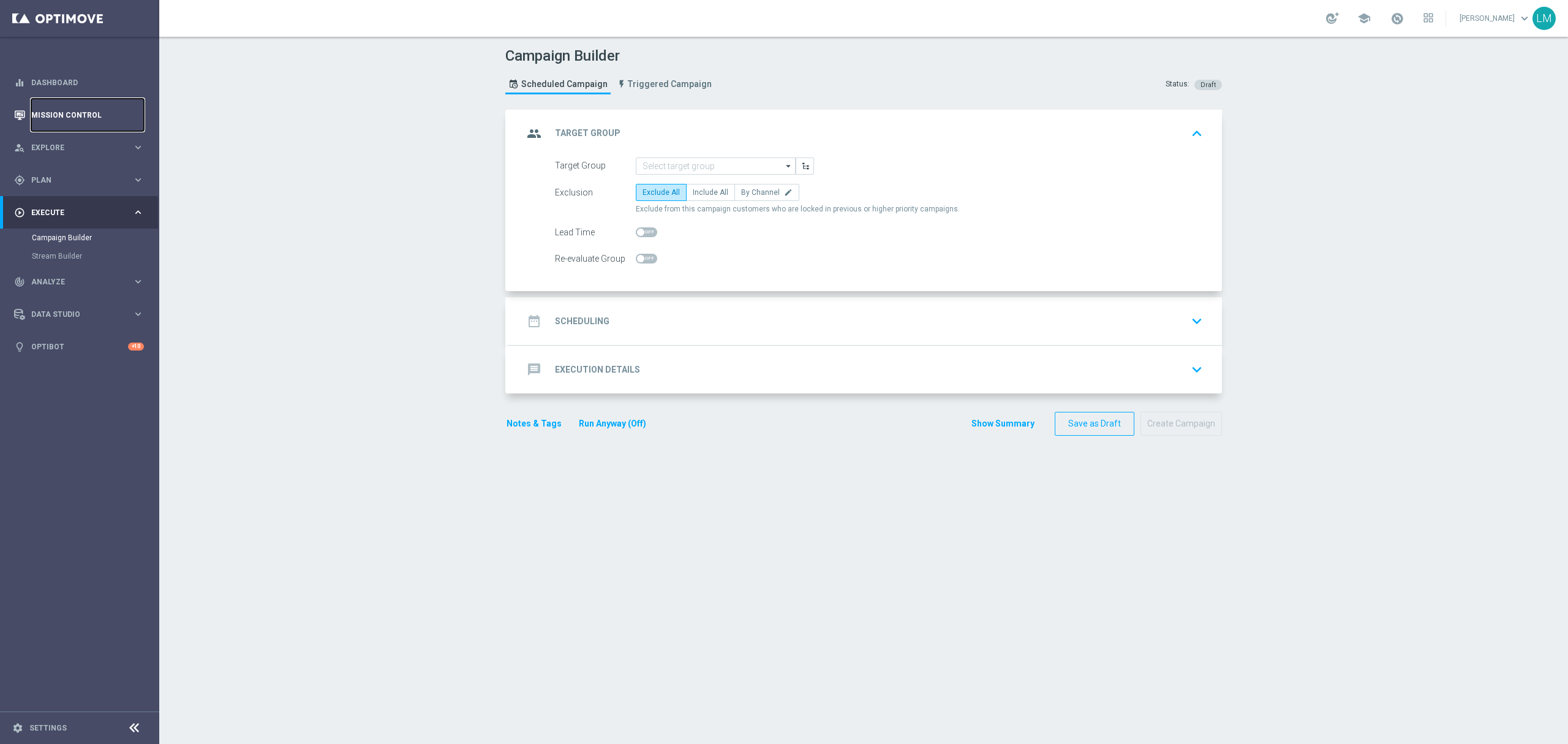
click at [109, 123] on link "Mission Control" at bounding box center [87, 115] width 113 height 32
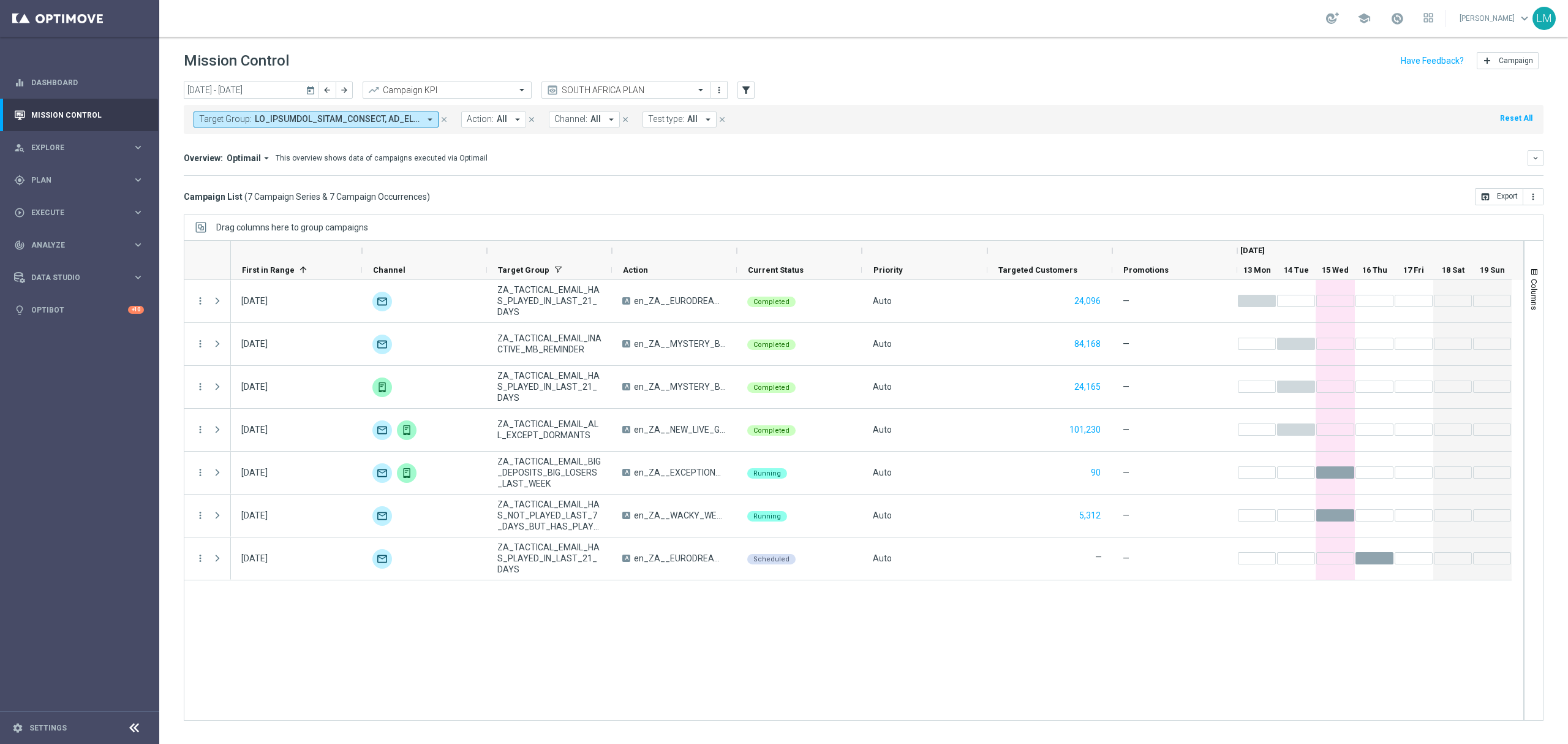
click at [334, 123] on span at bounding box center [337, 119] width 165 height 11
click at [273, 194] on div "ZA_TACTICAL_EMAIL_HAS_BALANCE_BUT_NOT_PLAYED_IN_21_DAYS_HIGH" at bounding box center [301, 197] width 202 height 19
type input "ZA_TACTICAL_EMAIL_HAS_BALANCE_BUT_NOT_PLAYED_IN_21_DAYS_HIGH"
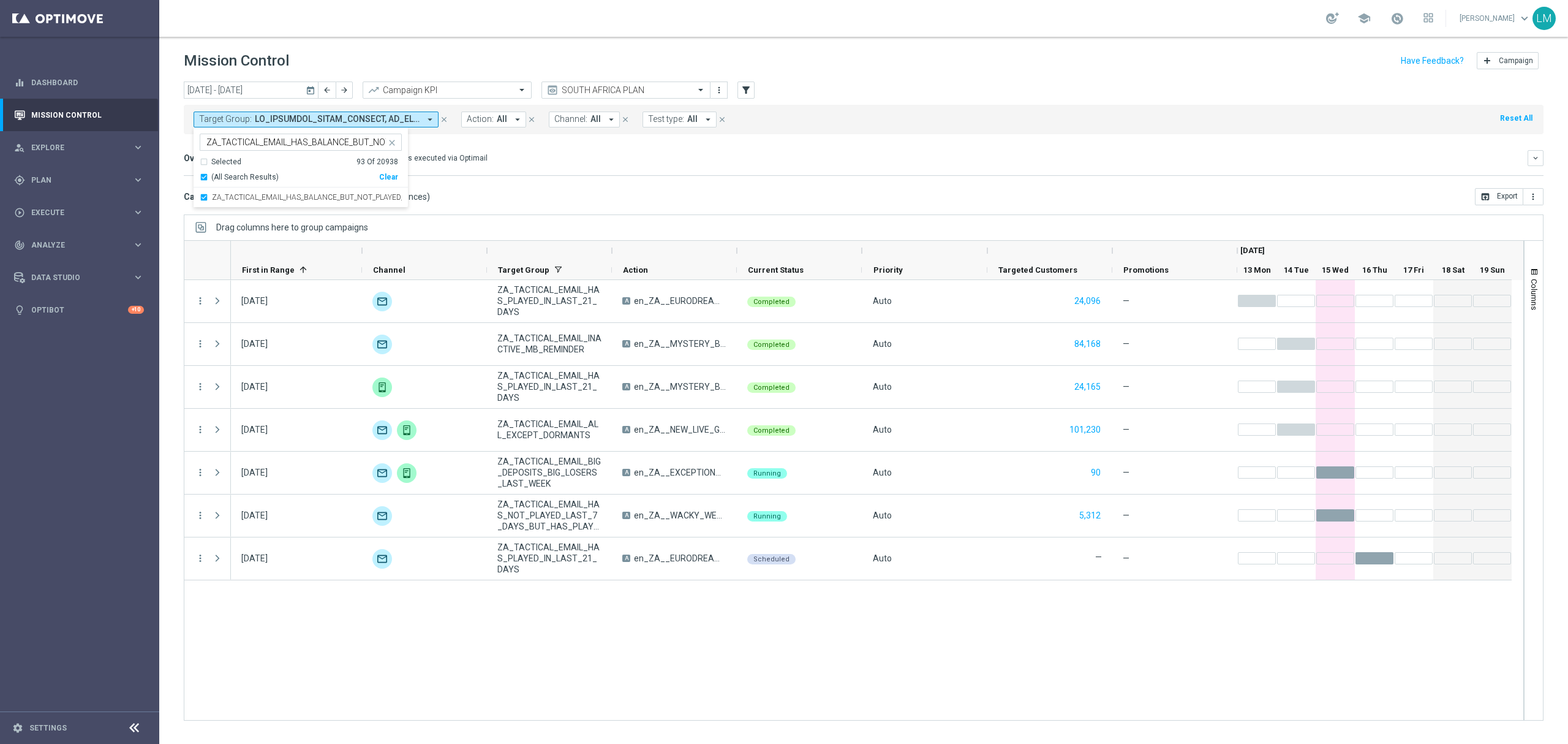
click at [392, 143] on icon "close" at bounding box center [392, 143] width 10 height 10
click at [319, 145] on input "text" at bounding box center [296, 142] width 179 height 11
paste input "ZA_TACTICAL_EMAIL_HAS_BALANCE_BUT_NOT_PLAYED_IN_21_DAYS_LOW"
click at [279, 197] on label "ZA_TACTICAL_EMAIL_HAS_BALANCE_BUT_NOT_PLAYED_IN_21_DAYS_LOW" at bounding box center [306, 197] width 190 height 7
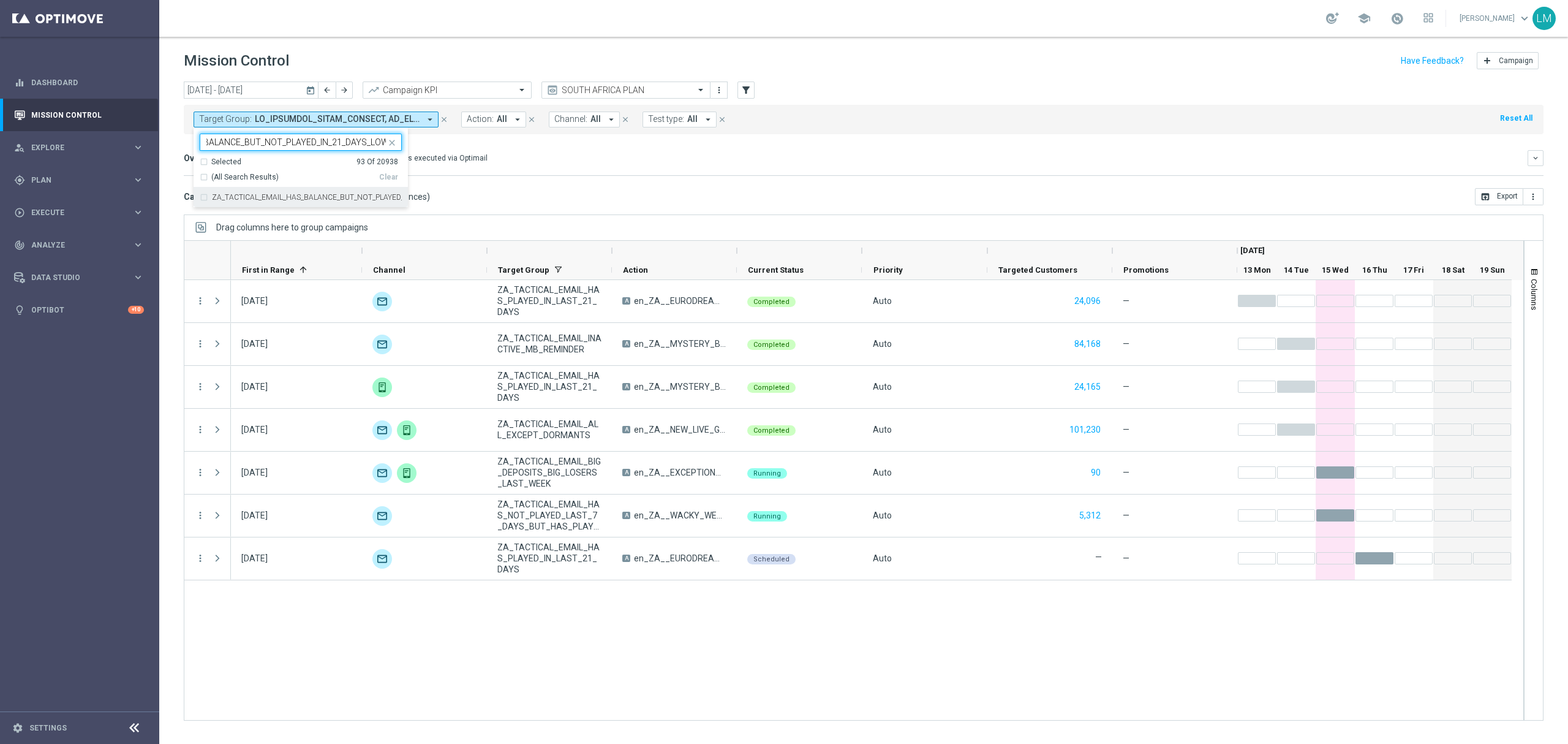
type input "ZA_TACTICAL_EMAIL_HAS_BALANCE_BUT_NOT_PLAYED_IN_21_DAYS_LOW"
click at [503, 189] on div "Campaign List ( 7 Campaign Series & 7 Campaign Occurrences ) open_in_browser Ex…" at bounding box center [863, 197] width 1360 height 17
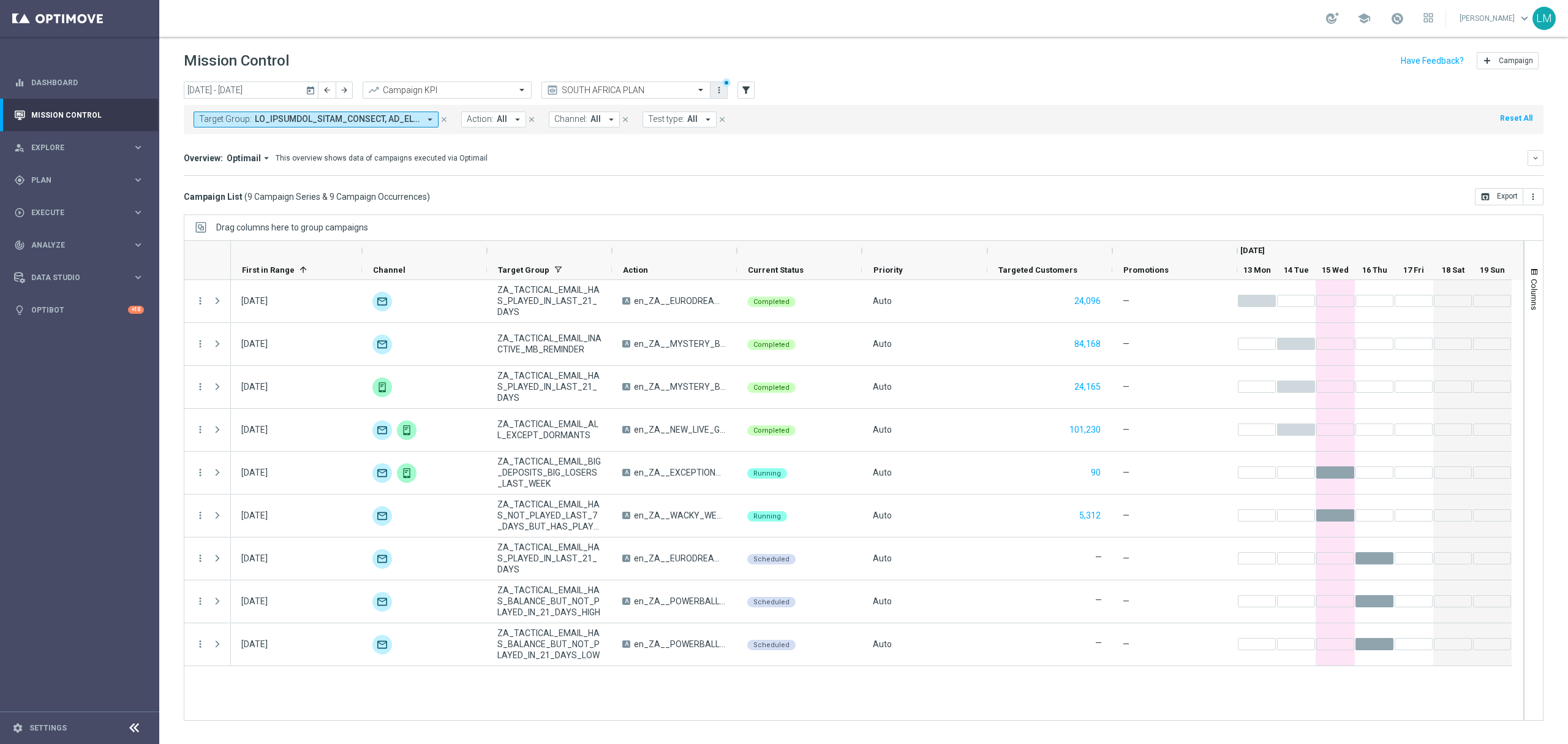
click at [716, 90] on icon "more_vert" at bounding box center [719, 90] width 10 height 10
click at [723, 105] on div "bookmark Save view Primary views can not be edited" at bounding box center [776, 113] width 134 height 17
click at [901, 222] on div "Drag columns here to group campaigns" at bounding box center [863, 227] width 1360 height 26
click at [982, 195] on div "Campaign List ( 9 Campaign Series & 9 Campaign Occurrences ) open_in_browser Ex…" at bounding box center [863, 197] width 1360 height 17
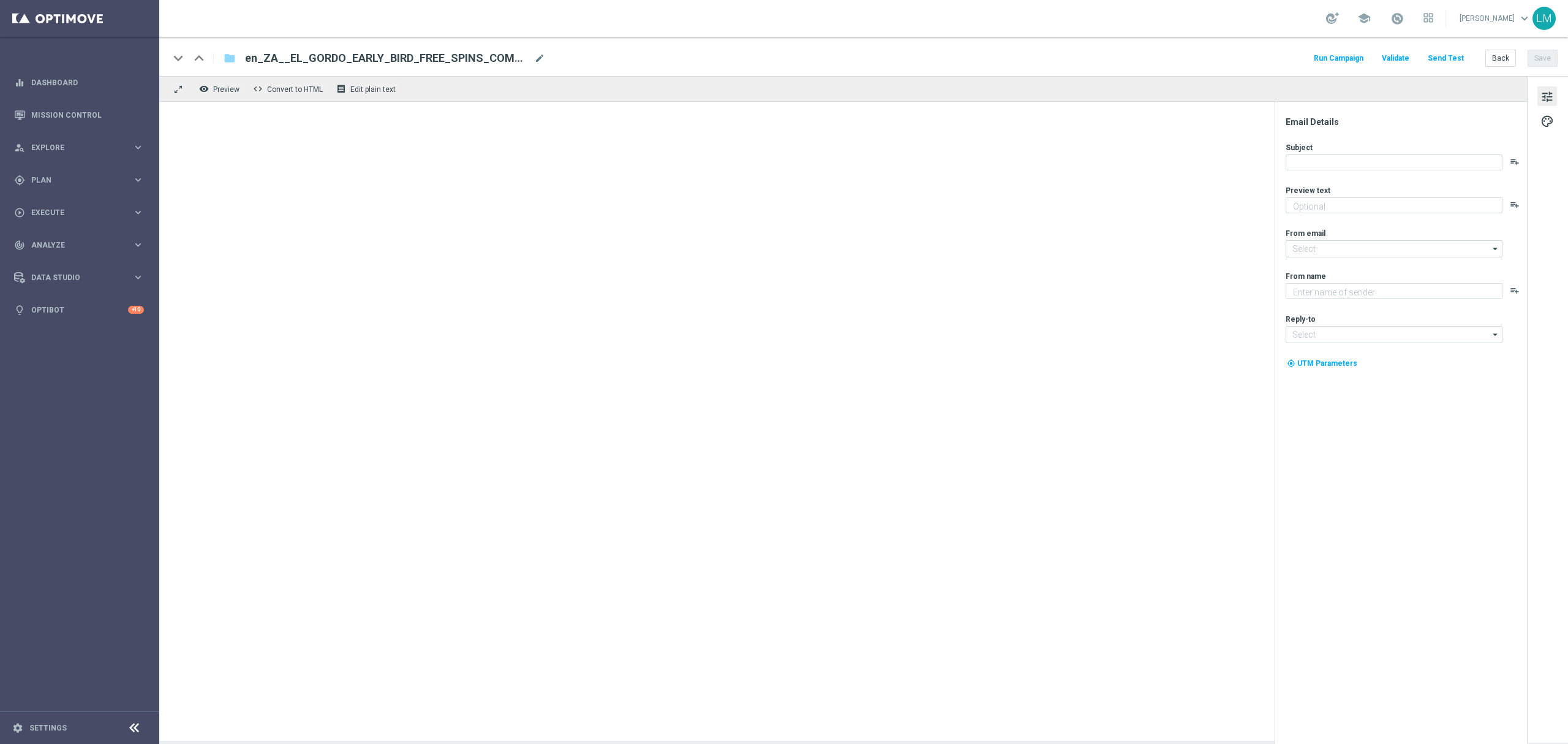
type textarea "Get your El Gordo early!"
type textarea "Lottoland"
type input "[EMAIL_ADDRESS][DOMAIN_NAME]"
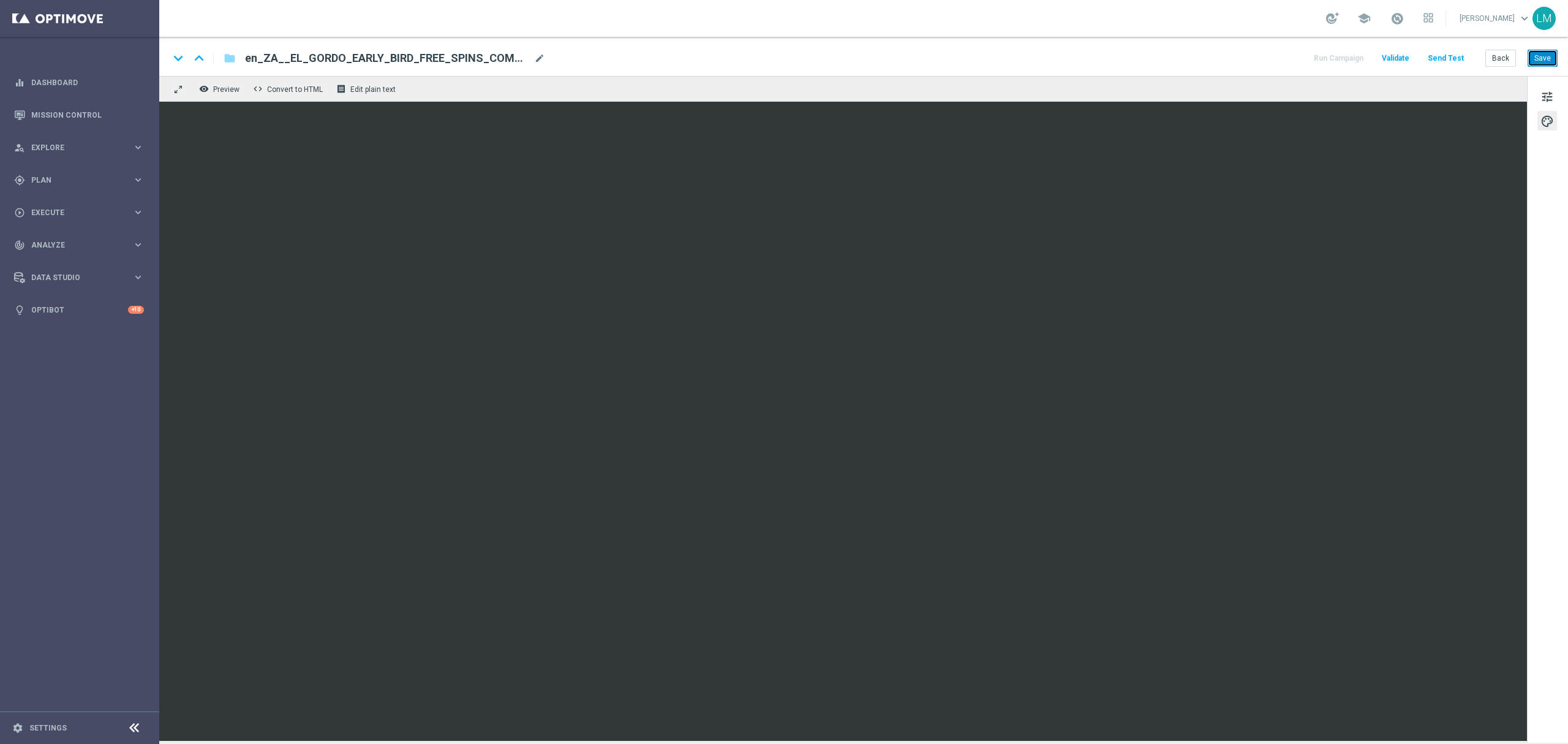
click at [1536, 57] on button "Save" at bounding box center [1542, 59] width 30 height 17
click at [1537, 62] on button "Save" at bounding box center [1542, 59] width 30 height 17
click at [1544, 52] on button "Save" at bounding box center [1542, 59] width 30 height 17
click at [1539, 55] on button "Save" at bounding box center [1542, 59] width 30 height 17
click at [1542, 57] on button "Save" at bounding box center [1542, 59] width 30 height 17
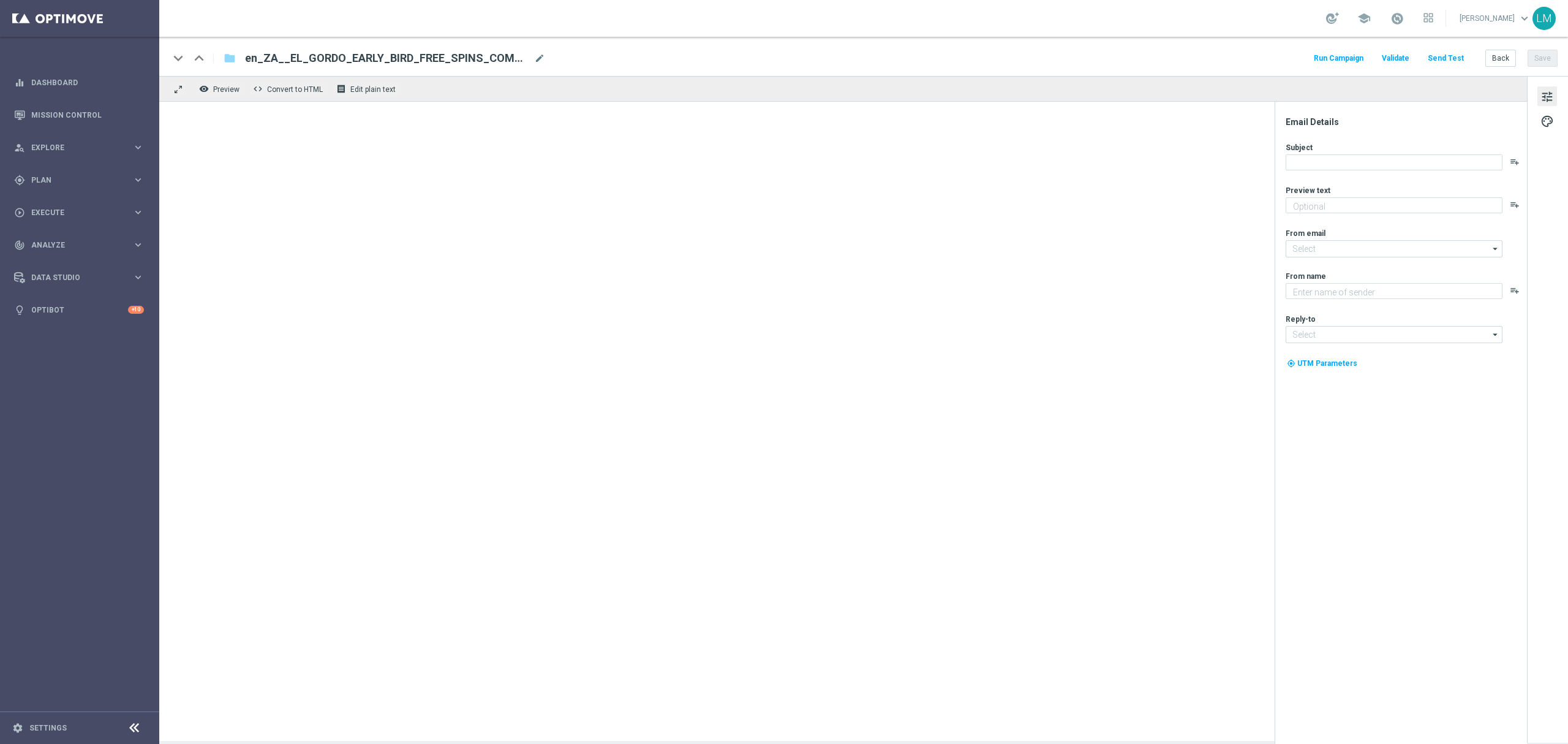
type textarea "Get your El Gordo early!"
type textarea "Lottoland"
type input "[EMAIL_ADDRESS][DOMAIN_NAME]"
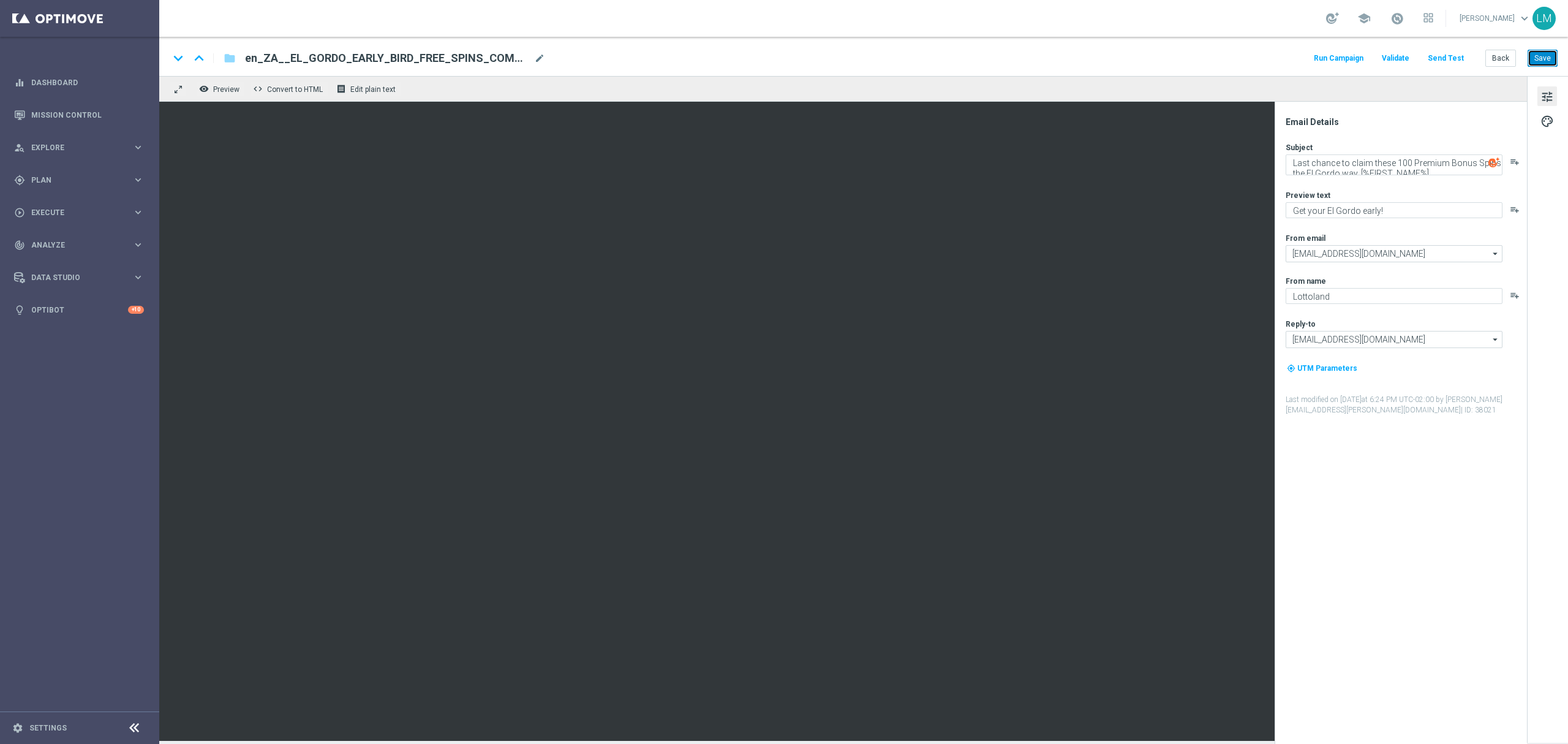
click at [1541, 57] on button "Save" at bounding box center [1542, 59] width 30 height 17
